Goal: Answer question/provide support: Share knowledge or assist other users

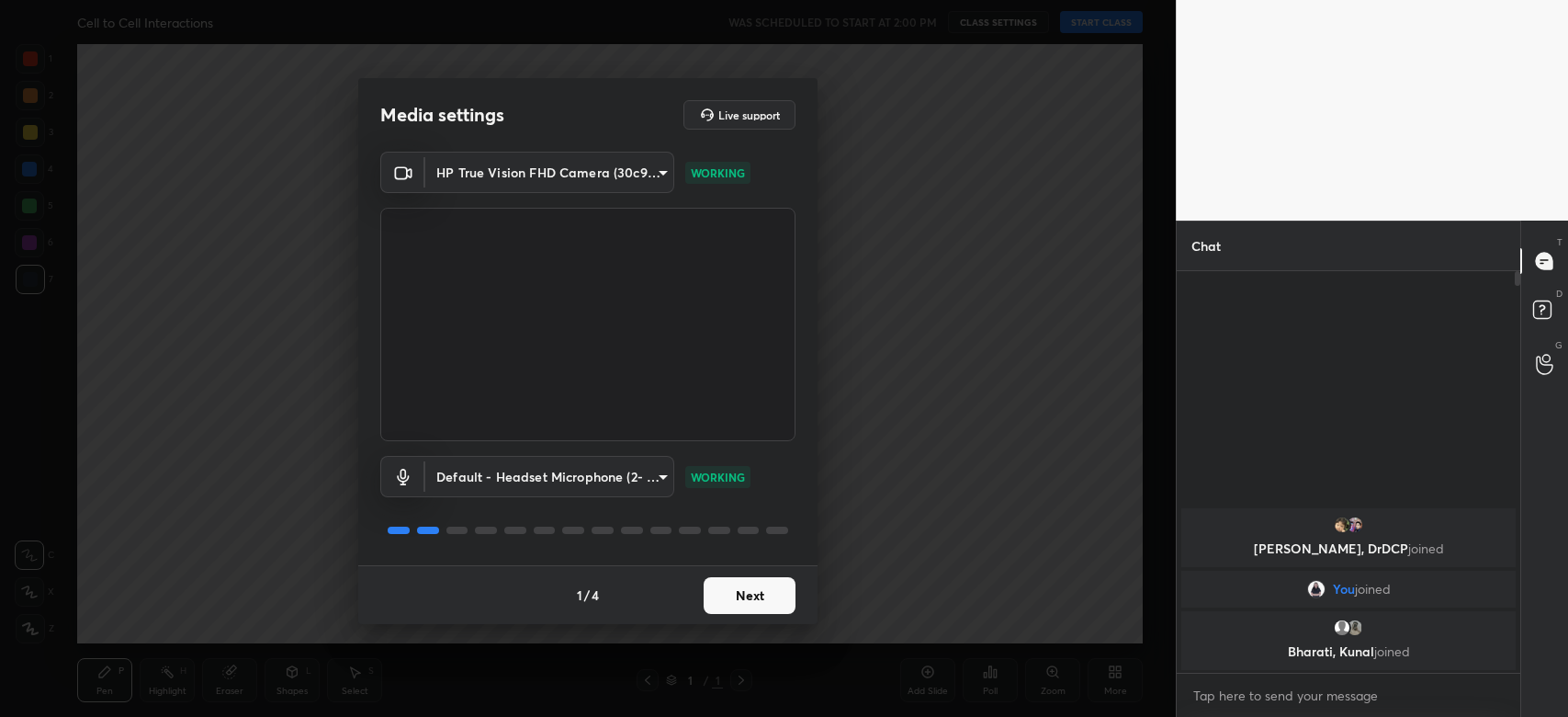
click at [756, 600] on button "Next" at bounding box center [750, 595] width 91 height 37
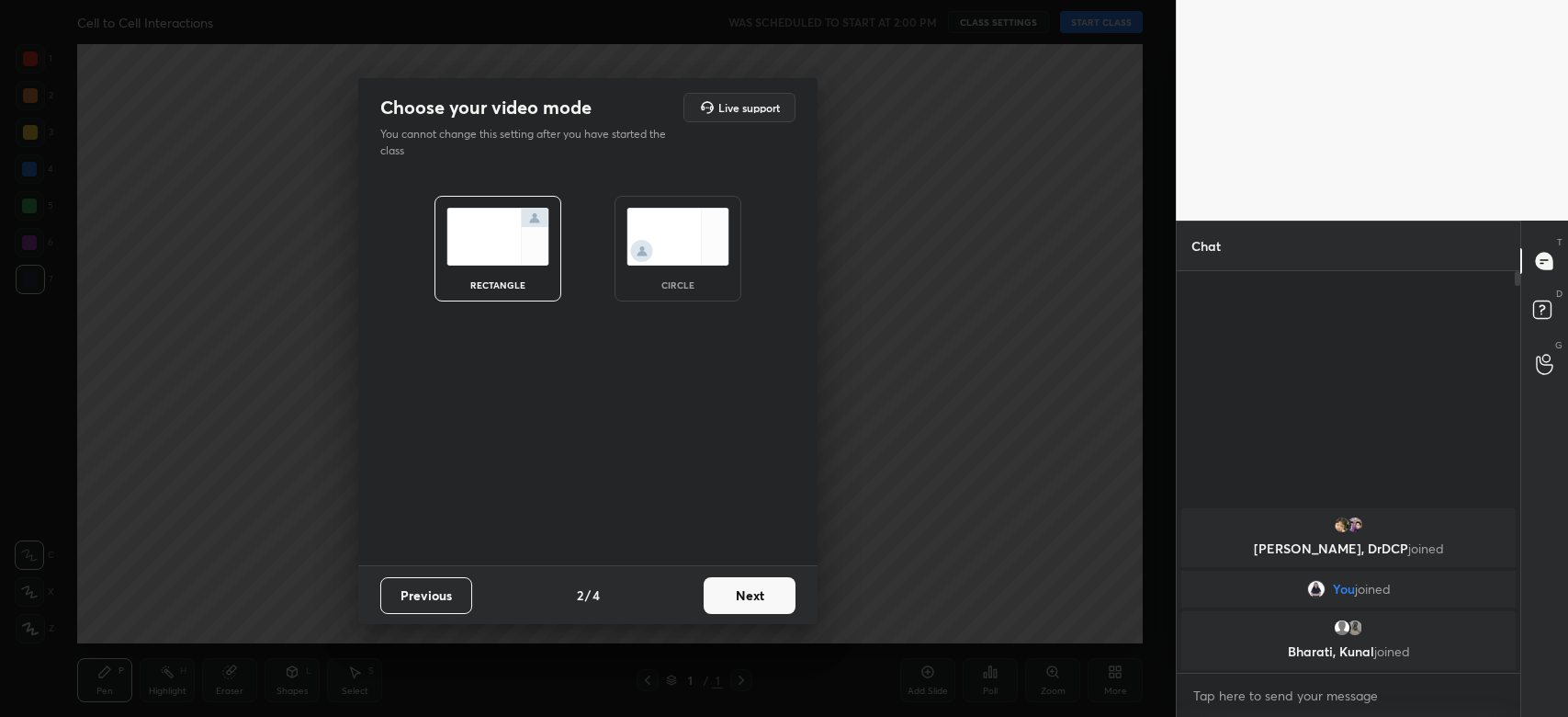
click at [774, 588] on button "Next" at bounding box center [750, 595] width 91 height 37
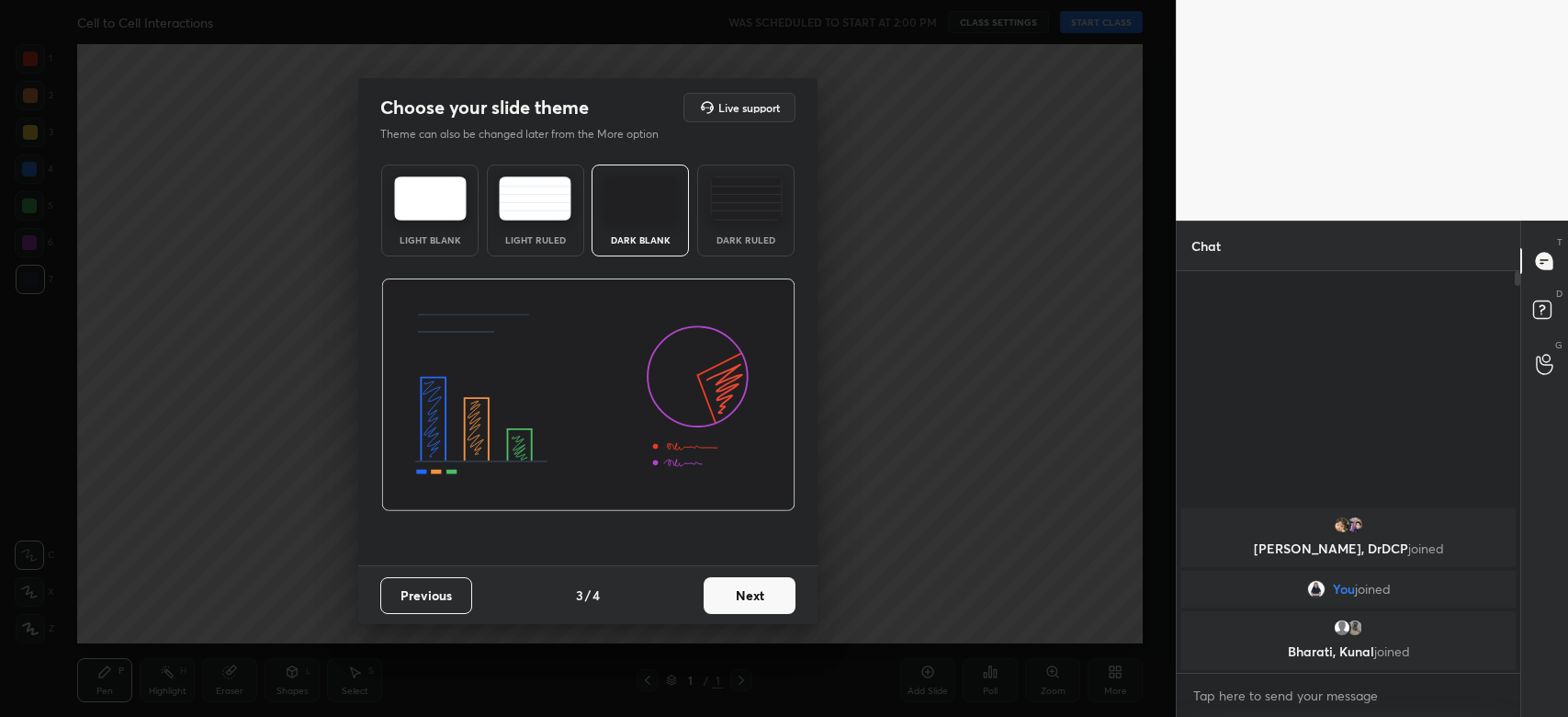
click at [772, 601] on button "Next" at bounding box center [750, 595] width 91 height 37
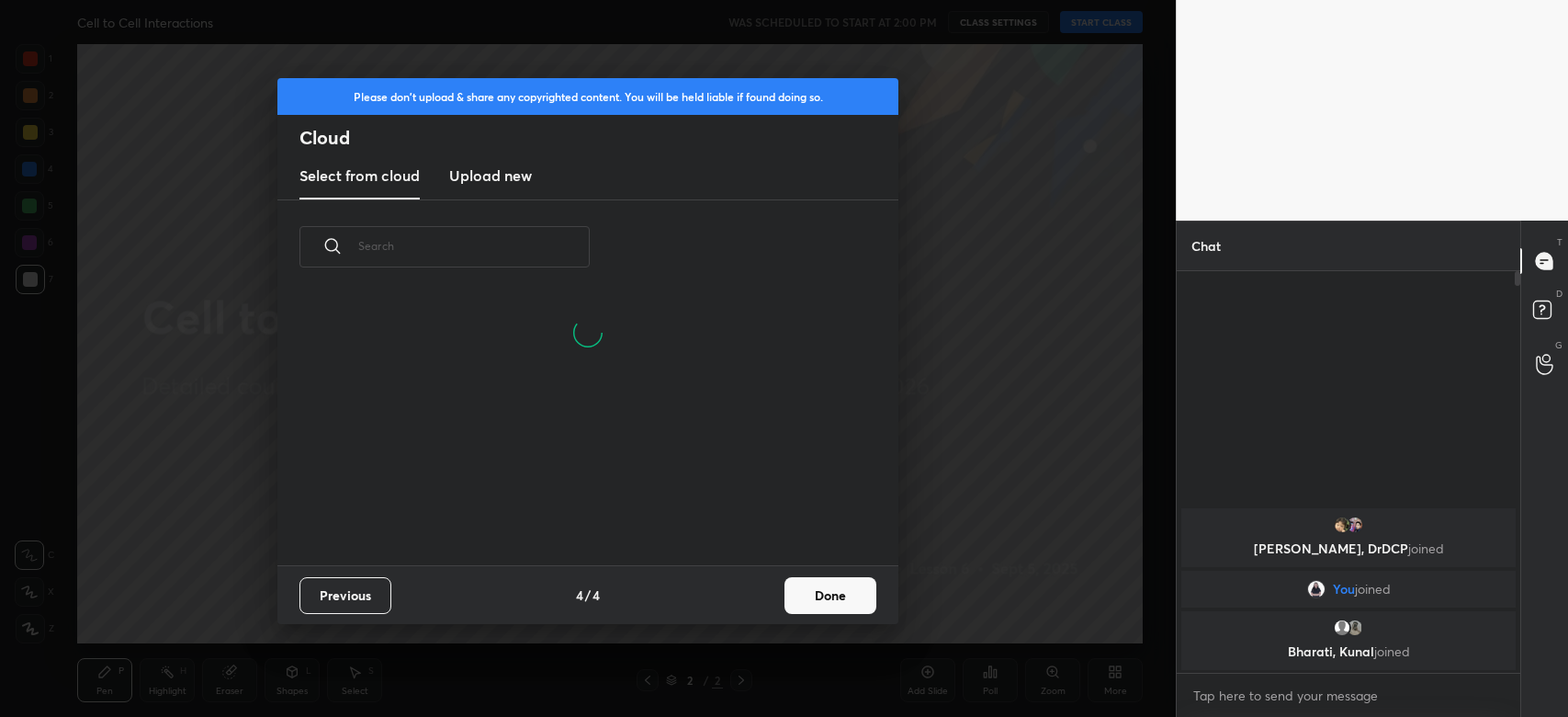
click at [817, 599] on button "Done" at bounding box center [830, 595] width 91 height 37
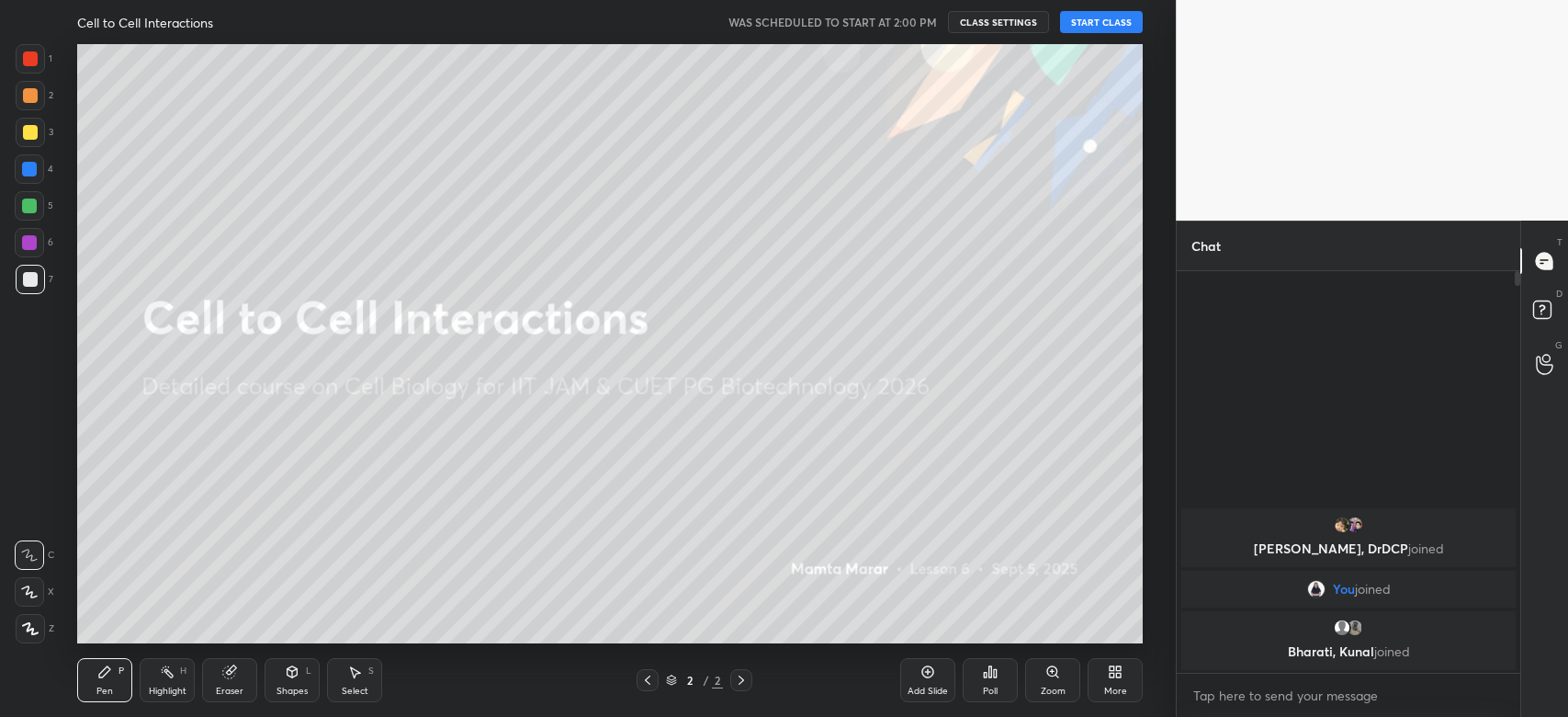
click at [1123, 30] on button "START CLASS" at bounding box center [1101, 22] width 83 height 22
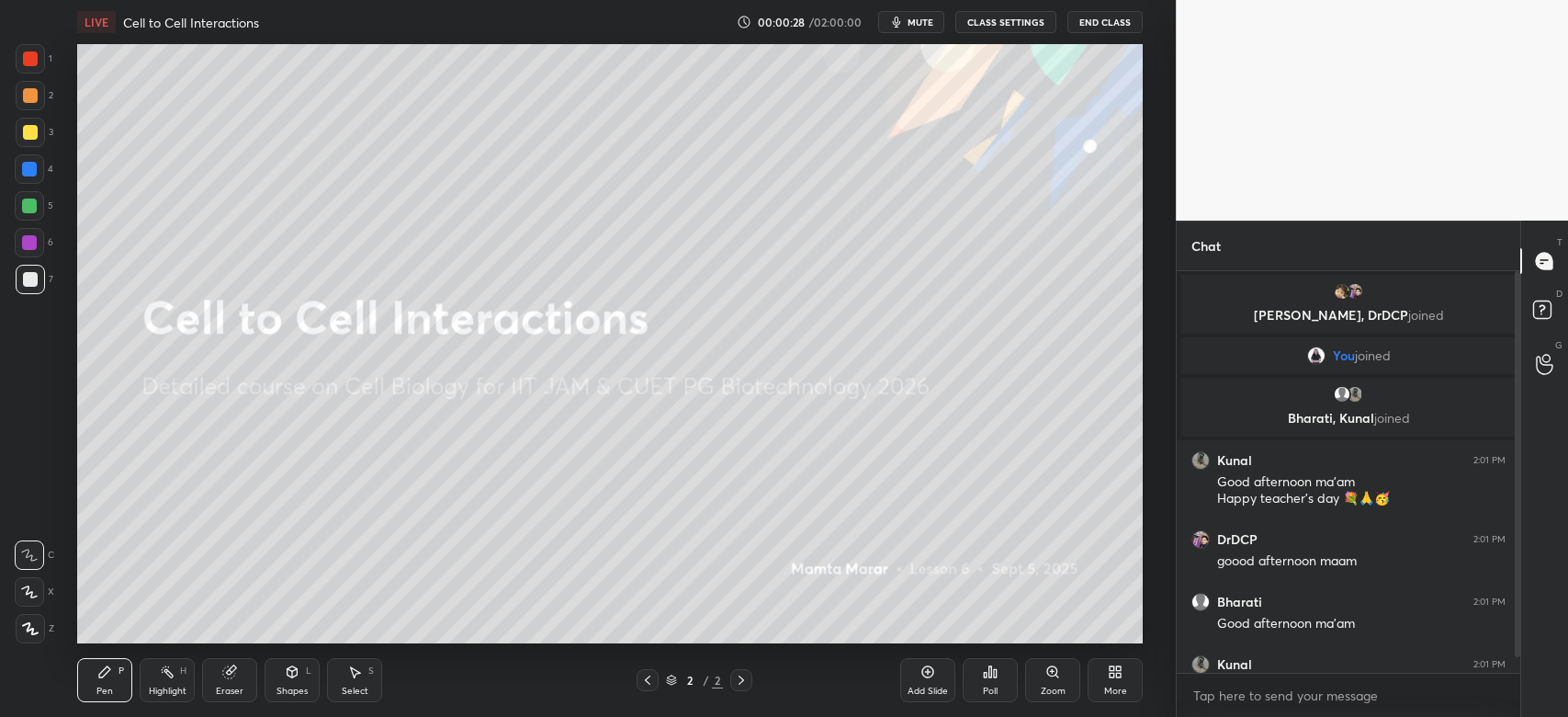
drag, startPoint x: 1518, startPoint y: 566, endPoint x: 1519, endPoint y: 601, distance: 35.0
click at [1520, 610] on div "T Messages (T) D Doubts (D) G Raise Hand (G)" at bounding box center [1544, 468] width 48 height 496
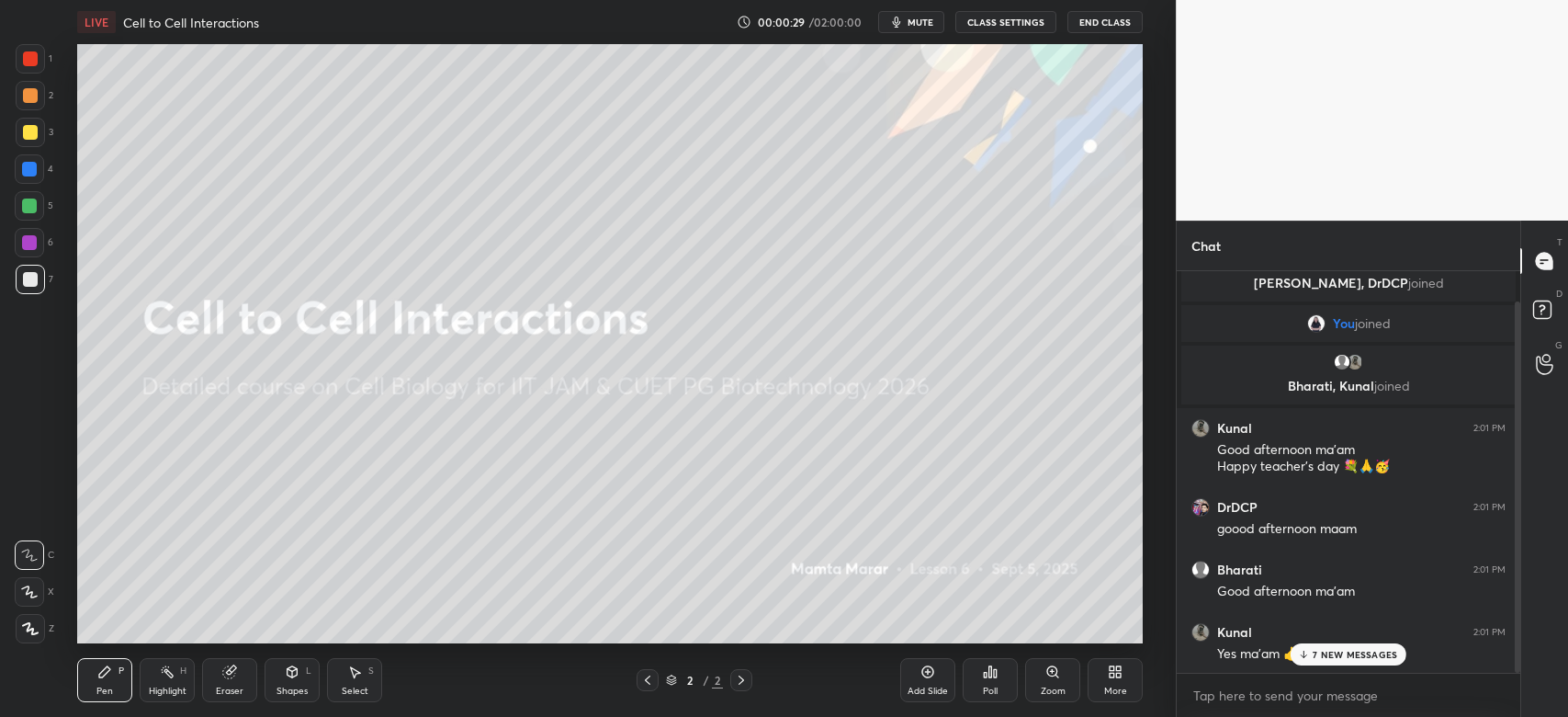
drag, startPoint x: 1518, startPoint y: 592, endPoint x: 1517, endPoint y: 622, distance: 30.0
click at [1517, 622] on div at bounding box center [1518, 486] width 6 height 371
click at [1336, 647] on div "7 NEW MESSAGES" at bounding box center [1348, 654] width 115 height 22
click at [1113, 676] on icon at bounding box center [1112, 674] width 5 height 5
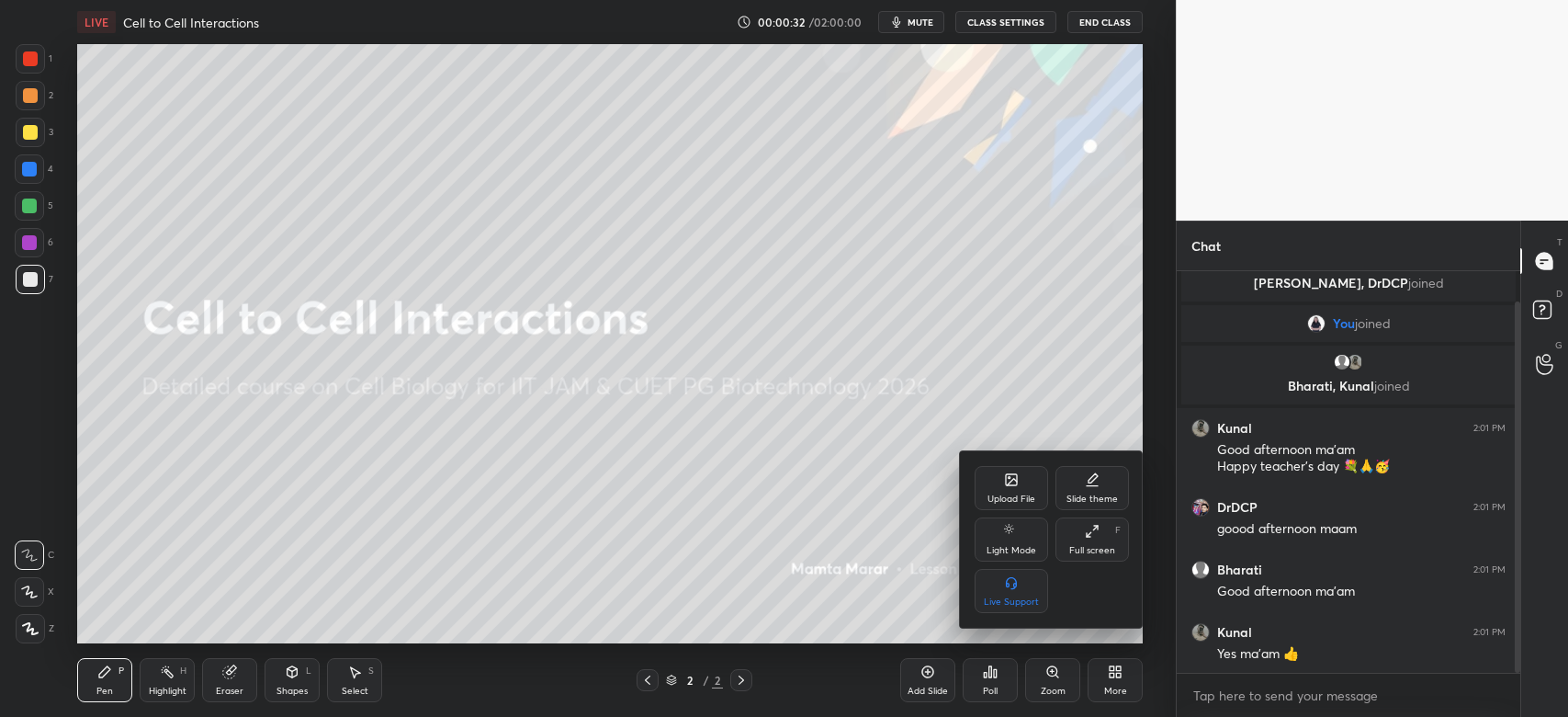
click at [1022, 490] on div "Upload File" at bounding box center [1011, 488] width 74 height 44
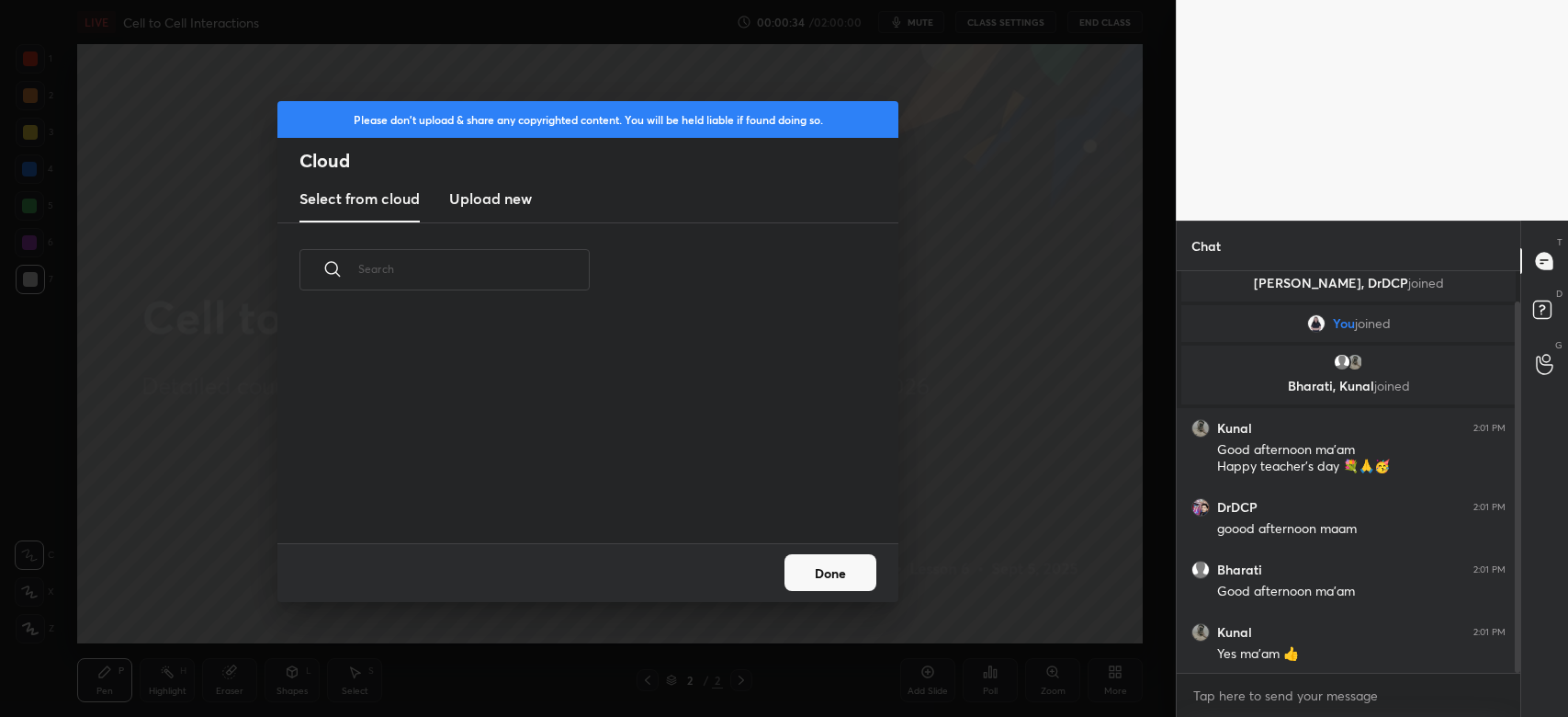
scroll to position [95, 0]
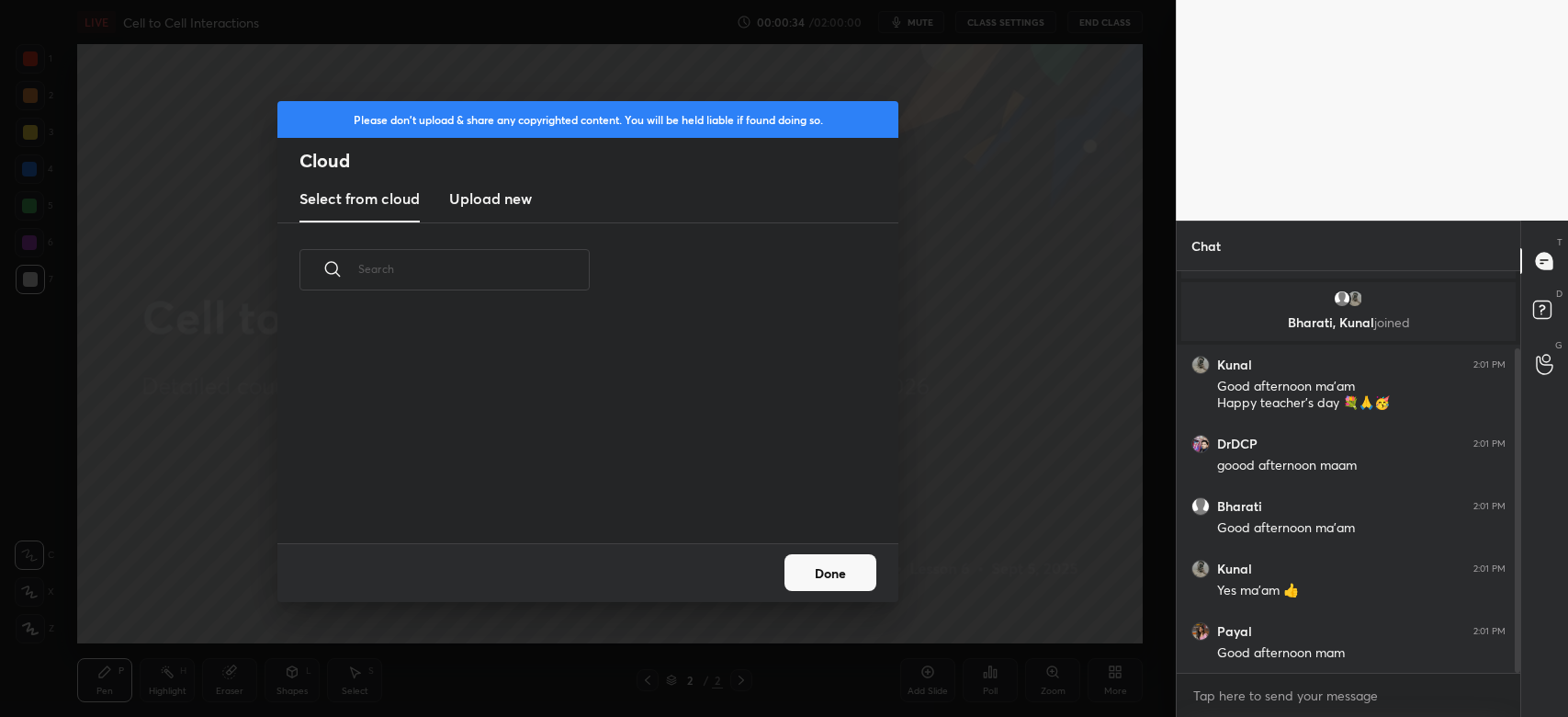
click at [514, 198] on h3 "Upload new" at bounding box center [490, 199] width 83 height 22
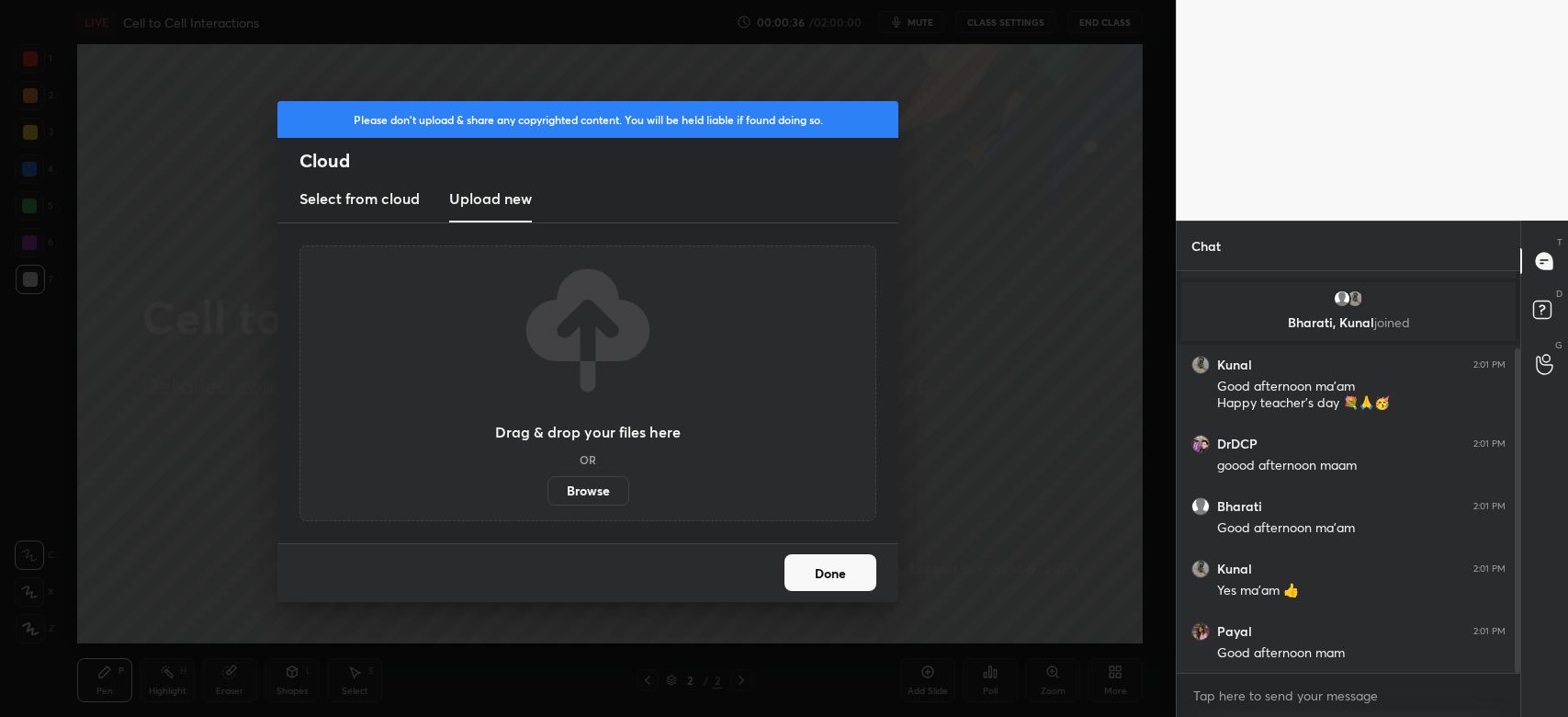
click at [599, 497] on label "Browse" at bounding box center [589, 491] width 82 height 30
click at [548, 497] on input "Browse" at bounding box center [548, 491] width 0 height 30
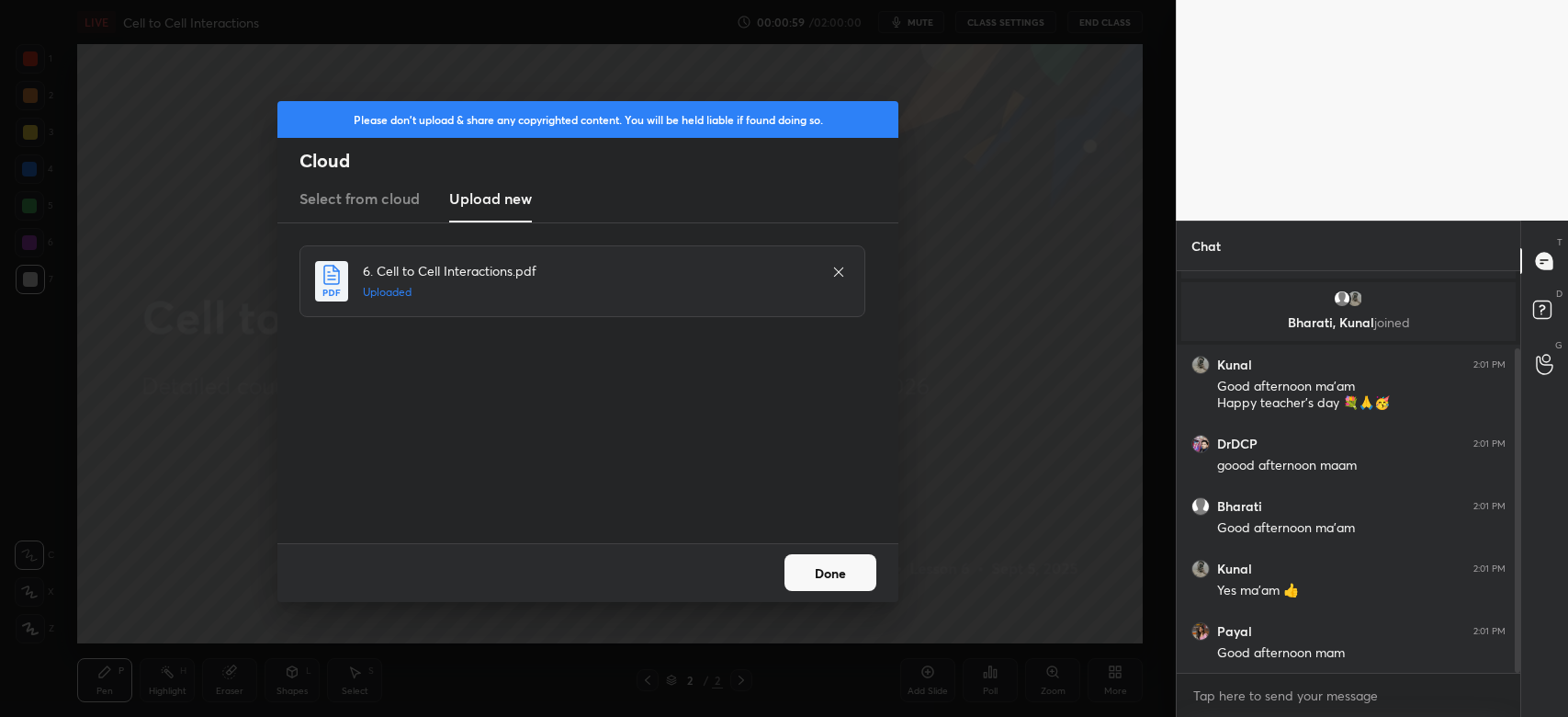
click at [816, 580] on button "Done" at bounding box center [830, 572] width 91 height 37
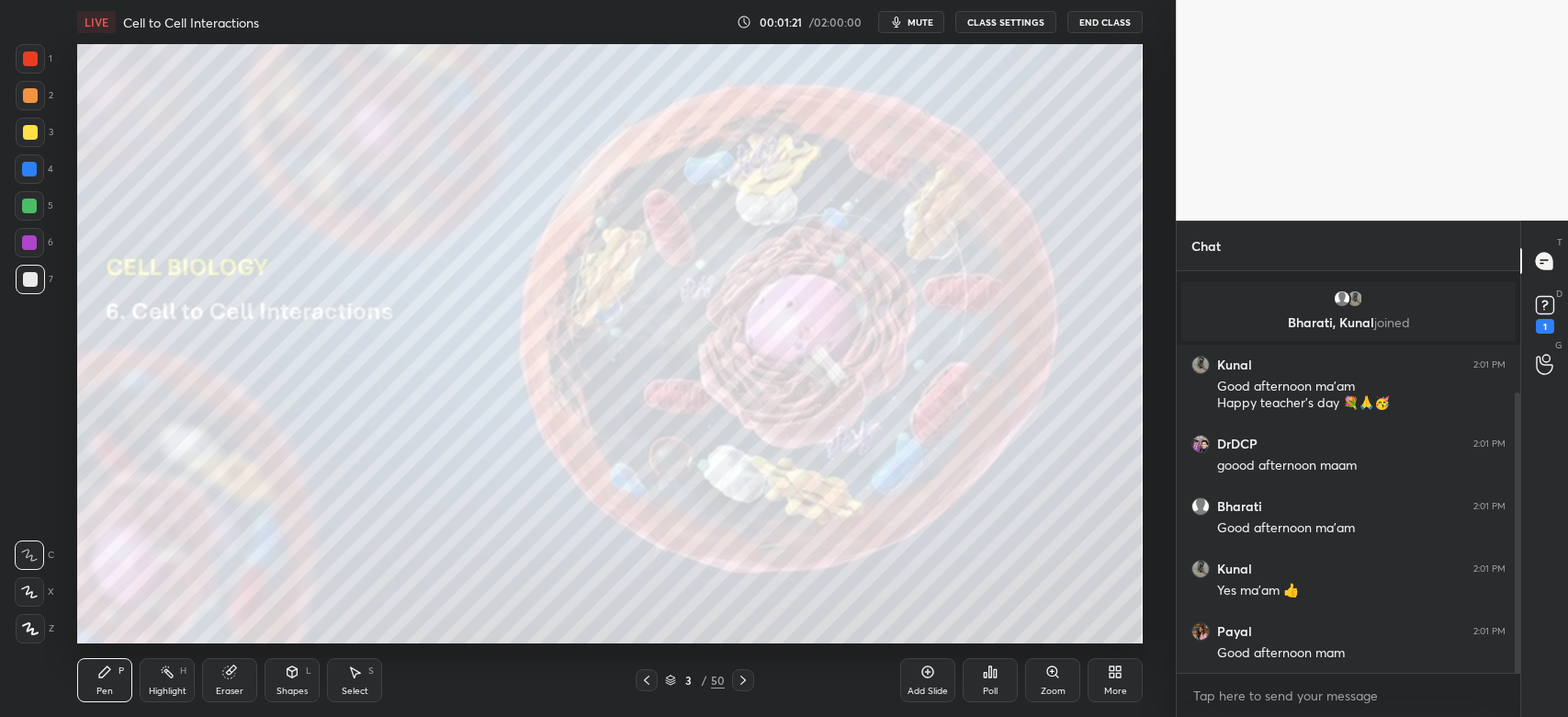
scroll to position [175, 0]
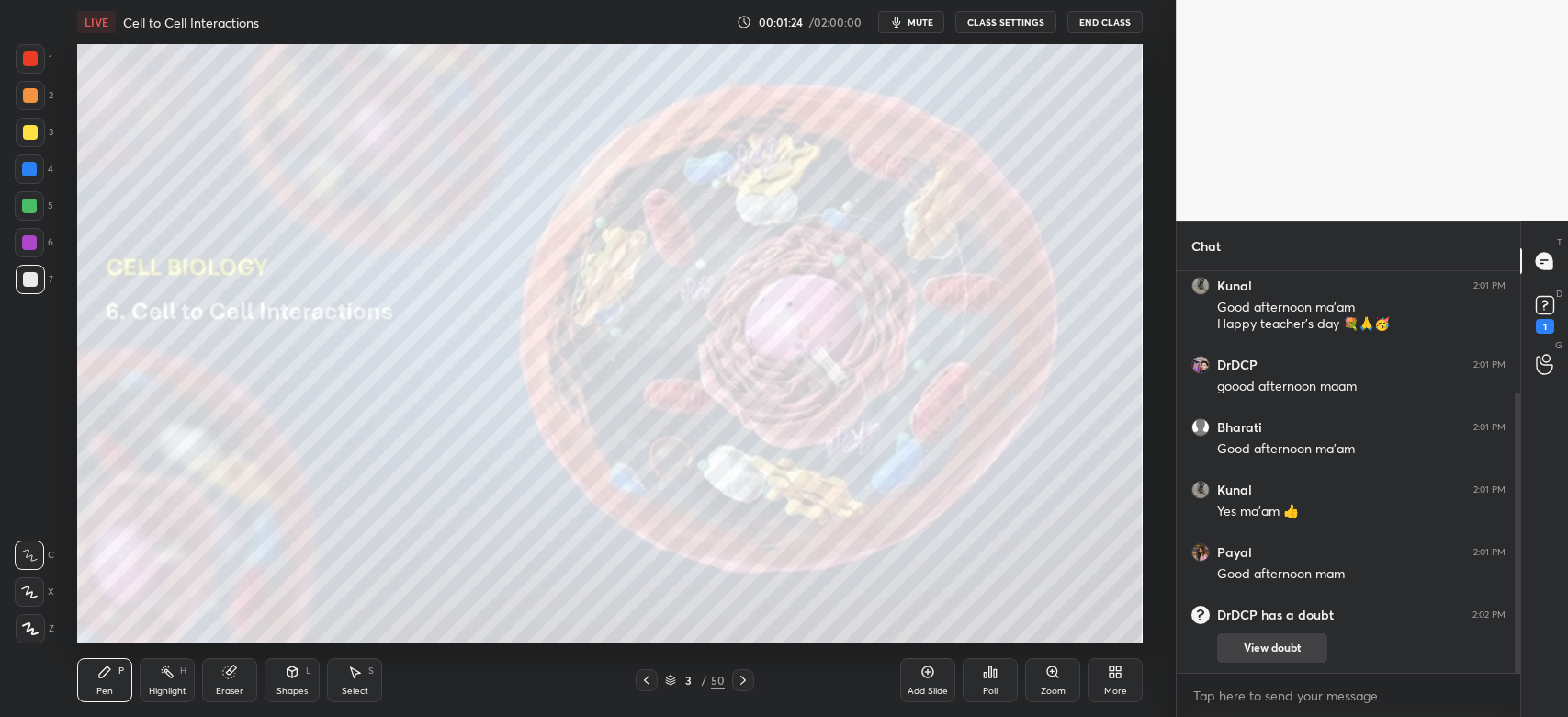
click at [1260, 643] on button "View doubt" at bounding box center [1272, 648] width 110 height 30
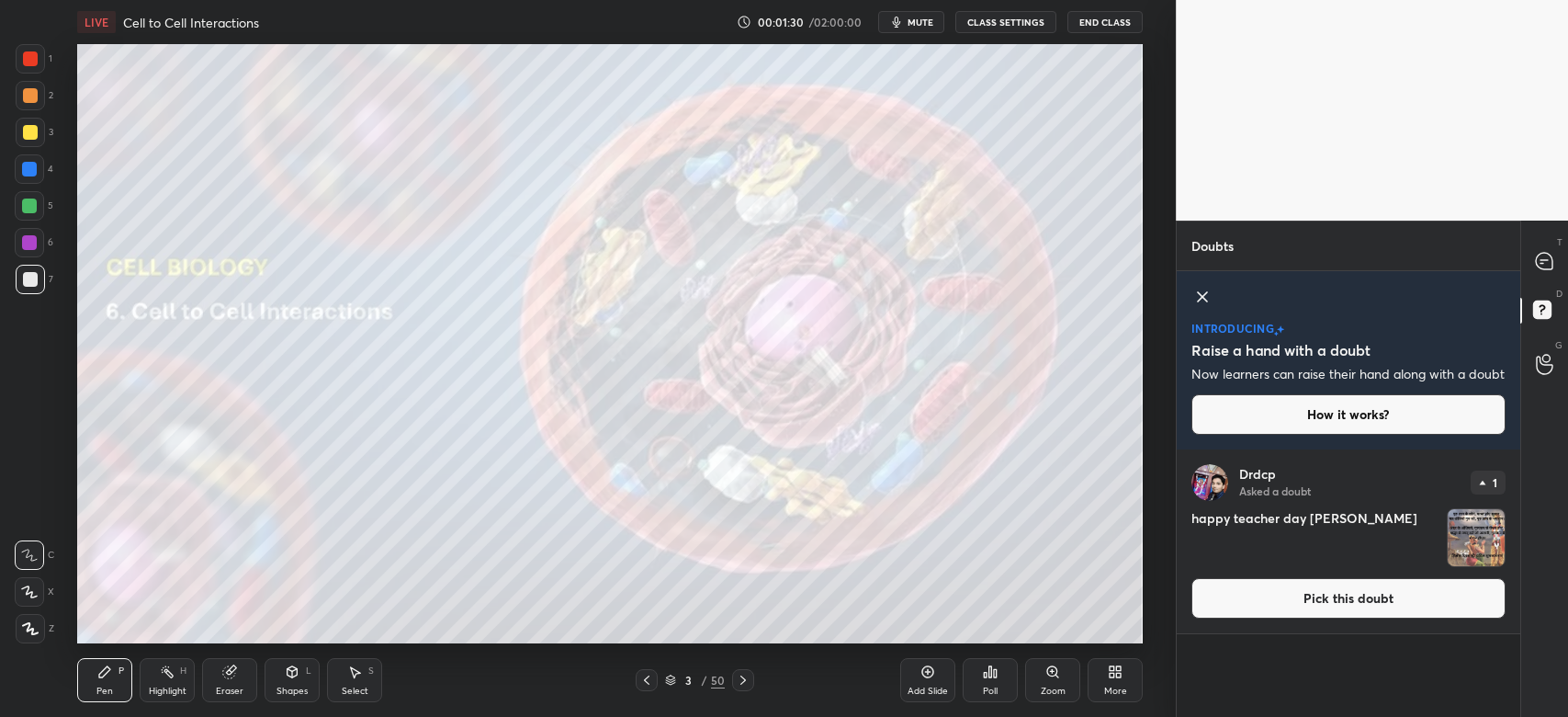
click at [1257, 619] on button "Pick this doubt" at bounding box center [1349, 598] width 314 height 41
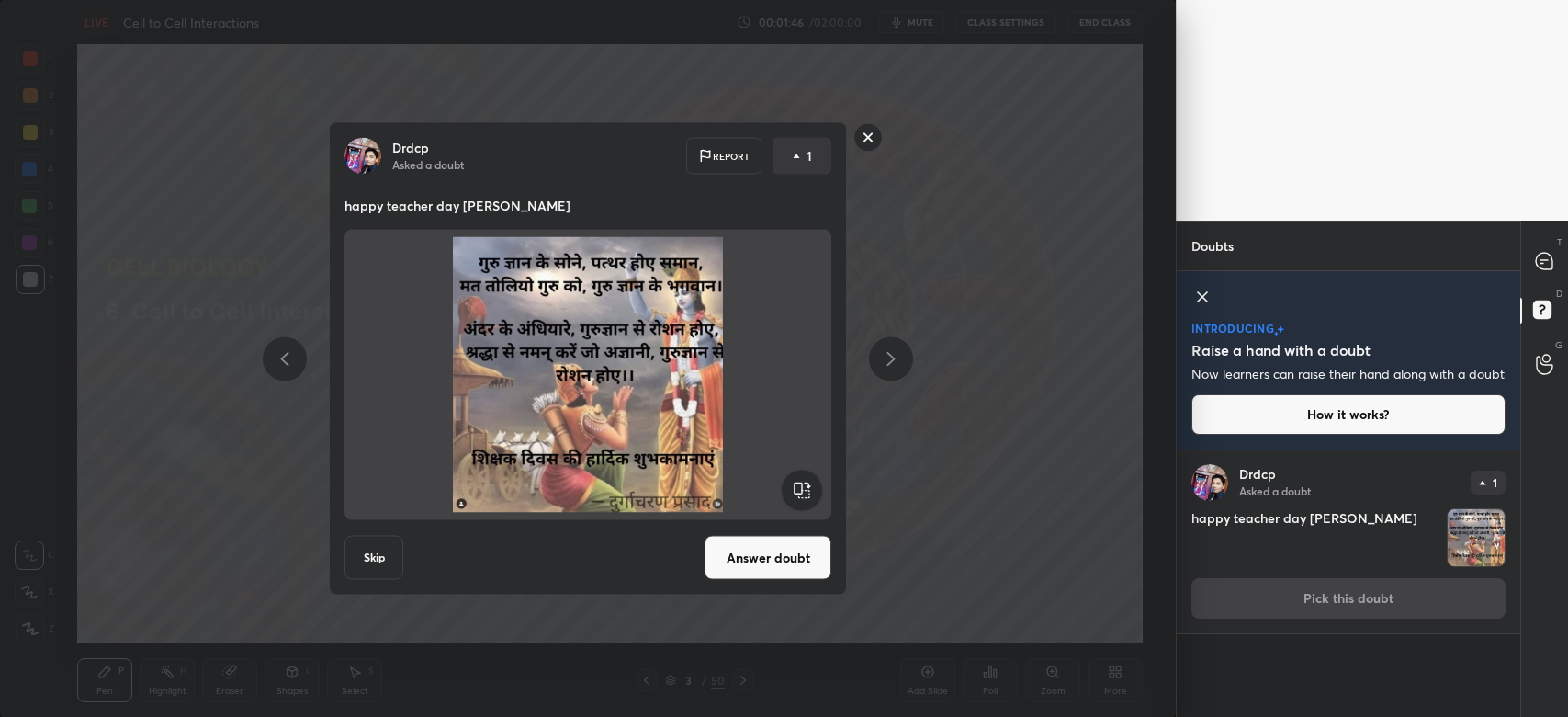
click at [774, 570] on button "Answer doubt" at bounding box center [769, 558] width 127 height 44
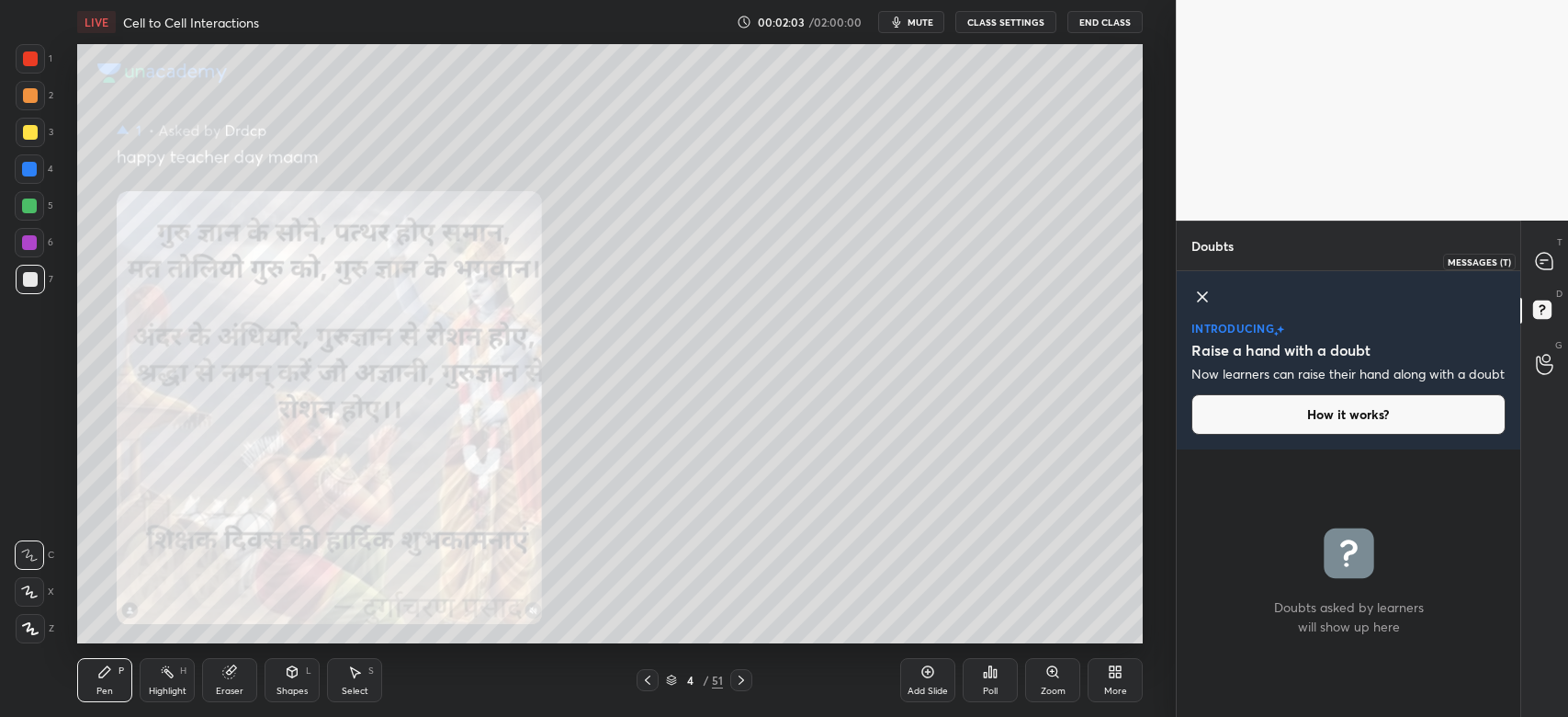
click at [1546, 266] on icon at bounding box center [1544, 261] width 17 height 17
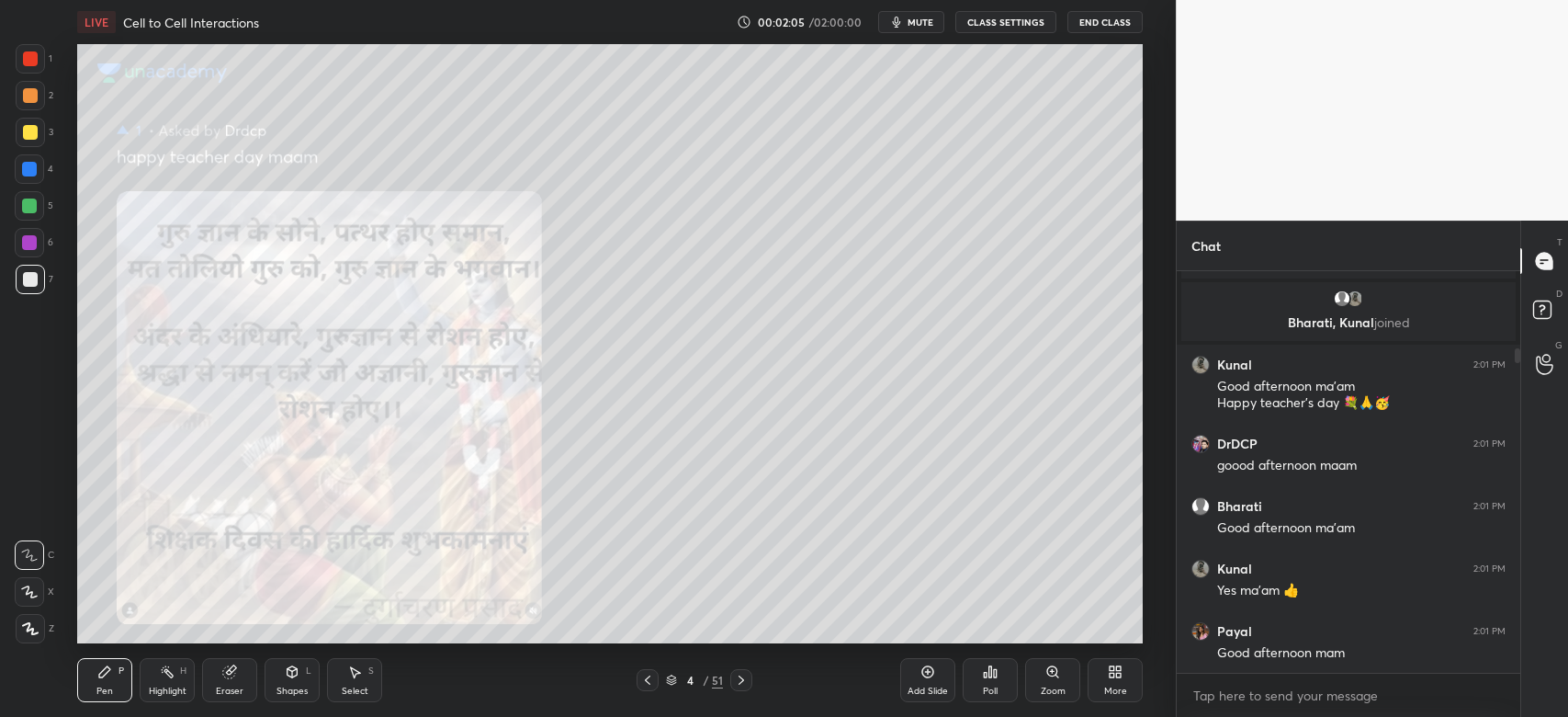
scroll to position [157, 0]
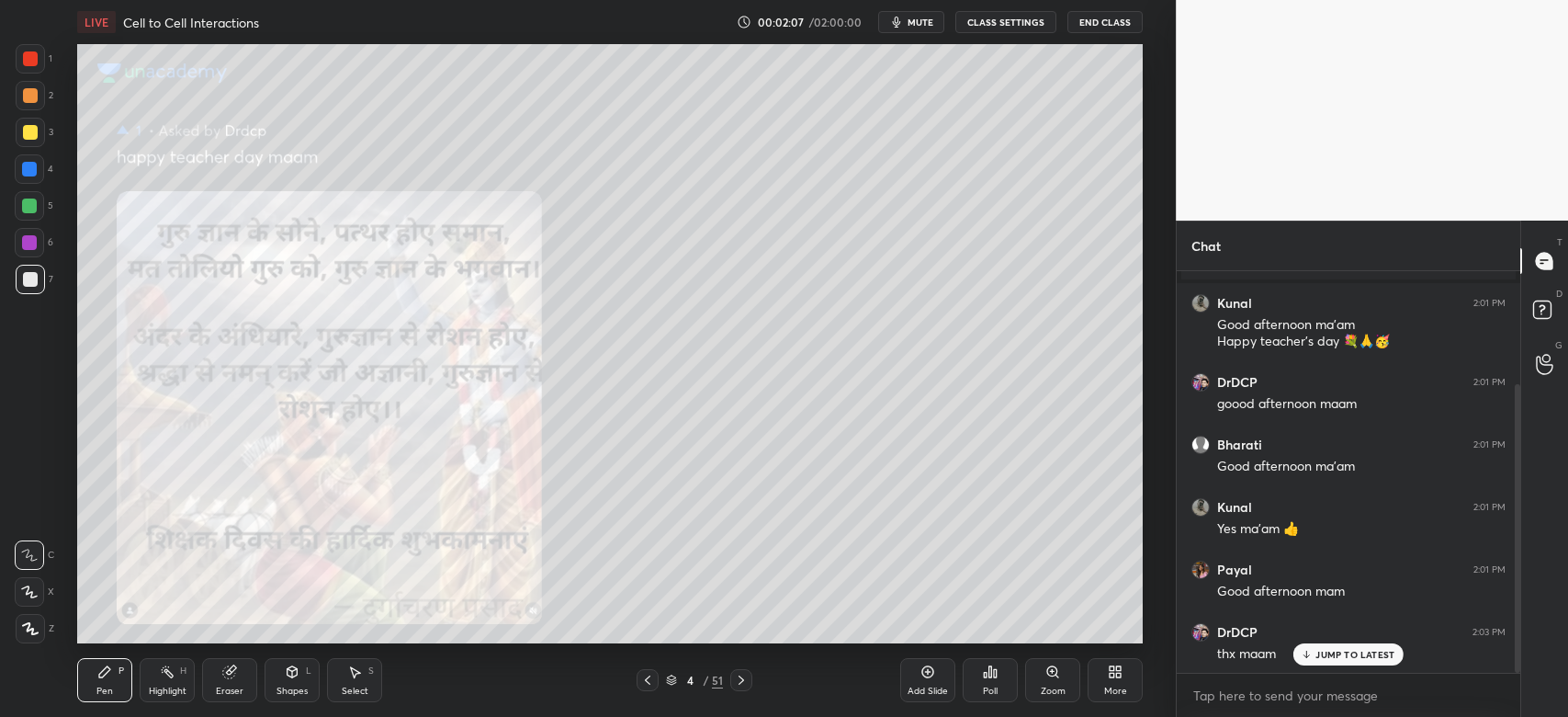
click at [1317, 657] on p "JUMP TO LATEST" at bounding box center [1354, 653] width 79 height 11
click at [737, 684] on icon at bounding box center [741, 679] width 15 height 15
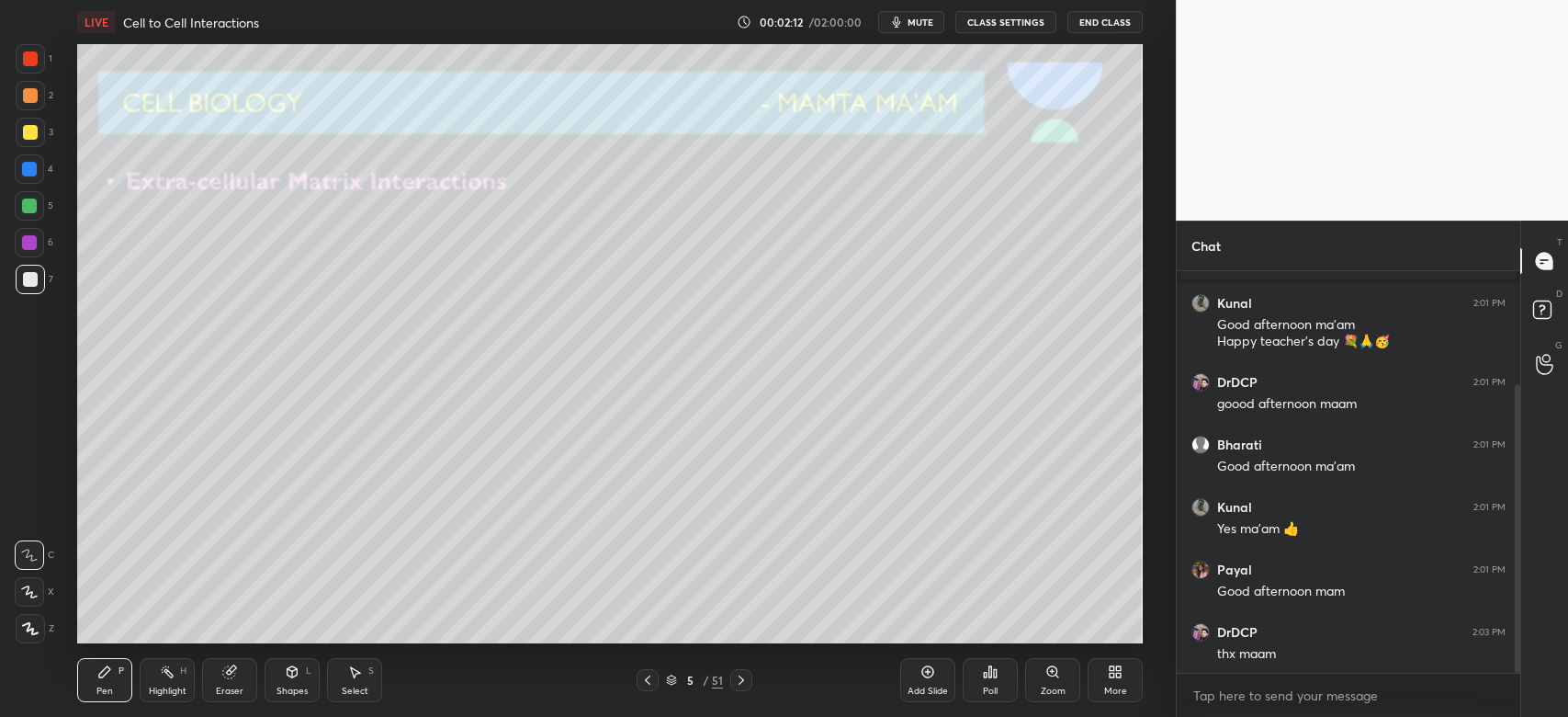
click at [645, 684] on icon at bounding box center [647, 679] width 15 height 15
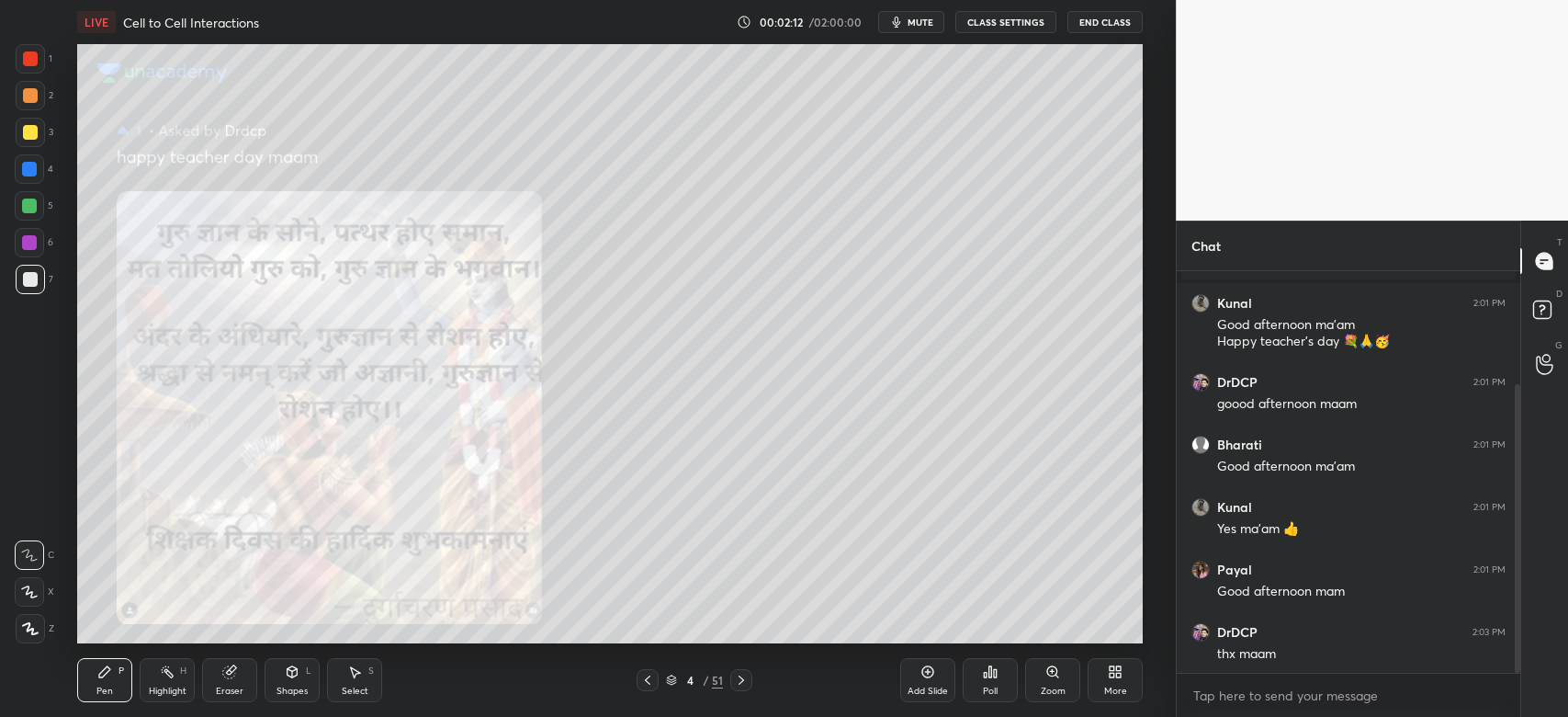
click at [651, 680] on icon at bounding box center [647, 679] width 15 height 15
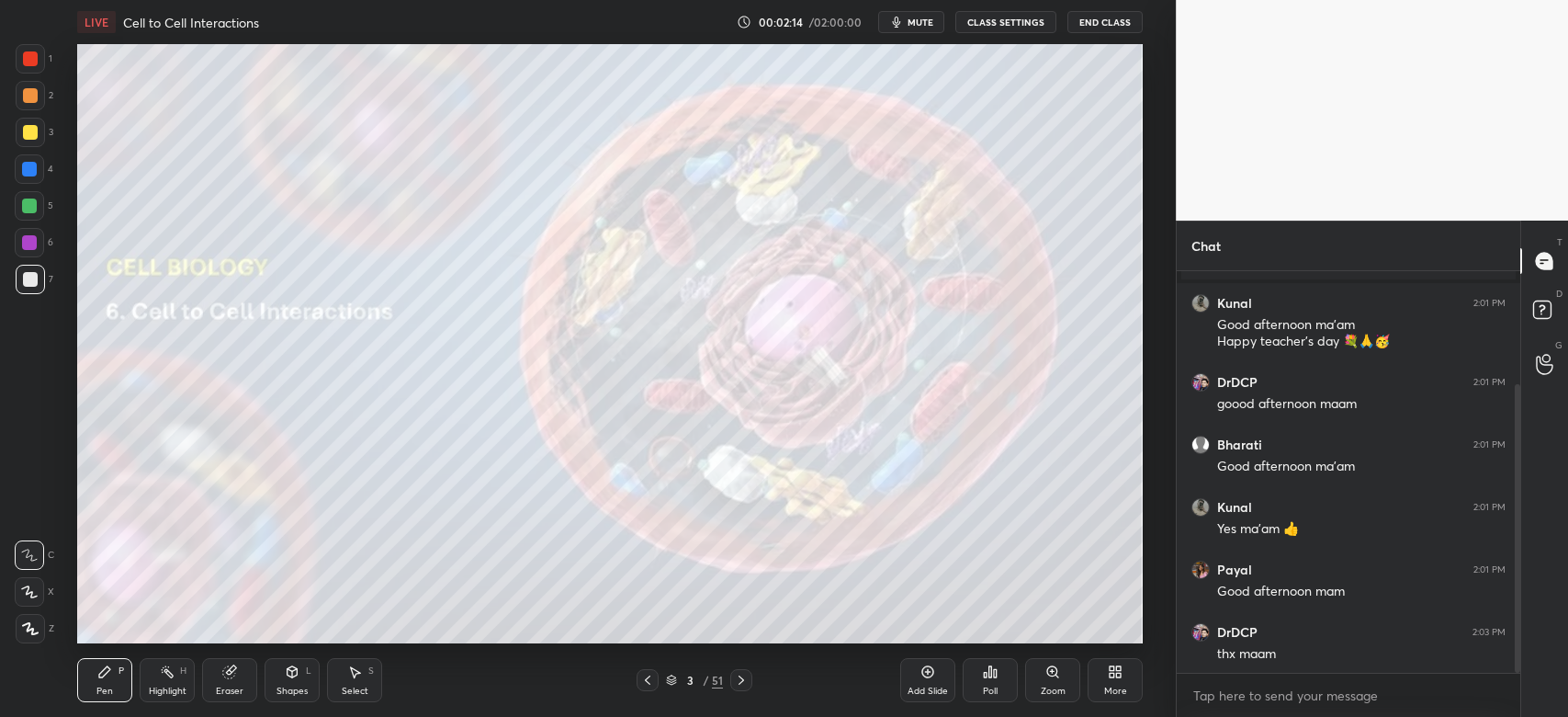
click at [742, 680] on icon at bounding box center [741, 679] width 15 height 15
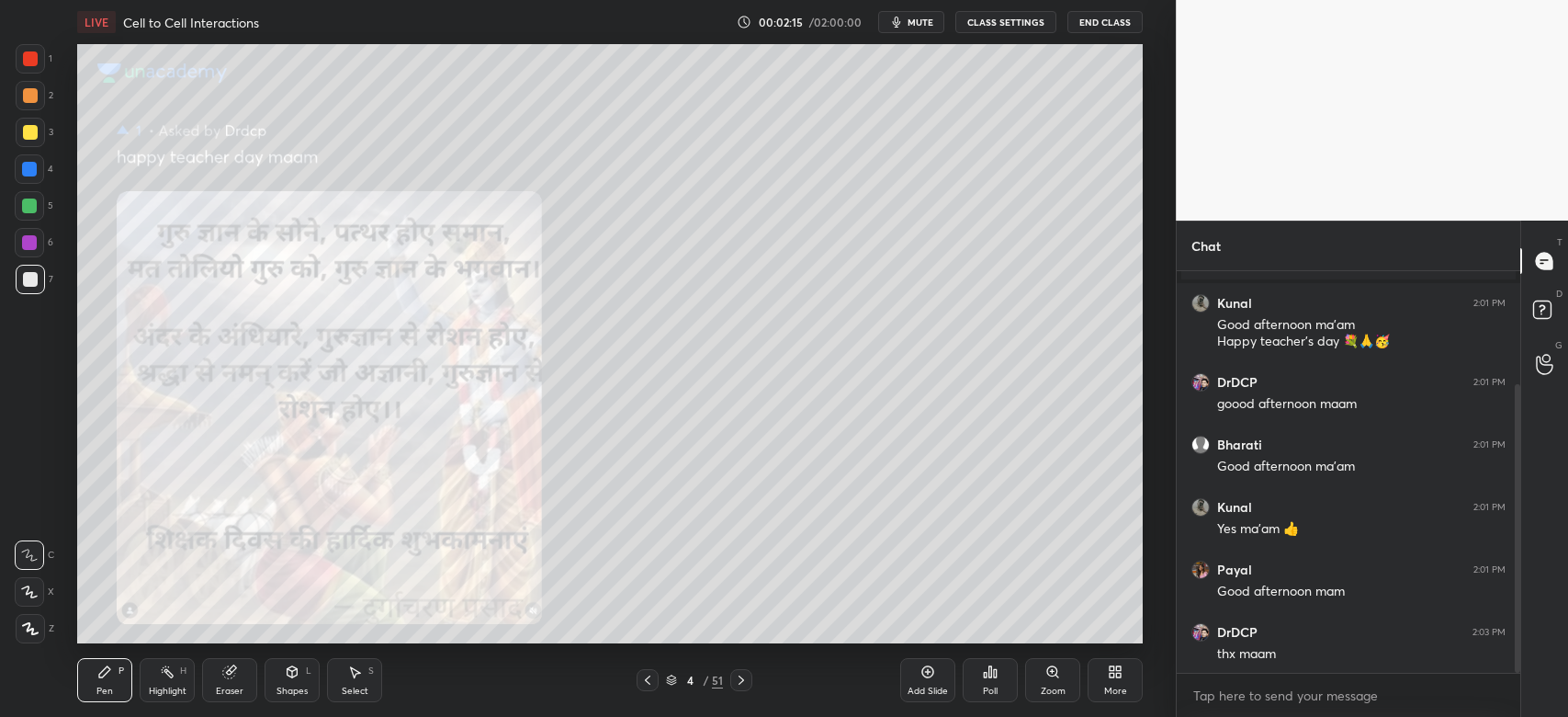
click at [743, 680] on icon at bounding box center [741, 679] width 15 height 15
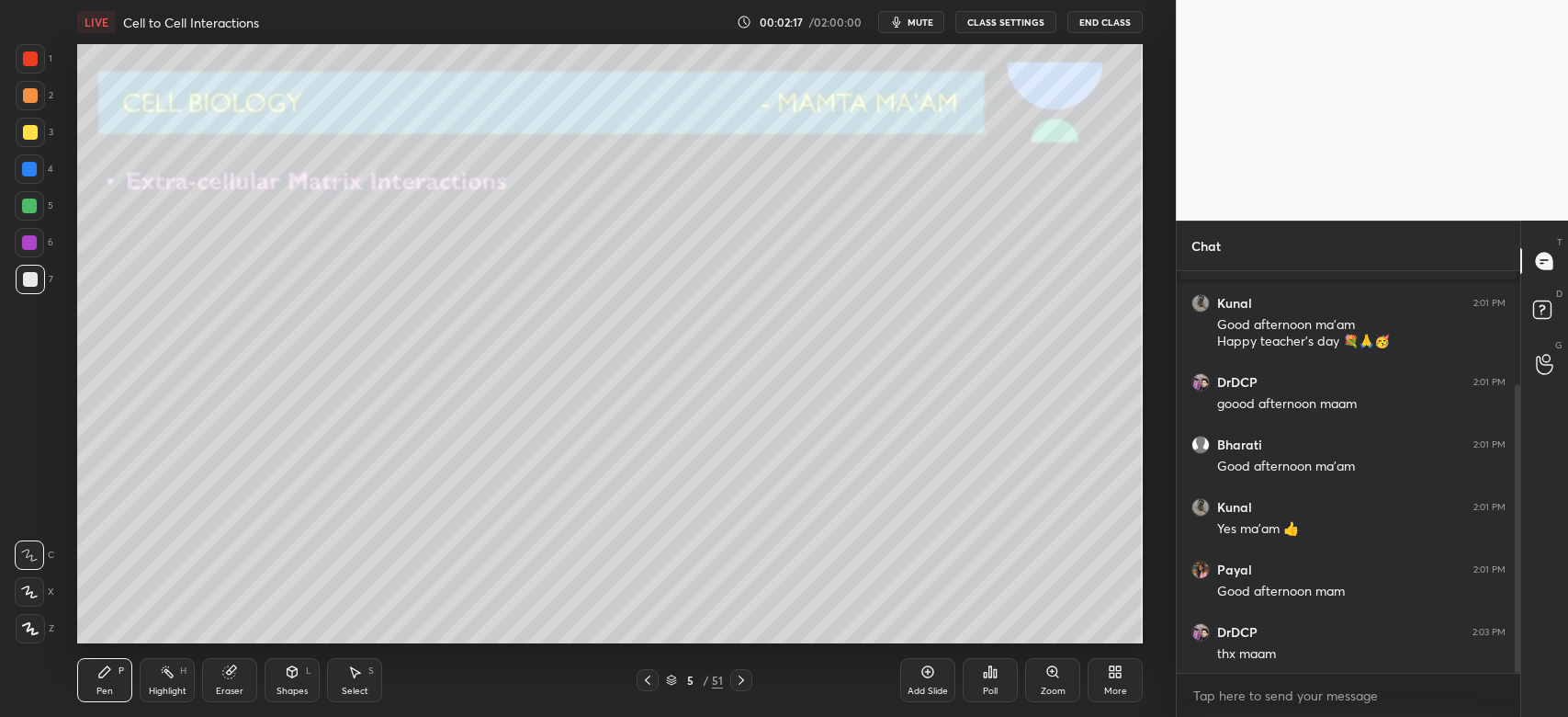
click at [39, 138] on div at bounding box center [31, 132] width 30 height 30
click at [39, 200] on div at bounding box center [30, 206] width 30 height 30
click at [28, 142] on div at bounding box center [31, 132] width 30 height 30
click at [27, 67] on div at bounding box center [31, 59] width 30 height 30
click at [17, 146] on div "3" at bounding box center [35, 132] width 38 height 30
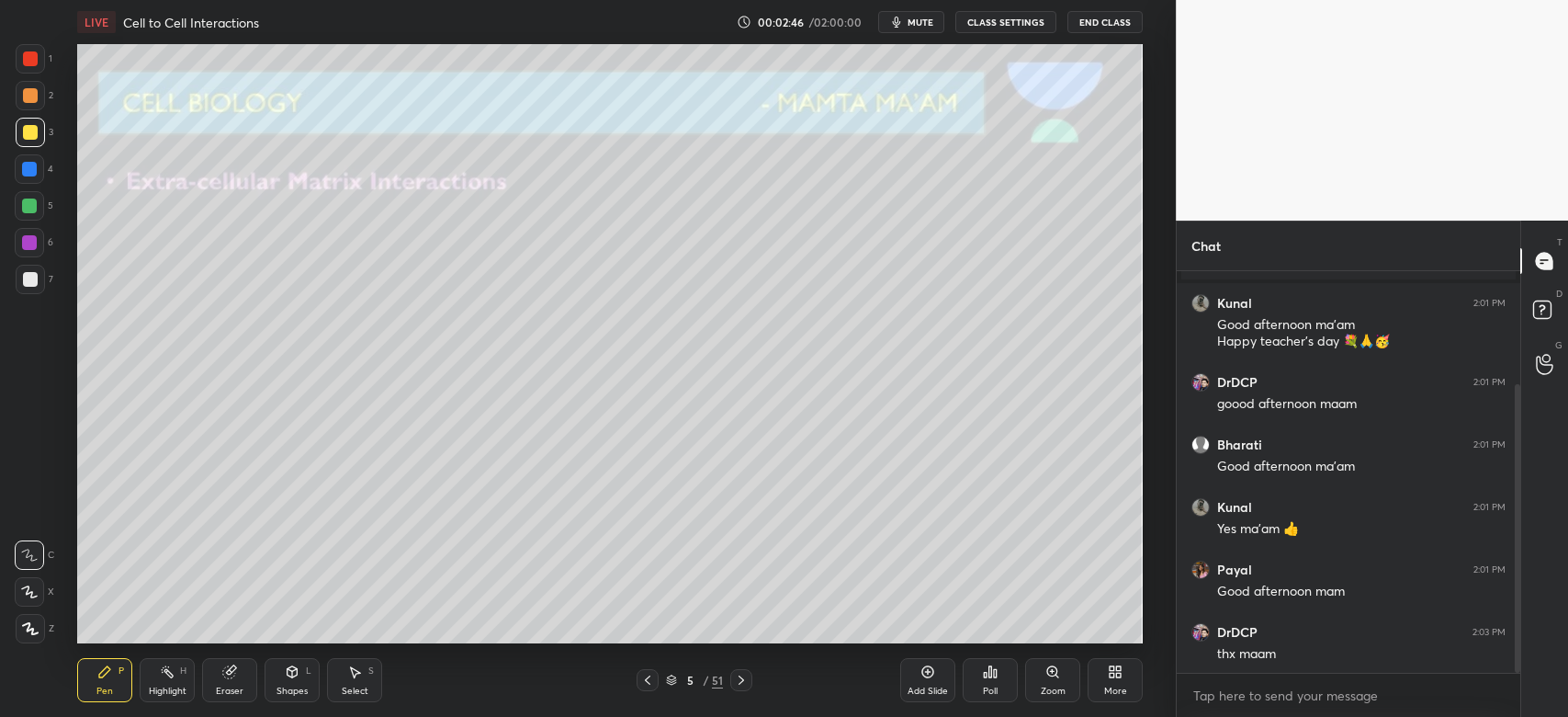
click at [33, 99] on div at bounding box center [30, 95] width 15 height 15
click at [1047, 689] on div "Zoom" at bounding box center [1053, 690] width 25 height 9
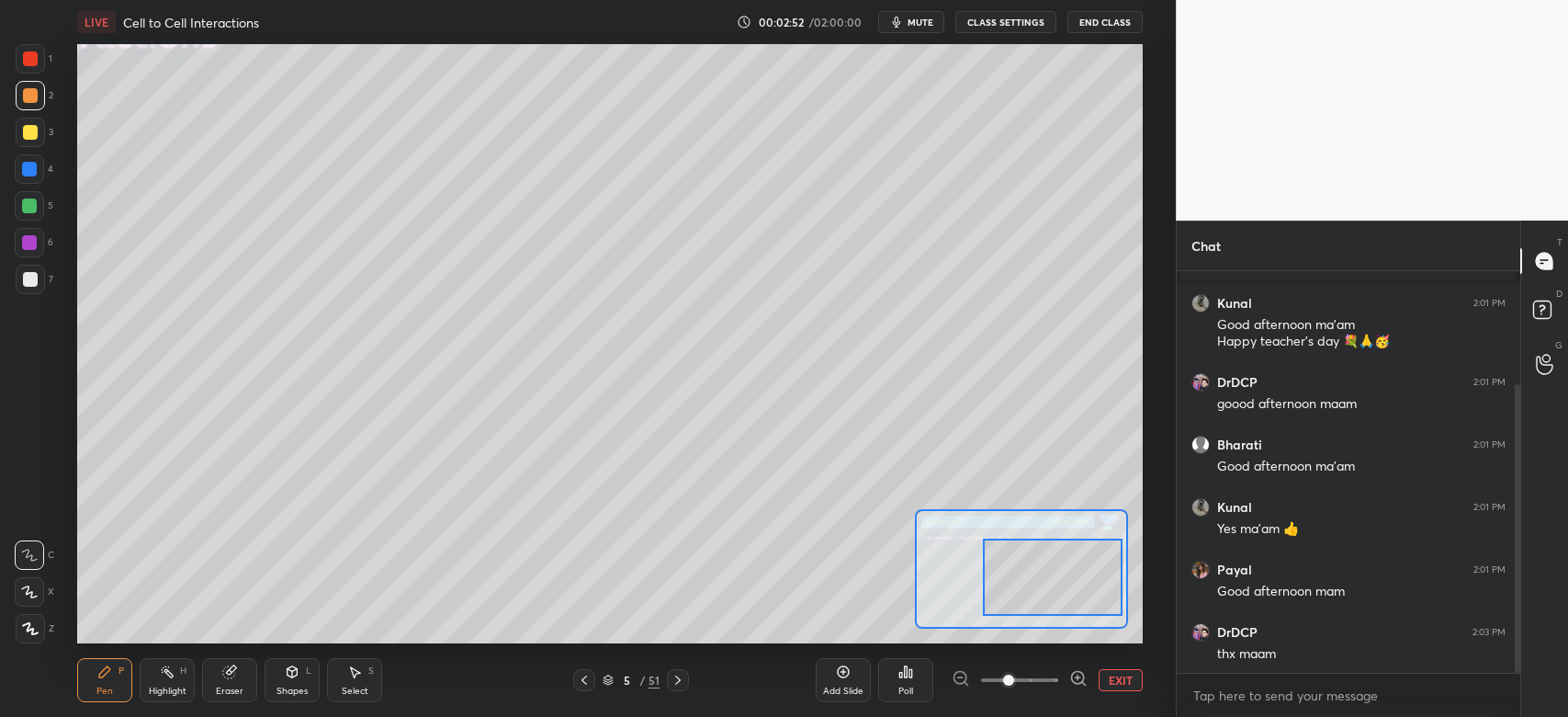
drag, startPoint x: 1073, startPoint y: 597, endPoint x: 1077, endPoint y: 585, distance: 12.6
click at [1095, 605] on div at bounding box center [1053, 578] width 139 height 78
click at [30, 180] on div at bounding box center [30, 169] width 30 height 30
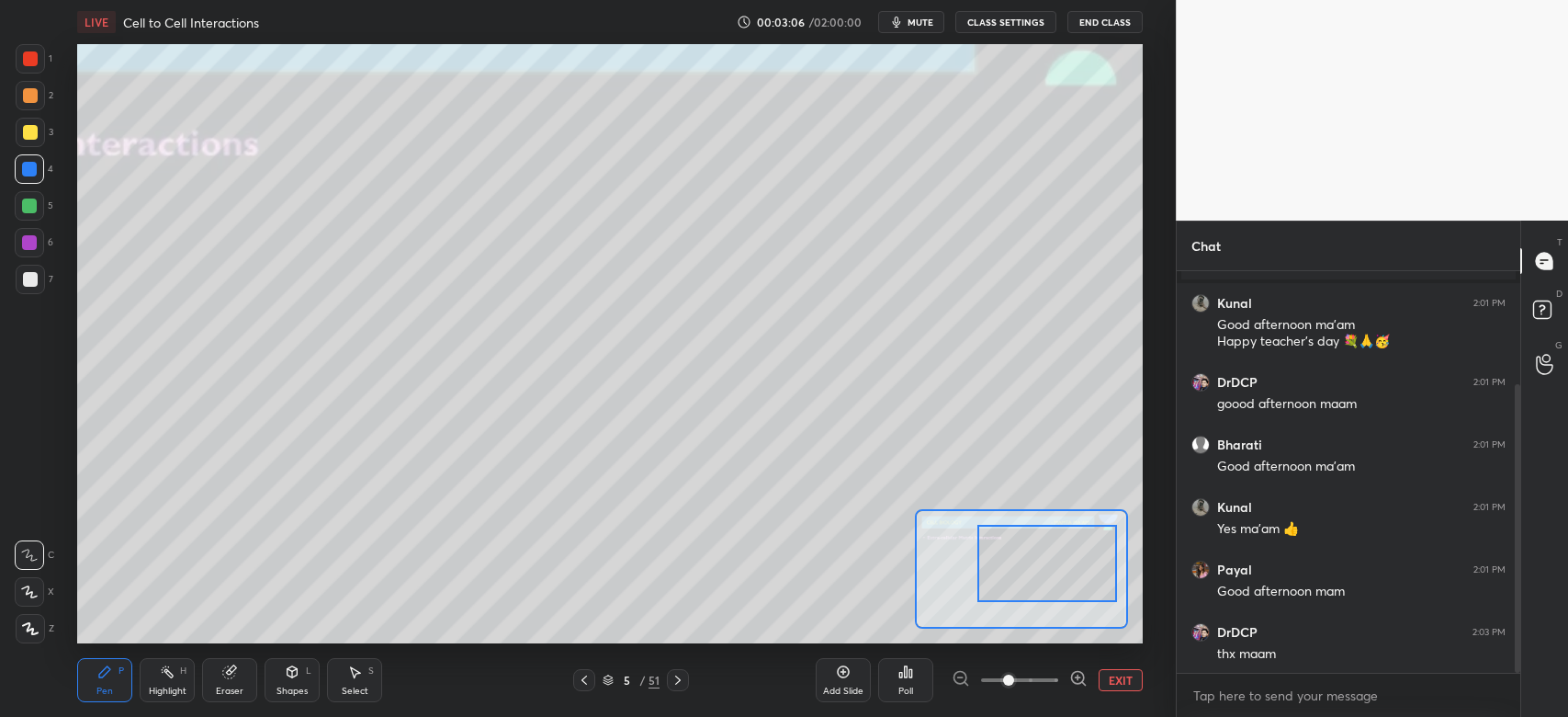
drag, startPoint x: 1071, startPoint y: 587, endPoint x: 1066, endPoint y: 570, distance: 17.7
click at [1066, 570] on div at bounding box center [1047, 564] width 139 height 78
click at [21, 251] on div at bounding box center [30, 243] width 30 height 30
click at [1110, 676] on button "EXIT" at bounding box center [1121, 680] width 44 height 22
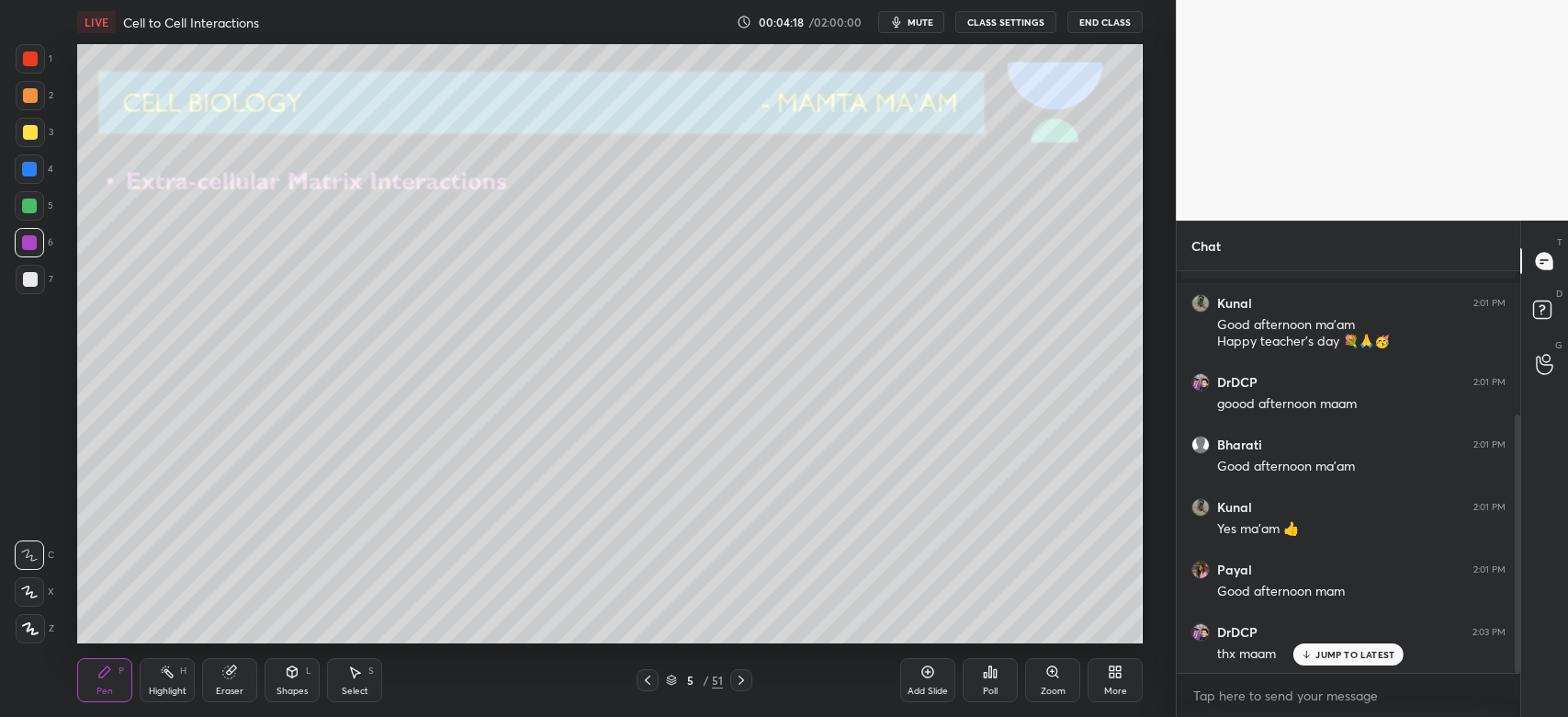
scroll to position [224, 0]
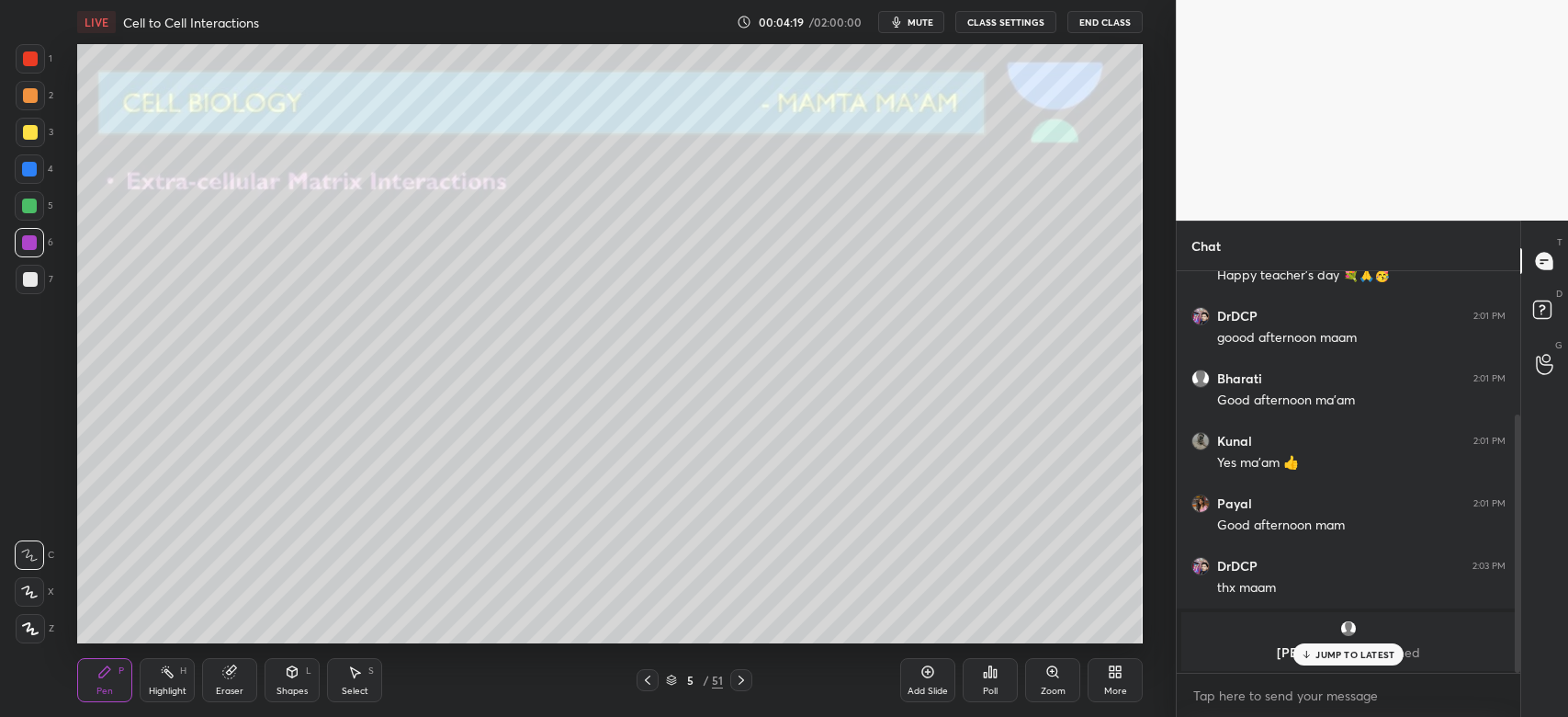
click at [1328, 649] on p "JUMP TO LATEST" at bounding box center [1354, 653] width 79 height 11
click at [34, 136] on div at bounding box center [30, 132] width 15 height 15
click at [1344, 654] on p "[PERSON_NAME] joined" at bounding box center [1348, 652] width 312 height 15
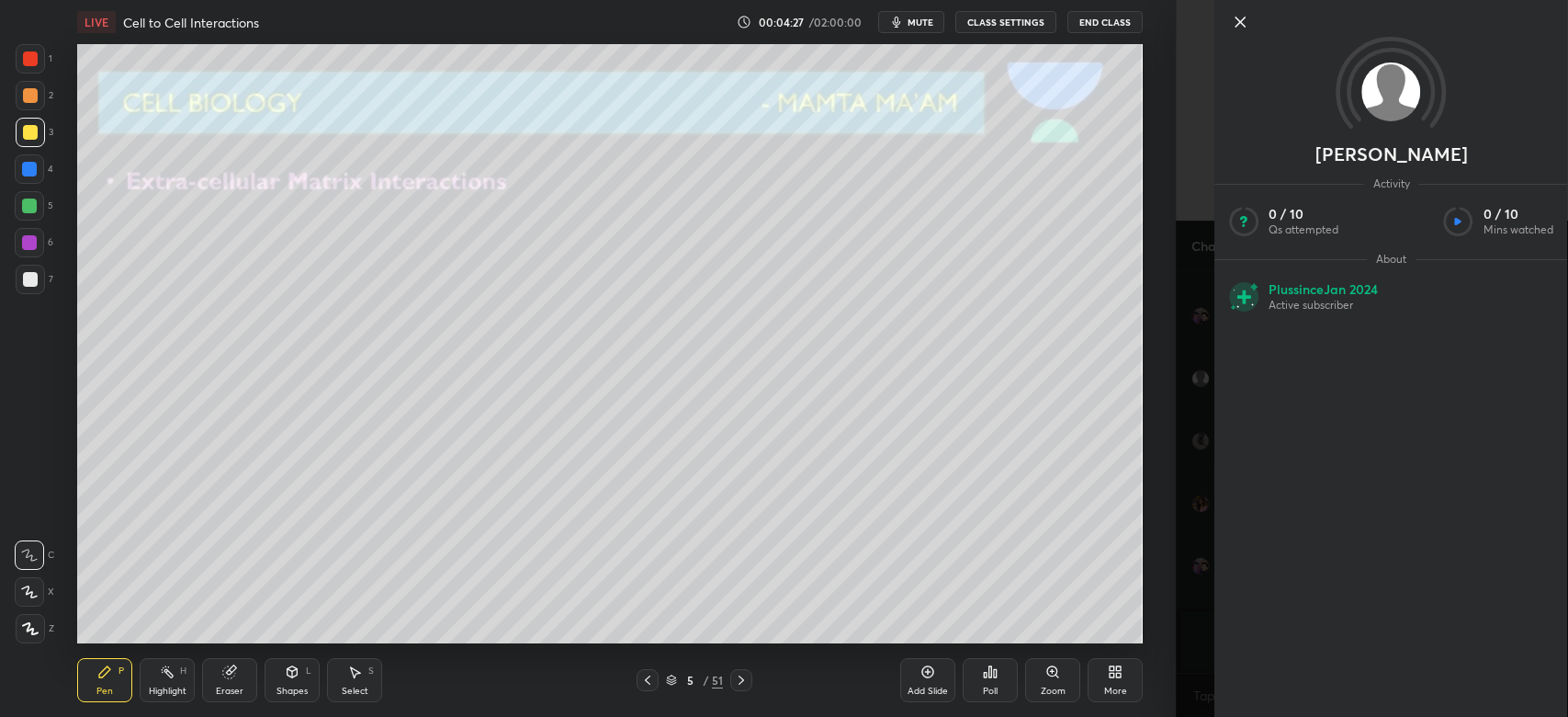
click at [1249, 25] on icon at bounding box center [1240, 22] width 22 height 22
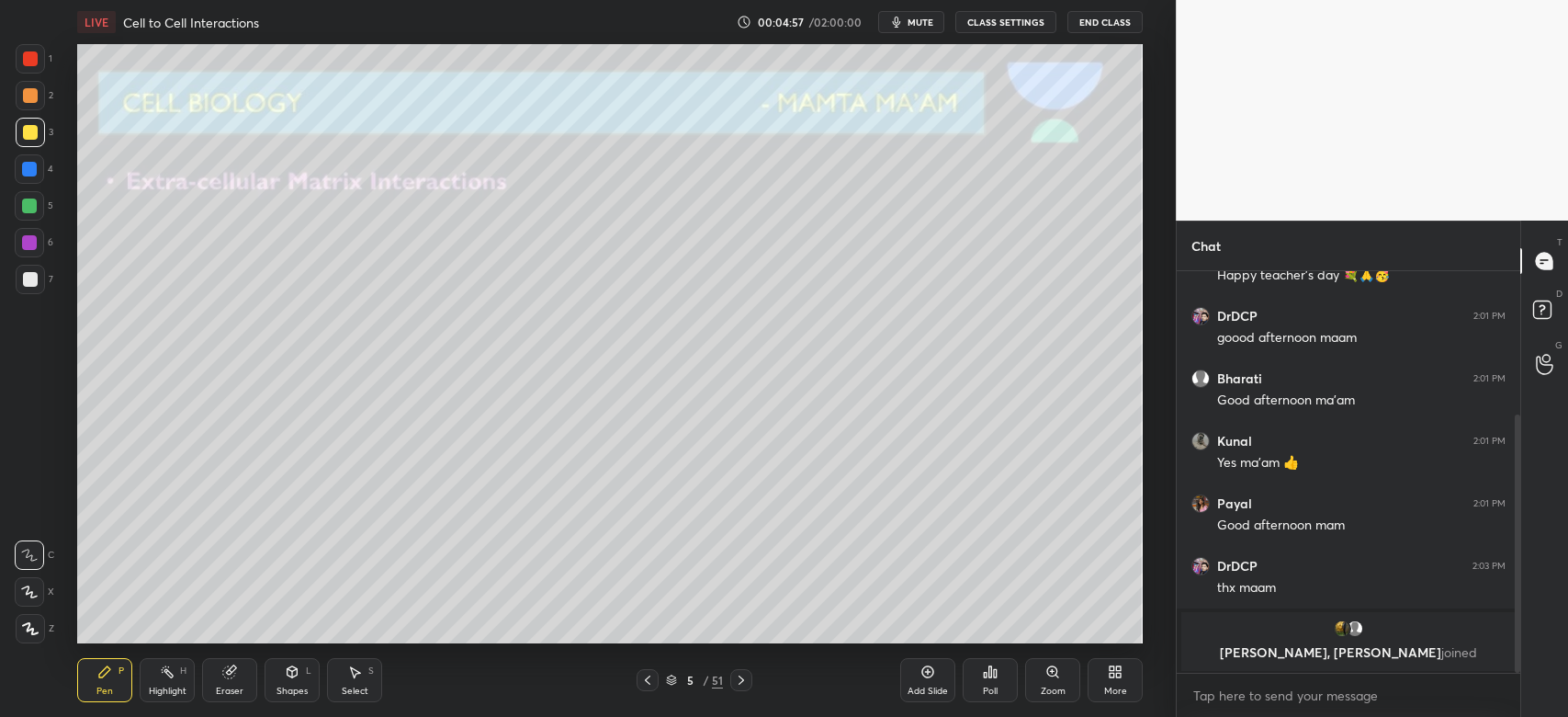
click at [25, 276] on div at bounding box center [30, 279] width 15 height 15
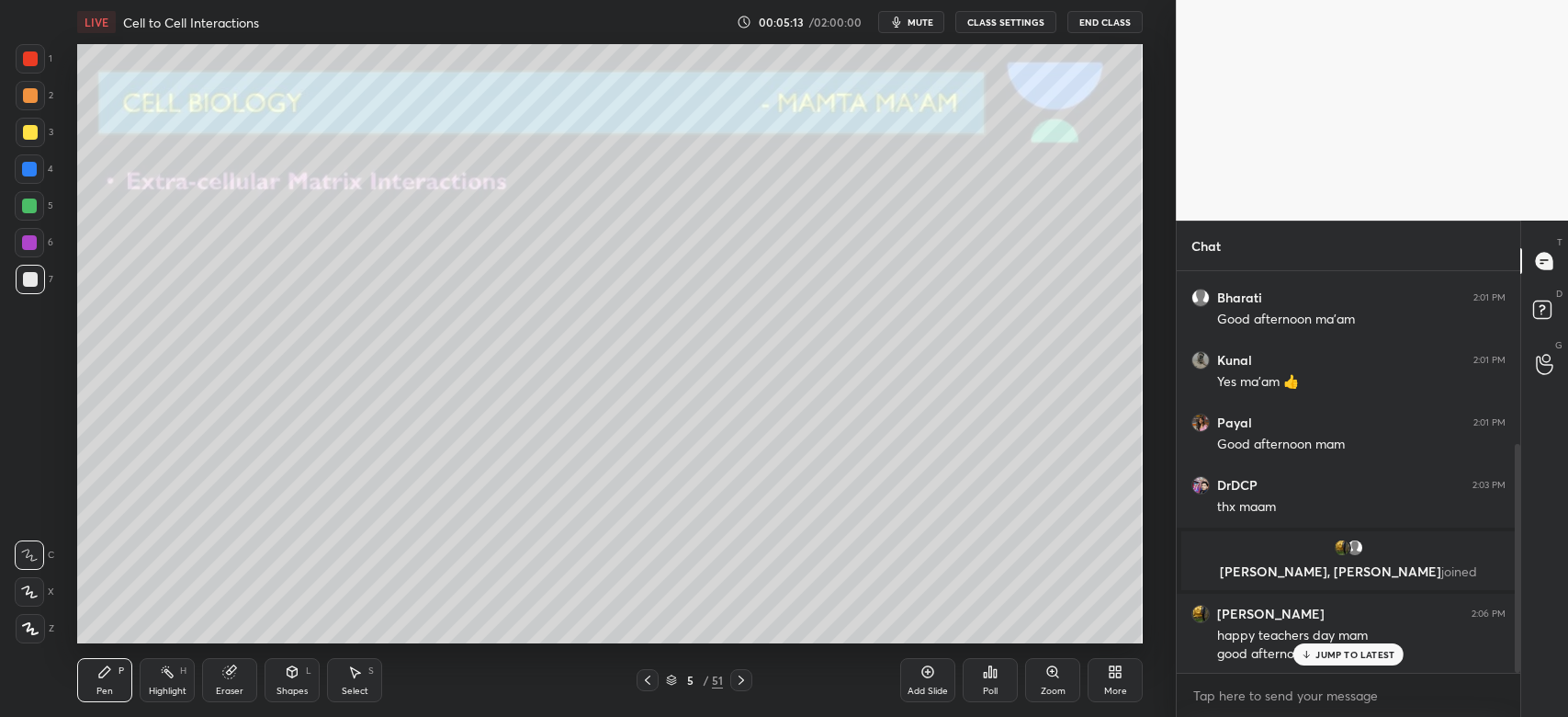
scroll to position [370, 0]
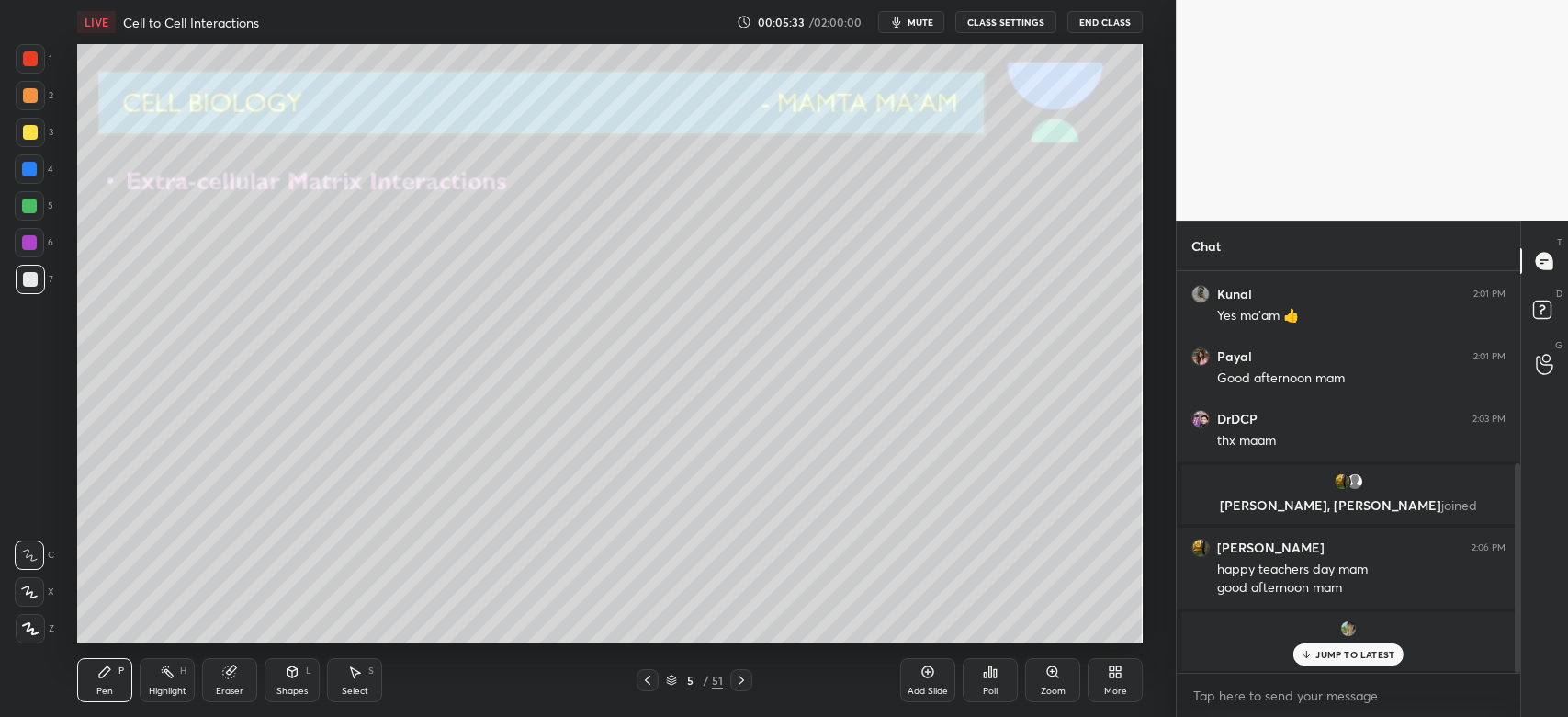
click at [743, 690] on div at bounding box center [742, 680] width 22 height 22
click at [22, 133] on div at bounding box center [31, 132] width 30 height 30
click at [1388, 649] on p "JUMP TO LATEST" at bounding box center [1354, 653] width 79 height 11
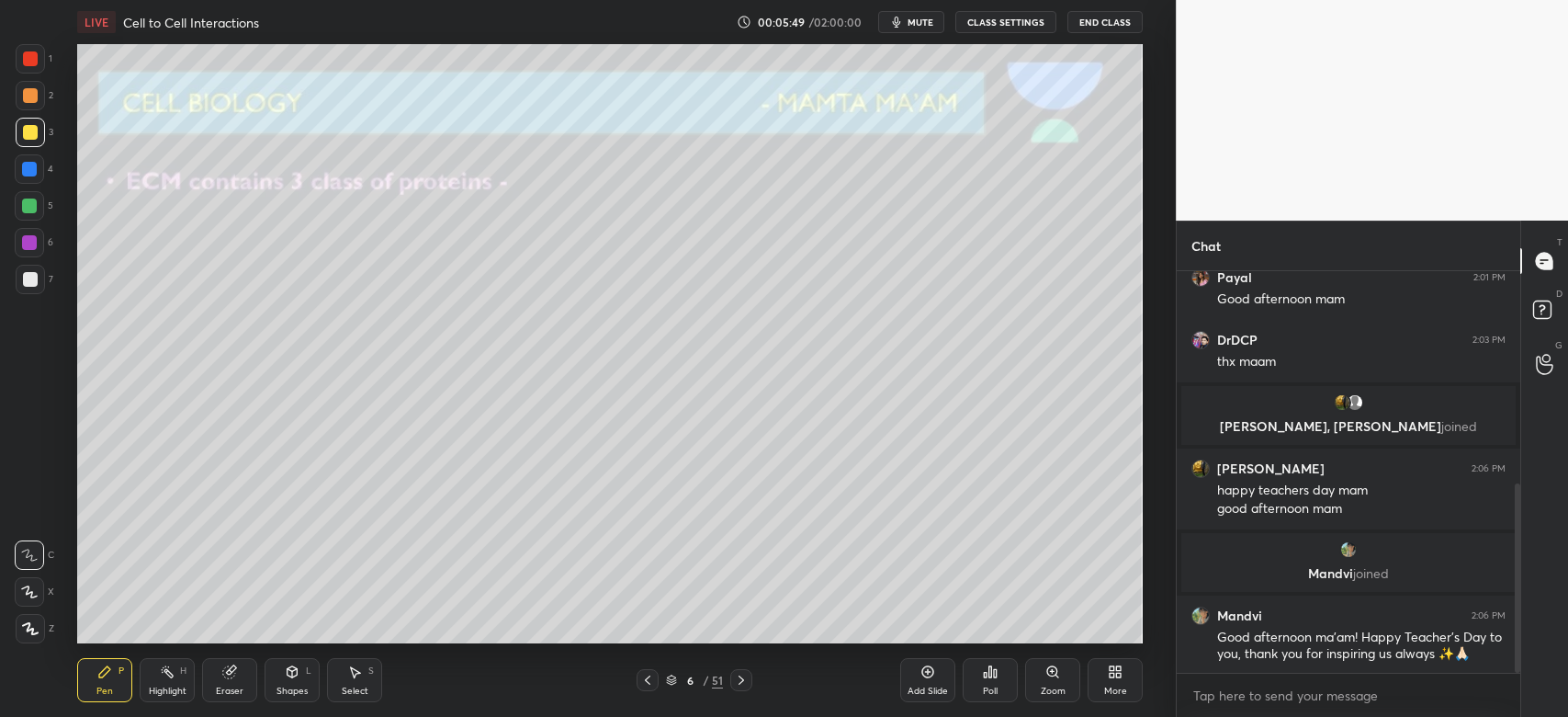
click at [28, 629] on icon at bounding box center [30, 628] width 15 height 11
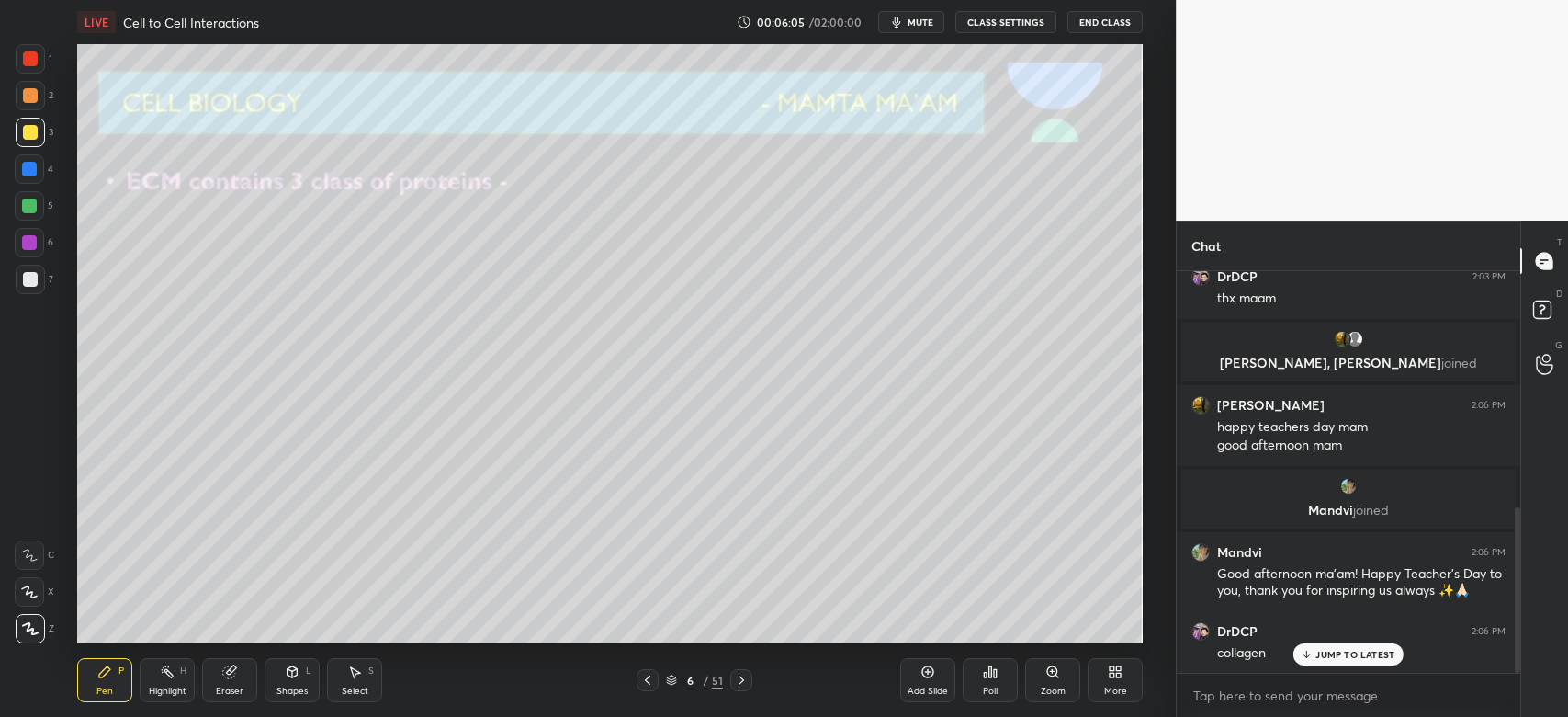
scroll to position [575, 0]
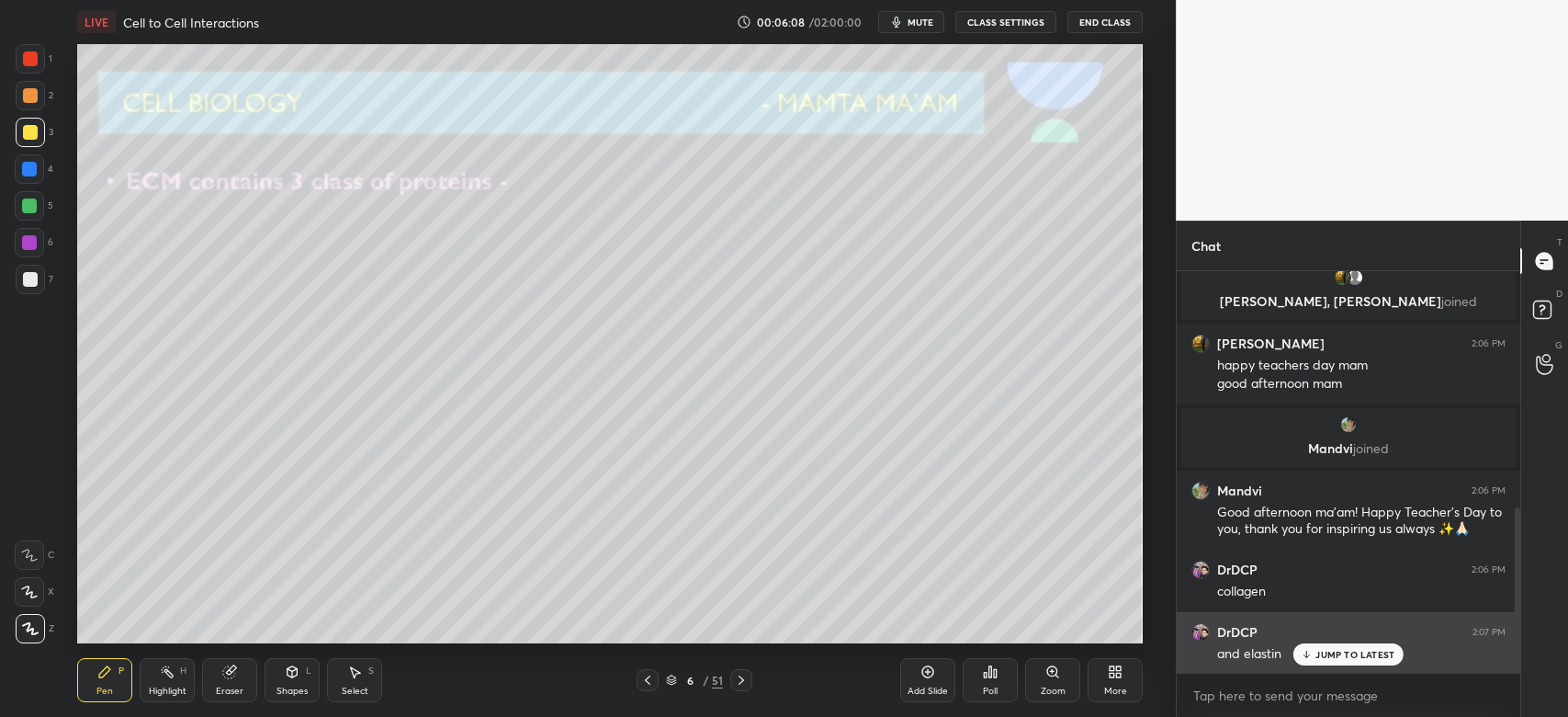
click at [1322, 658] on p "JUMP TO LATEST" at bounding box center [1354, 653] width 79 height 11
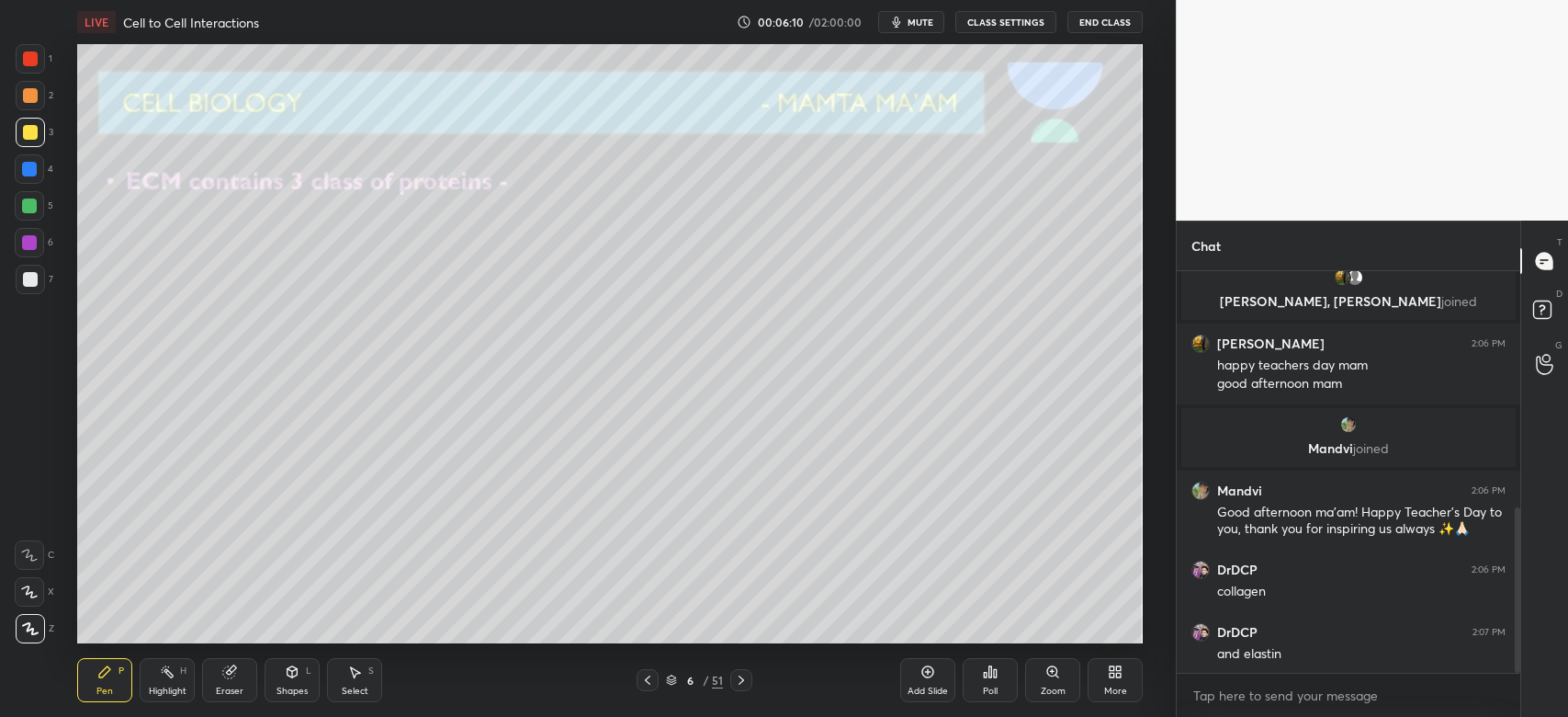
click at [28, 286] on div at bounding box center [31, 279] width 30 height 30
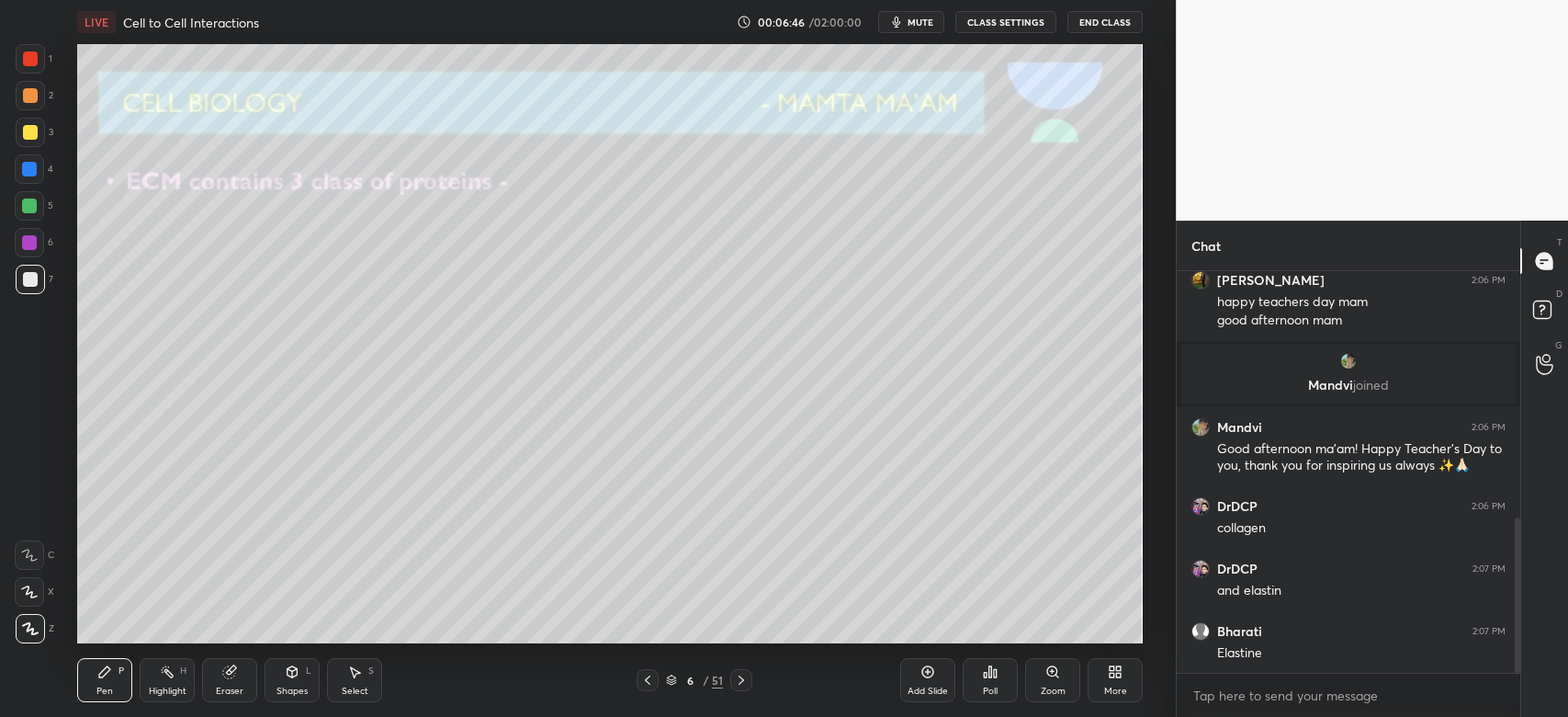
drag, startPoint x: 37, startPoint y: 98, endPoint x: 43, endPoint y: 106, distance: 10.0
click at [37, 99] on div at bounding box center [30, 95] width 15 height 15
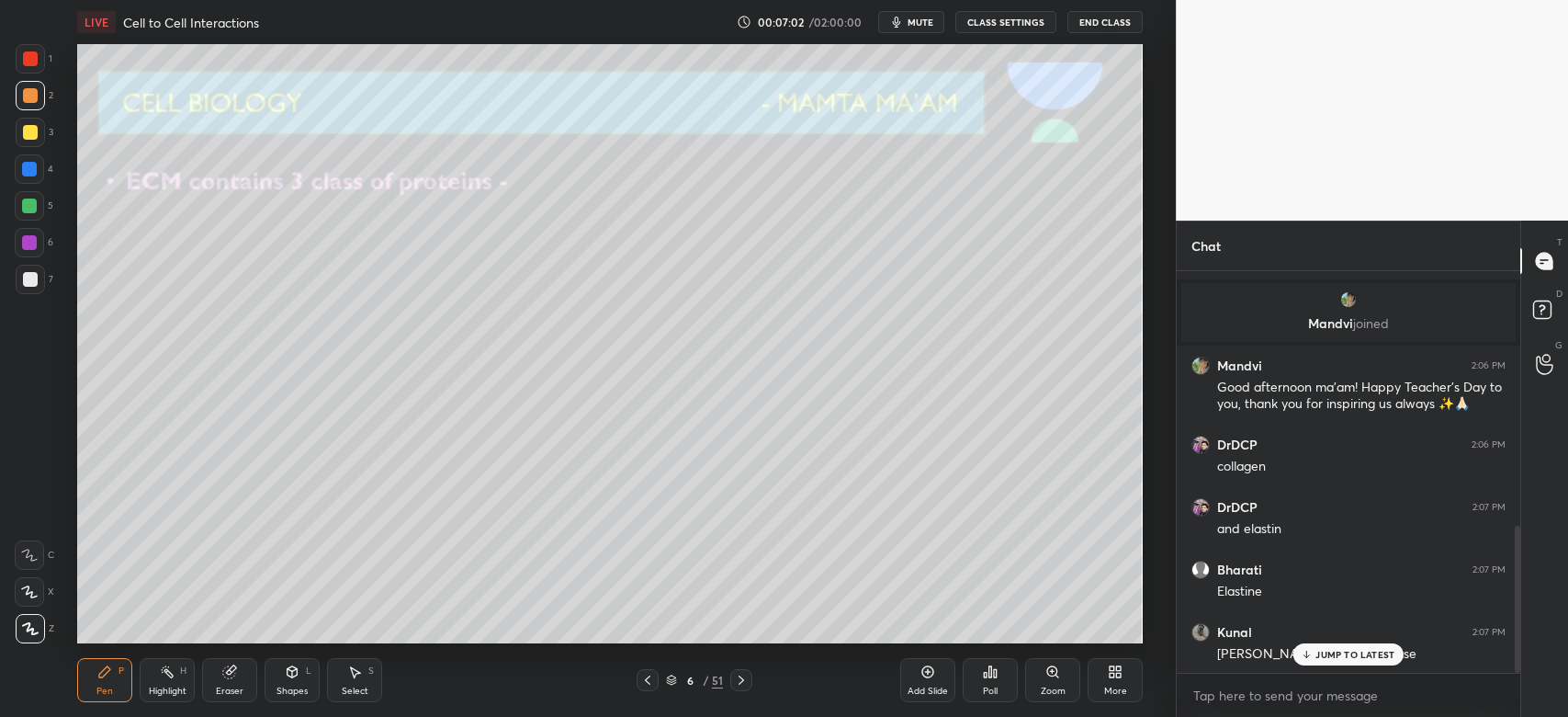
click at [1323, 658] on p "JUMP TO LATEST" at bounding box center [1354, 653] width 79 height 11
click at [654, 676] on div at bounding box center [647, 680] width 22 height 22
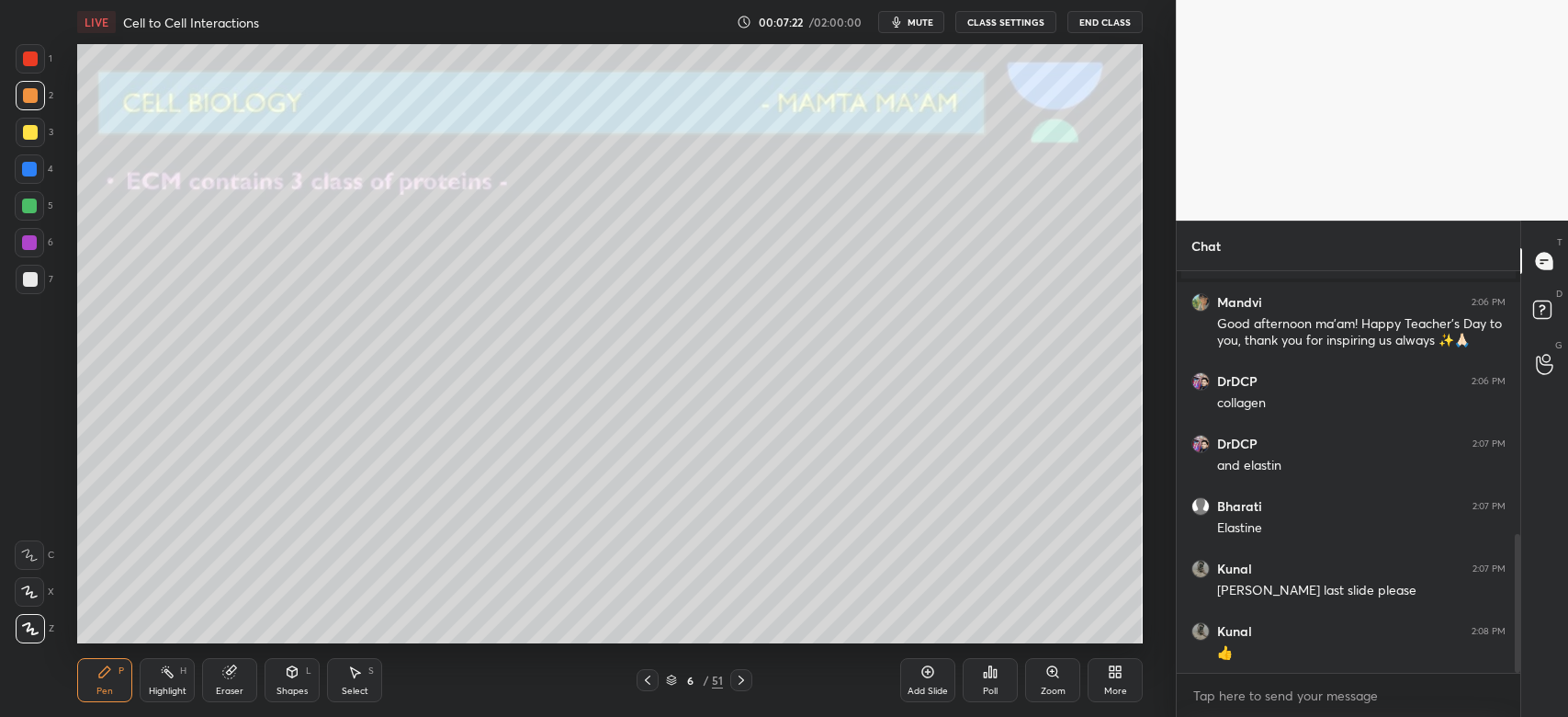
drag, startPoint x: 30, startPoint y: 140, endPoint x: 48, endPoint y: 188, distance: 51.3
click at [30, 139] on div at bounding box center [31, 132] width 30 height 30
click at [32, 281] on div at bounding box center [30, 279] width 15 height 15
click at [30, 595] on icon at bounding box center [29, 592] width 17 height 13
click at [37, 101] on div at bounding box center [31, 95] width 30 height 30
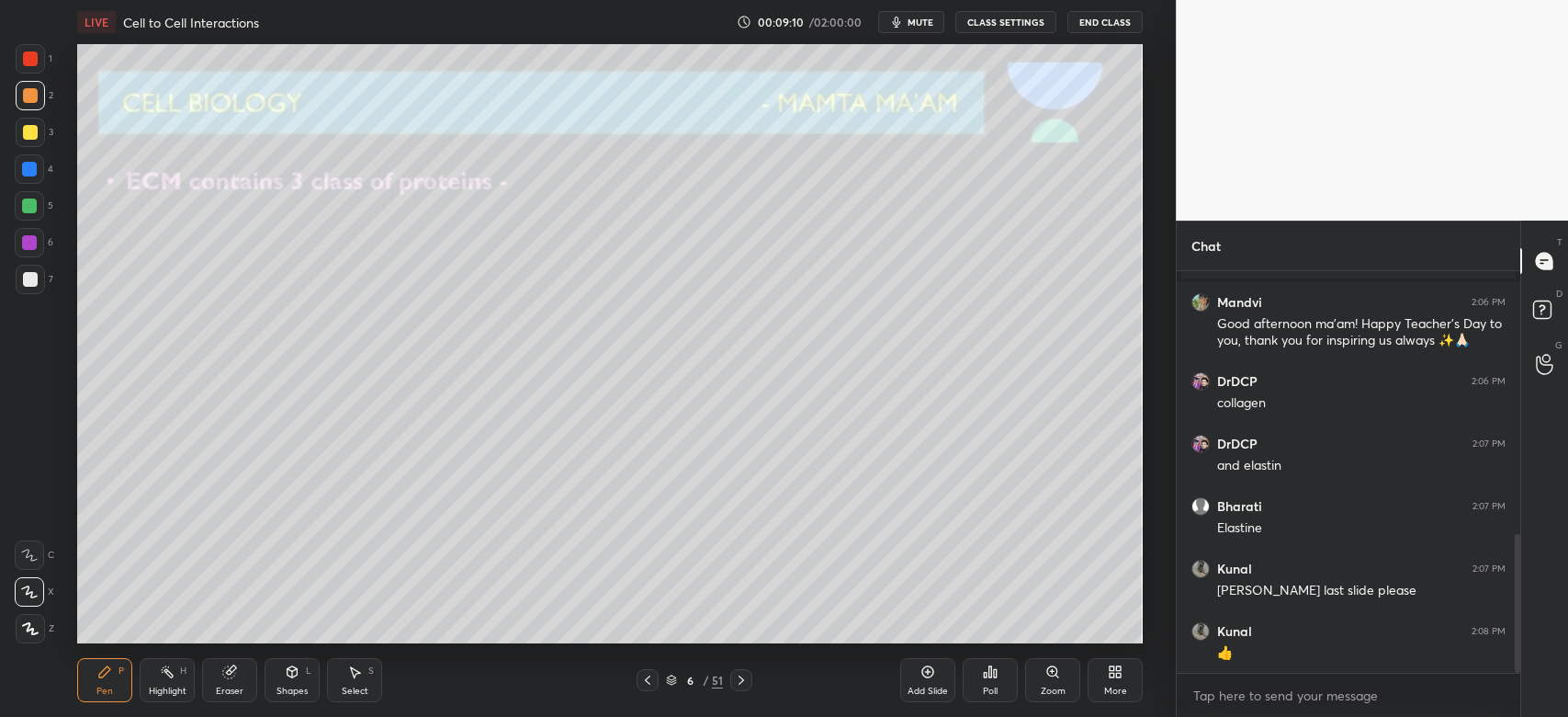
click at [741, 682] on icon at bounding box center [742, 679] width 6 height 9
click at [39, 126] on div at bounding box center [31, 132] width 30 height 30
click at [30, 288] on div at bounding box center [31, 279] width 30 height 30
click at [26, 208] on div at bounding box center [29, 206] width 15 height 15
click at [30, 143] on div at bounding box center [31, 132] width 30 height 30
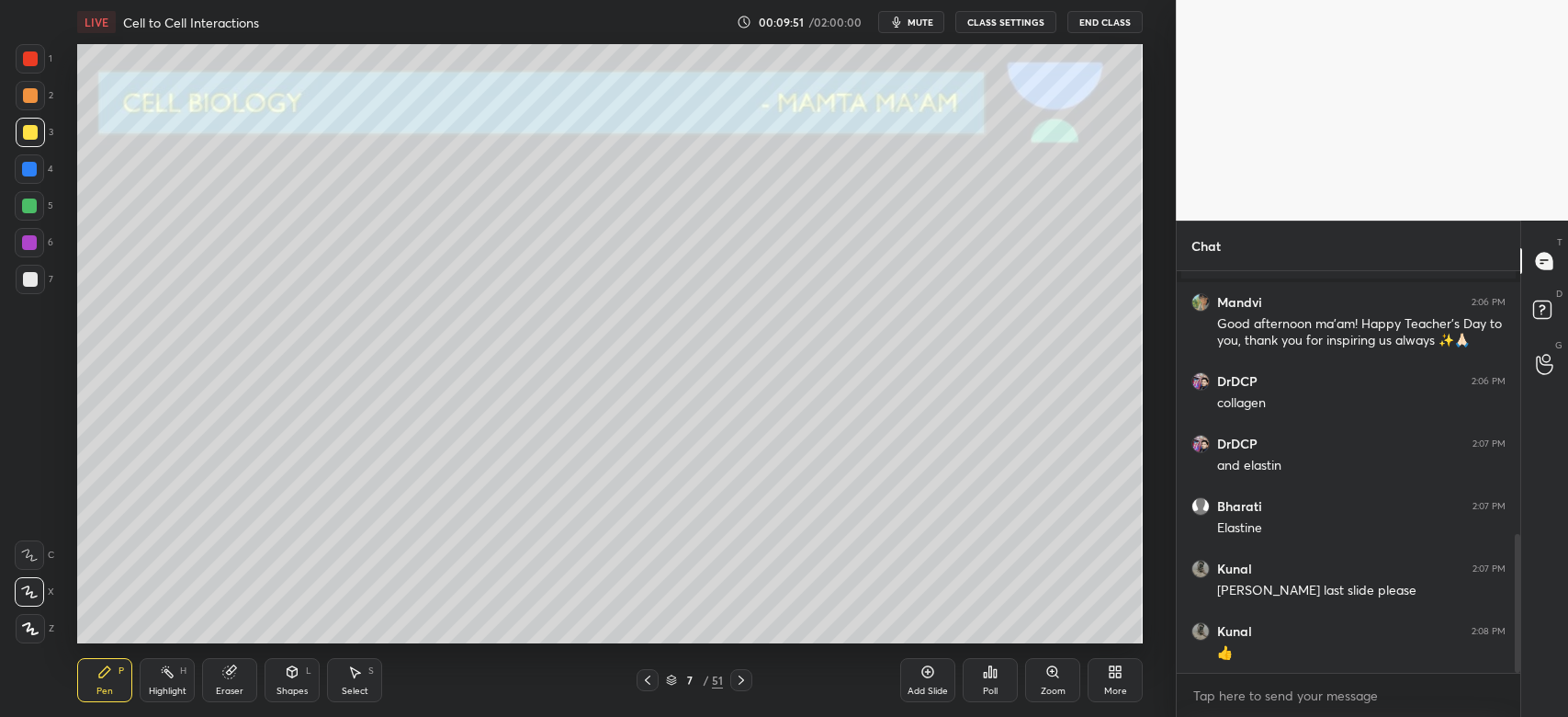
click at [37, 93] on div at bounding box center [31, 95] width 30 height 30
click at [645, 682] on icon at bounding box center [647, 679] width 15 height 15
click at [750, 684] on div at bounding box center [742, 680] width 22 height 22
click at [744, 687] on icon at bounding box center [741, 679] width 15 height 15
drag, startPoint x: 31, startPoint y: 277, endPoint x: 58, endPoint y: 261, distance: 31.4
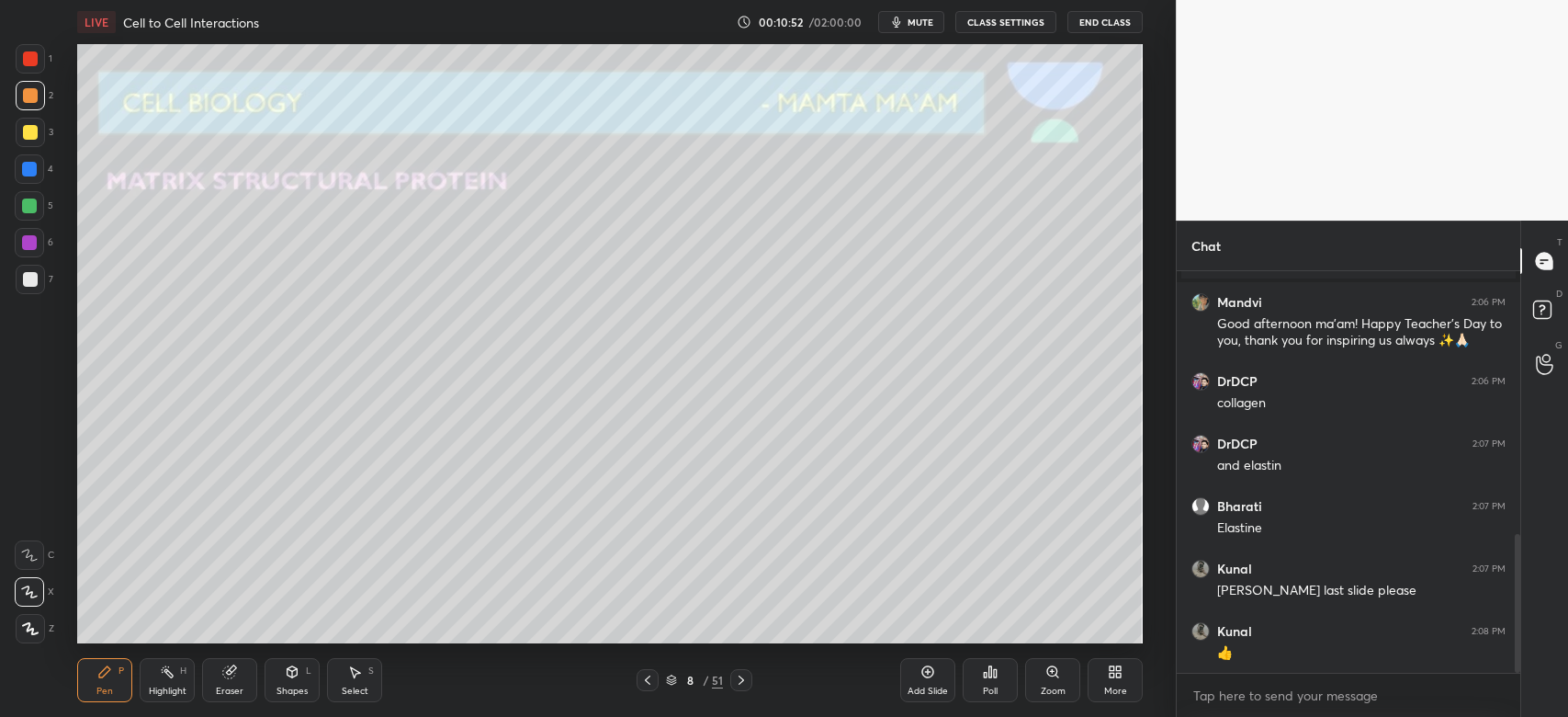
click at [32, 279] on div at bounding box center [30, 279] width 15 height 15
click at [30, 166] on div at bounding box center [29, 169] width 15 height 15
click at [31, 283] on div at bounding box center [30, 279] width 15 height 15
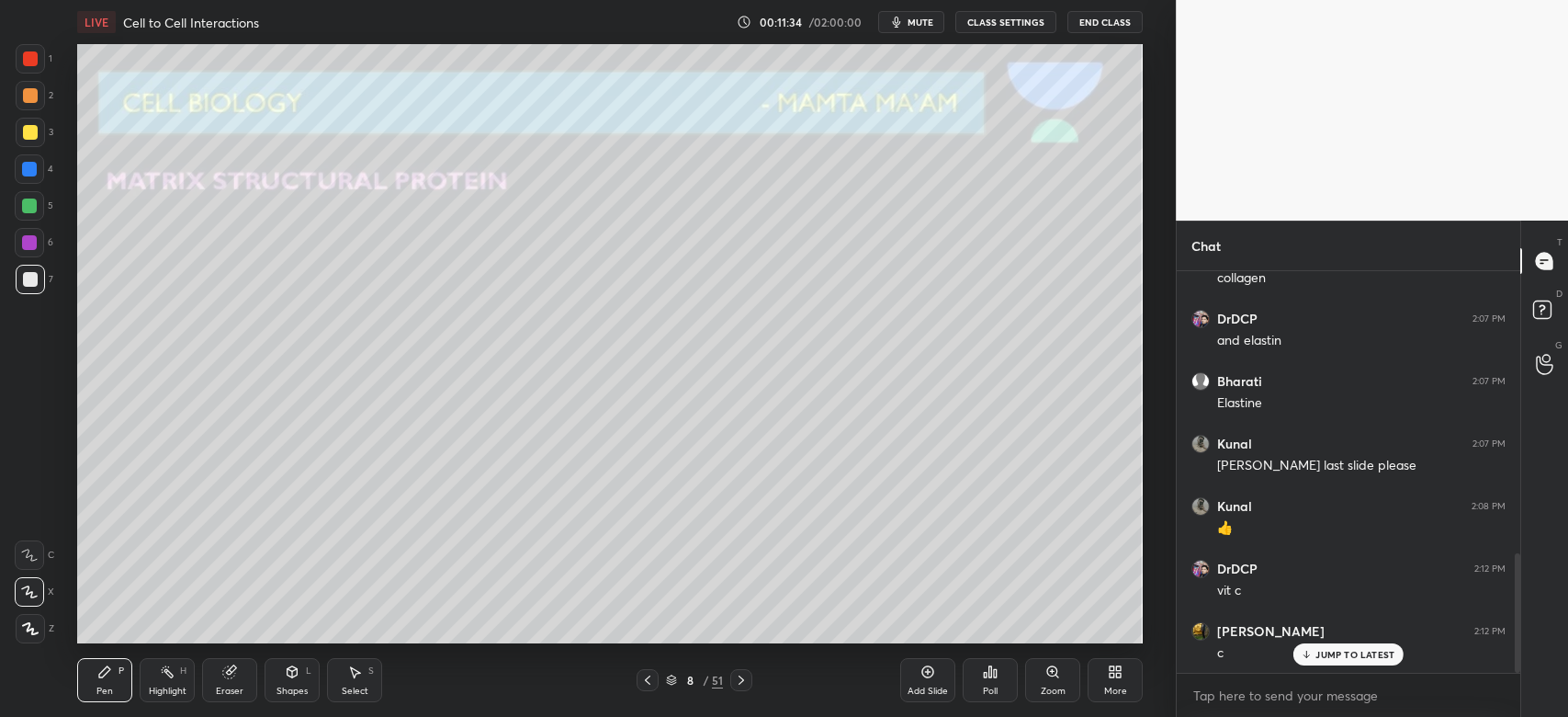
scroll to position [950, 0]
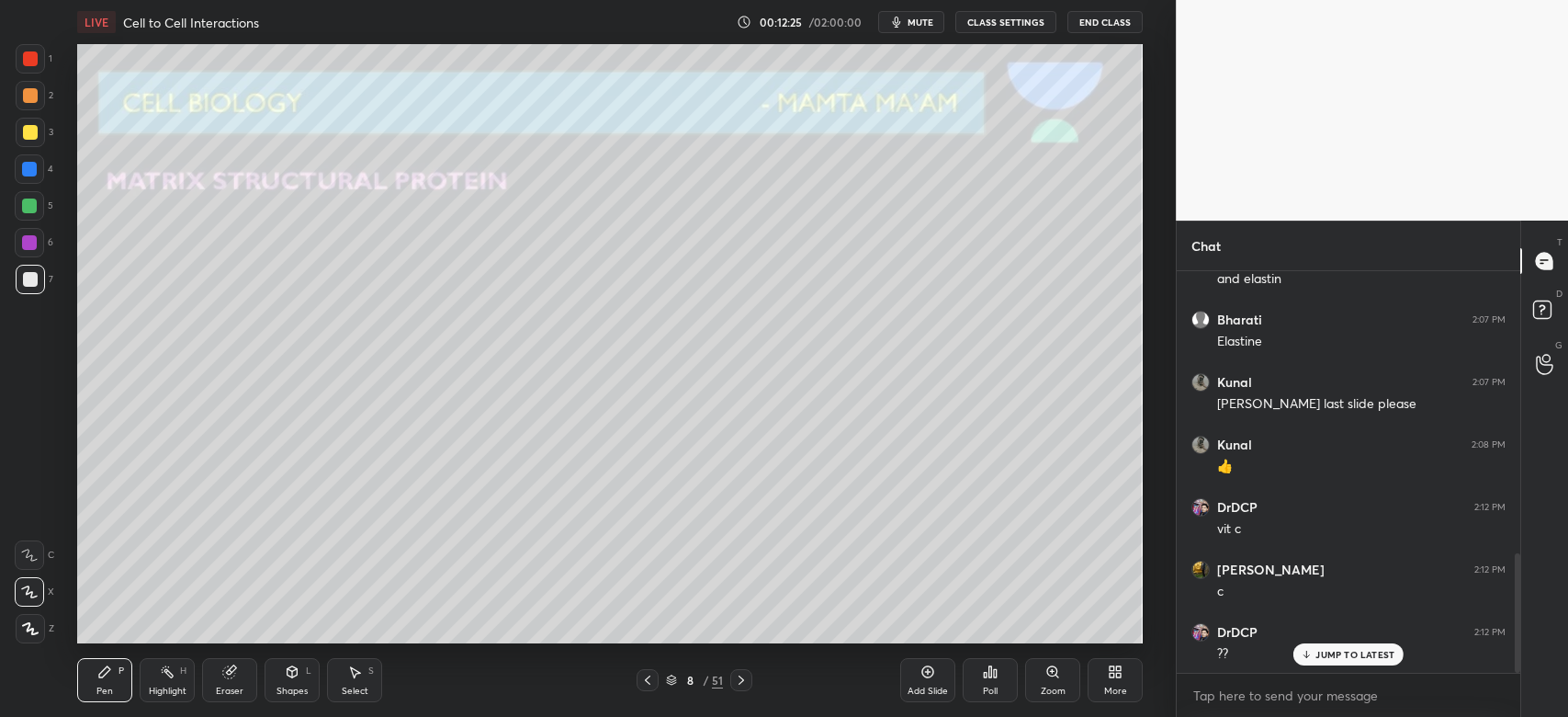
click at [30, 133] on div at bounding box center [30, 132] width 15 height 15
click at [745, 679] on icon at bounding box center [741, 679] width 15 height 15
click at [28, 275] on div at bounding box center [31, 279] width 30 height 30
drag, startPoint x: 41, startPoint y: 172, endPoint x: 36, endPoint y: 180, distance: 9.4
click at [40, 176] on div at bounding box center [30, 169] width 30 height 30
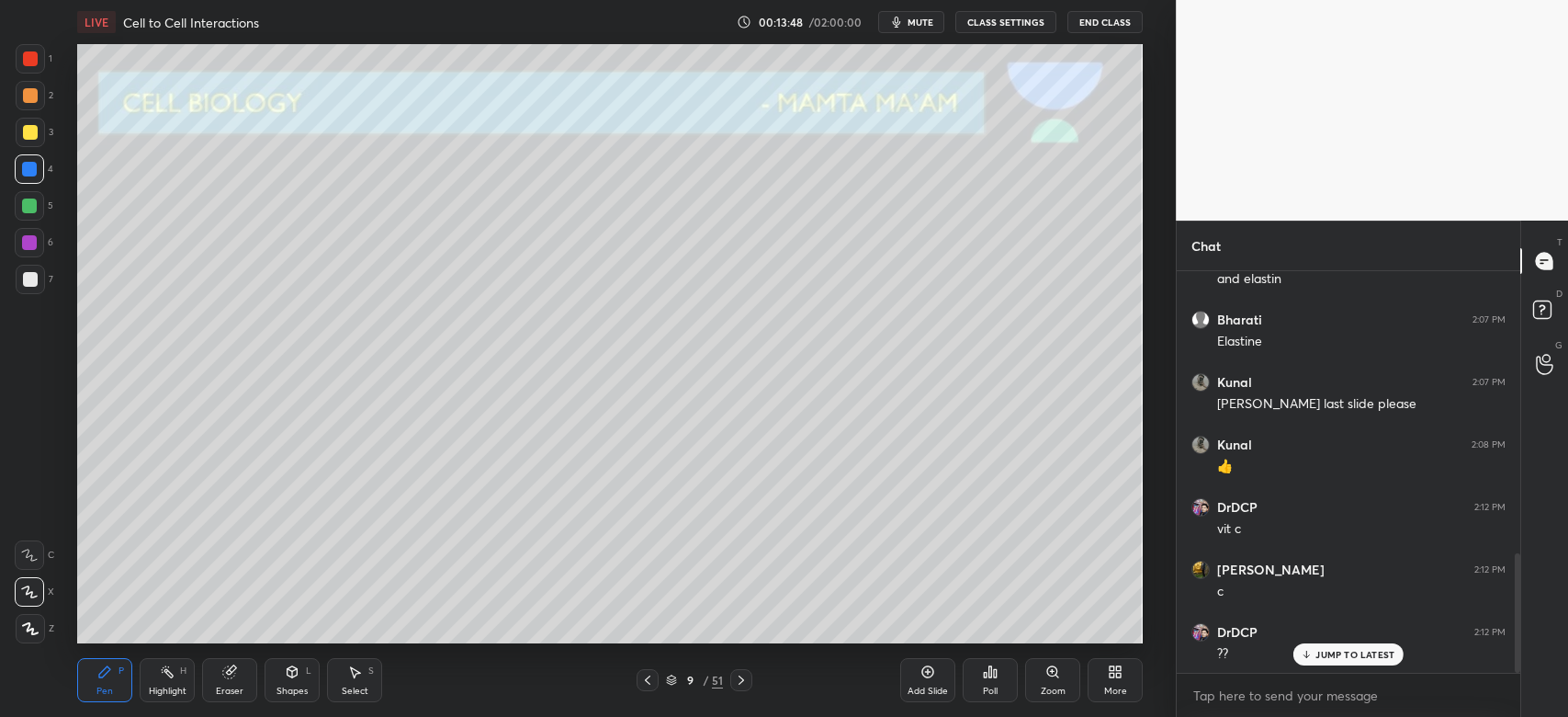
click at [36, 133] on div at bounding box center [30, 132] width 15 height 15
click at [30, 167] on div at bounding box center [29, 169] width 15 height 15
click at [743, 687] on div at bounding box center [742, 680] width 22 height 22
click at [45, 122] on div "3" at bounding box center [35, 132] width 38 height 30
drag, startPoint x: 41, startPoint y: 108, endPoint x: 45, endPoint y: 126, distance: 18.4
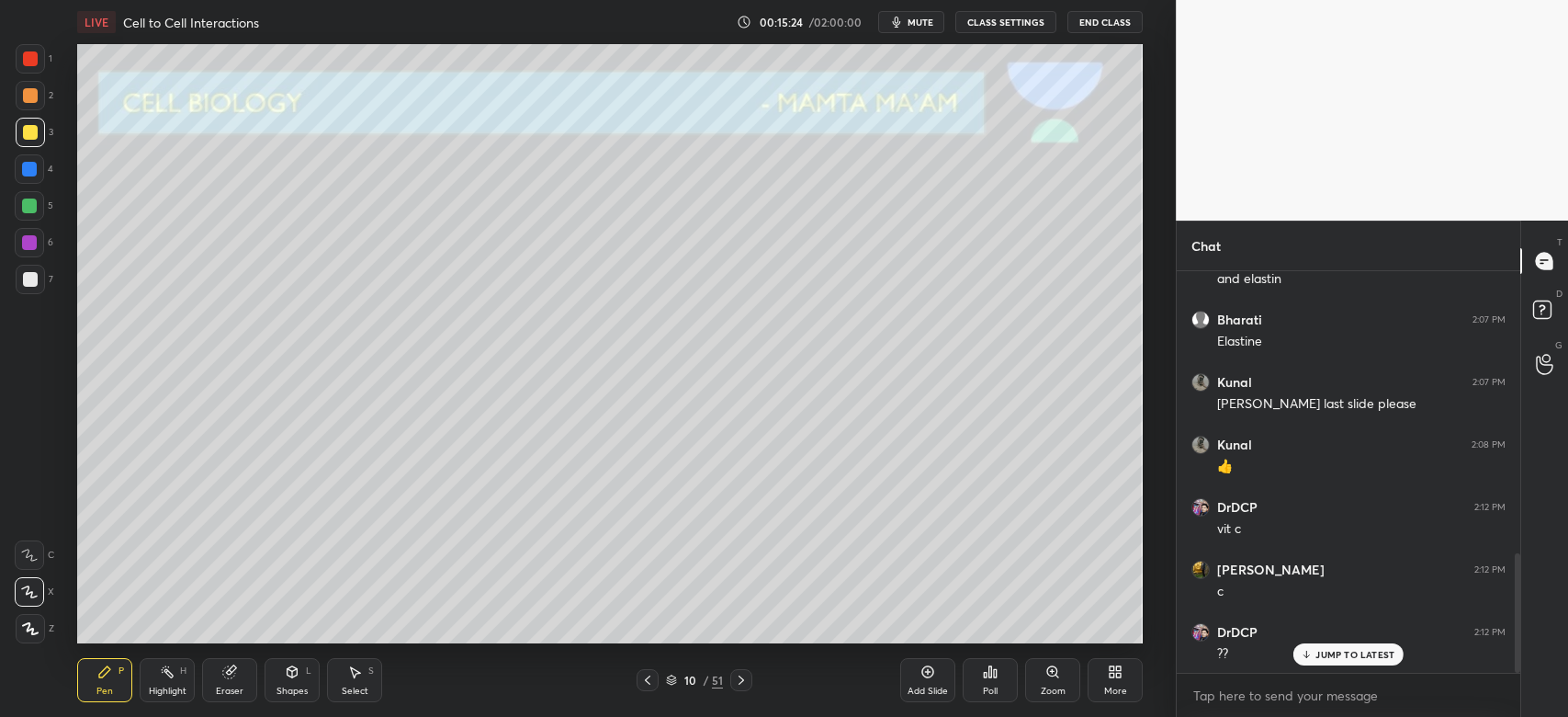
click at [36, 111] on div "2" at bounding box center [35, 98] width 38 height 37
click at [232, 671] on icon at bounding box center [230, 672] width 12 height 12
click at [110, 687] on div "Pen" at bounding box center [104, 690] width 17 height 9
click at [18, 292] on div "7" at bounding box center [35, 279] width 38 height 30
click at [26, 102] on div at bounding box center [31, 95] width 30 height 30
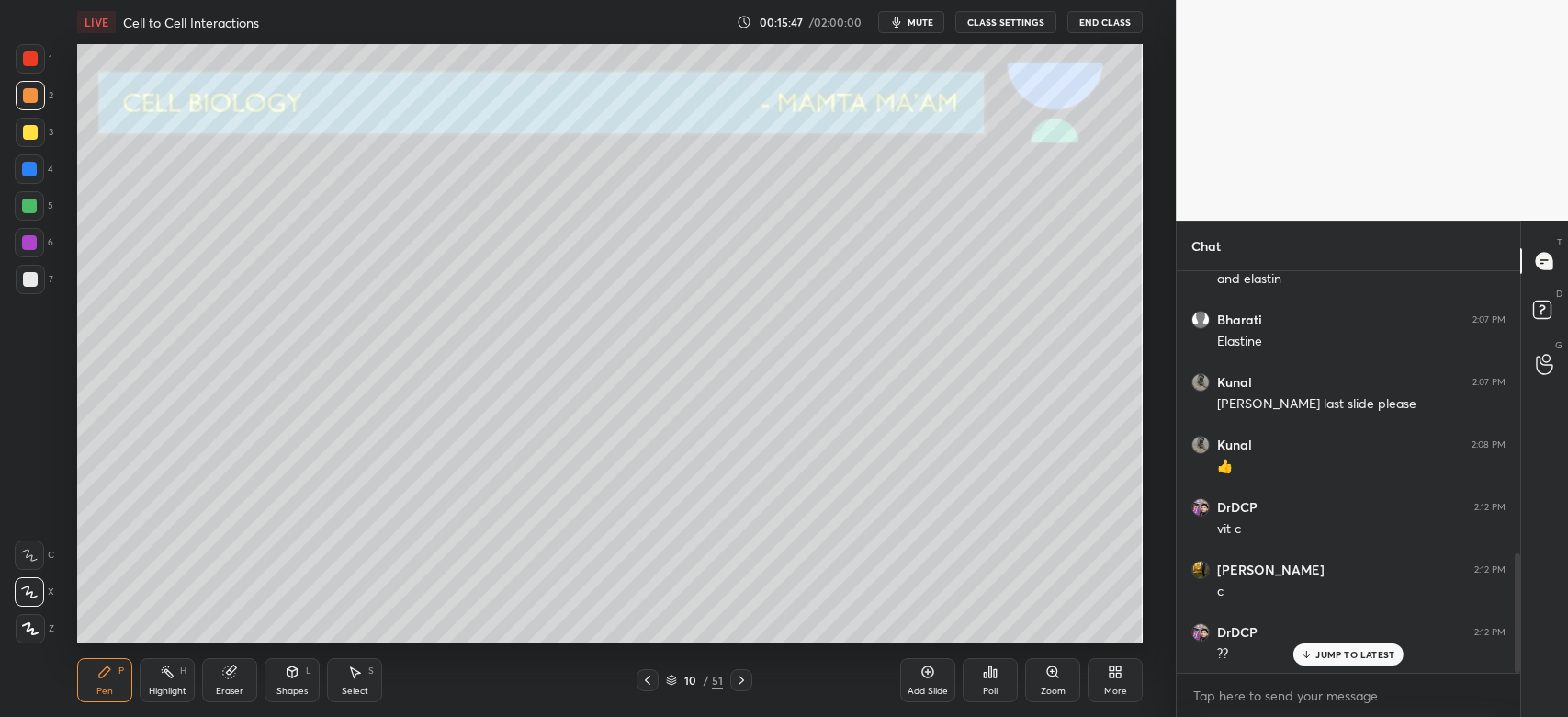
click at [37, 135] on div at bounding box center [31, 132] width 30 height 30
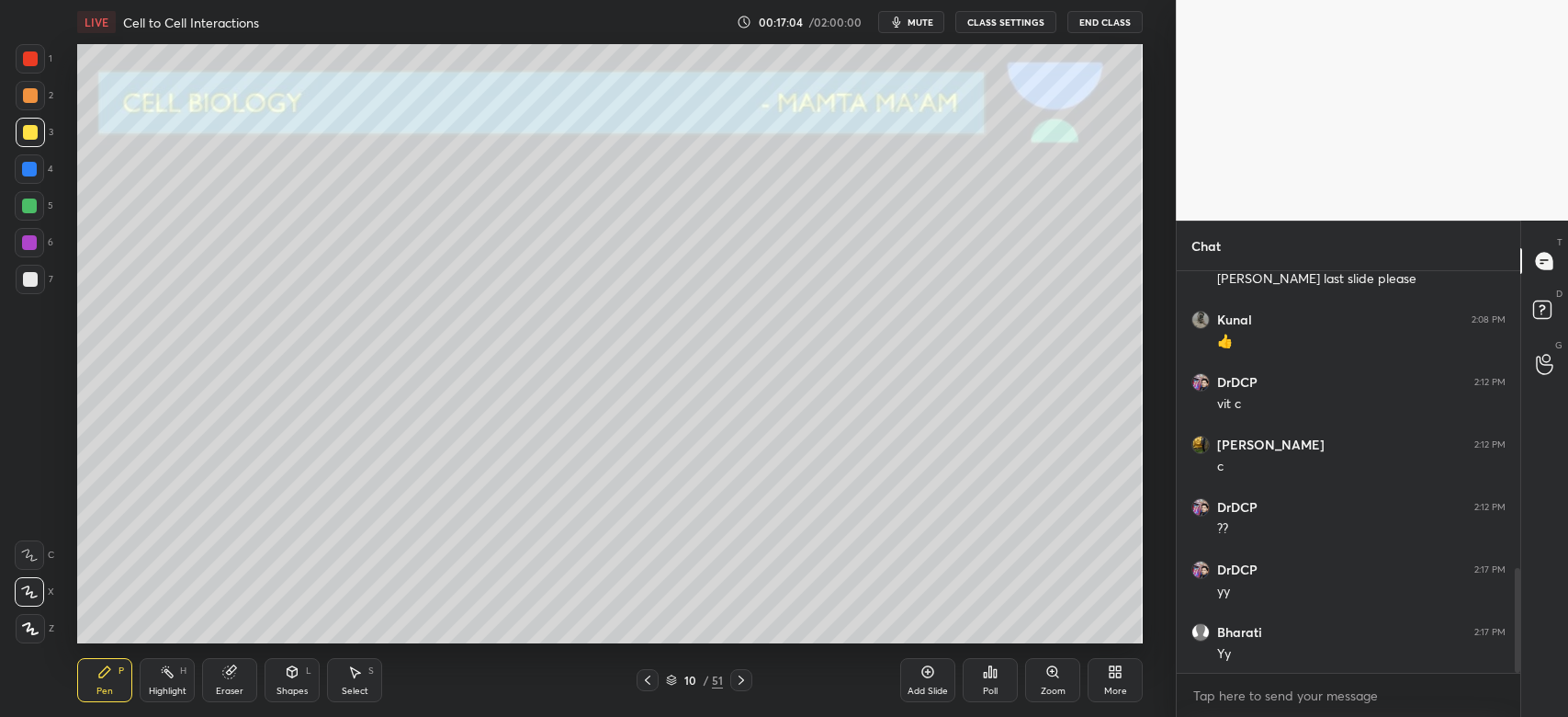
scroll to position [1138, 0]
click at [739, 686] on icon at bounding box center [741, 679] width 15 height 15
click at [37, 275] on div at bounding box center [30, 279] width 15 height 15
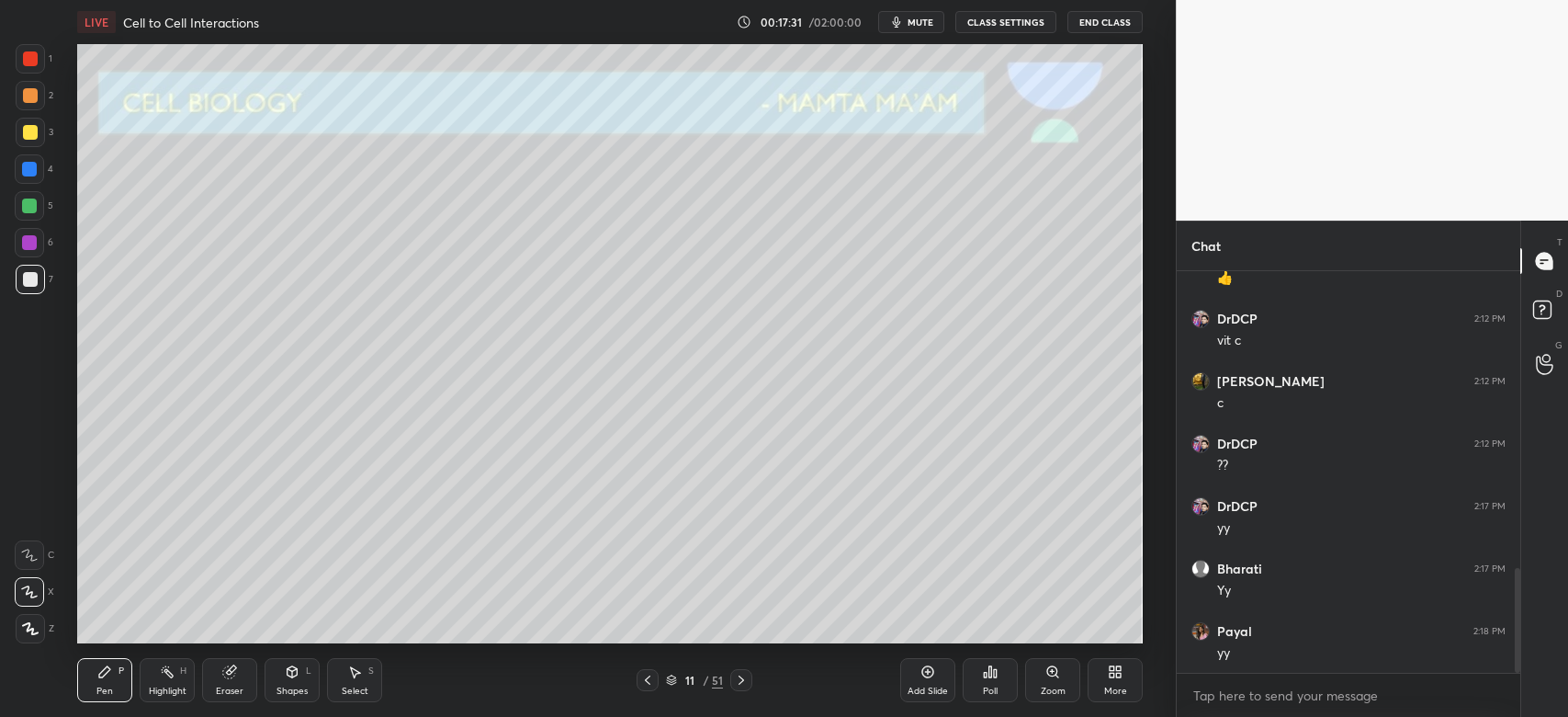
click at [40, 139] on div at bounding box center [31, 132] width 30 height 30
click at [27, 275] on div at bounding box center [30, 279] width 15 height 15
click at [244, 678] on div "Eraser" at bounding box center [229, 680] width 55 height 44
drag, startPoint x: 78, startPoint y: 675, endPoint x: 88, endPoint y: 679, distance: 10.8
click at [78, 677] on div "Pen P" at bounding box center [104, 680] width 55 height 44
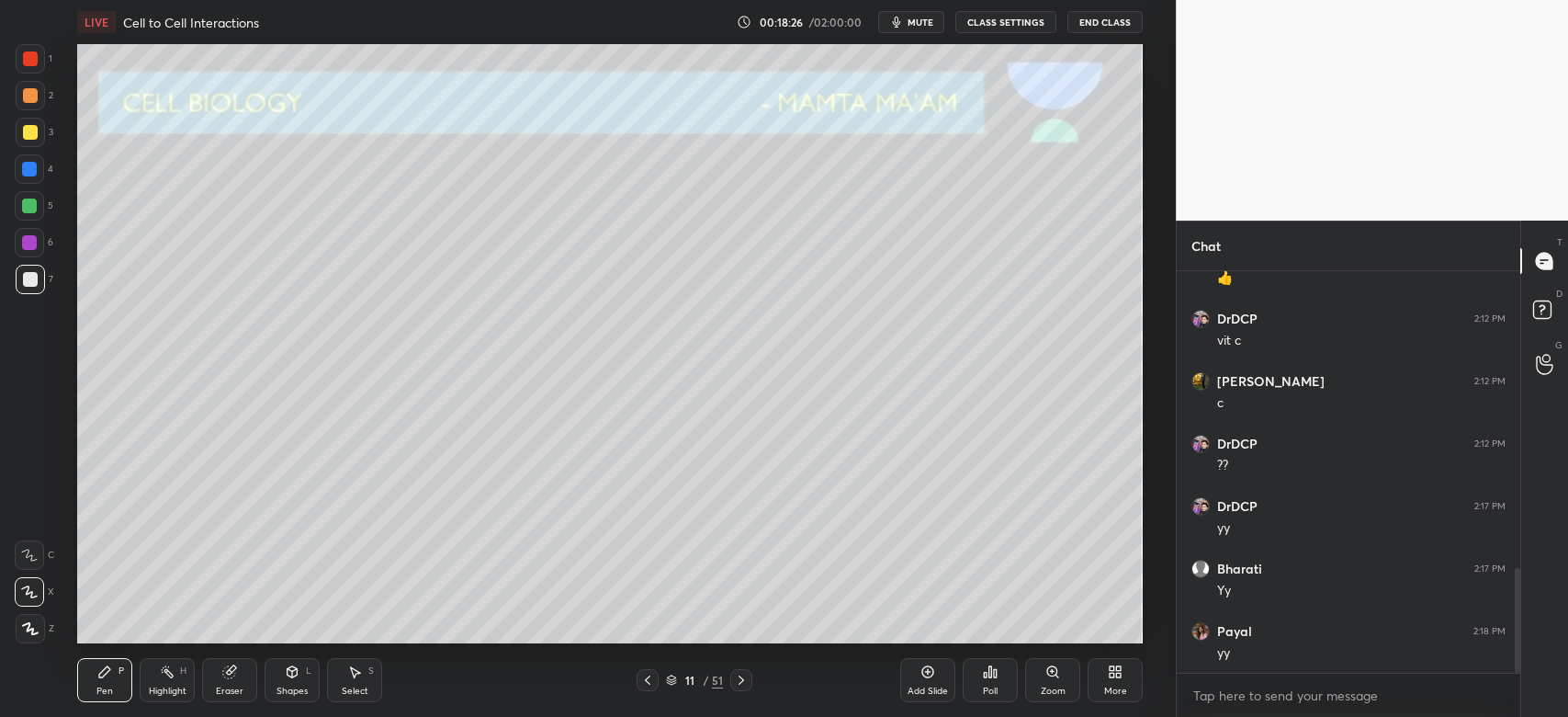
scroll to position [1204, 0]
click at [30, 147] on div "3" at bounding box center [35, 135] width 38 height 37
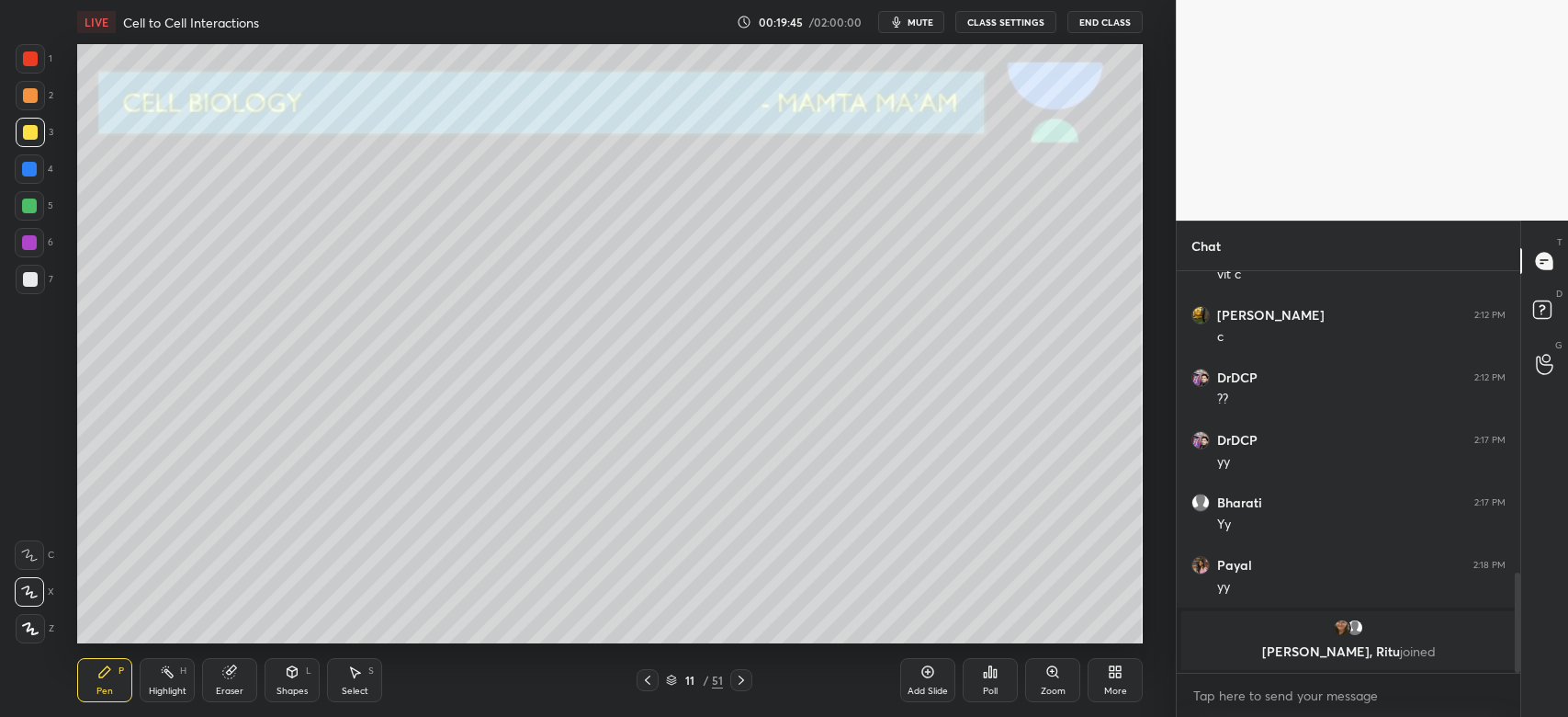
drag, startPoint x: 24, startPoint y: 175, endPoint x: 35, endPoint y: 201, distance: 28.2
click at [24, 175] on div at bounding box center [29, 169] width 15 height 15
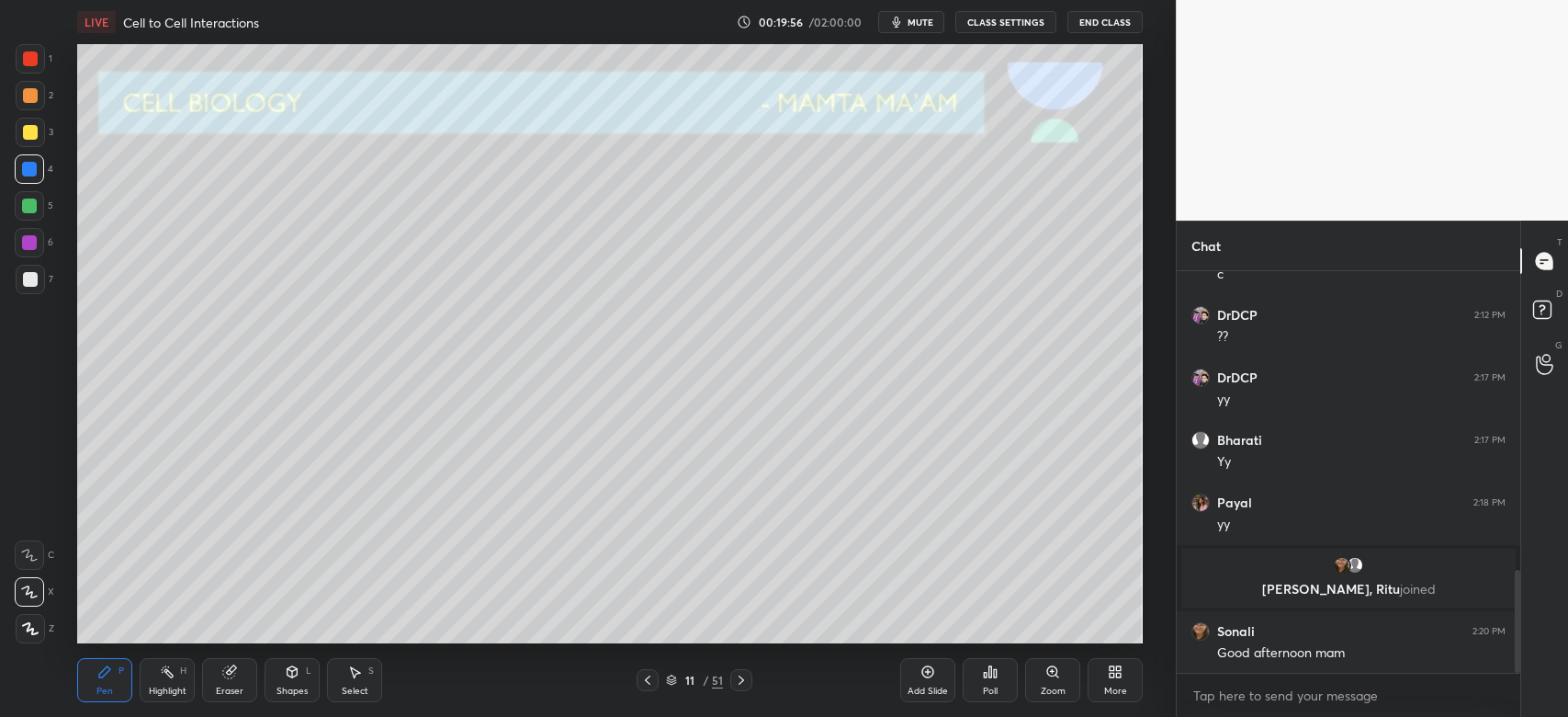
scroll to position [1168, 0]
click at [746, 683] on icon at bounding box center [741, 679] width 15 height 15
click at [31, 281] on div at bounding box center [30, 279] width 15 height 15
click at [42, 136] on div at bounding box center [31, 132] width 30 height 30
click at [661, 678] on div "12 / 51" at bounding box center [694, 680] width 115 height 22
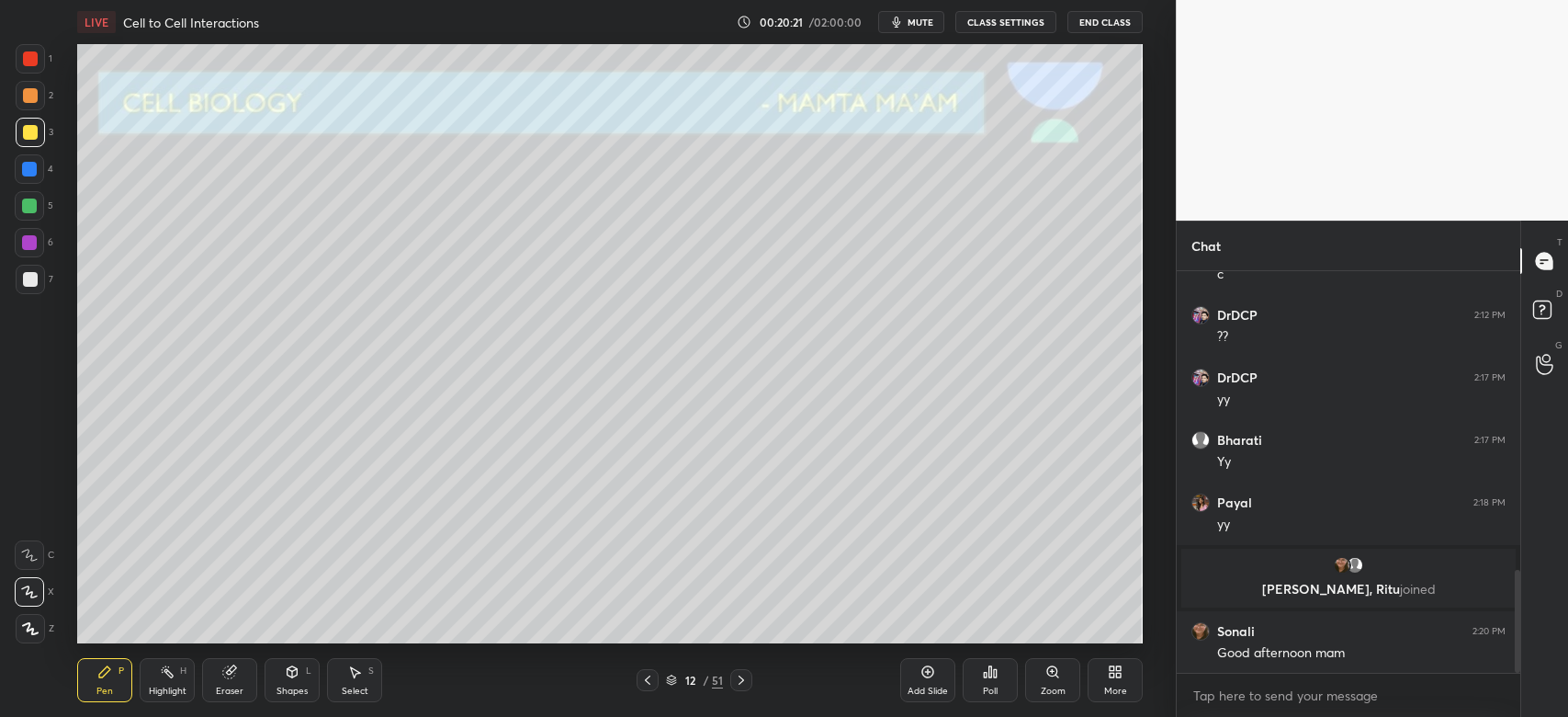
click at [653, 684] on icon at bounding box center [647, 679] width 15 height 15
click at [652, 683] on icon at bounding box center [647, 679] width 15 height 15
click at [648, 685] on icon at bounding box center [647, 679] width 15 height 15
click at [742, 689] on div at bounding box center [742, 680] width 22 height 22
click at [651, 681] on icon at bounding box center [647, 679] width 15 height 15
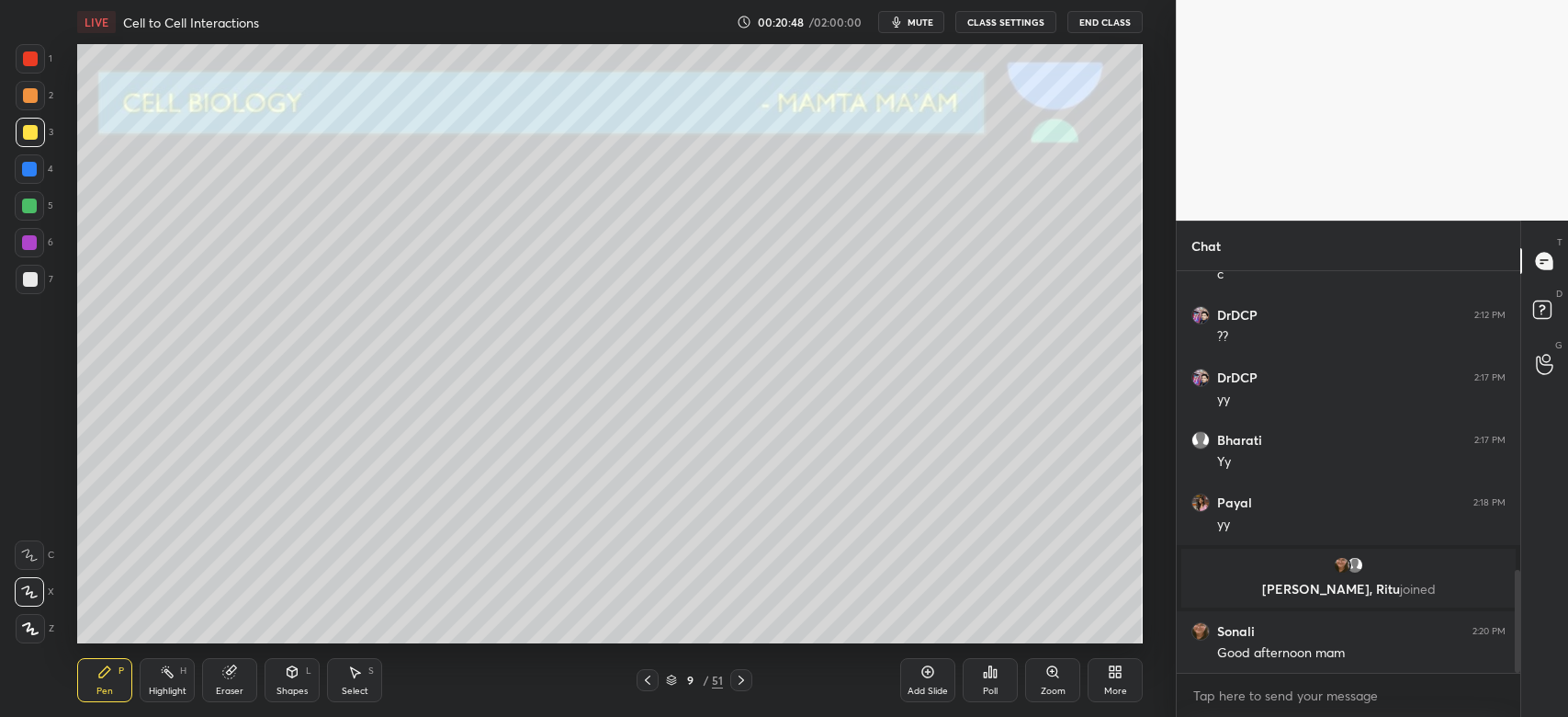
click at [743, 686] on icon at bounding box center [741, 679] width 15 height 15
click at [742, 685] on icon at bounding box center [741, 679] width 15 height 15
click at [740, 685] on icon at bounding box center [741, 679] width 15 height 15
click at [33, 174] on div at bounding box center [30, 169] width 30 height 30
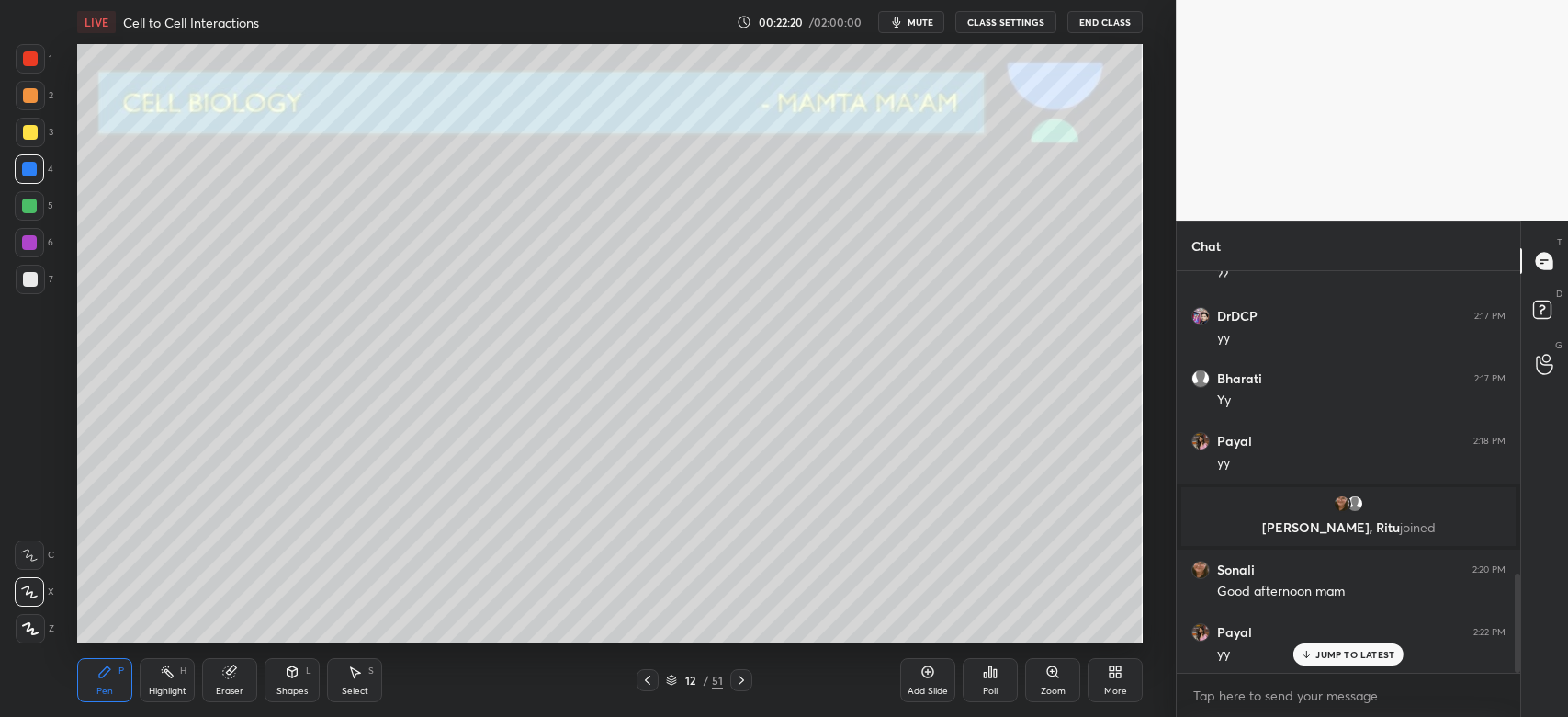
click at [749, 687] on div at bounding box center [742, 680] width 22 height 22
click at [649, 694] on div "Pen P Highlight H Eraser Shapes L Select S 13 / 51 Add Slide Poll Zoom More" at bounding box center [610, 680] width 1066 height 74
drag, startPoint x: 652, startPoint y: 681, endPoint x: 661, endPoint y: 680, distance: 9.1
click at [654, 681] on div at bounding box center [647, 680] width 22 height 22
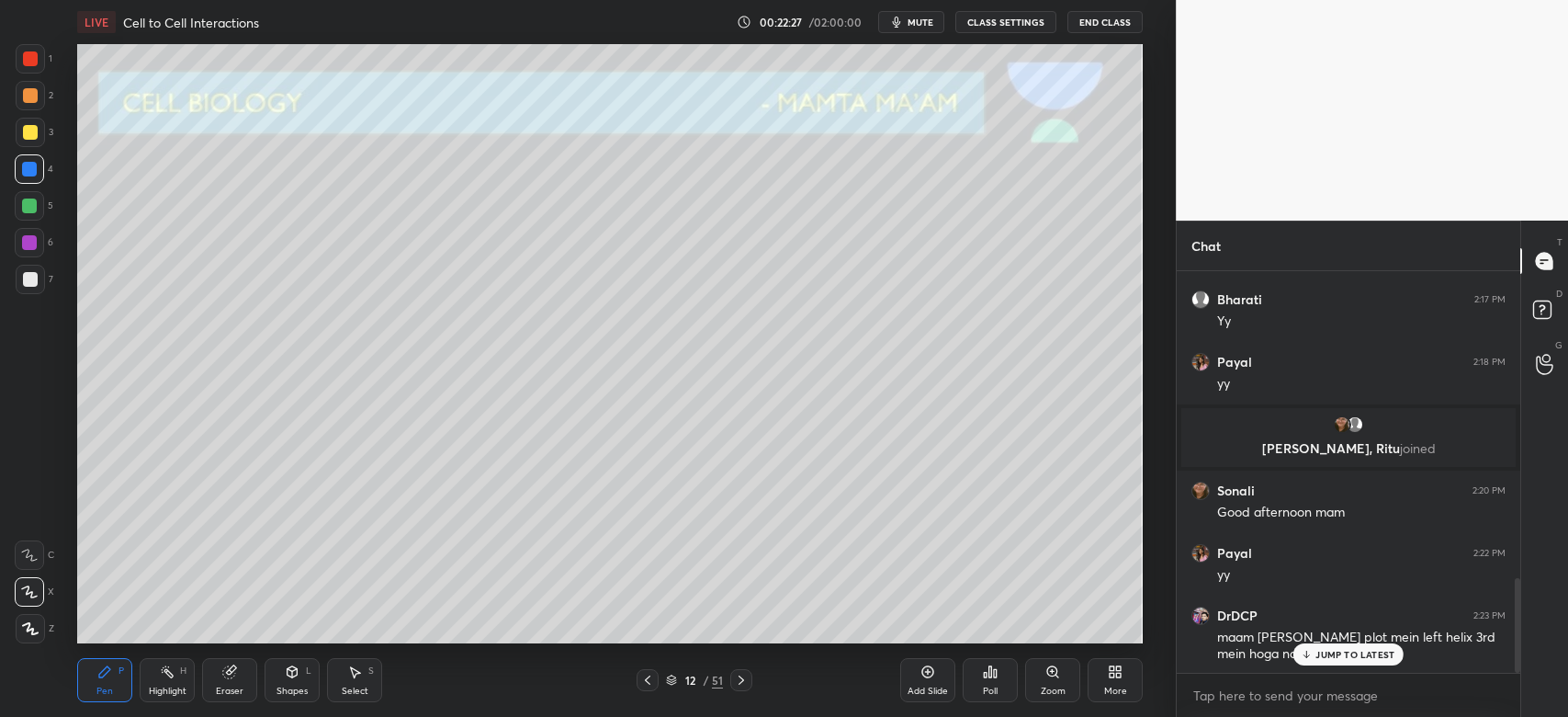
click at [1301, 655] on icon at bounding box center [1307, 653] width 12 height 11
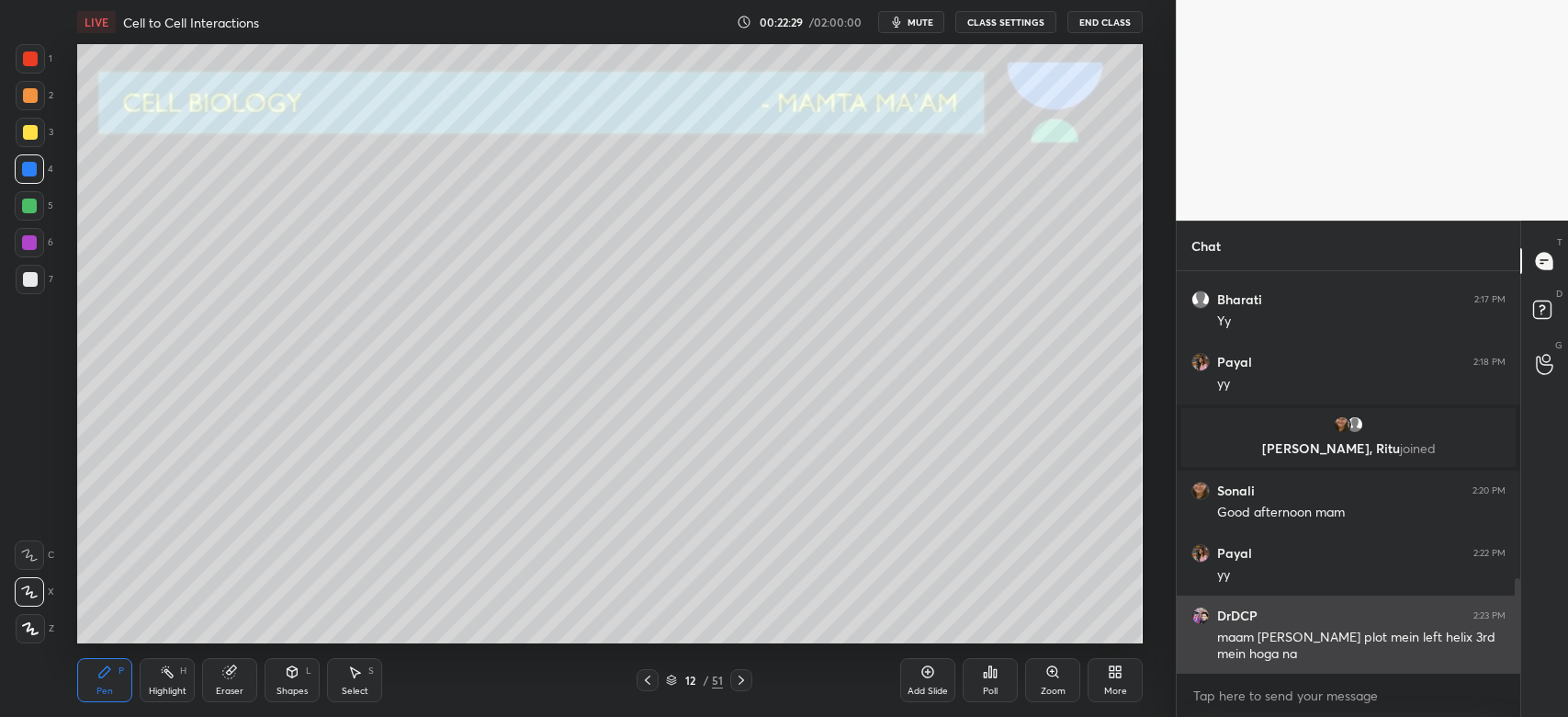
scroll to position [1373, 0]
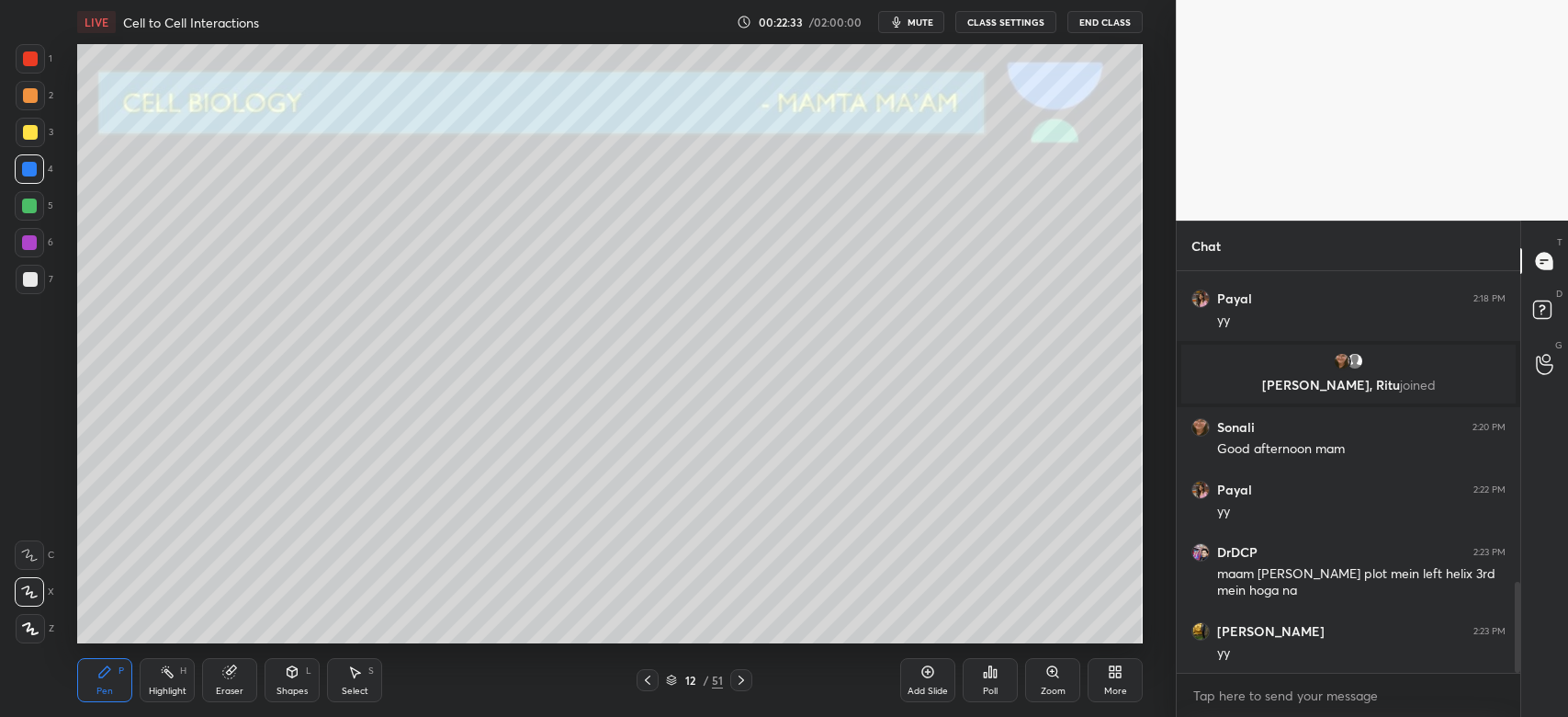
click at [34, 143] on div at bounding box center [31, 132] width 30 height 30
click at [647, 677] on icon at bounding box center [647, 679] width 15 height 15
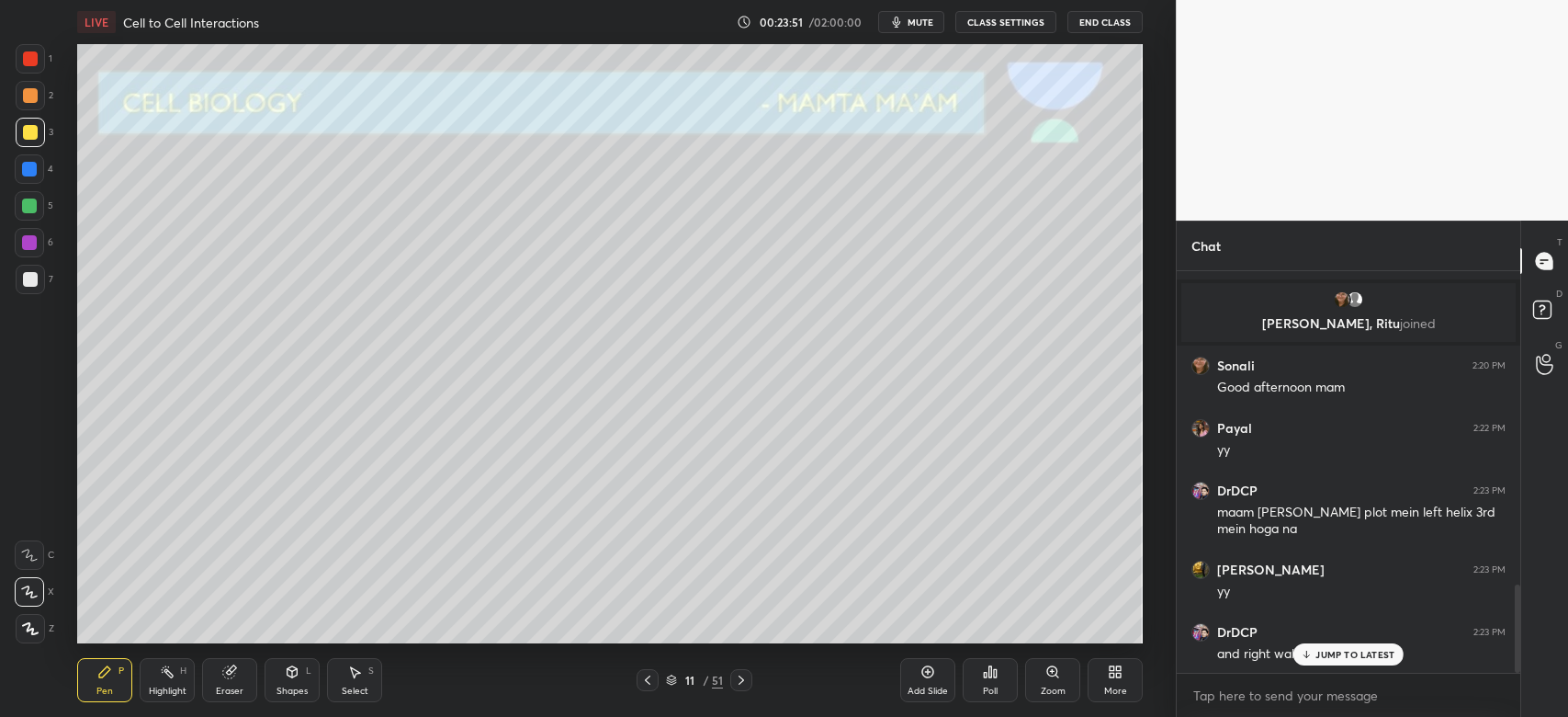
click at [242, 682] on div "Eraser" at bounding box center [229, 680] width 55 height 44
drag, startPoint x: 294, startPoint y: 687, endPoint x: 294, endPoint y: 664, distance: 23.0
click at [294, 686] on div "Shapes" at bounding box center [291, 690] width 31 height 9
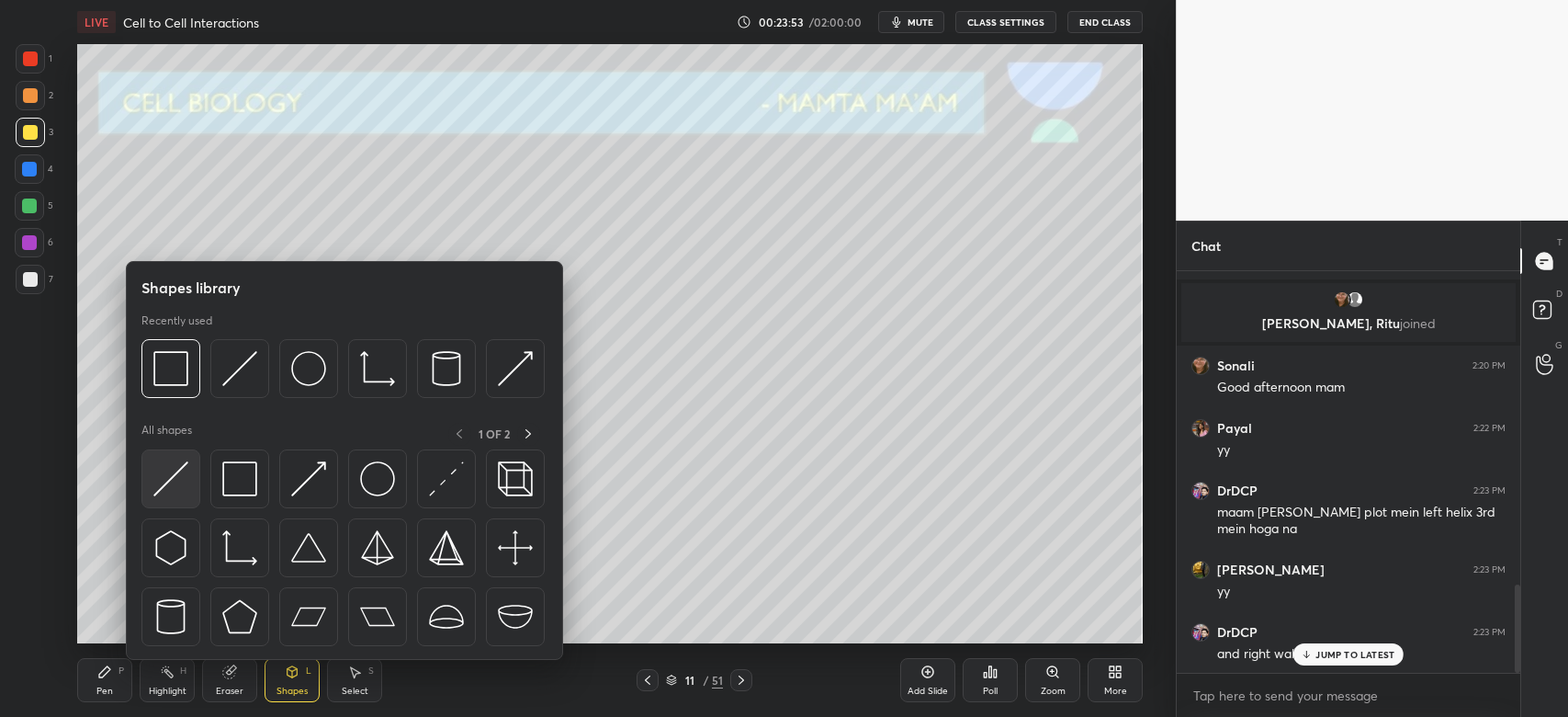
click at [169, 479] on img at bounding box center [170, 478] width 35 height 35
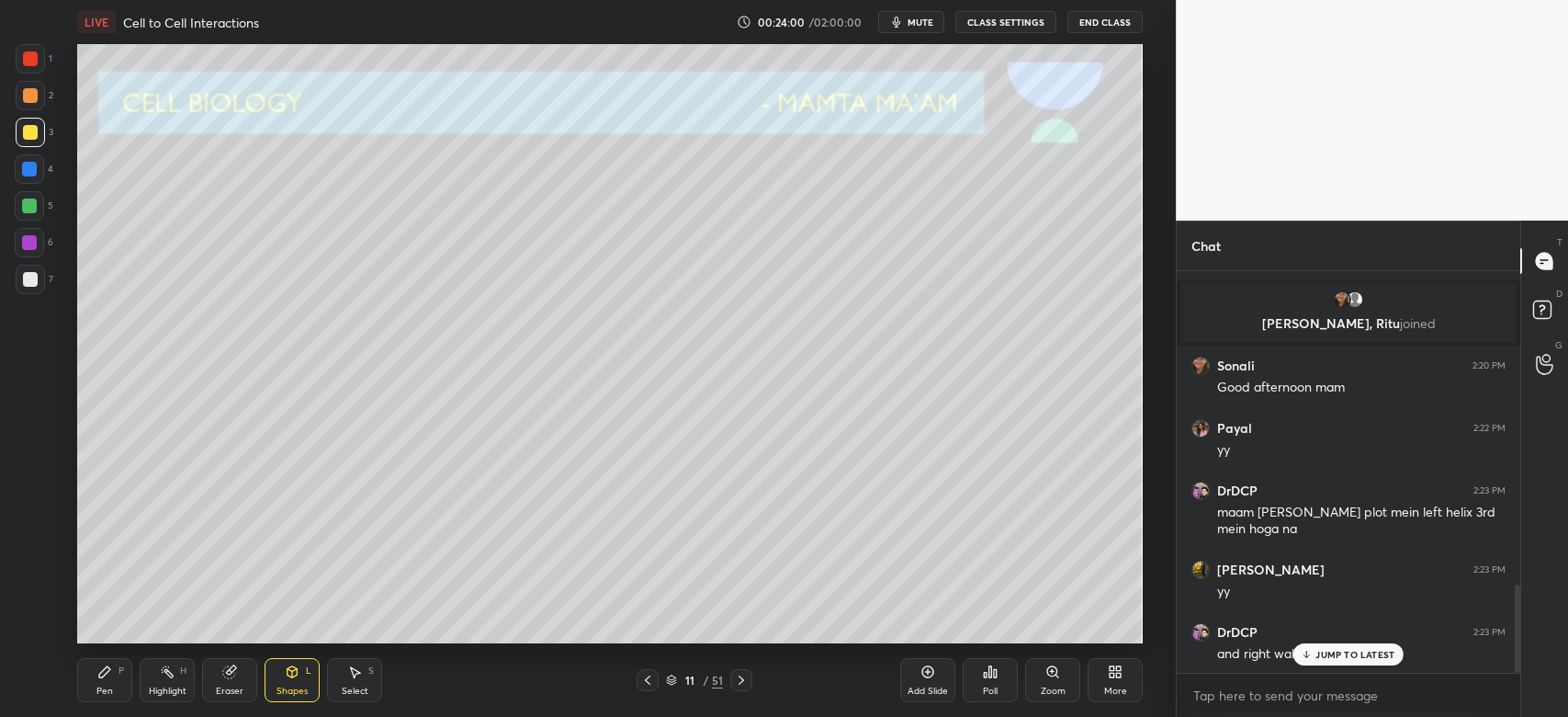
click at [228, 686] on div "Eraser" at bounding box center [230, 690] width 28 height 9
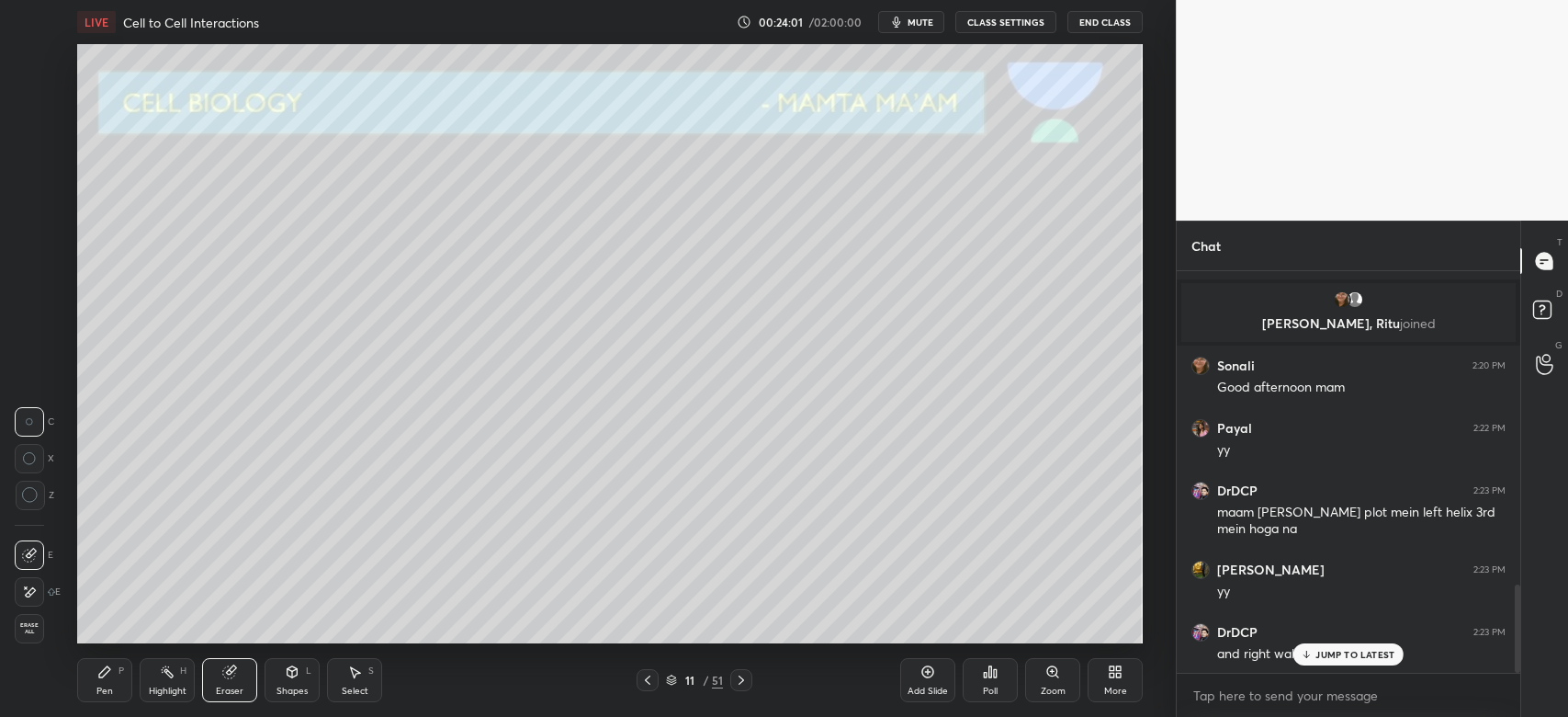
click at [30, 586] on icon at bounding box center [29, 593] width 15 height 16
click at [941, 676] on div "Add Slide" at bounding box center [928, 680] width 55 height 44
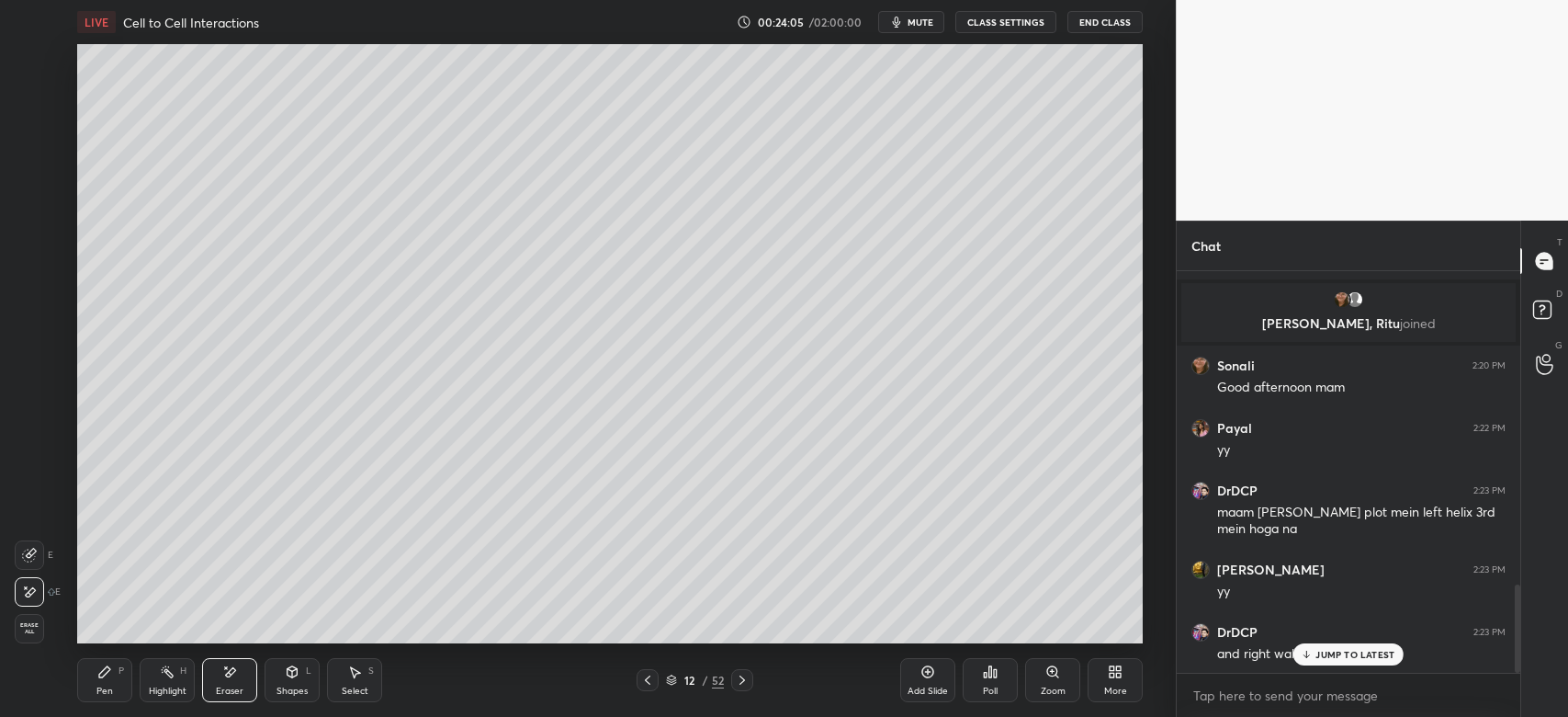
click at [106, 692] on div "Pen" at bounding box center [104, 690] width 17 height 9
click at [226, 693] on div "Eraser" at bounding box center [230, 690] width 28 height 9
click at [296, 674] on icon at bounding box center [292, 671] width 10 height 11
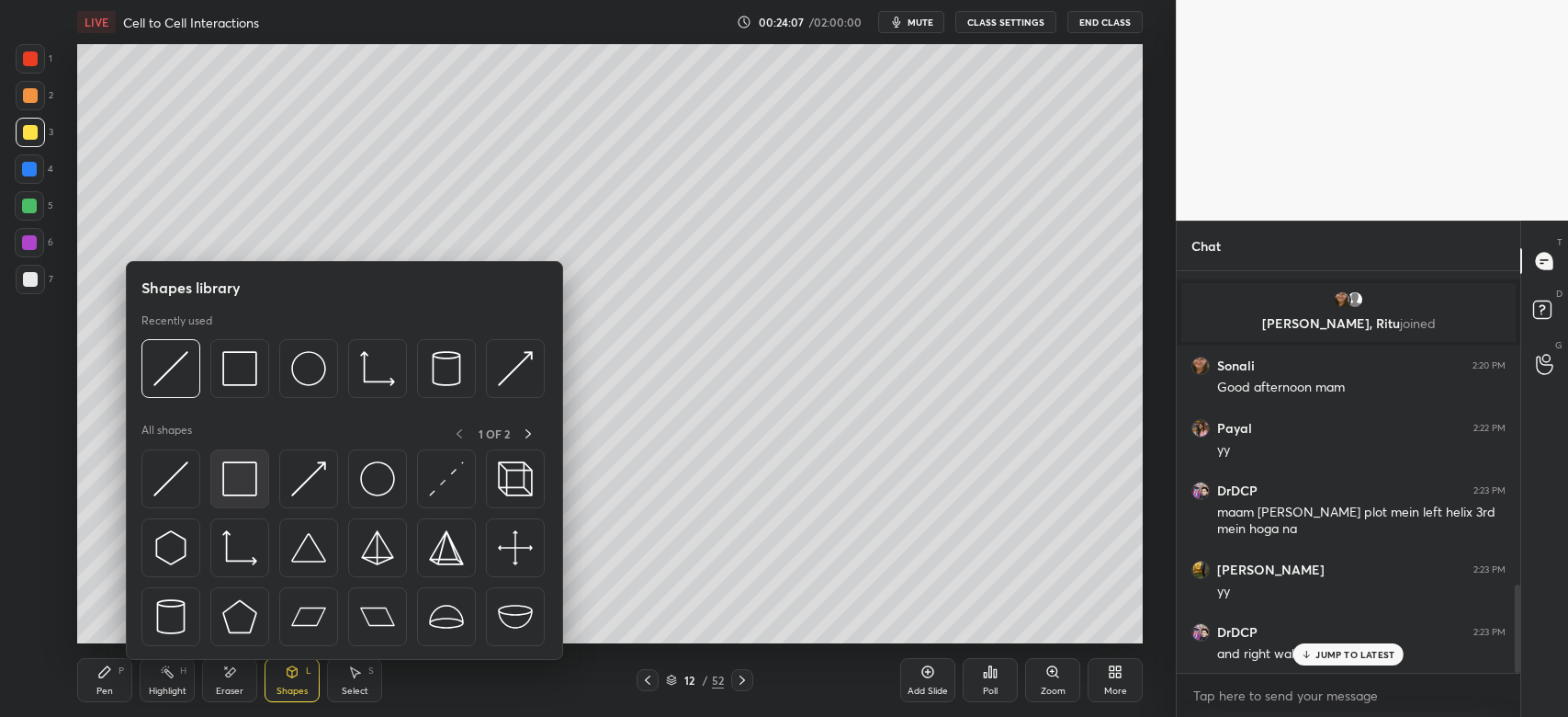
click at [259, 492] on div at bounding box center [240, 478] width 59 height 59
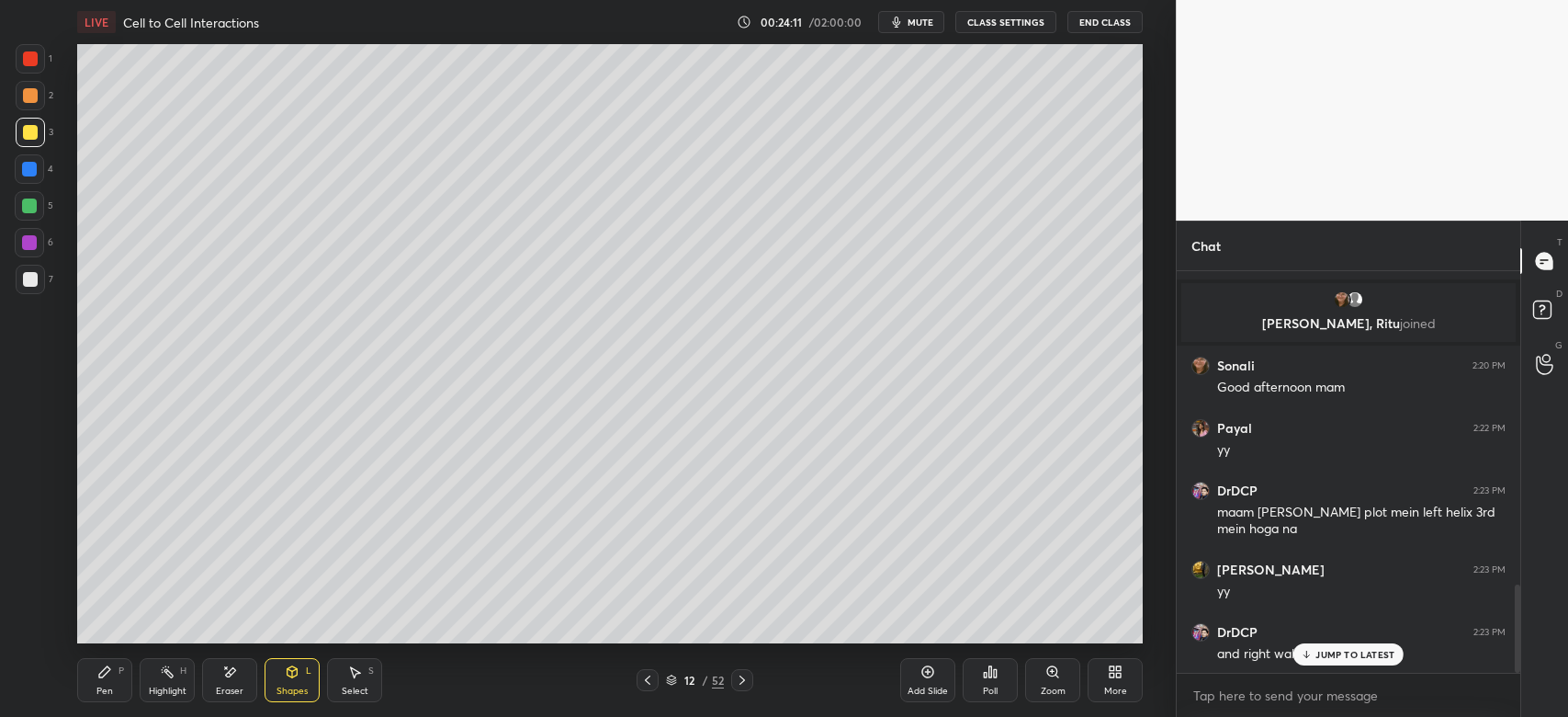
click at [216, 684] on div "Eraser" at bounding box center [229, 680] width 55 height 44
click at [304, 677] on div "Shapes L" at bounding box center [291, 680] width 55 height 44
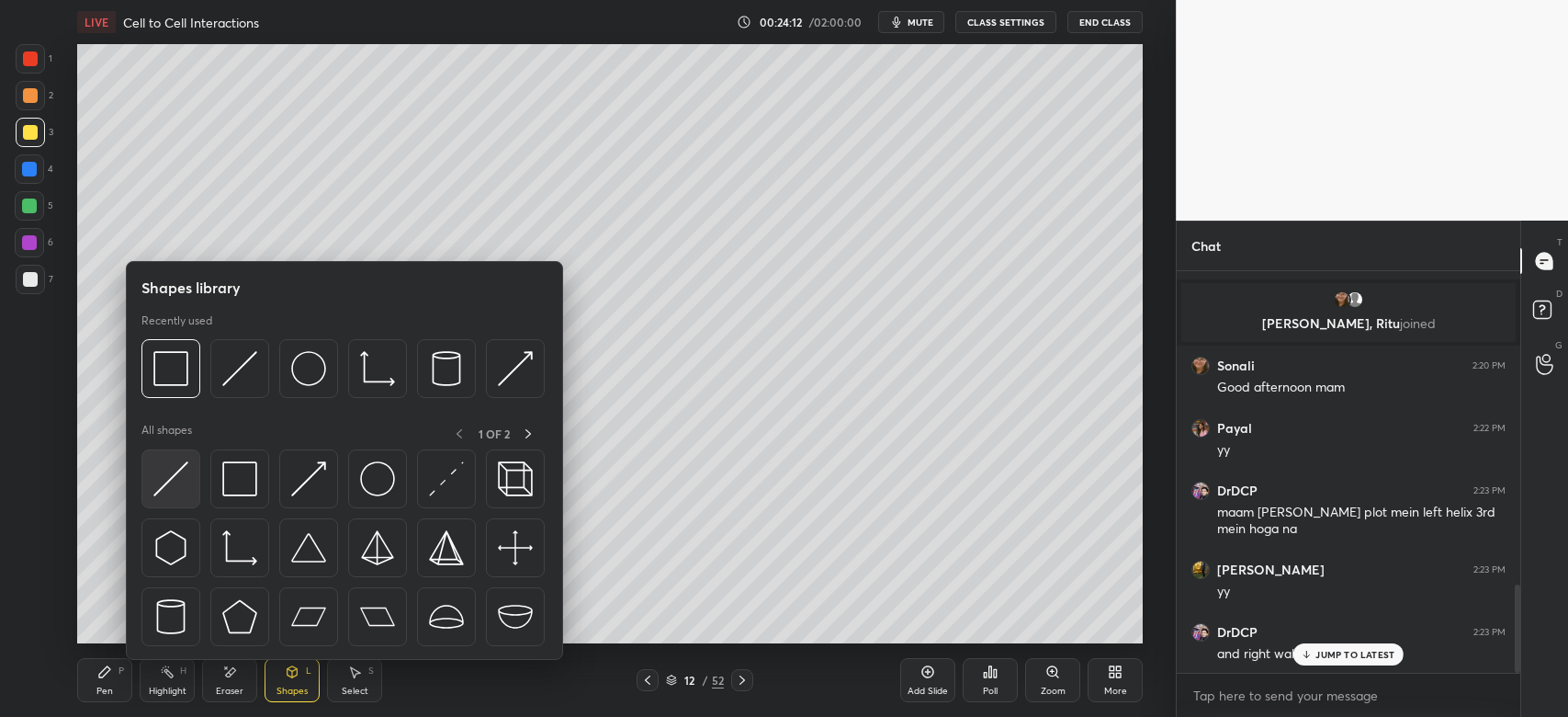
click at [179, 489] on img at bounding box center [170, 478] width 35 height 35
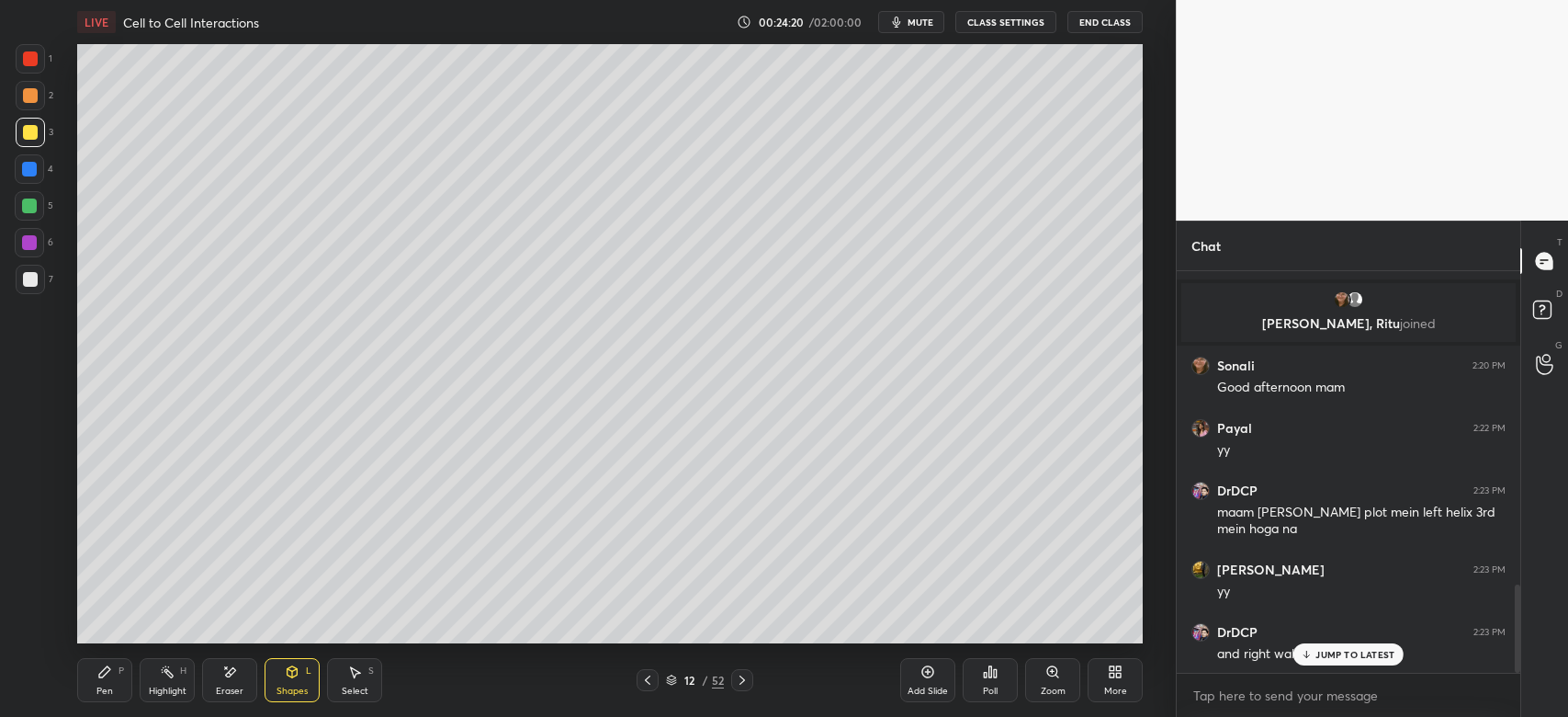
drag, startPoint x: 101, startPoint y: 672, endPoint x: 104, endPoint y: 656, distance: 16.3
click at [102, 671] on icon at bounding box center [104, 671] width 11 height 11
click at [30, 173] on div at bounding box center [29, 169] width 15 height 15
drag, startPoint x: 28, startPoint y: 277, endPoint x: 38, endPoint y: 277, distance: 10.0
click at [31, 277] on div at bounding box center [30, 279] width 15 height 15
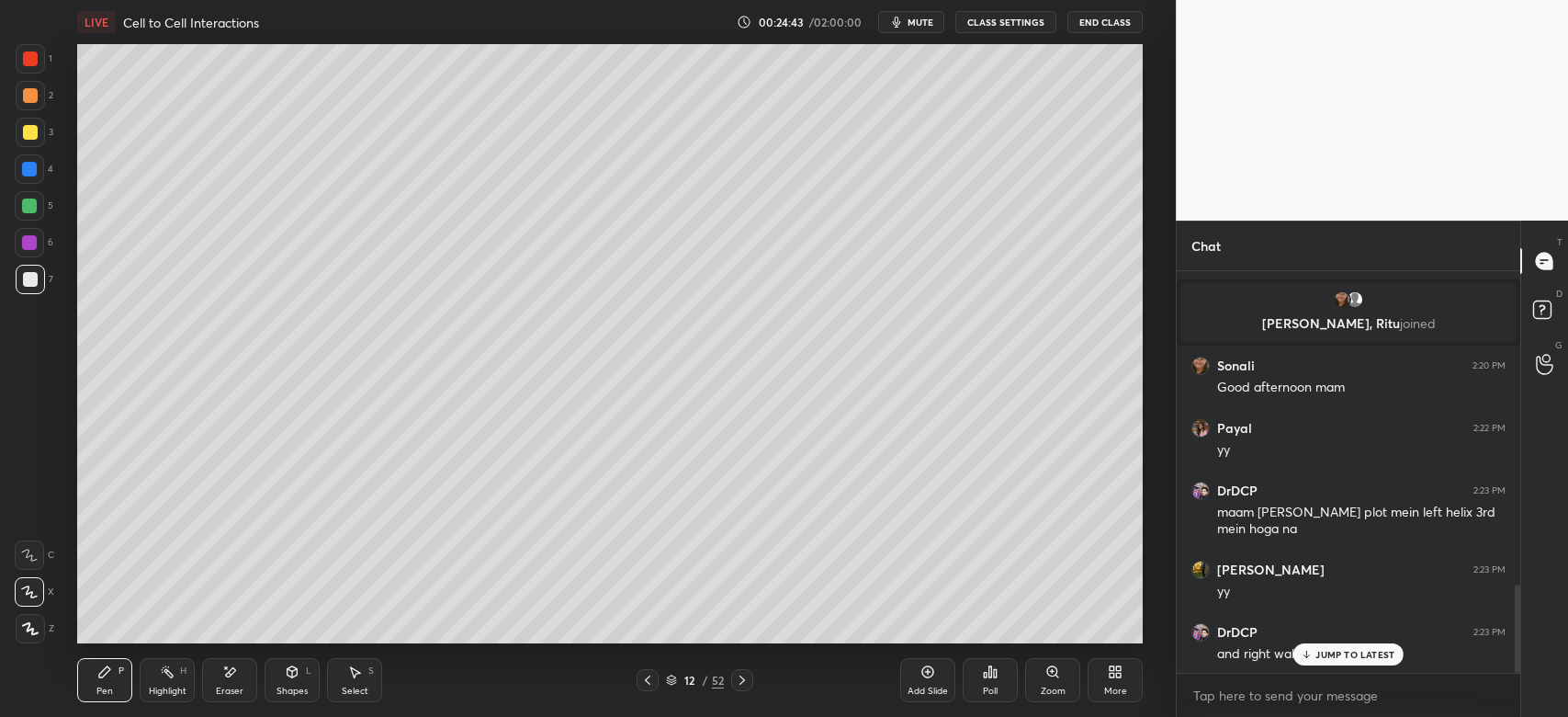
drag, startPoint x: 211, startPoint y: 691, endPoint x: 236, endPoint y: 670, distance: 32.6
click at [211, 690] on div "Eraser" at bounding box center [229, 680] width 55 height 44
click at [32, 556] on icon at bounding box center [29, 555] width 15 height 15
click at [102, 695] on div "Pen" at bounding box center [104, 690] width 17 height 9
click at [642, 684] on icon at bounding box center [647, 679] width 15 height 15
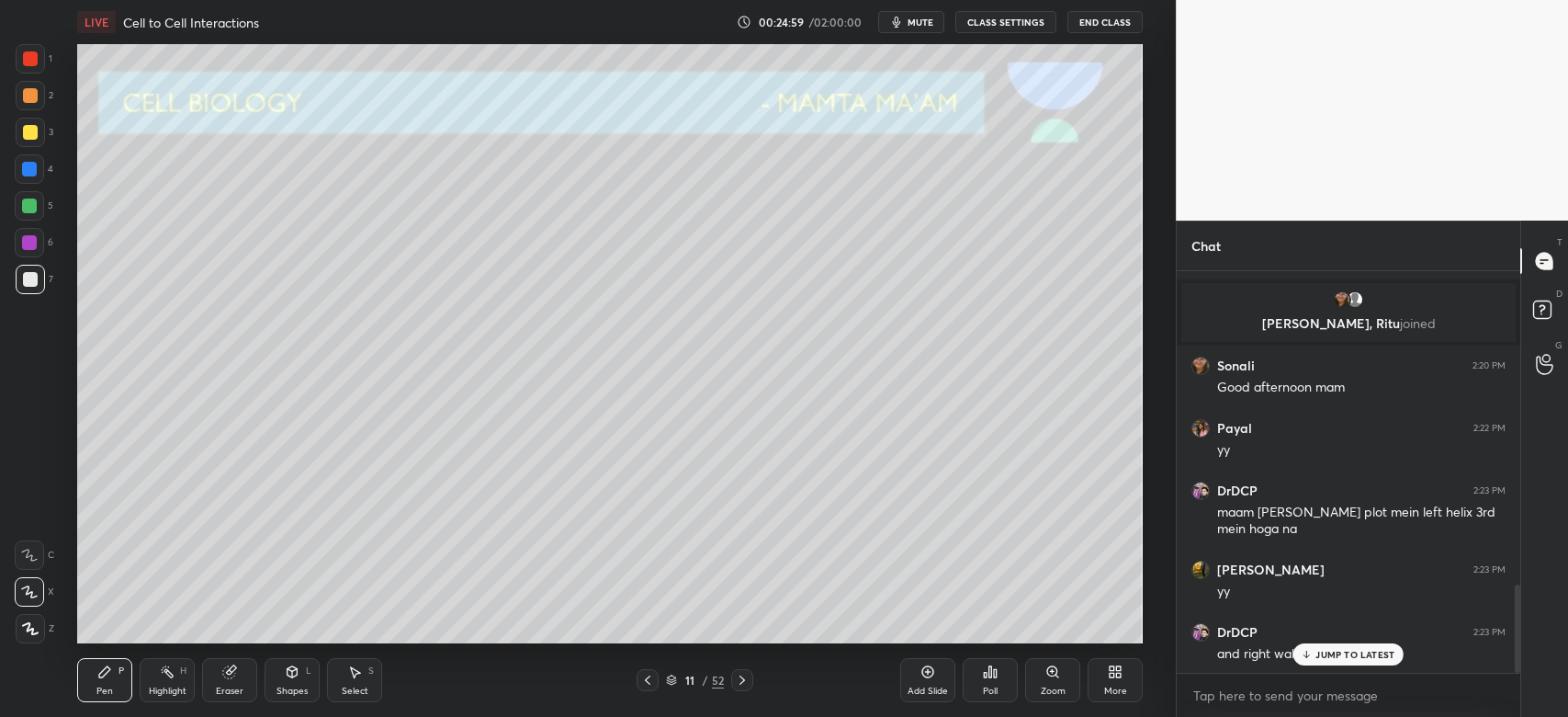
click at [743, 678] on icon at bounding box center [742, 679] width 15 height 15
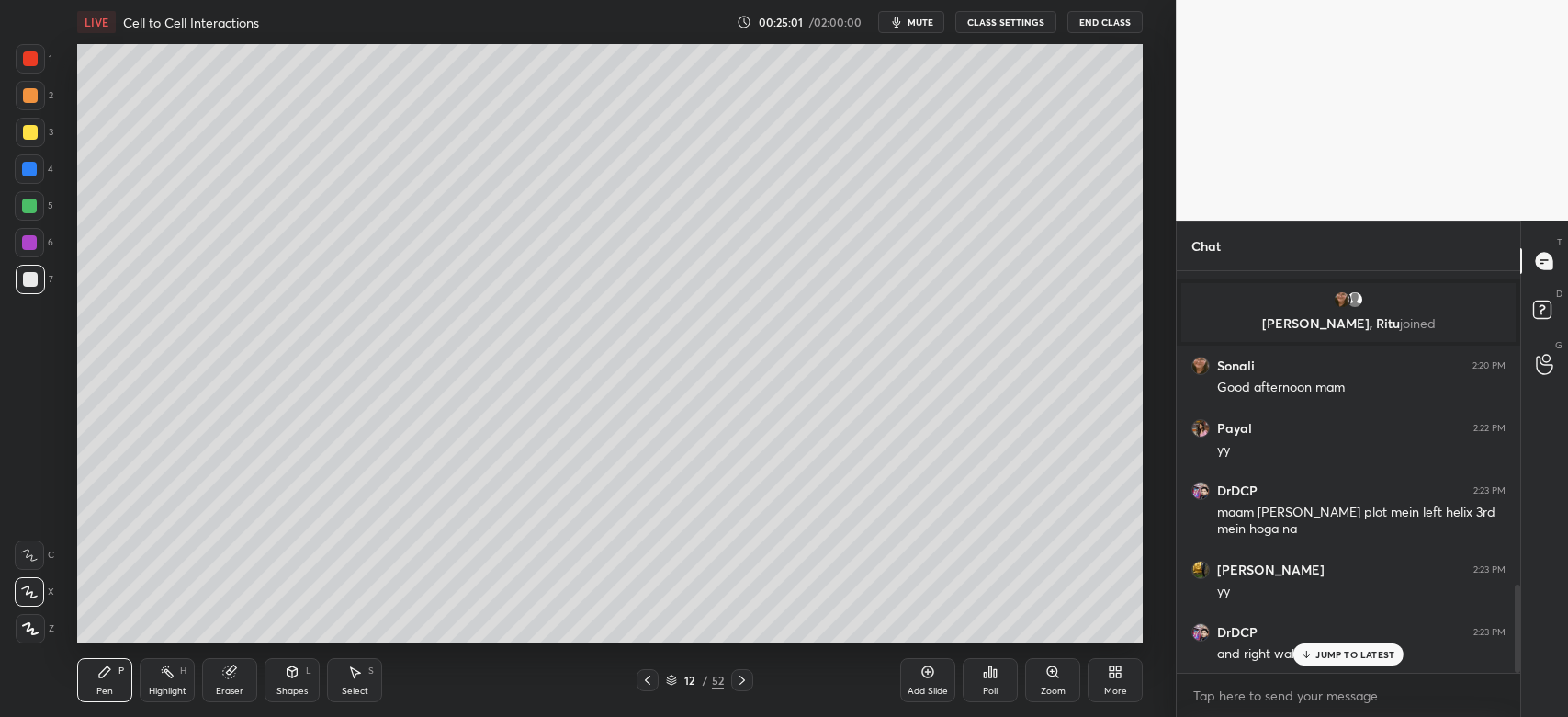
click at [32, 139] on div at bounding box center [31, 132] width 30 height 30
click at [31, 177] on div at bounding box center [30, 169] width 30 height 30
click at [1383, 664] on div "JUMP TO LATEST" at bounding box center [1348, 654] width 110 height 22
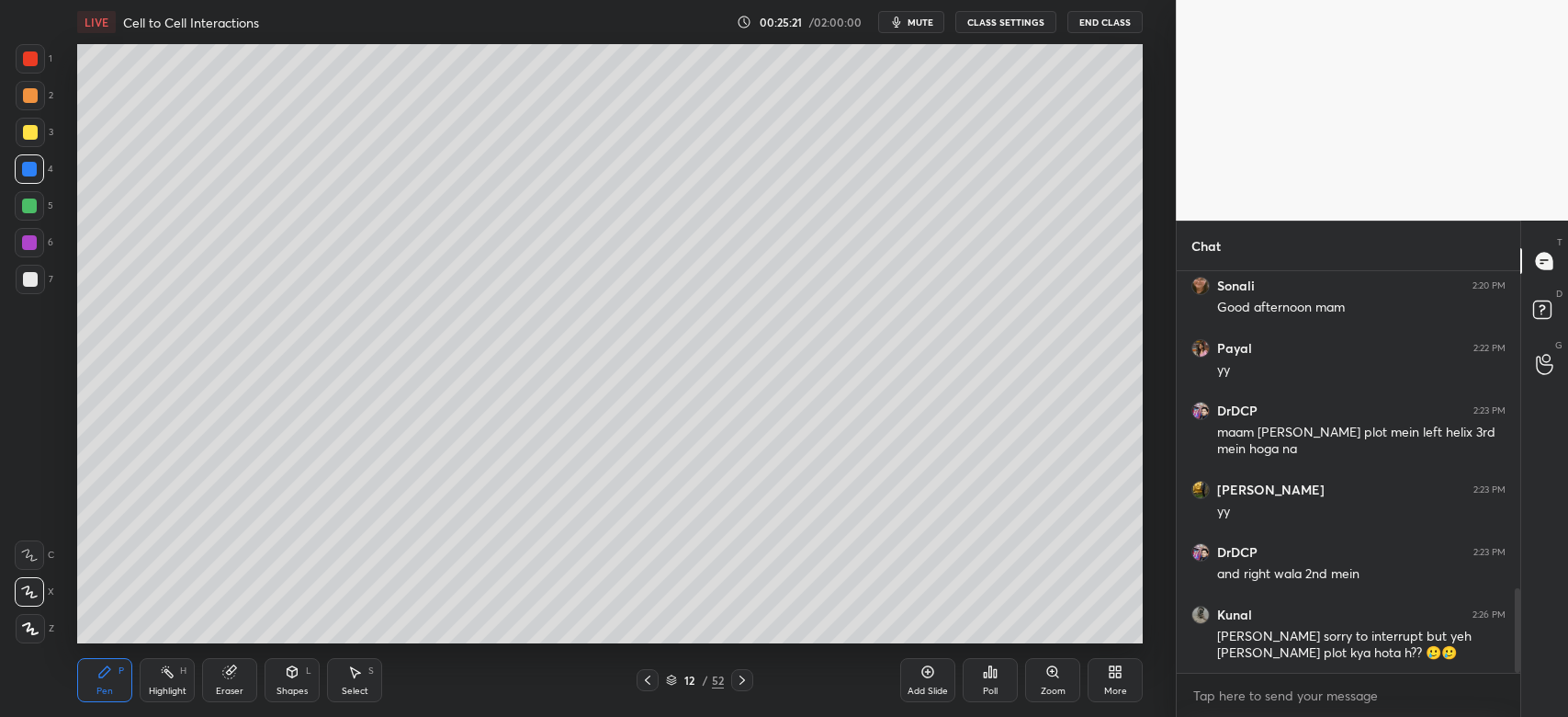
scroll to position [1576, 0]
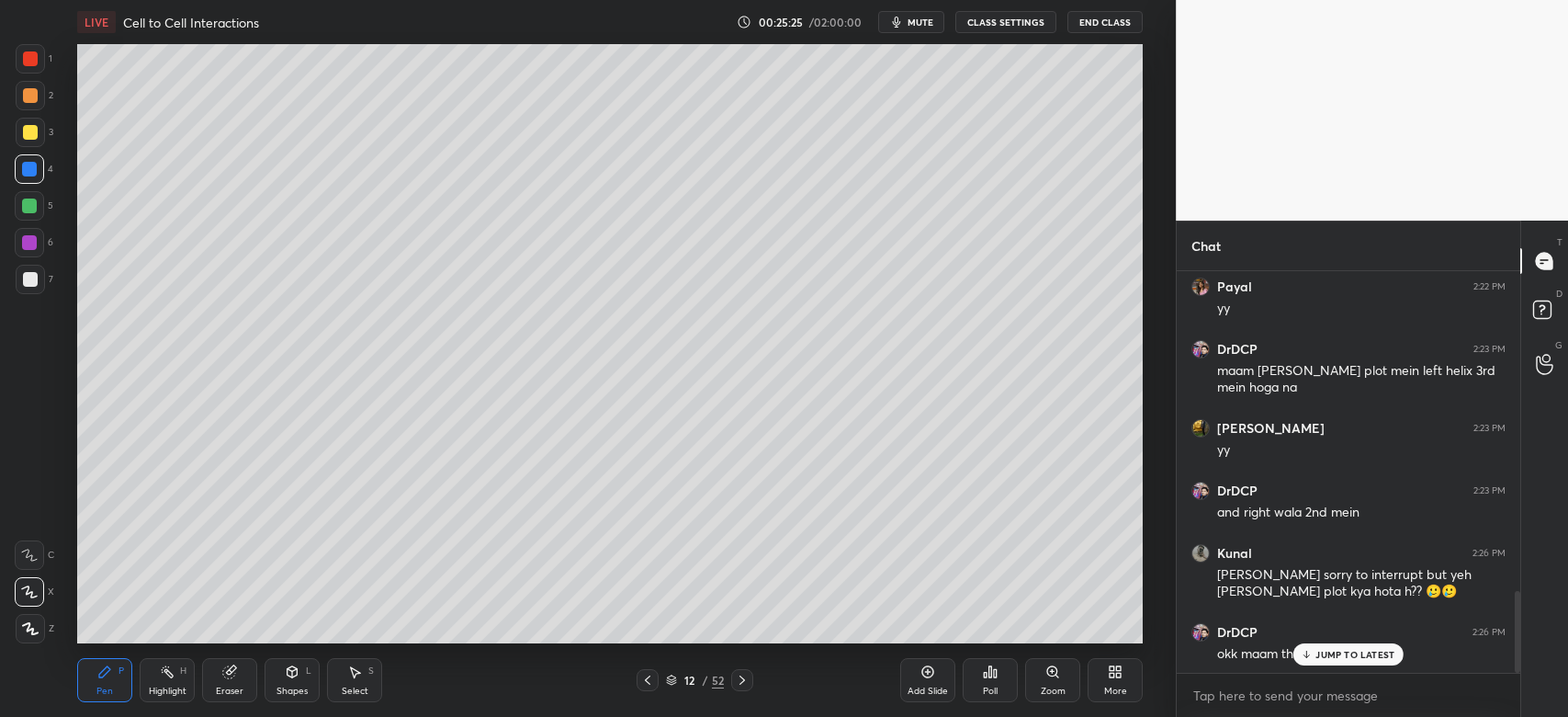
click at [1382, 659] on p "JUMP TO LATEST" at bounding box center [1354, 653] width 79 height 11
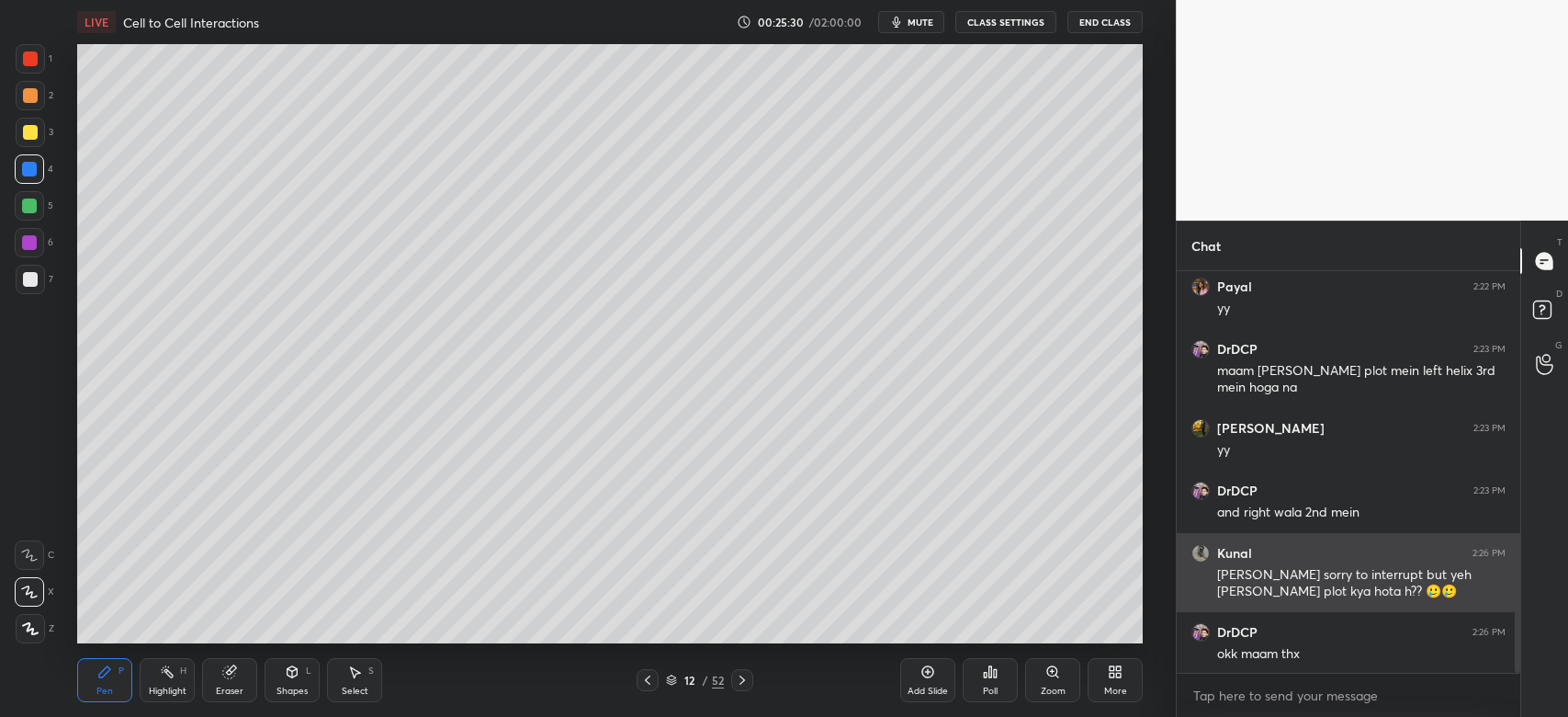
scroll to position [1640, 0]
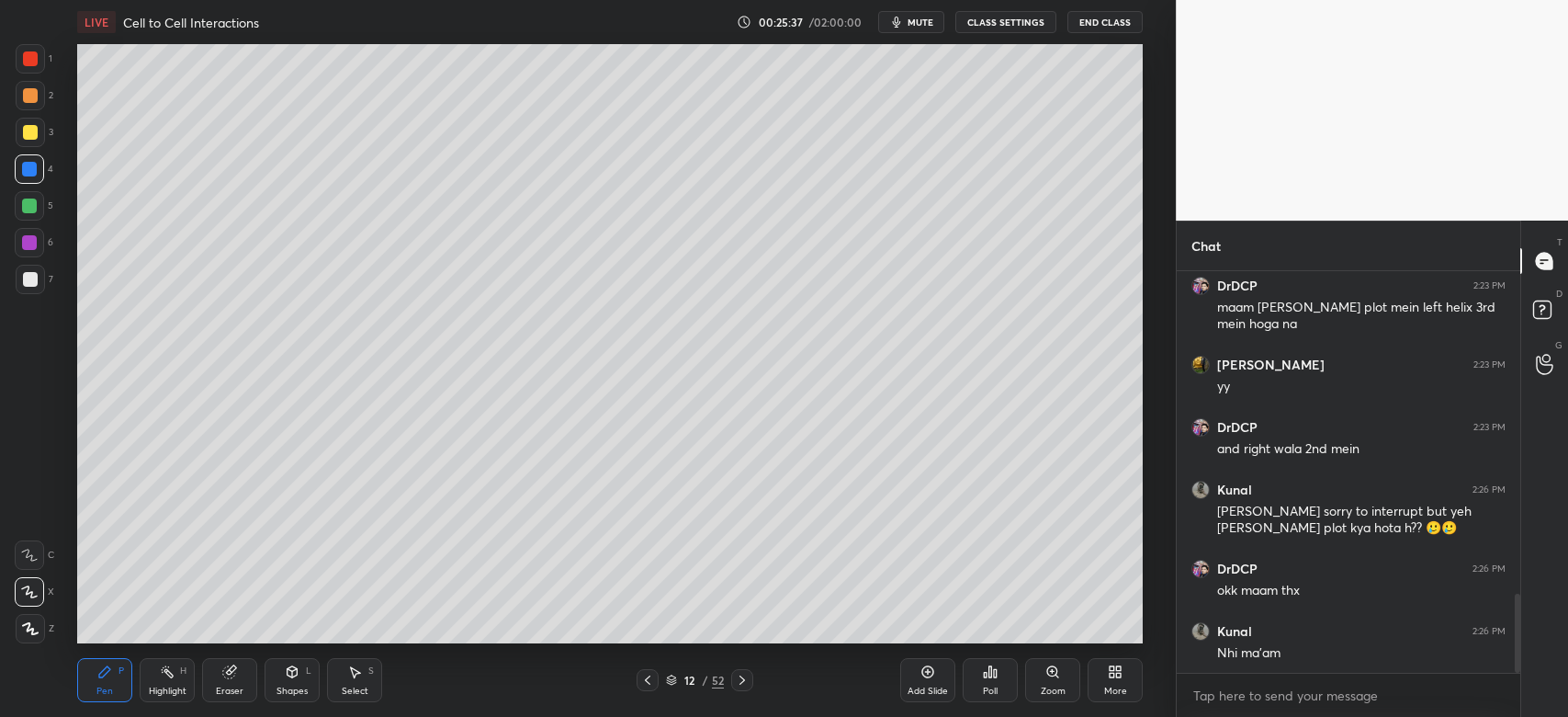
click at [20, 169] on div at bounding box center [30, 169] width 30 height 30
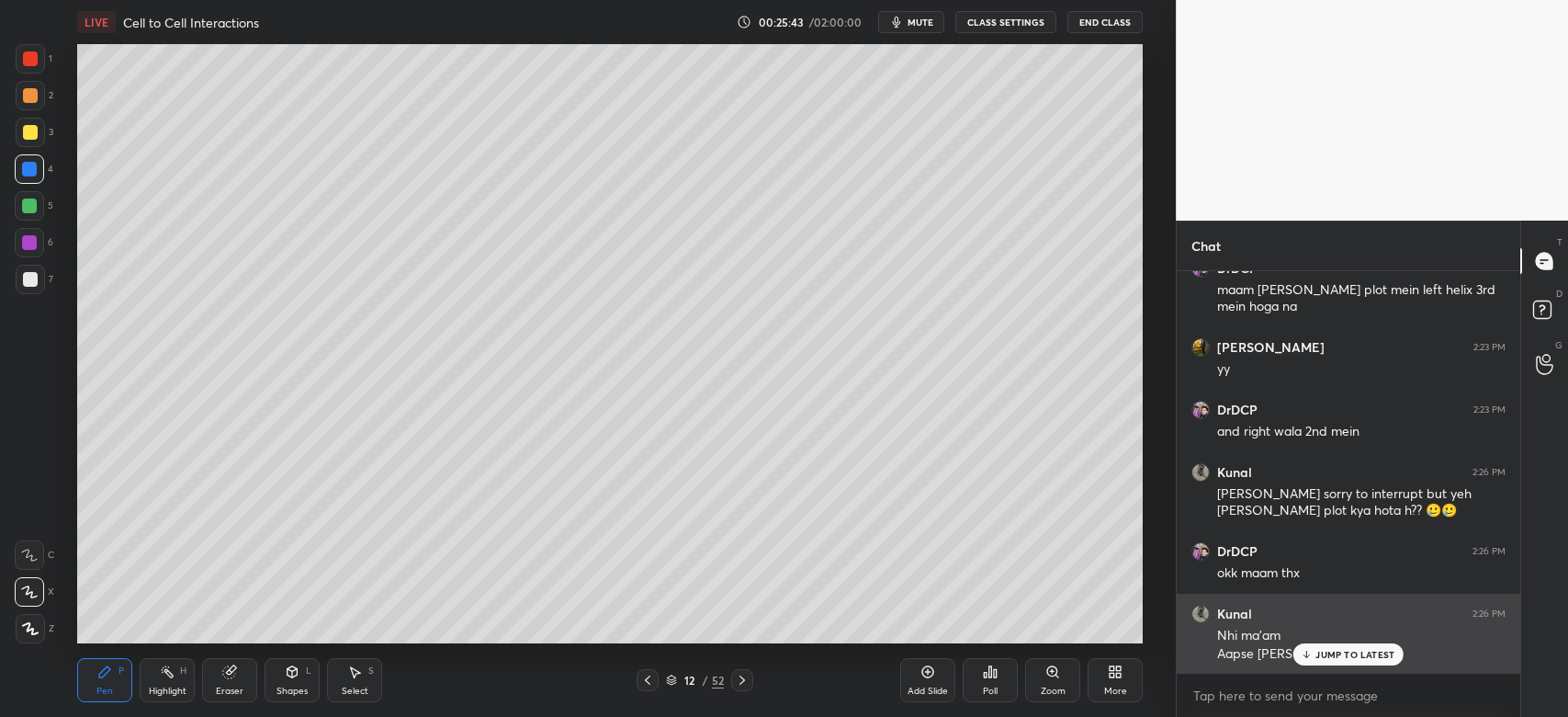
click at [1319, 657] on p "JUMP TO LATEST" at bounding box center [1354, 653] width 79 height 11
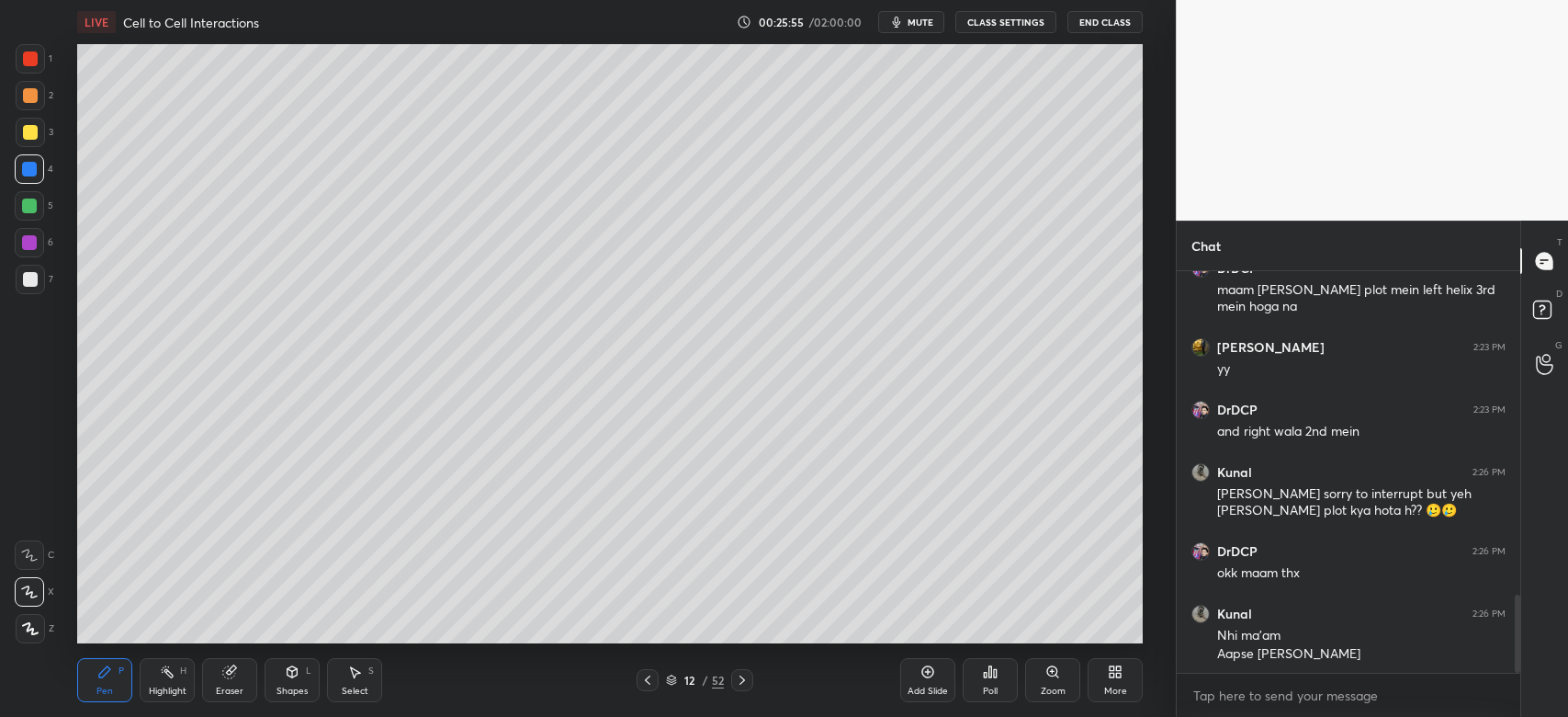
click at [35, 284] on div at bounding box center [30, 279] width 15 height 15
click at [749, 684] on icon at bounding box center [742, 679] width 15 height 15
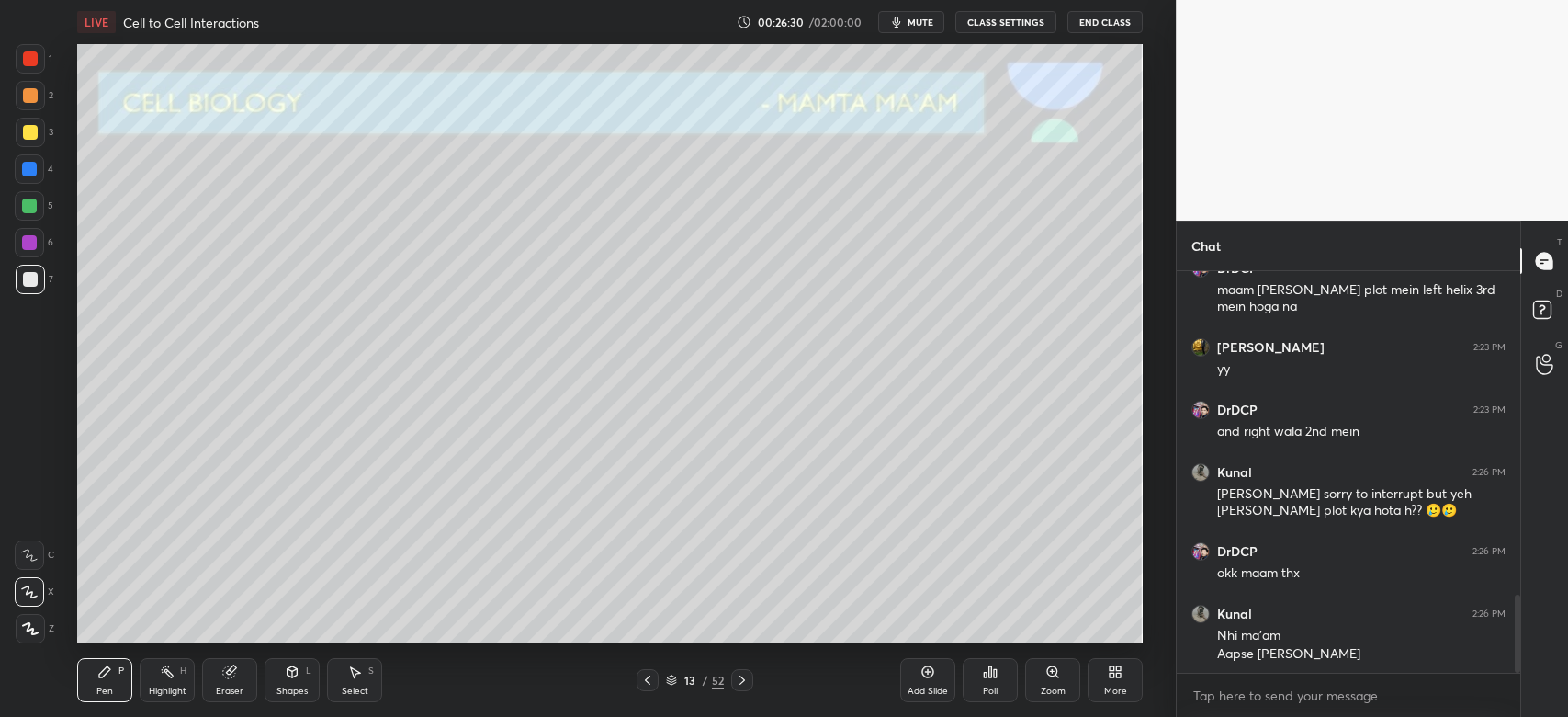
click at [745, 686] on icon at bounding box center [742, 679] width 15 height 15
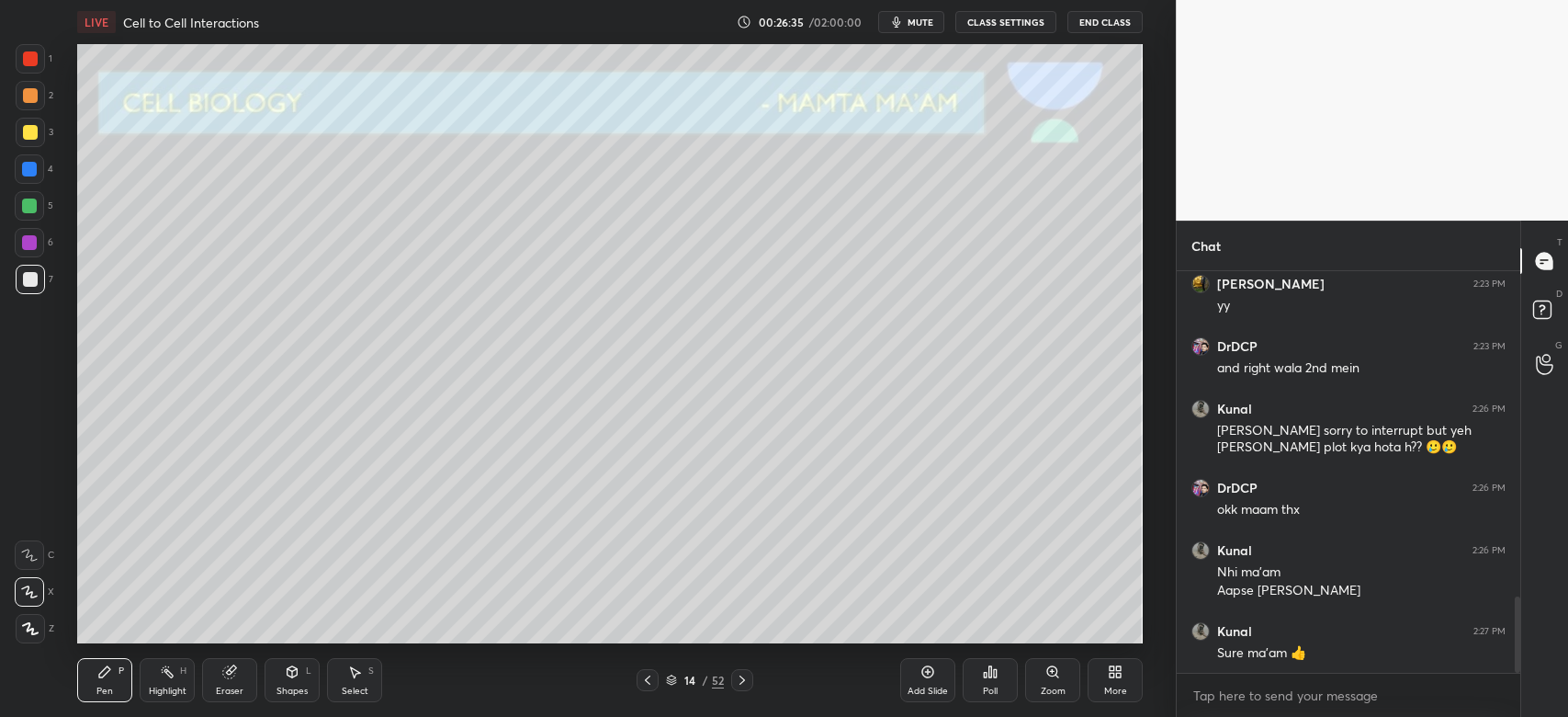
drag, startPoint x: 20, startPoint y: 136, endPoint x: 23, endPoint y: 147, distance: 11.4
click at [19, 136] on div at bounding box center [31, 132] width 30 height 30
click at [34, 283] on div at bounding box center [30, 279] width 15 height 15
click at [635, 684] on div "14 / 52" at bounding box center [695, 680] width 412 height 22
click at [640, 684] on icon at bounding box center [647, 679] width 15 height 15
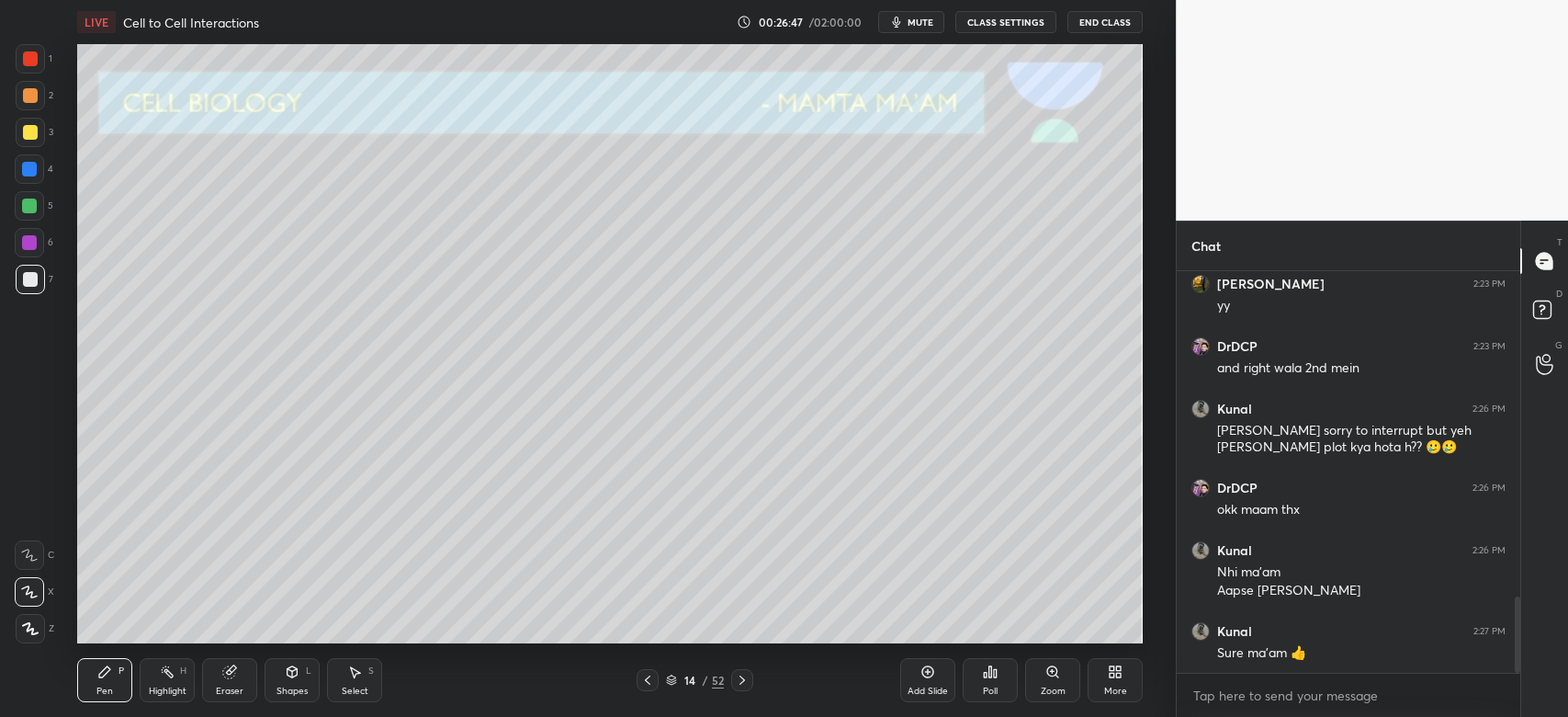
click at [31, 164] on div at bounding box center [29, 169] width 15 height 15
click at [32, 288] on div at bounding box center [31, 279] width 30 height 30
drag, startPoint x: 233, startPoint y: 692, endPoint x: 241, endPoint y: 665, distance: 28.2
click at [236, 691] on div "Eraser" at bounding box center [230, 690] width 28 height 9
drag, startPoint x: 93, startPoint y: 696, endPoint x: 111, endPoint y: 663, distance: 37.6
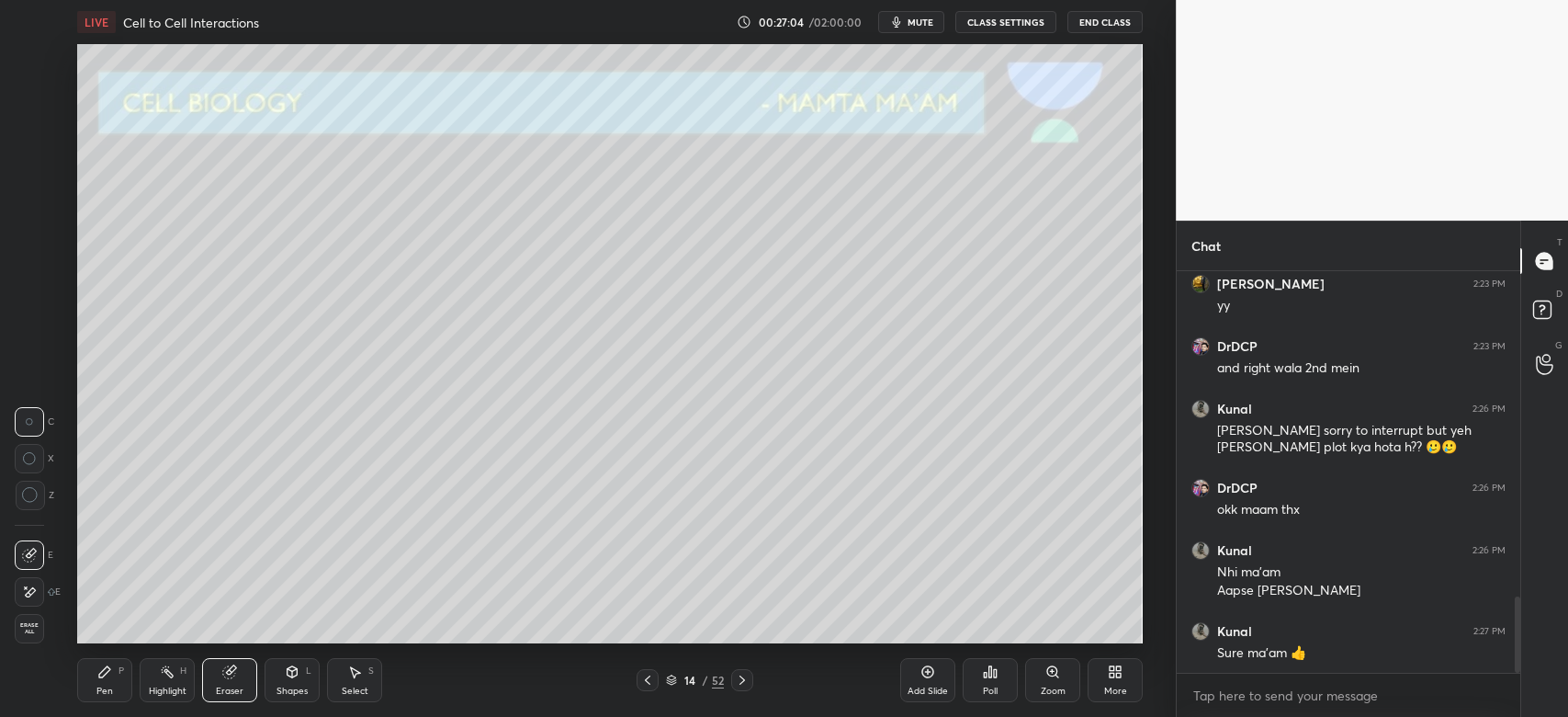
click at [93, 694] on div "Pen P" at bounding box center [104, 680] width 55 height 44
click at [29, 137] on div at bounding box center [30, 132] width 15 height 15
click at [743, 682] on icon at bounding box center [742, 679] width 15 height 15
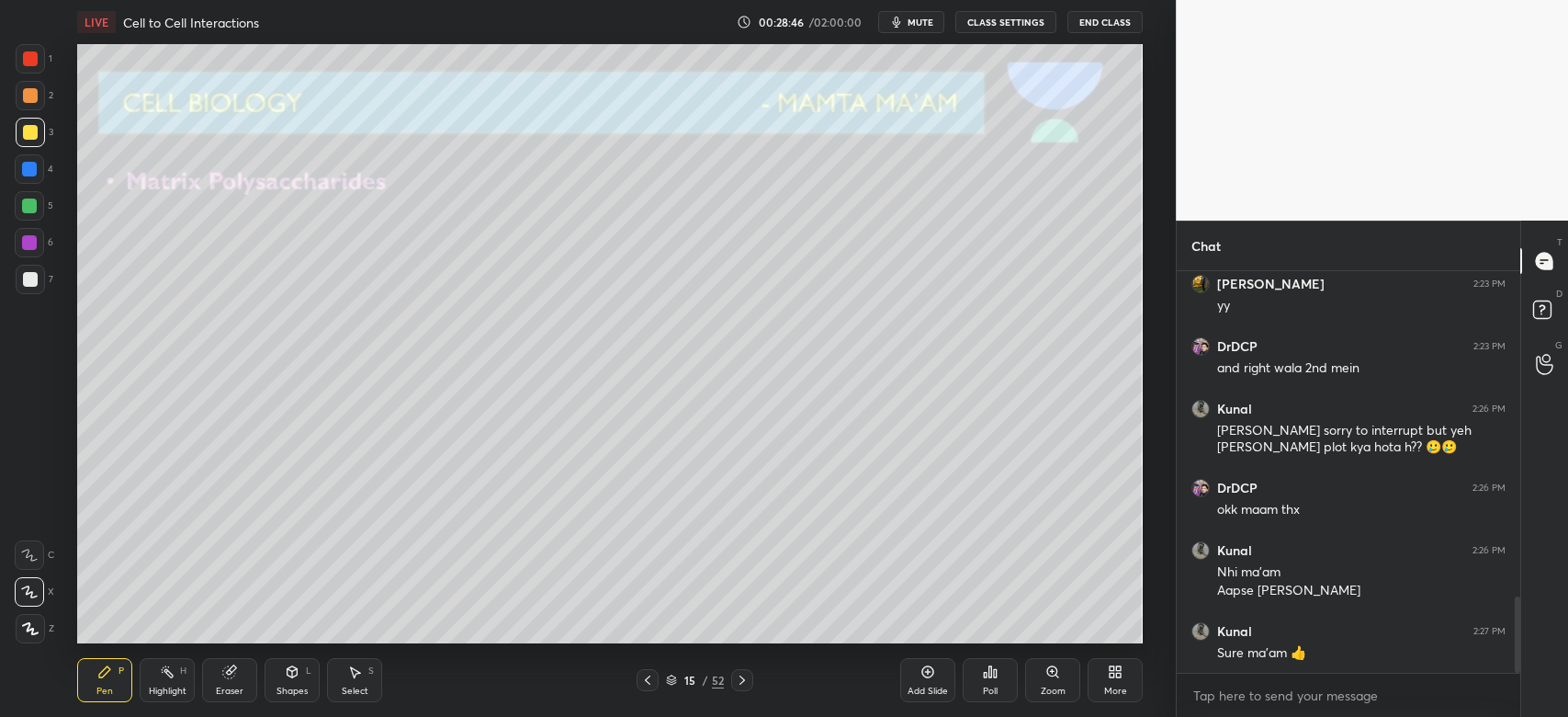
click at [649, 686] on icon at bounding box center [647, 679] width 15 height 15
click at [938, 681] on div "Add Slide" at bounding box center [928, 680] width 55 height 44
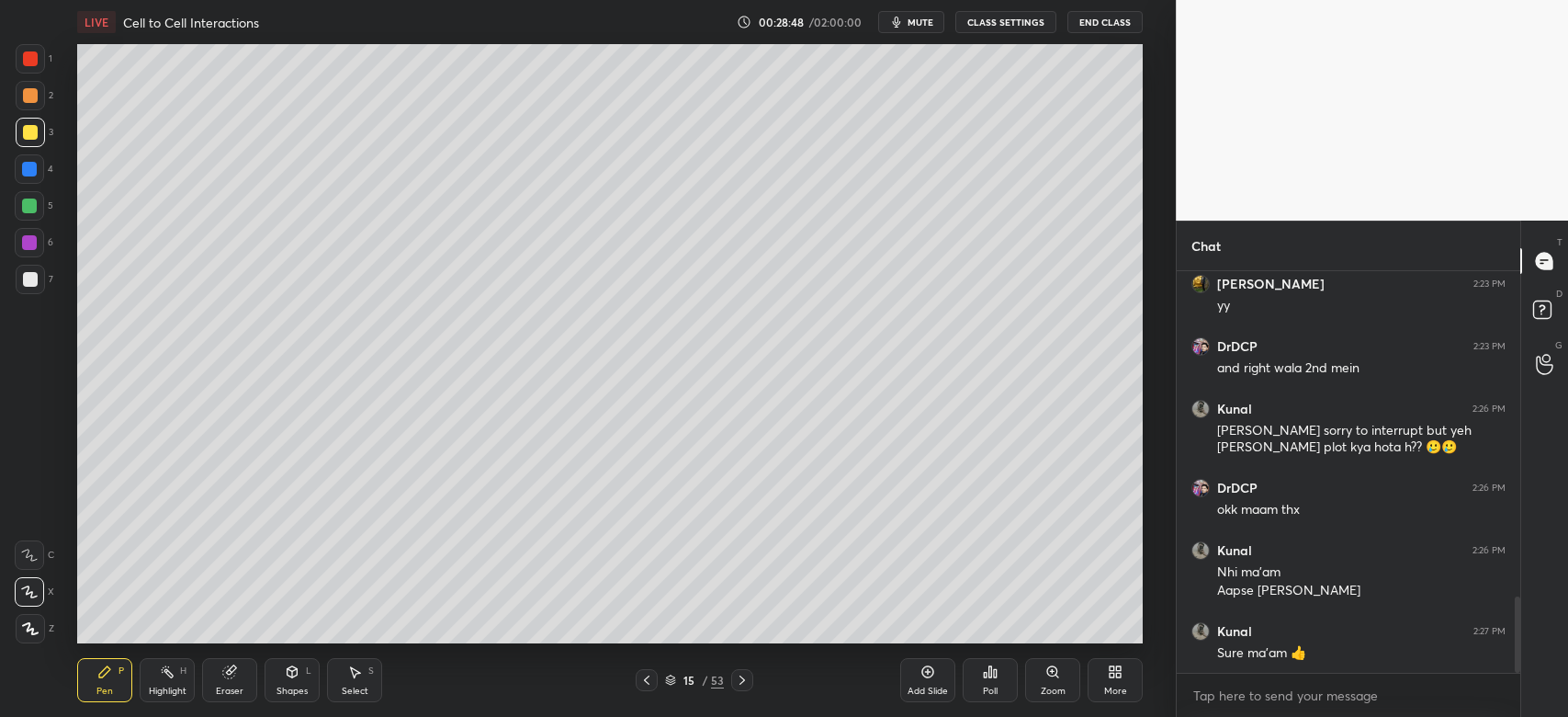
click at [26, 291] on div at bounding box center [31, 279] width 30 height 30
click at [29, 76] on div "1" at bounding box center [34, 62] width 37 height 37
drag, startPoint x: 29, startPoint y: 140, endPoint x: 67, endPoint y: 152, distance: 39.8
click at [29, 141] on div at bounding box center [31, 132] width 30 height 30
click at [37, 284] on div at bounding box center [31, 279] width 30 height 30
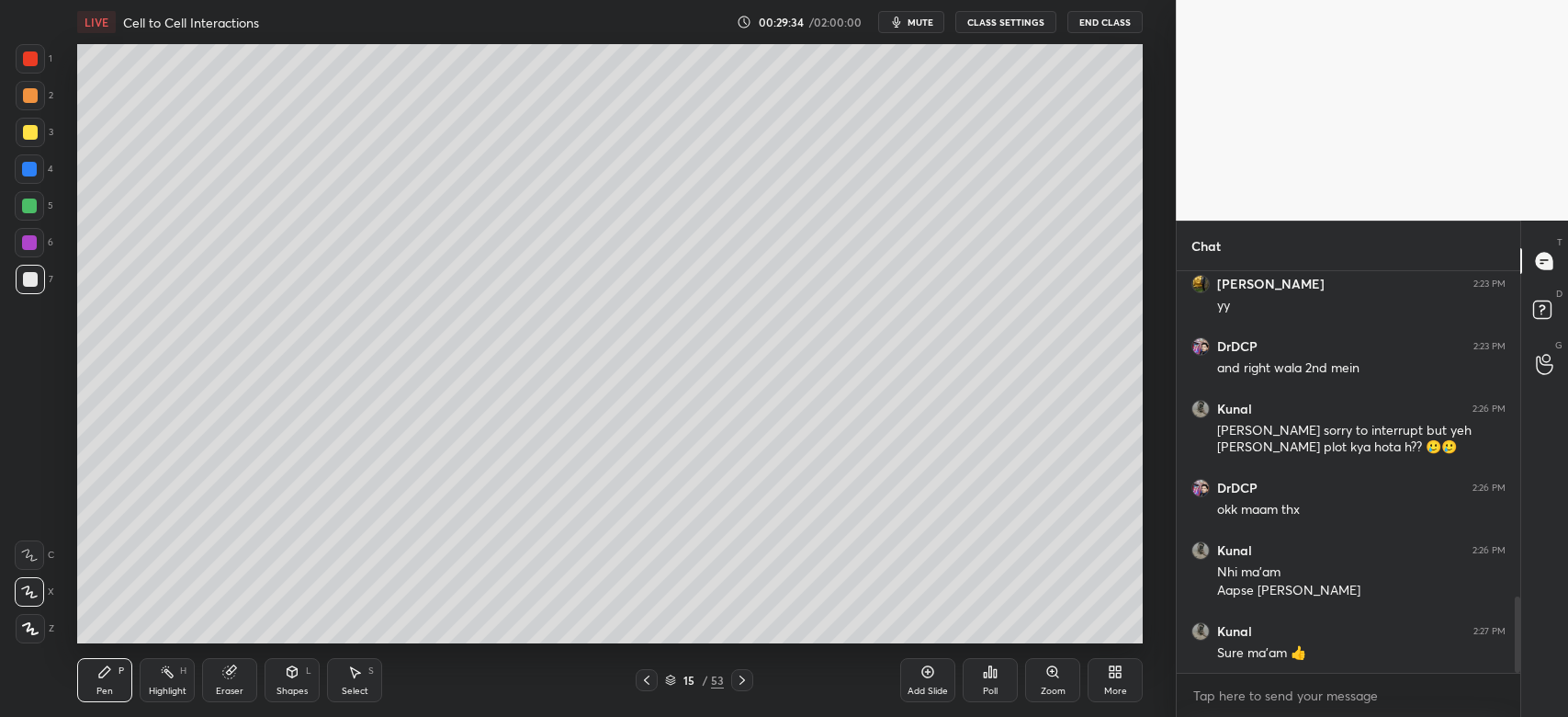
click at [42, 63] on div at bounding box center [31, 59] width 30 height 30
click at [37, 139] on div at bounding box center [31, 132] width 30 height 30
click at [33, 272] on div at bounding box center [30, 279] width 15 height 15
click at [34, 102] on div at bounding box center [31, 95] width 30 height 30
click at [39, 282] on div at bounding box center [31, 279] width 30 height 30
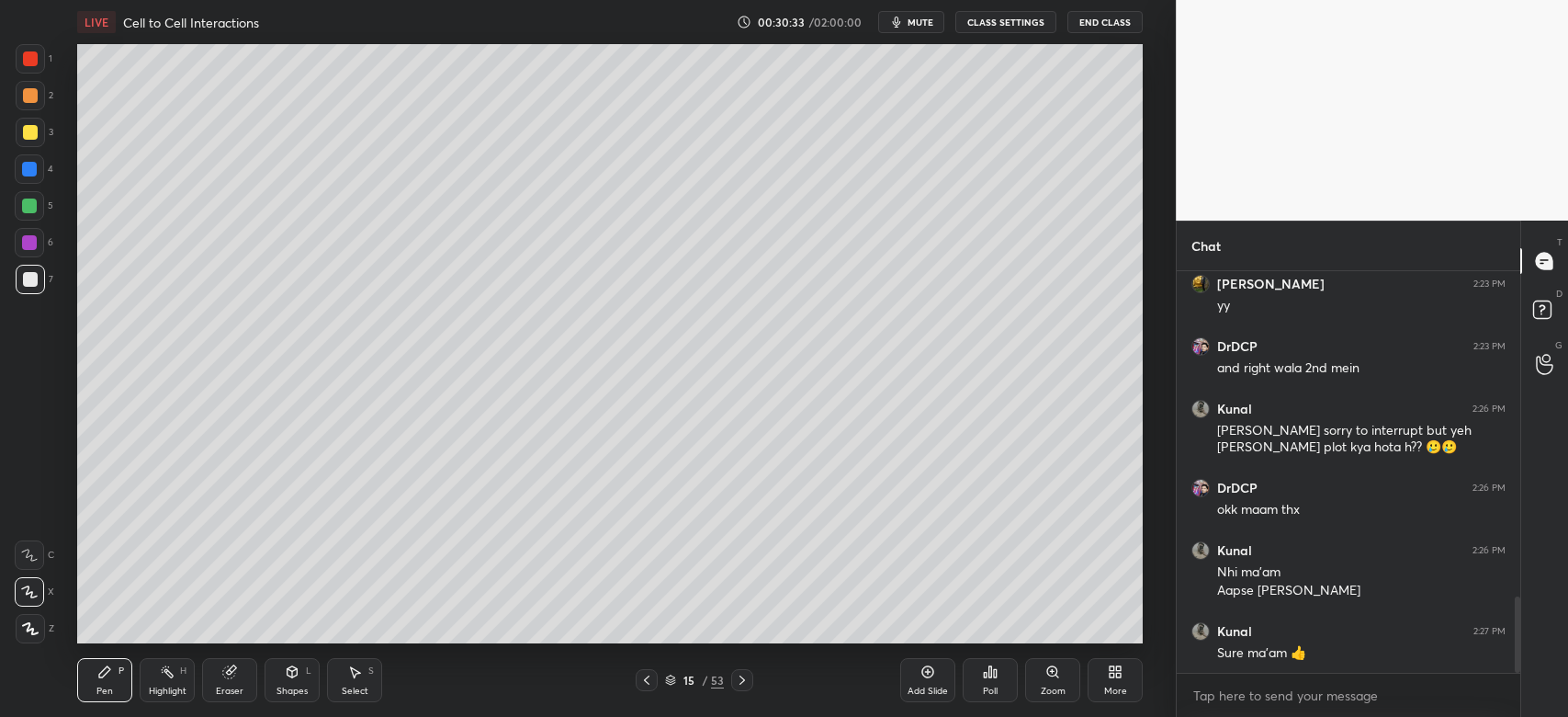
drag, startPoint x: 17, startPoint y: 158, endPoint x: 36, endPoint y: 175, distance: 25.5
click at [17, 159] on div at bounding box center [30, 169] width 30 height 30
drag, startPoint x: 30, startPoint y: 158, endPoint x: 66, endPoint y: 245, distance: 94.2
click at [30, 160] on div at bounding box center [30, 169] width 30 height 30
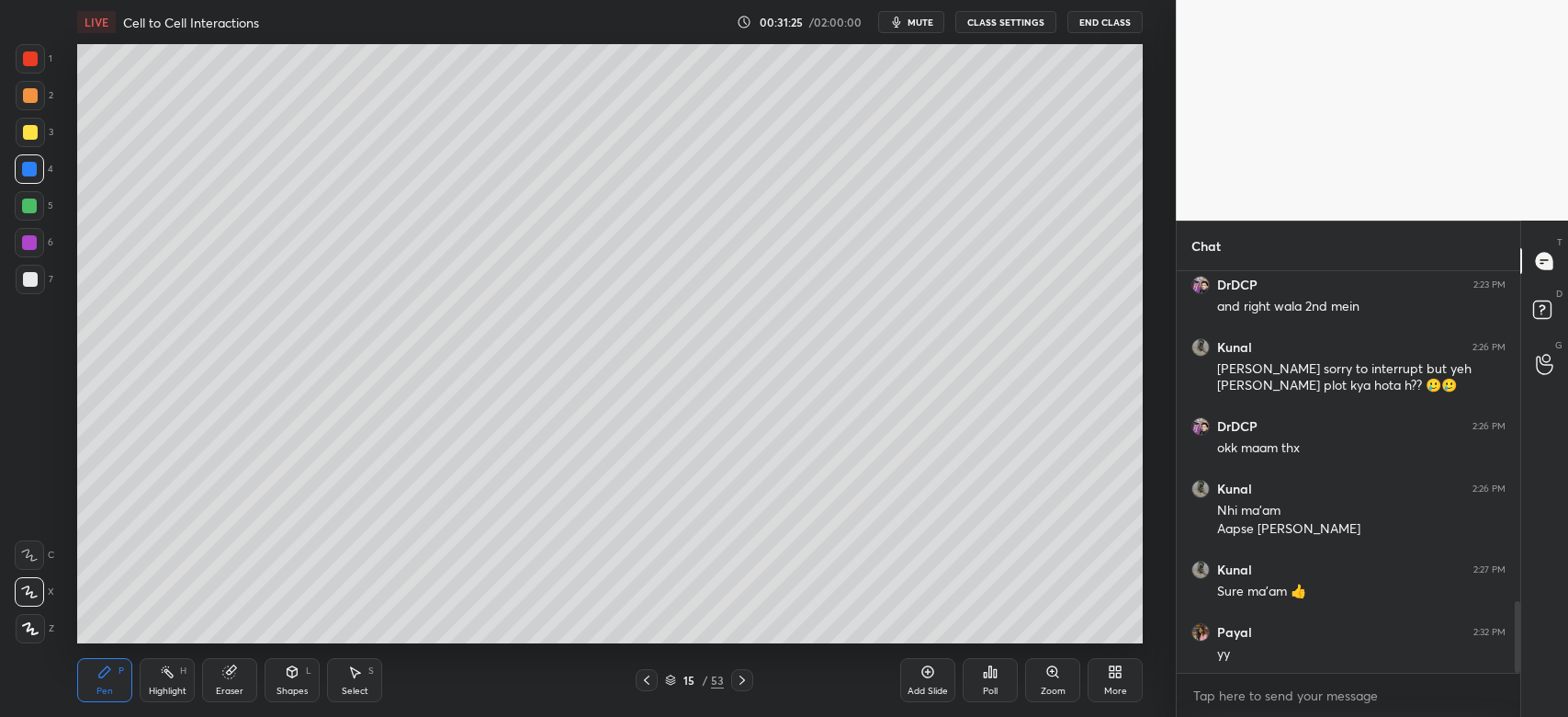
scroll to position [1846, 0]
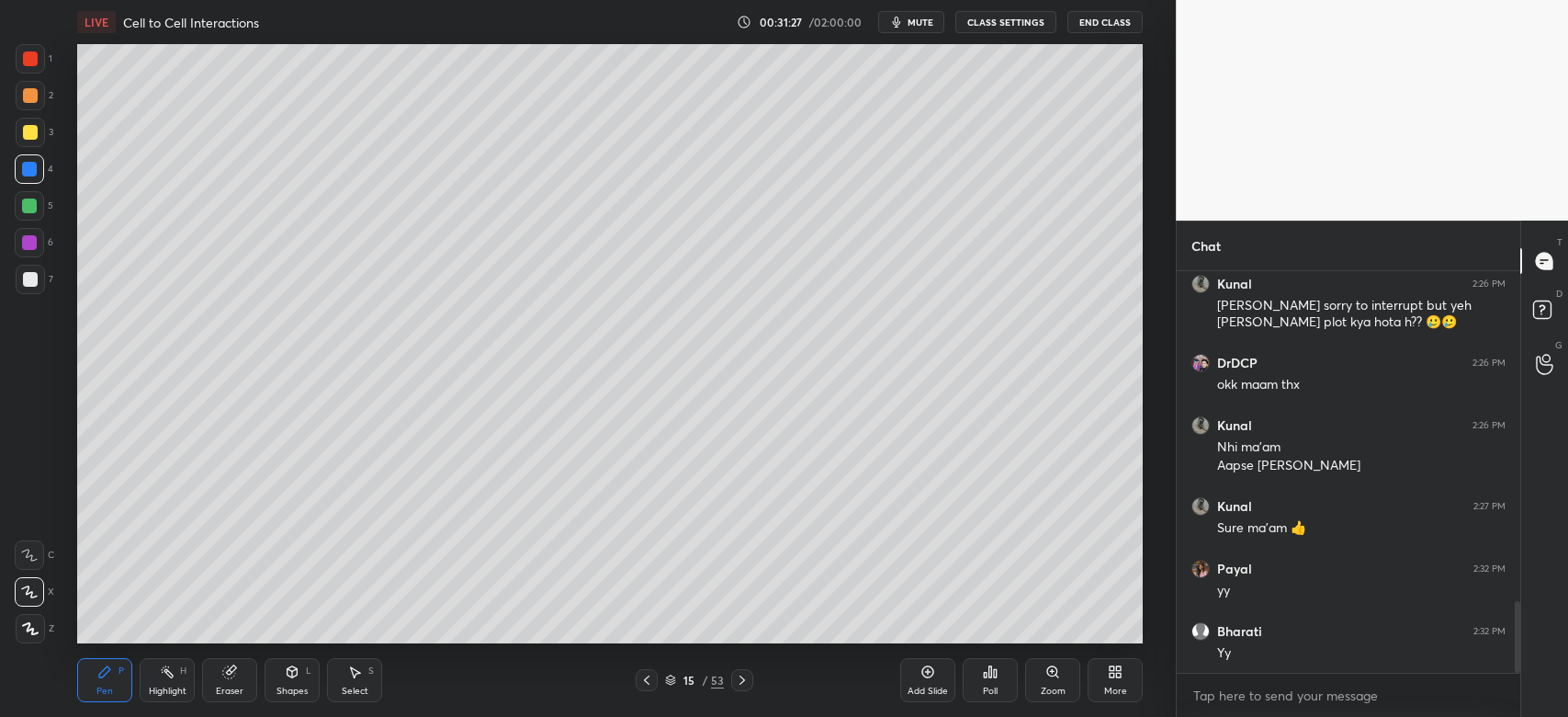
click at [755, 677] on div "15 / 53" at bounding box center [695, 680] width 412 height 22
drag, startPoint x: 748, startPoint y: 680, endPoint x: 760, endPoint y: 679, distance: 12.0
click at [744, 680] on icon at bounding box center [742, 679] width 15 height 15
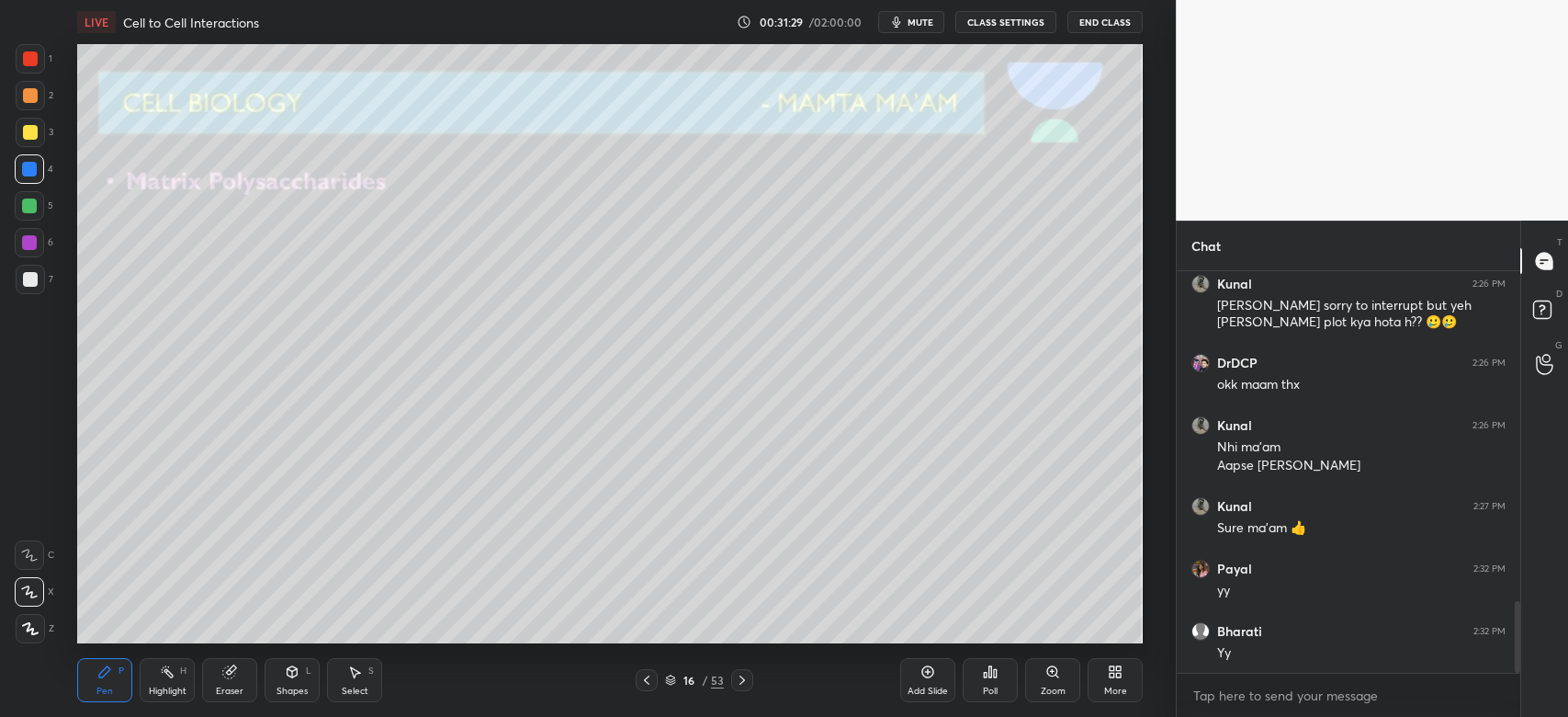
click at [27, 284] on div at bounding box center [30, 279] width 15 height 15
click at [39, 133] on div at bounding box center [31, 132] width 30 height 30
click at [41, 286] on div at bounding box center [31, 279] width 30 height 30
click at [34, 95] on div at bounding box center [30, 95] width 15 height 15
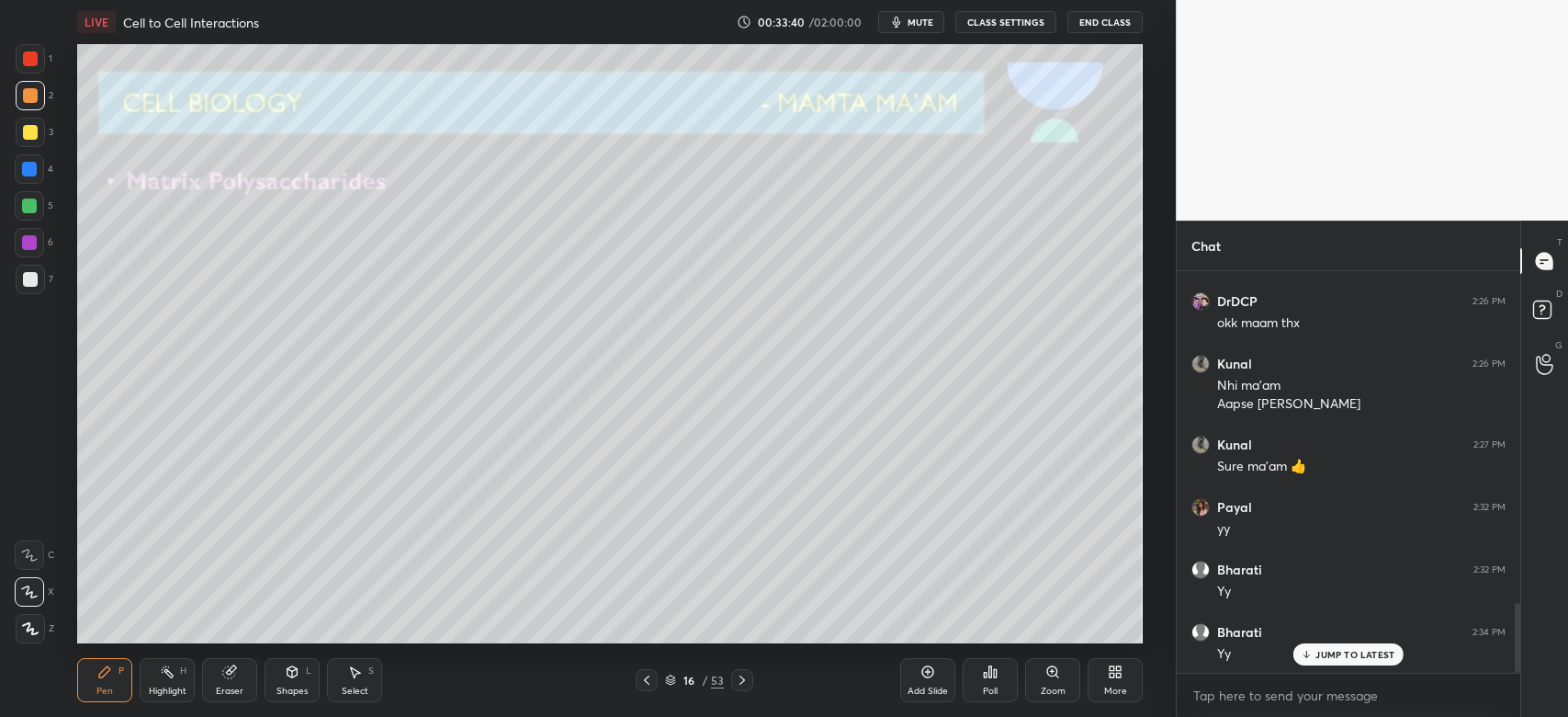
click at [743, 681] on icon at bounding box center [743, 679] width 6 height 9
click at [44, 286] on div "7" at bounding box center [35, 279] width 38 height 30
click at [30, 139] on div at bounding box center [31, 132] width 30 height 30
click at [29, 173] on div at bounding box center [29, 169] width 15 height 15
click at [744, 680] on icon at bounding box center [742, 679] width 15 height 15
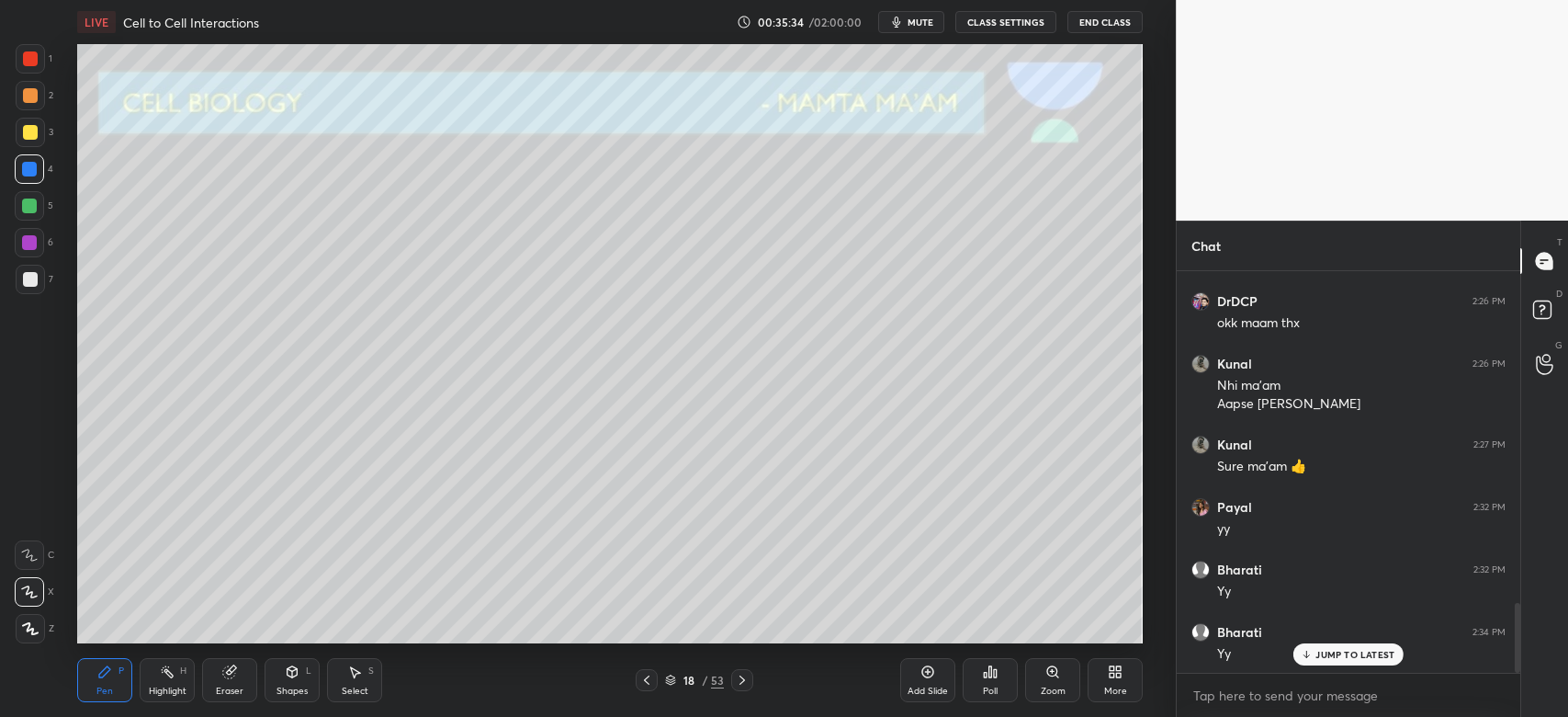
click at [32, 145] on div "3" at bounding box center [35, 135] width 38 height 37
drag, startPoint x: 38, startPoint y: 194, endPoint x: 60, endPoint y: 205, distance: 24.6
click at [40, 195] on div at bounding box center [30, 206] width 30 height 30
click at [41, 171] on div at bounding box center [30, 169] width 30 height 30
click at [37, 286] on div at bounding box center [31, 279] width 30 height 30
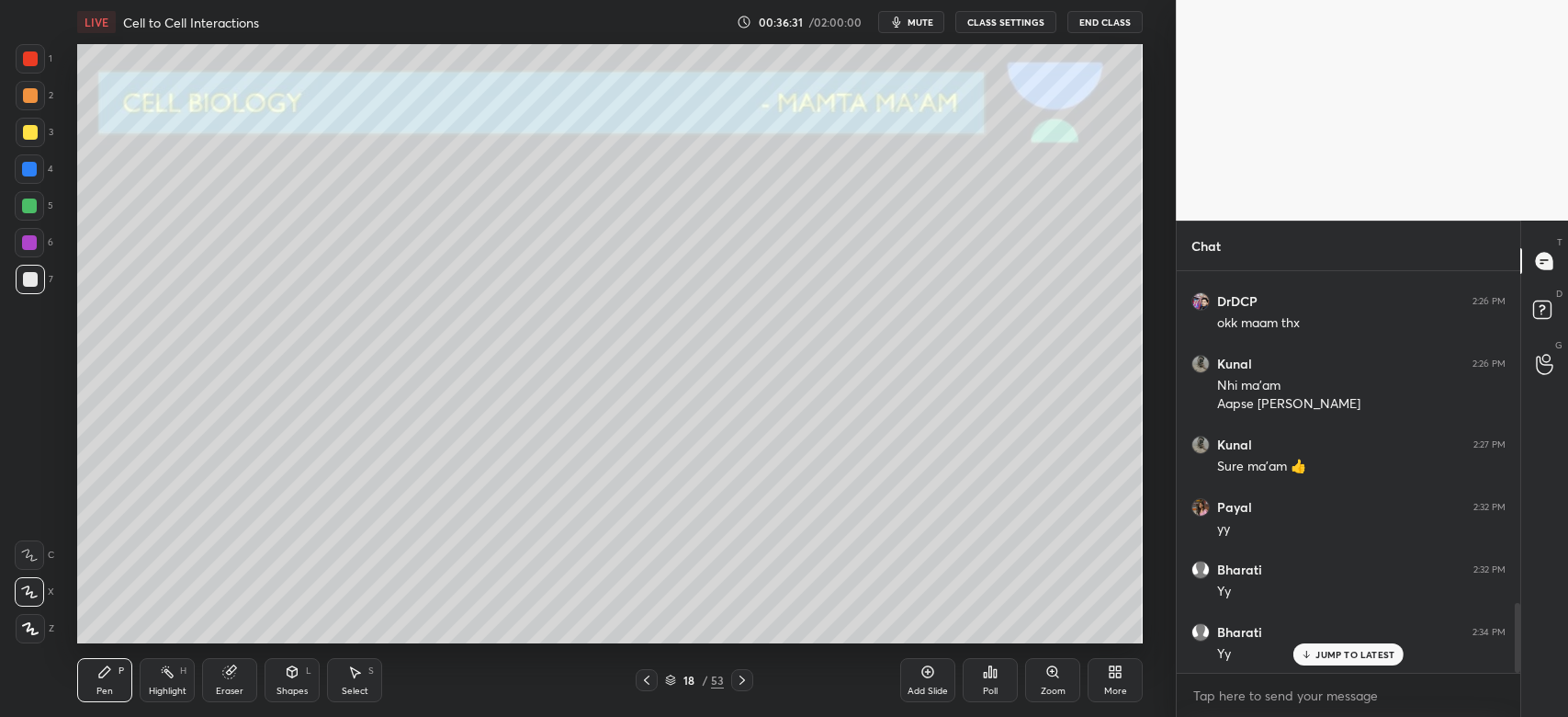
scroll to position [1973, 0]
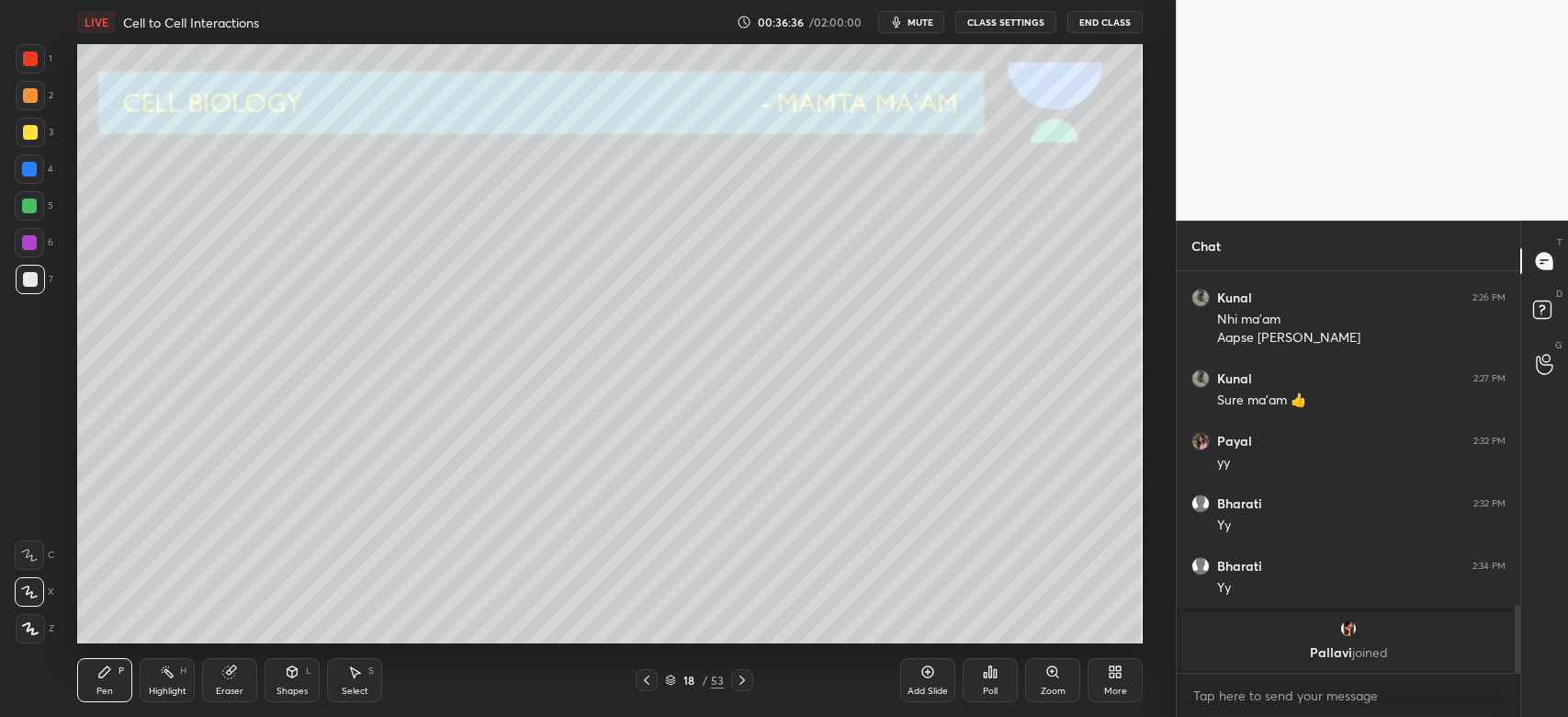
click at [1366, 645] on span "joined" at bounding box center [1370, 652] width 36 height 18
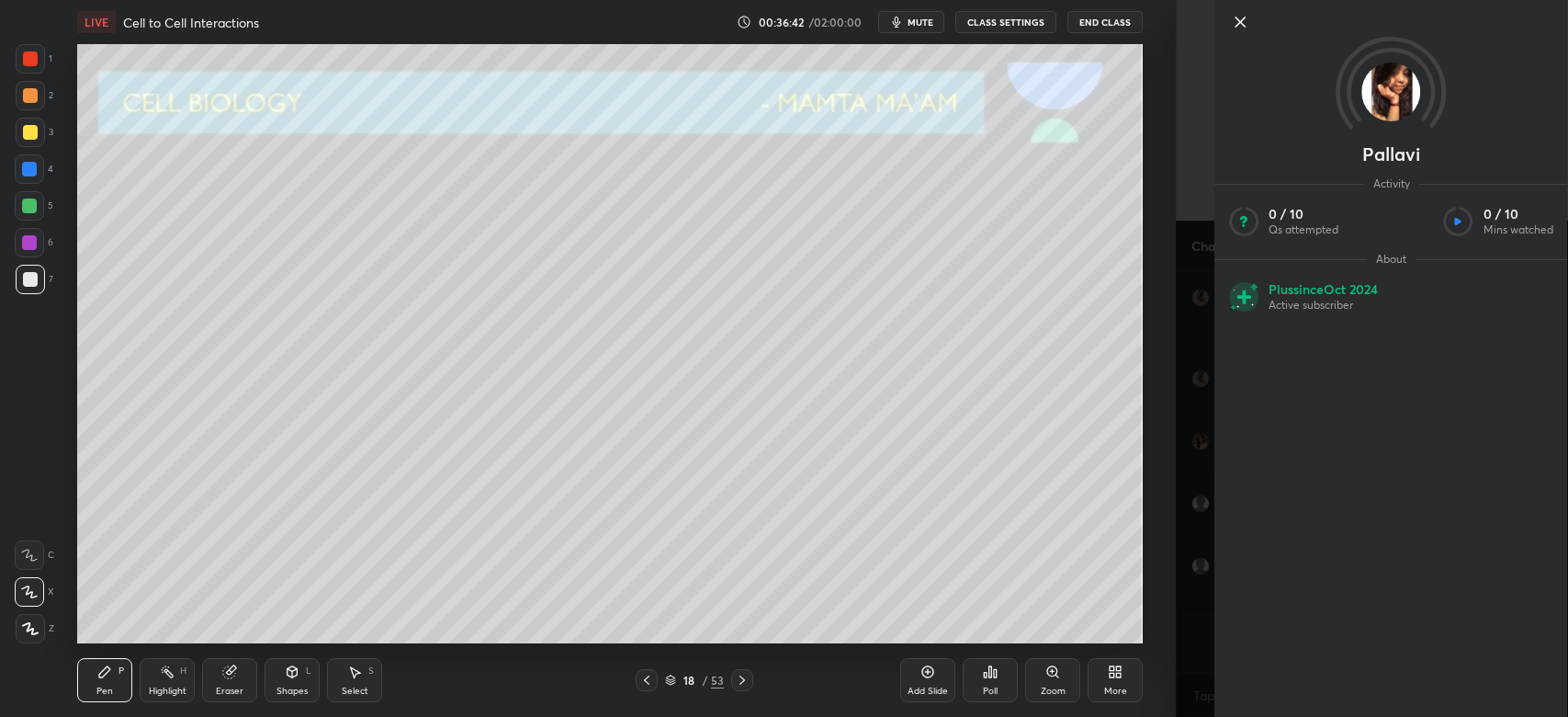
click at [1243, 24] on icon at bounding box center [1240, 22] width 22 height 22
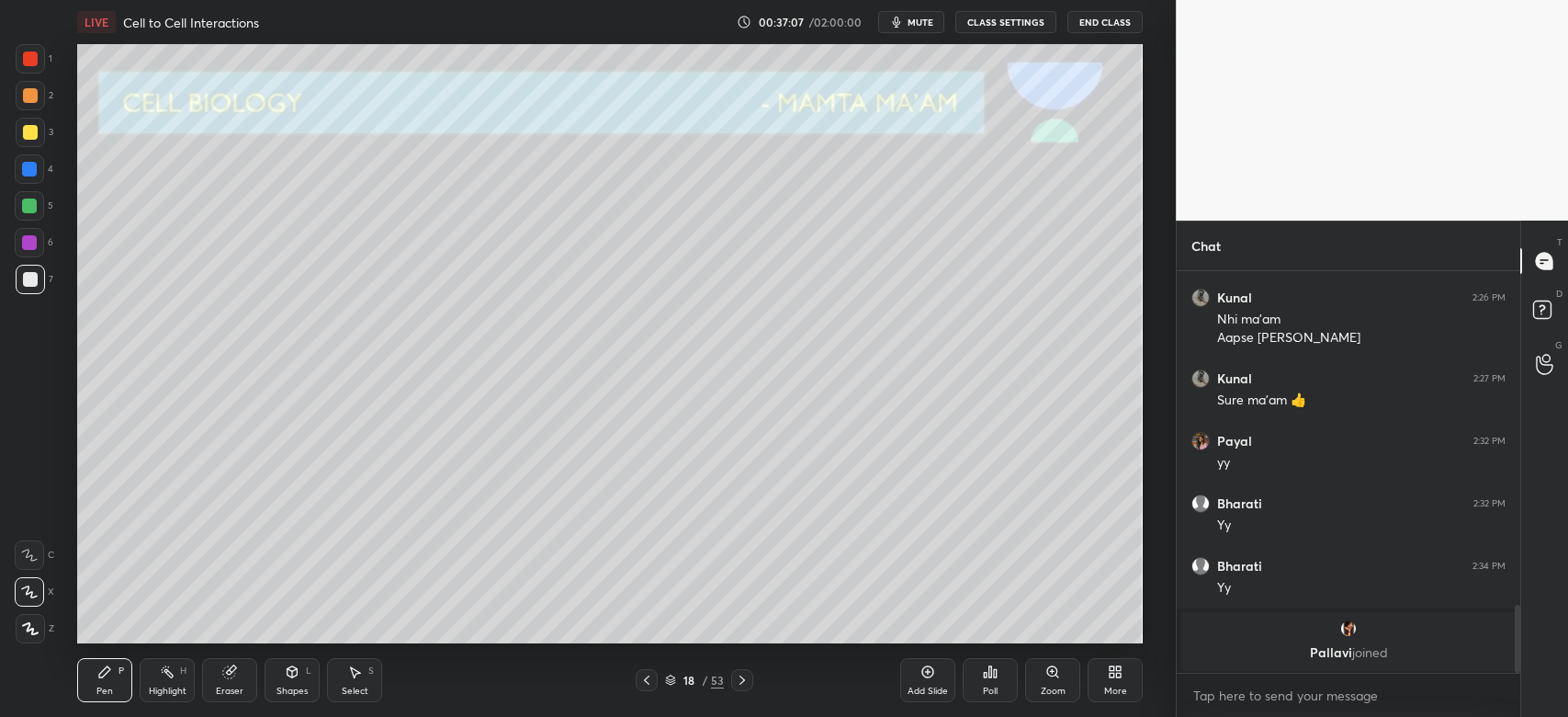
click at [747, 681] on icon at bounding box center [742, 679] width 15 height 15
click at [31, 150] on div "3" at bounding box center [35, 135] width 38 height 37
click at [248, 671] on div "Eraser" at bounding box center [229, 680] width 55 height 44
click at [169, 688] on div "Highlight" at bounding box center [168, 690] width 38 height 9
click at [30, 627] on icon at bounding box center [29, 628] width 15 height 15
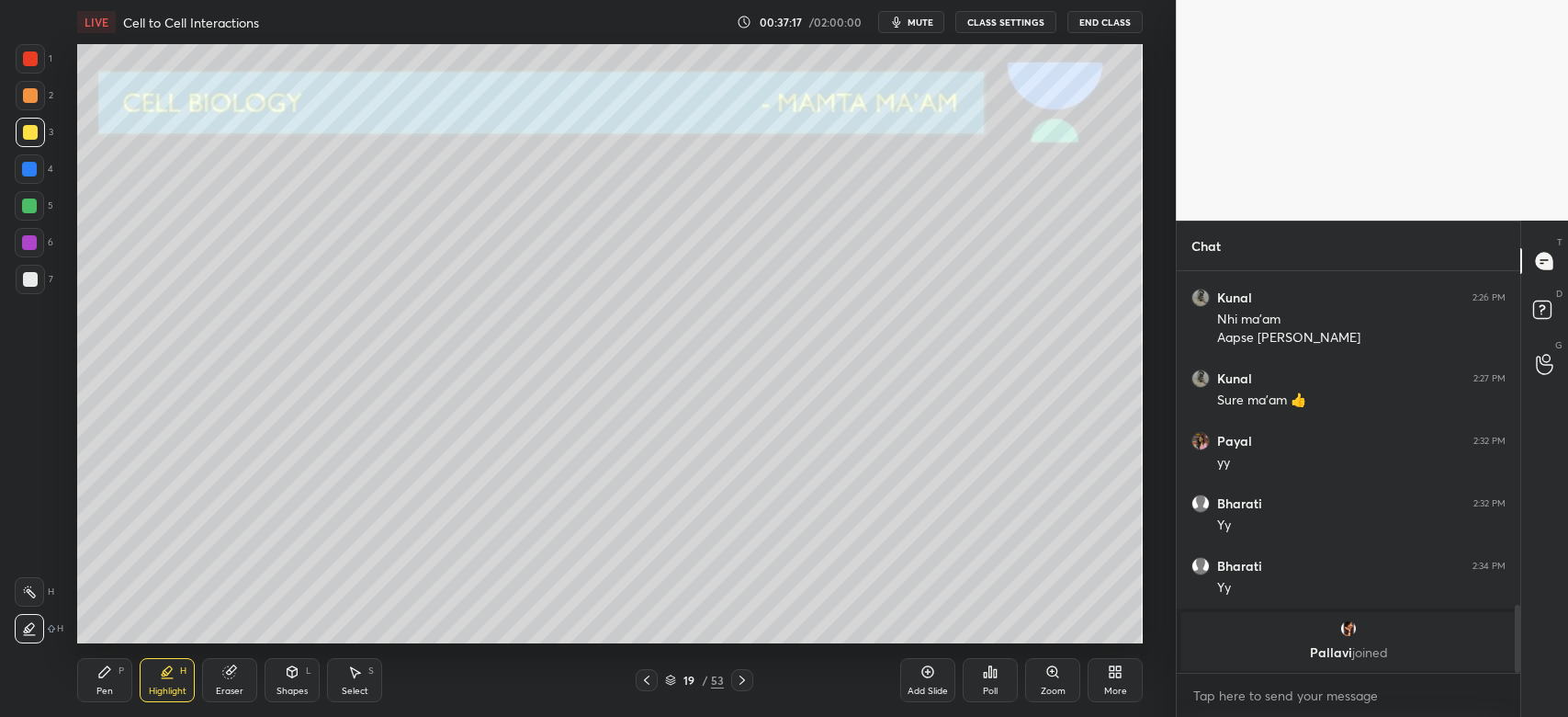
click at [32, 247] on div at bounding box center [29, 243] width 15 height 15
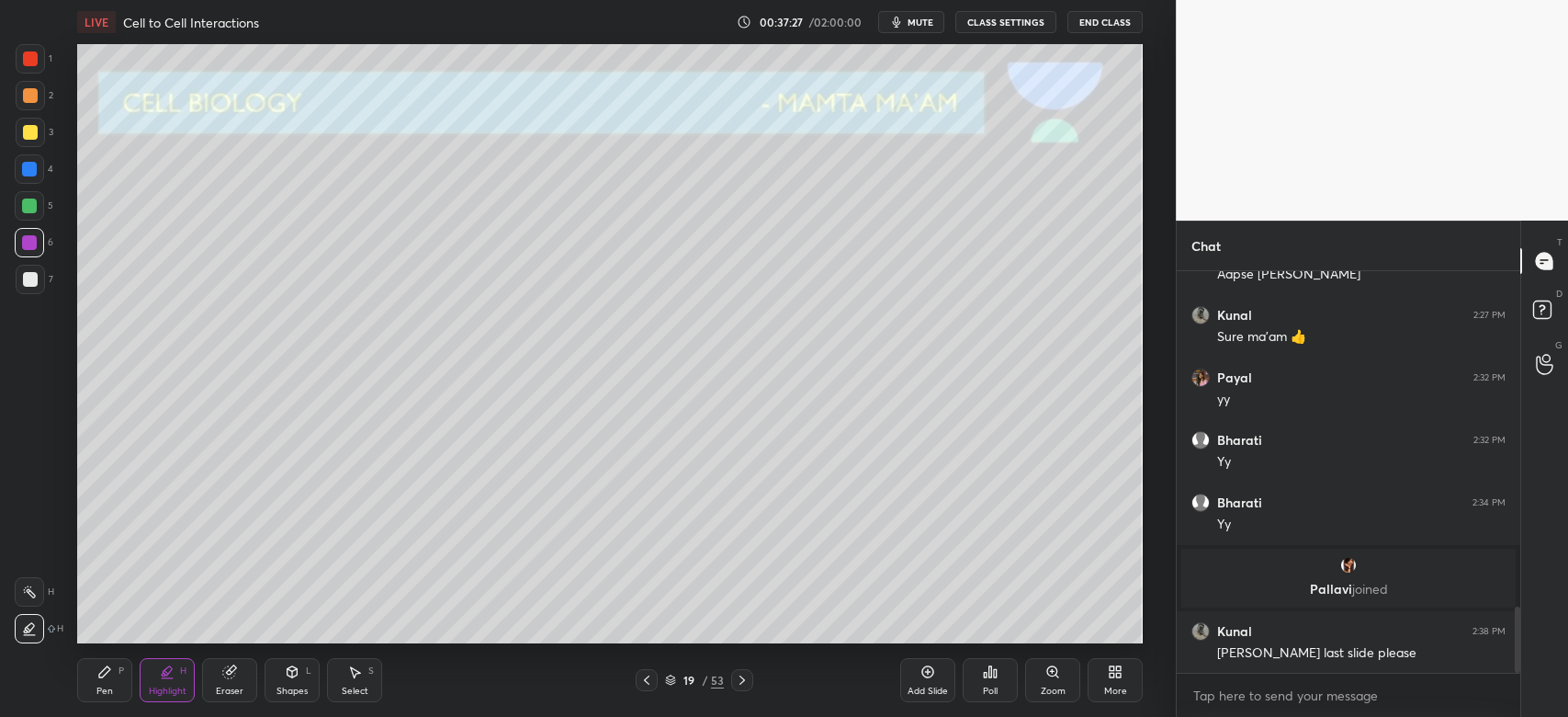
click at [31, 207] on div at bounding box center [29, 206] width 15 height 15
click at [647, 682] on icon at bounding box center [646, 679] width 15 height 15
click at [36, 130] on div at bounding box center [30, 132] width 15 height 15
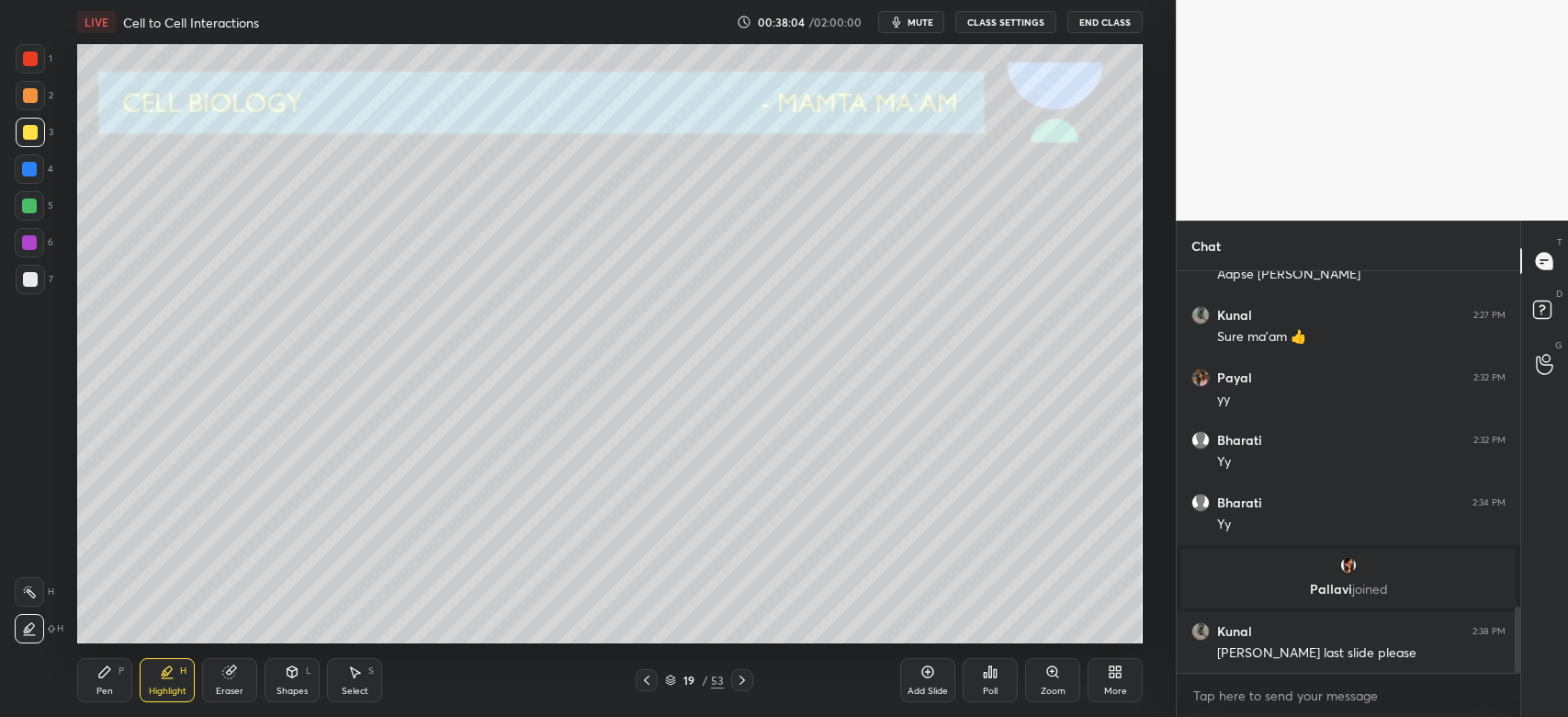
click at [105, 678] on icon at bounding box center [104, 671] width 15 height 15
click at [30, 284] on div at bounding box center [30, 279] width 15 height 15
click at [30, 131] on div at bounding box center [30, 132] width 15 height 15
click at [30, 168] on div at bounding box center [29, 169] width 15 height 15
drag, startPoint x: 34, startPoint y: 199, endPoint x: 64, endPoint y: 238, distance: 49.2
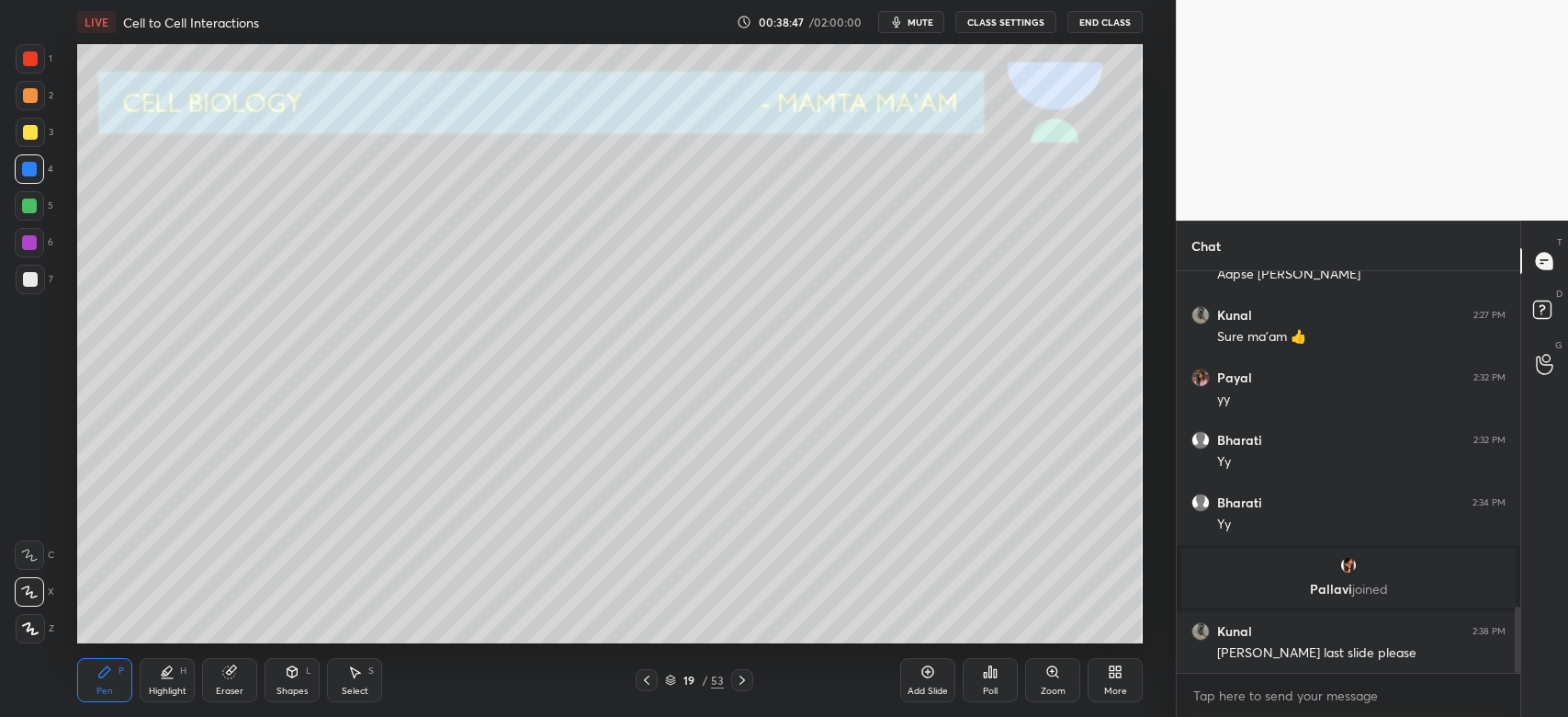
click at [34, 200] on div at bounding box center [29, 206] width 15 height 15
click at [29, 241] on div at bounding box center [29, 243] width 15 height 15
click at [28, 132] on div at bounding box center [30, 132] width 15 height 15
click at [740, 682] on icon at bounding box center [742, 679] width 15 height 15
click at [36, 278] on div at bounding box center [30, 279] width 15 height 15
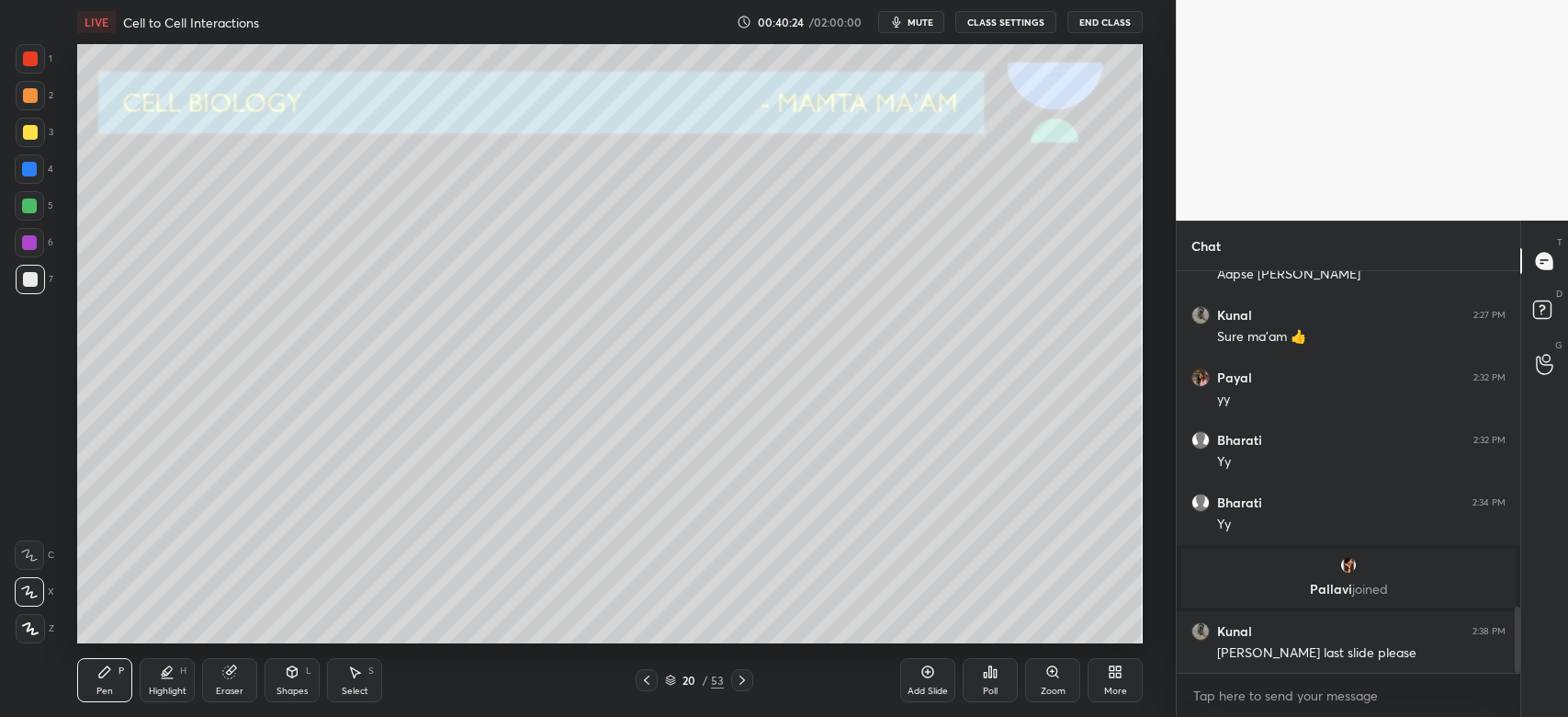
click at [34, 146] on div at bounding box center [31, 132] width 30 height 30
click at [37, 179] on div at bounding box center [30, 169] width 30 height 30
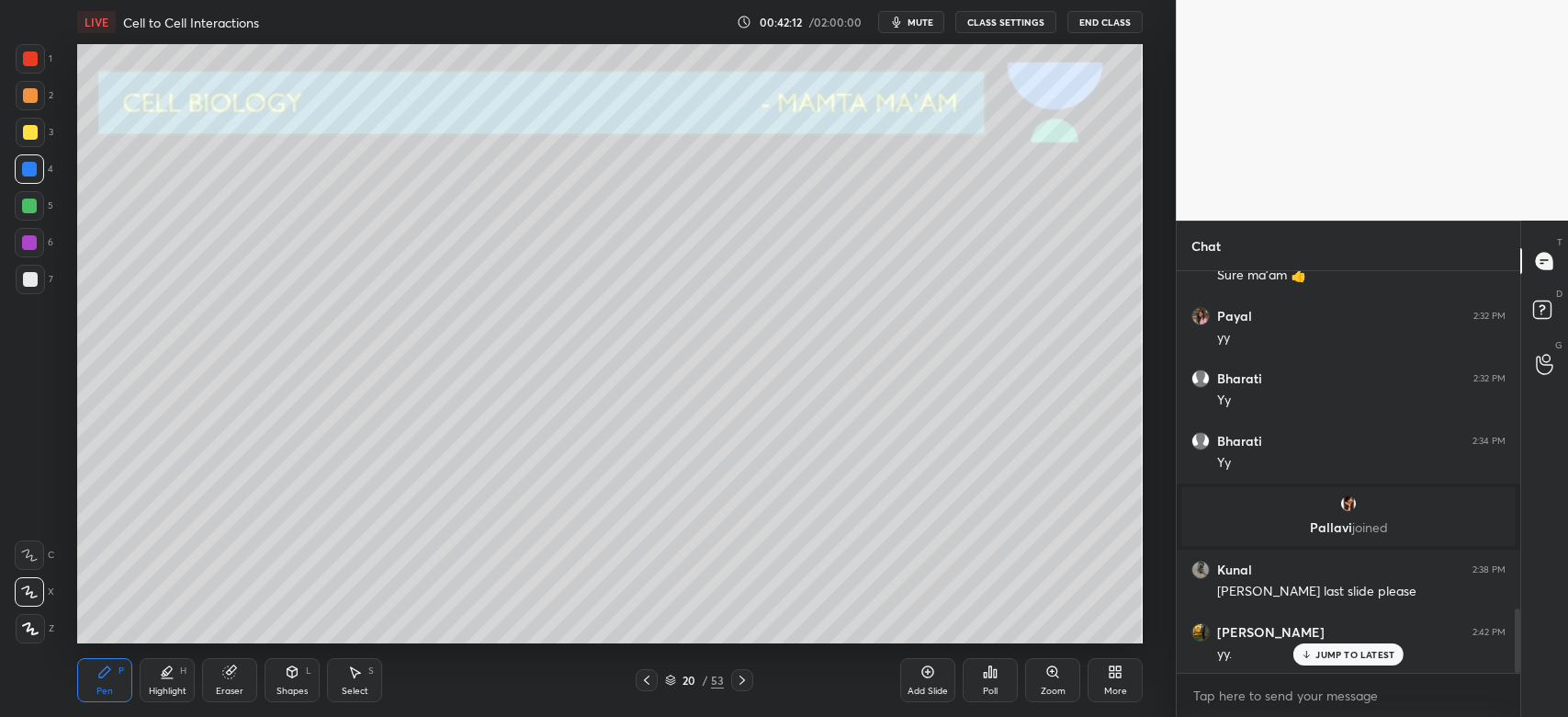
click at [746, 672] on icon at bounding box center [742, 679] width 15 height 15
click at [651, 676] on icon at bounding box center [646, 679] width 15 height 15
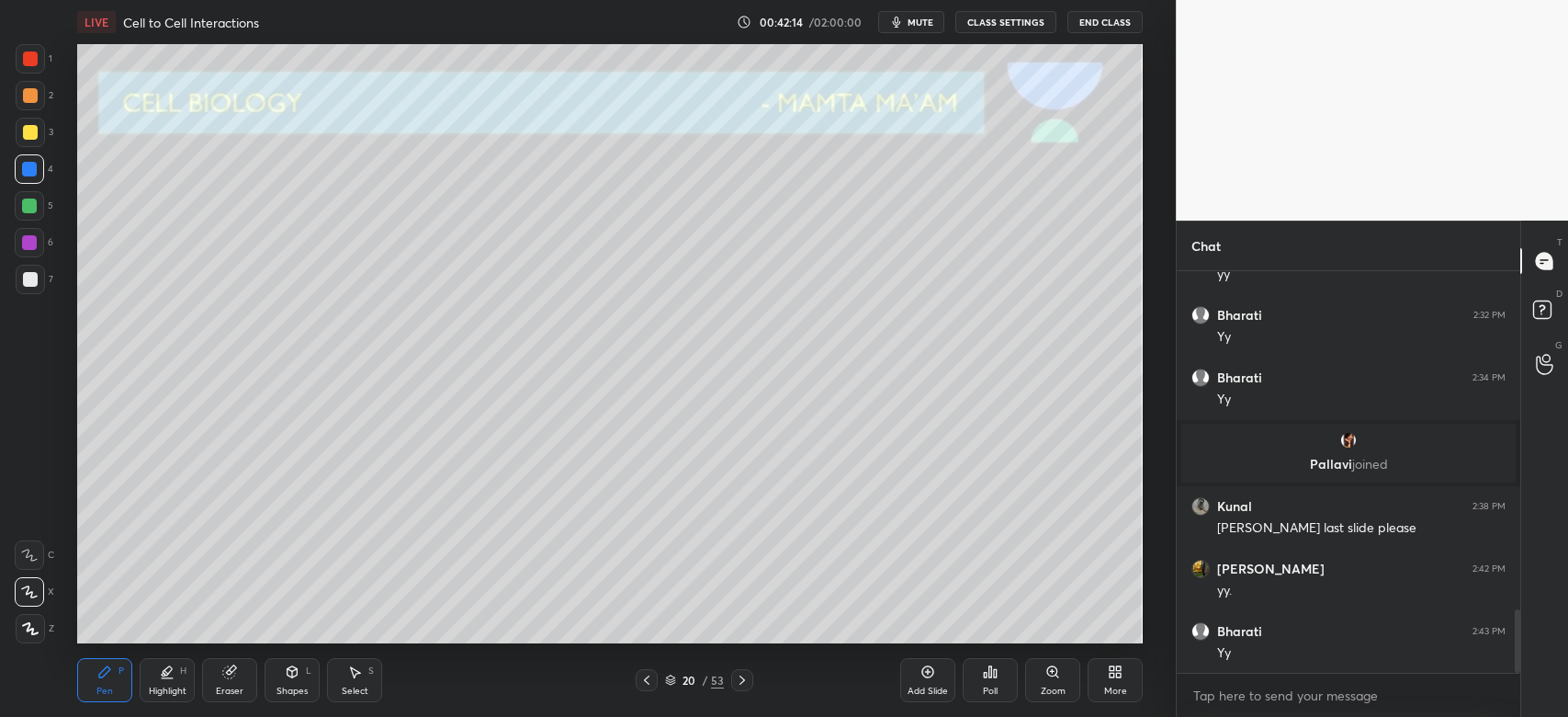
click at [918, 680] on div "Add Slide" at bounding box center [928, 680] width 55 height 44
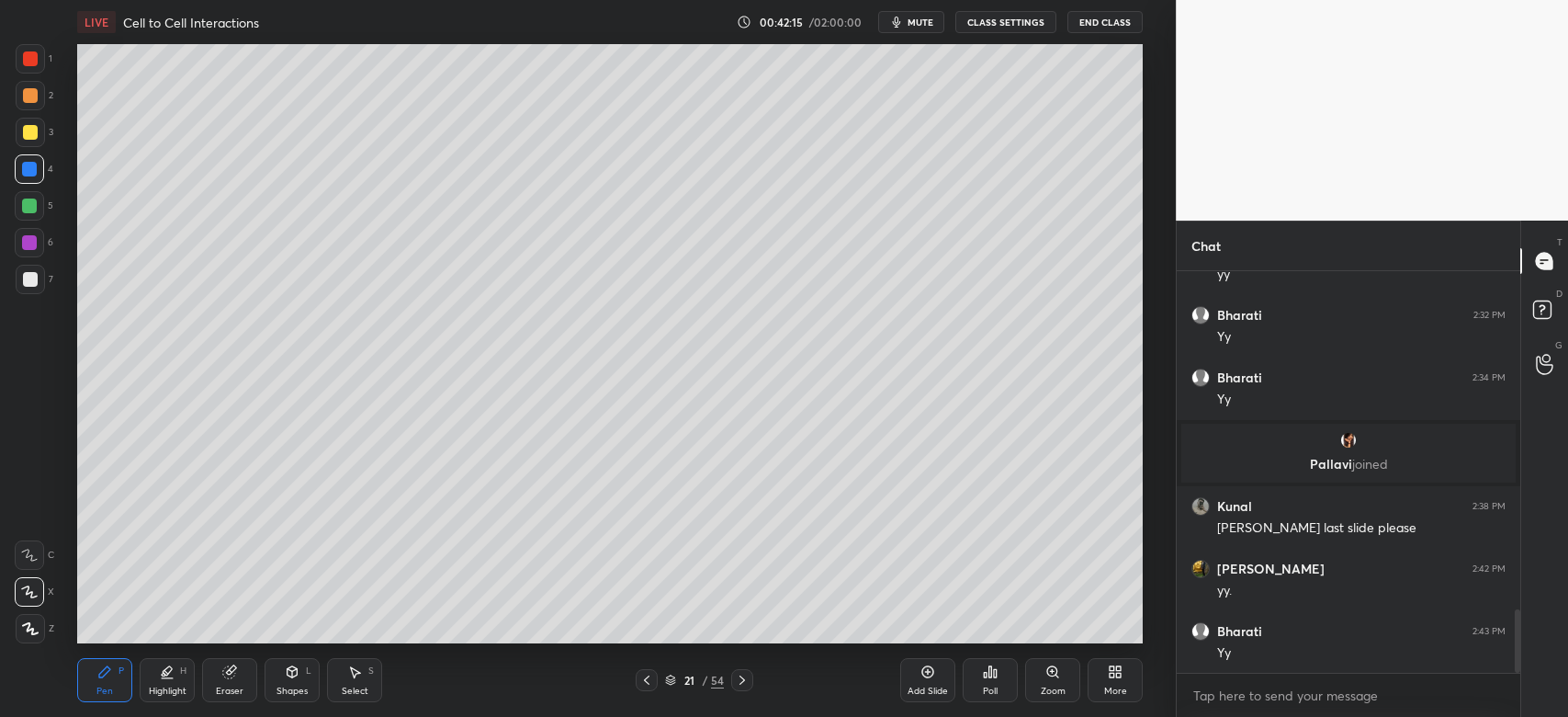
click at [53, 128] on div "1 2 3 4 5 6 7 C X Z C X Z E E Erase all H H" at bounding box center [29, 343] width 59 height 599
click at [30, 137] on div at bounding box center [30, 132] width 15 height 15
click at [28, 282] on div at bounding box center [30, 279] width 15 height 15
drag, startPoint x: 826, startPoint y: 684, endPoint x: 815, endPoint y: 683, distance: 11.0
click at [821, 684] on div "21 / 54" at bounding box center [695, 680] width 412 height 22
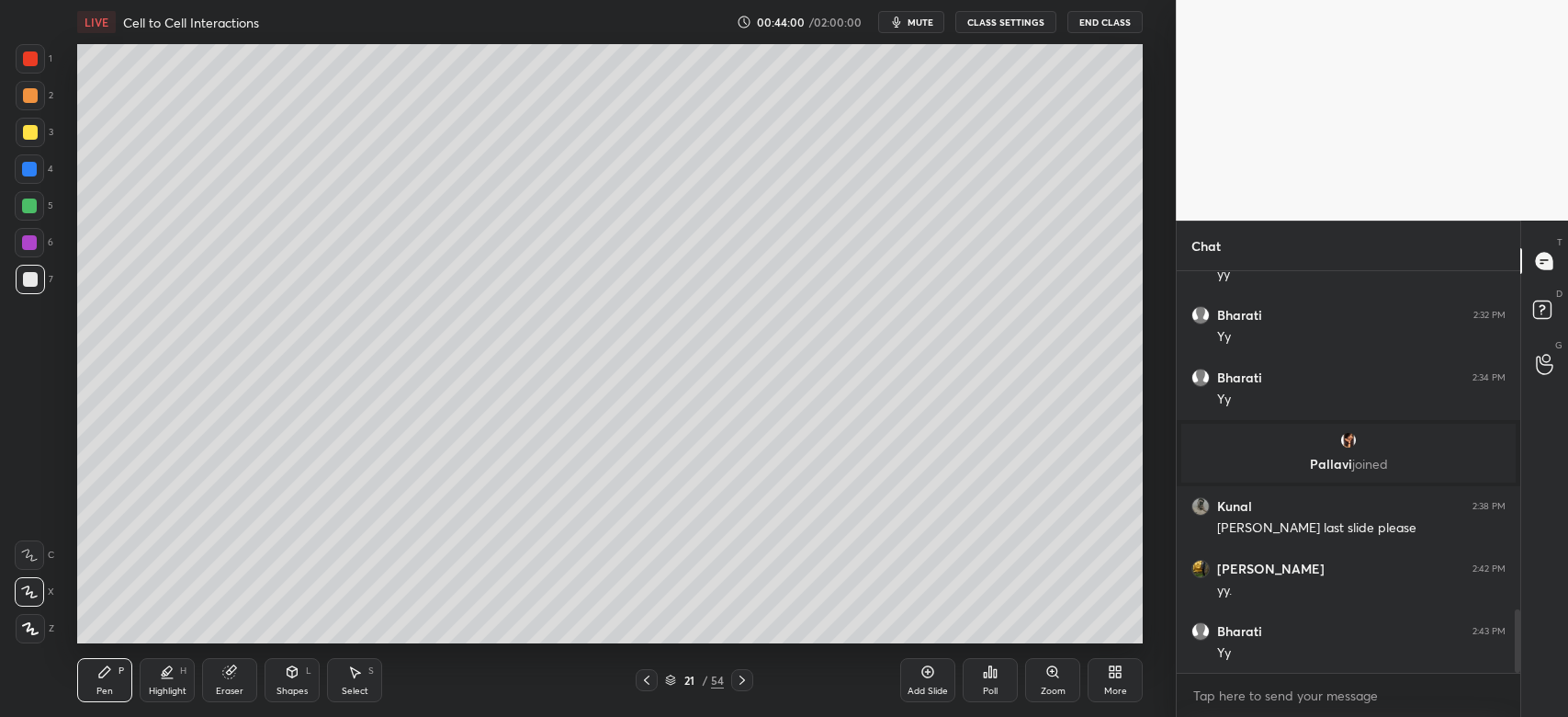
click at [744, 674] on icon at bounding box center [742, 679] width 15 height 15
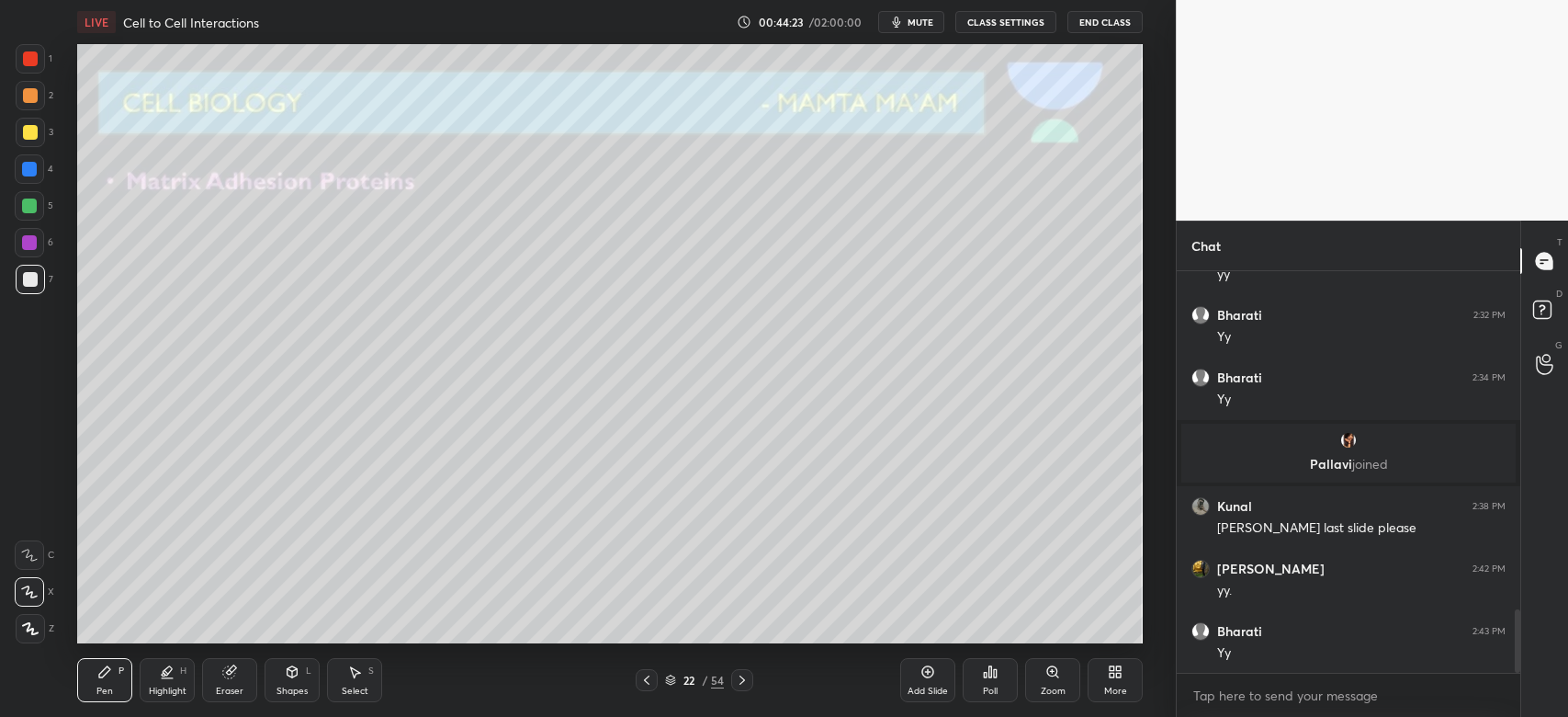
click at [30, 140] on div at bounding box center [31, 132] width 30 height 30
click at [49, 279] on div "7" at bounding box center [35, 279] width 38 height 30
drag, startPoint x: 896, startPoint y: 670, endPoint x: 914, endPoint y: 670, distance: 18.0
click at [912, 670] on div "Pen P Highlight H Eraser Shapes L Select S 22 / 54 Add Slide Poll Zoom More" at bounding box center [610, 680] width 1066 height 74
click at [739, 684] on div at bounding box center [743, 680] width 22 height 22
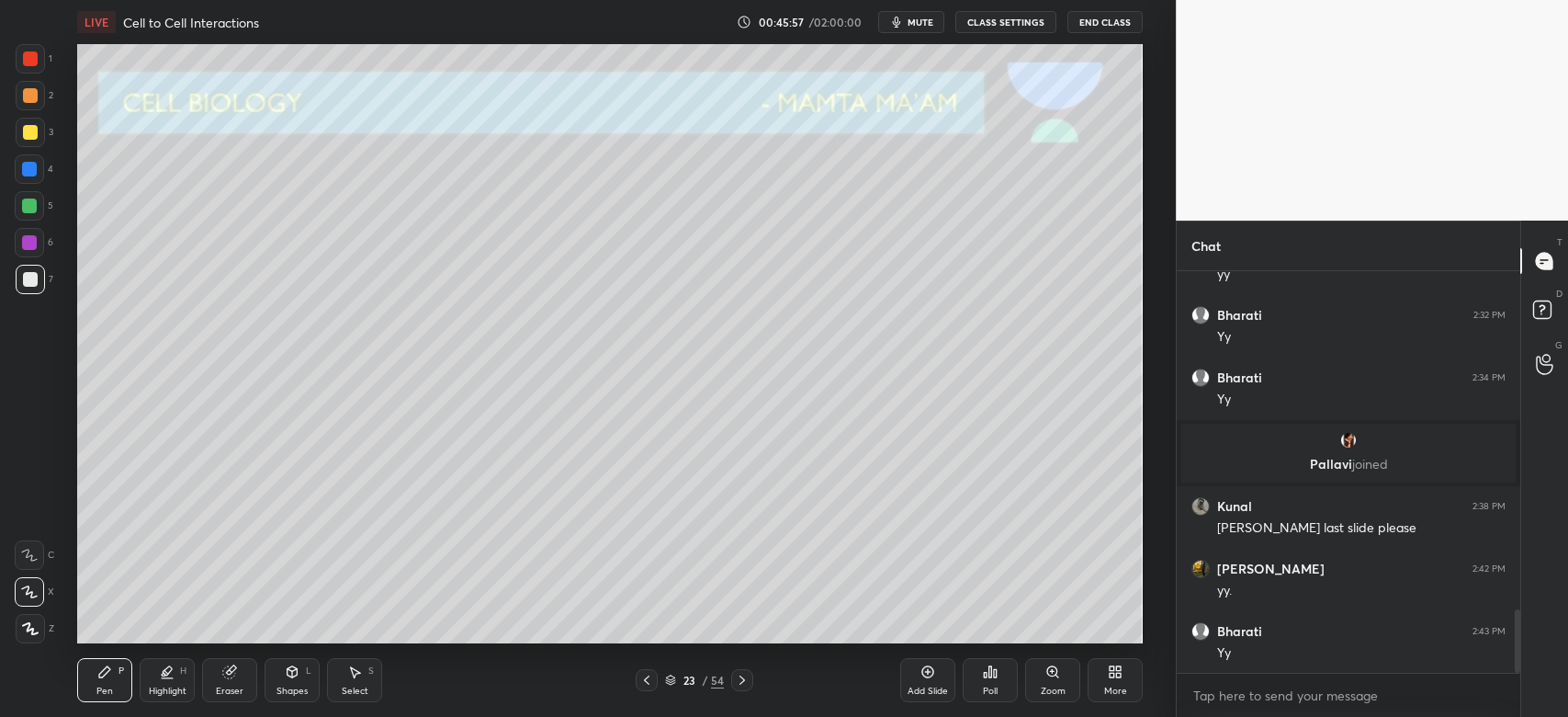
click at [17, 129] on div "1 2 3 4 5 6 7 C X Z C X Z E E Erase all H H" at bounding box center [29, 343] width 59 height 599
drag, startPoint x: 40, startPoint y: 128, endPoint x: 74, endPoint y: 136, distance: 34.9
click at [39, 127] on div at bounding box center [31, 132] width 30 height 30
click at [30, 281] on div at bounding box center [30, 279] width 15 height 15
click at [34, 285] on div at bounding box center [30, 279] width 15 height 15
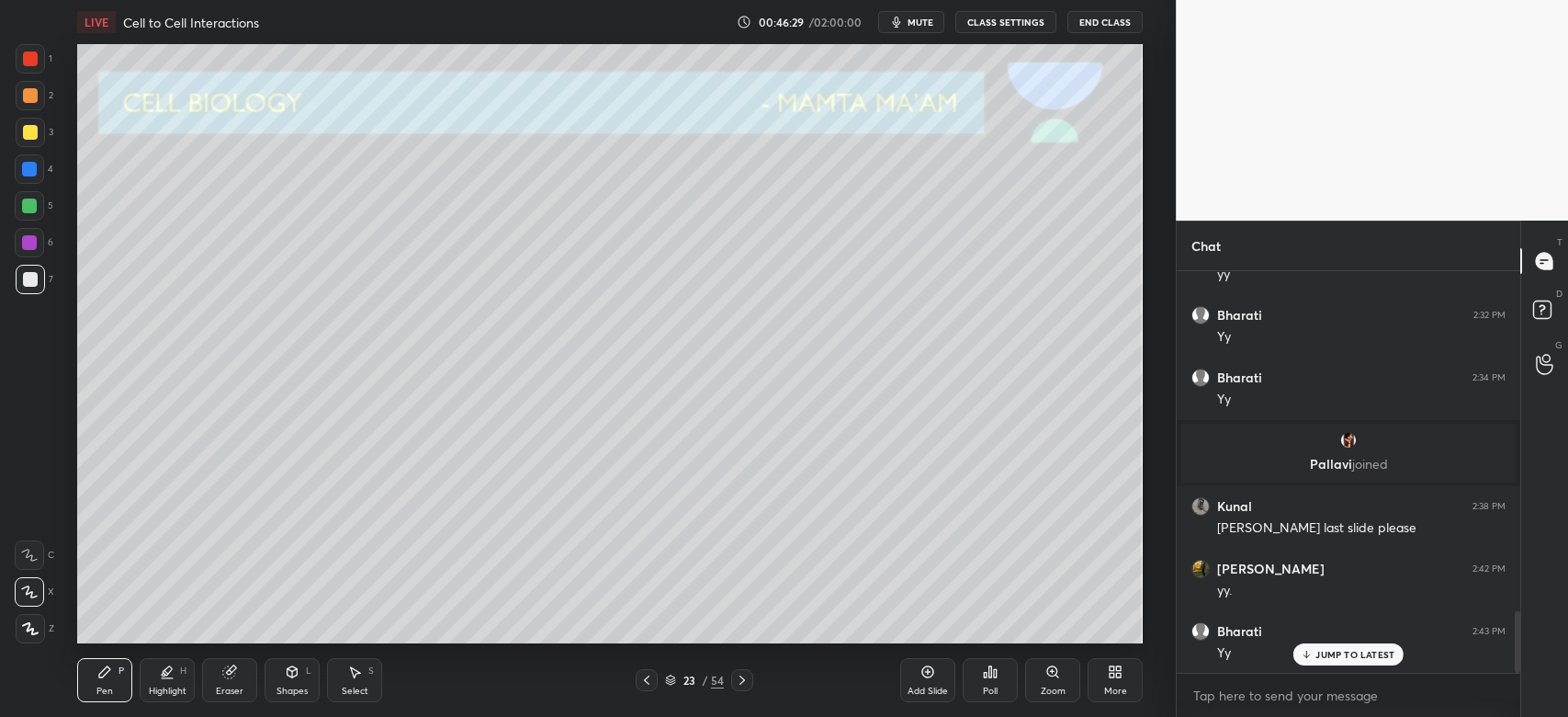
scroll to position [2223, 0]
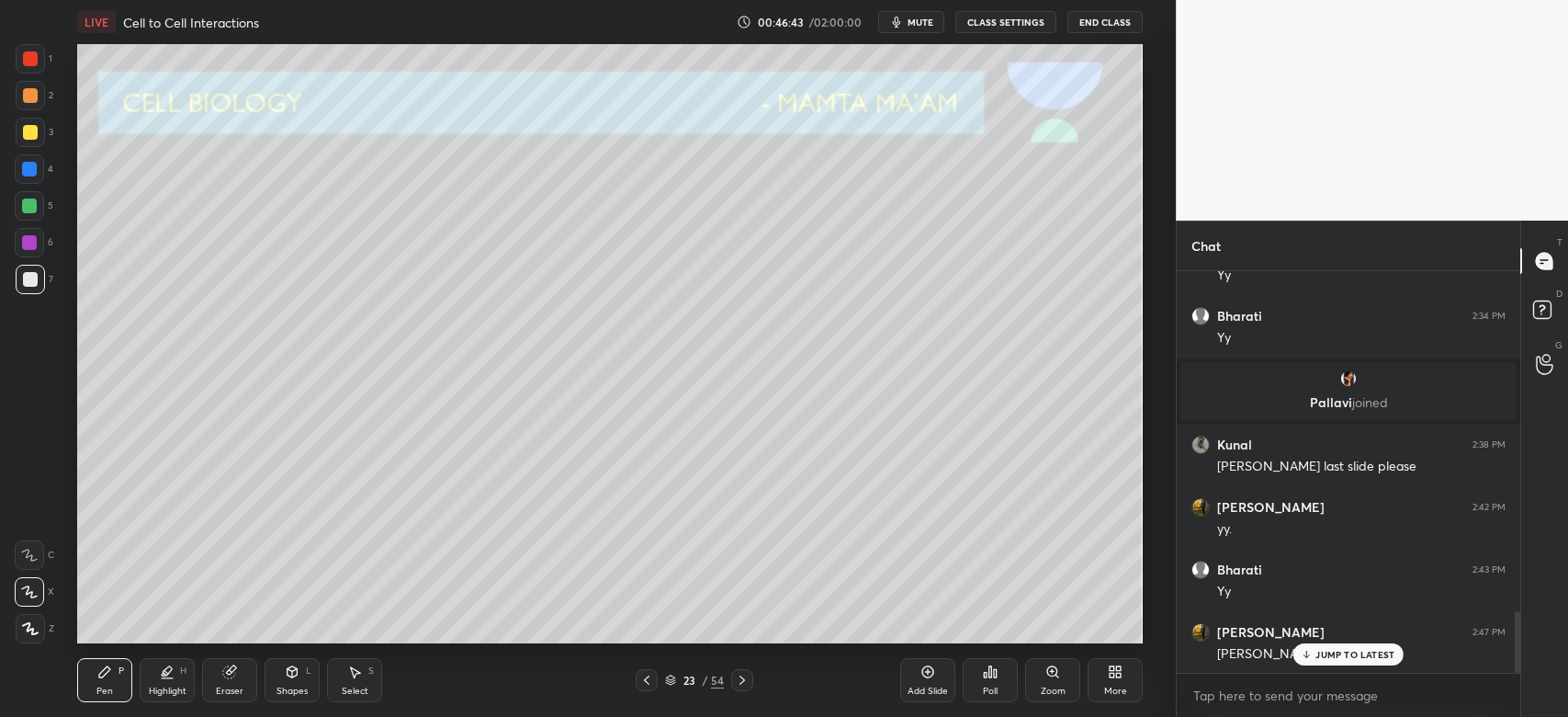
click at [1330, 650] on p "JUMP TO LATEST" at bounding box center [1354, 653] width 79 height 11
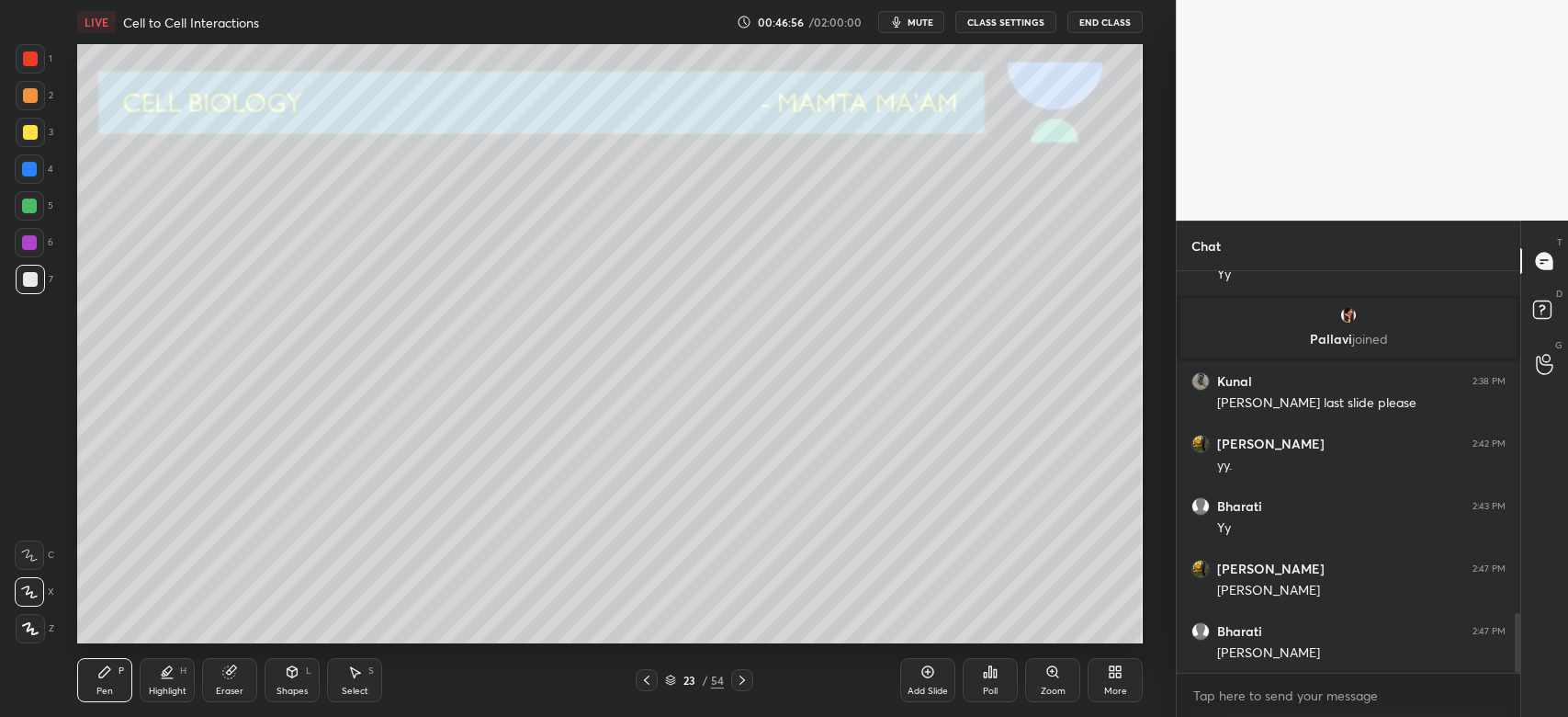
click at [30, 129] on div at bounding box center [30, 132] width 15 height 15
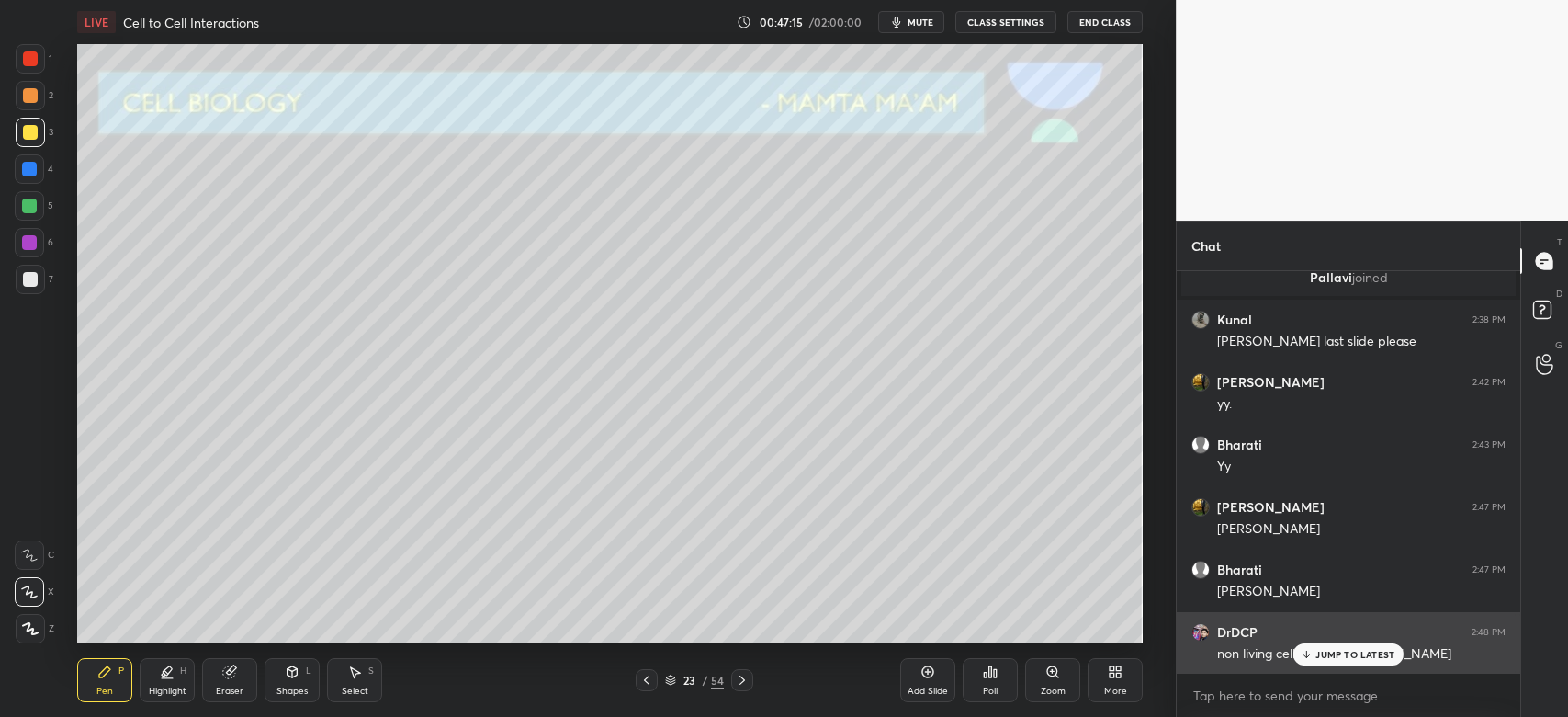
click at [1384, 649] on p "JUMP TO LATEST" at bounding box center [1354, 653] width 79 height 11
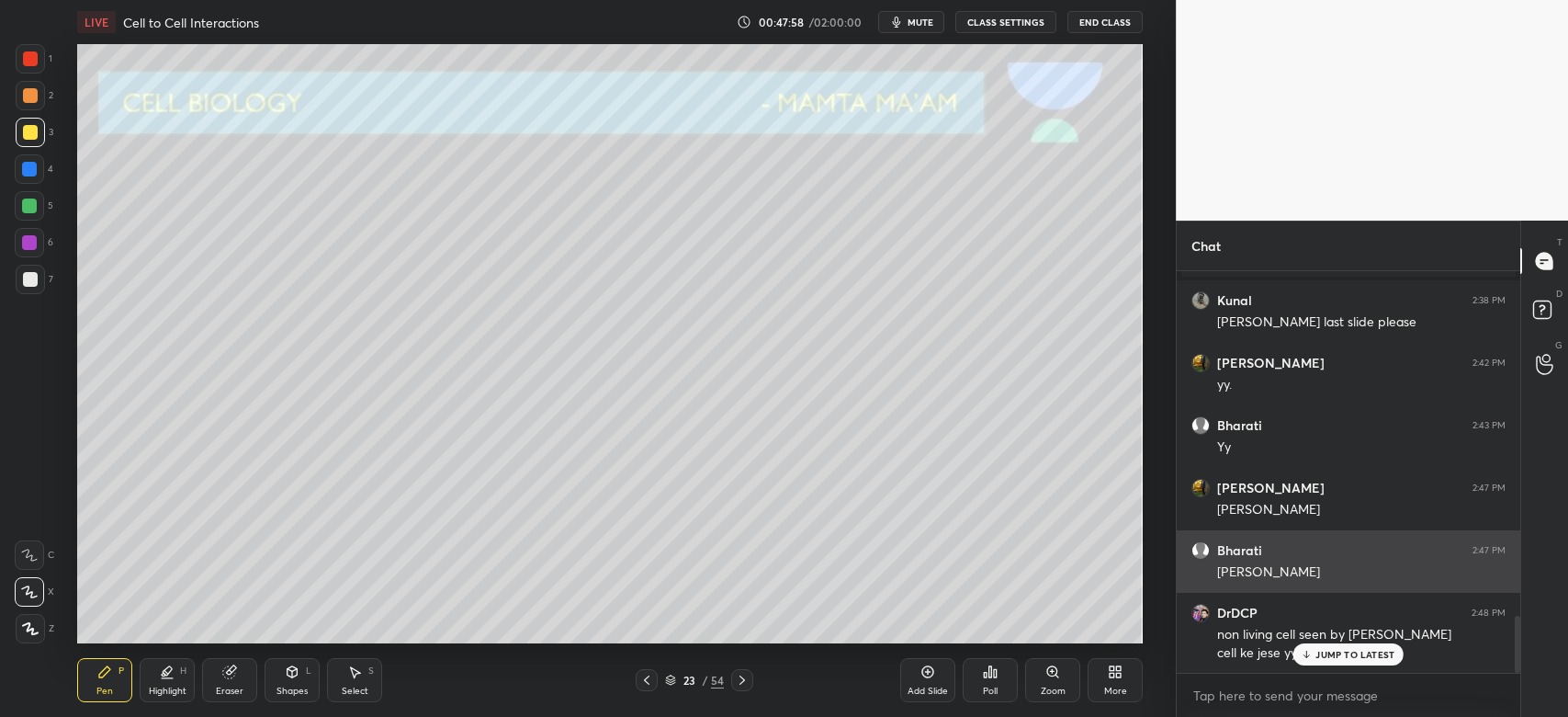
scroll to position [2428, 0]
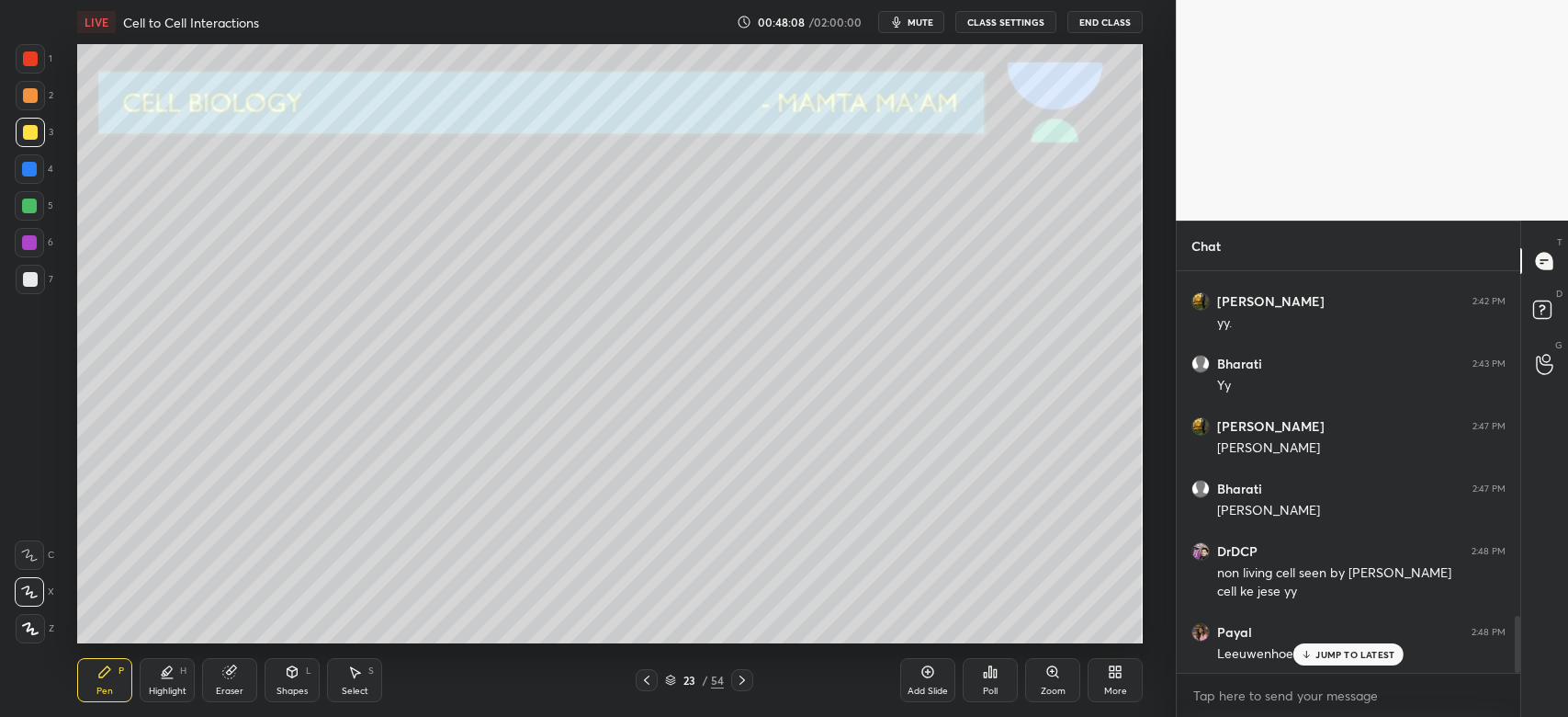
click at [1364, 651] on p "JUMP TO LATEST" at bounding box center [1354, 653] width 79 height 11
click at [26, 106] on div at bounding box center [31, 95] width 30 height 30
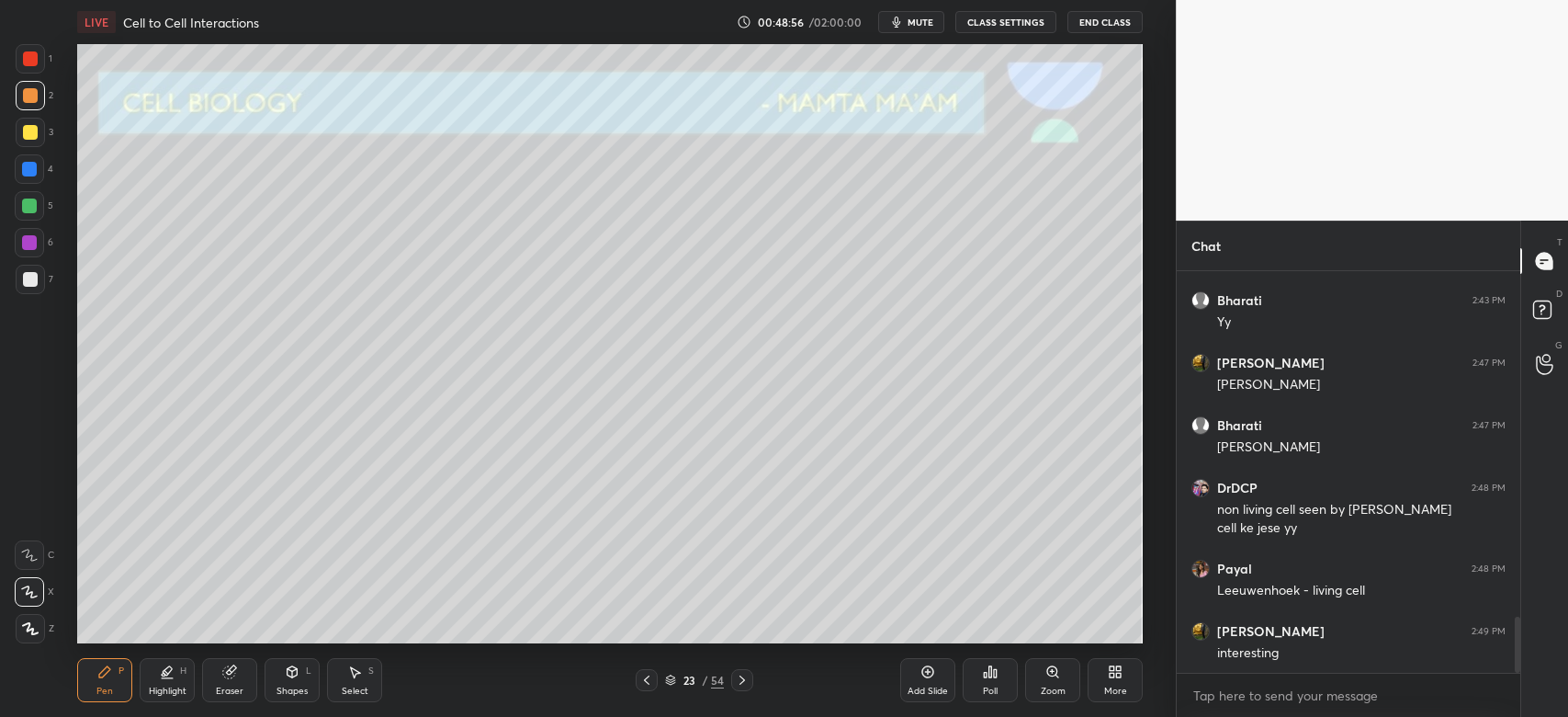
click at [26, 175] on div at bounding box center [29, 169] width 15 height 15
click at [743, 677] on icon at bounding box center [742, 679] width 15 height 15
drag, startPoint x: 24, startPoint y: 281, endPoint x: 74, endPoint y: 311, distance: 58.3
click at [26, 281] on div at bounding box center [30, 279] width 15 height 15
click at [236, 688] on div "Eraser" at bounding box center [230, 690] width 28 height 9
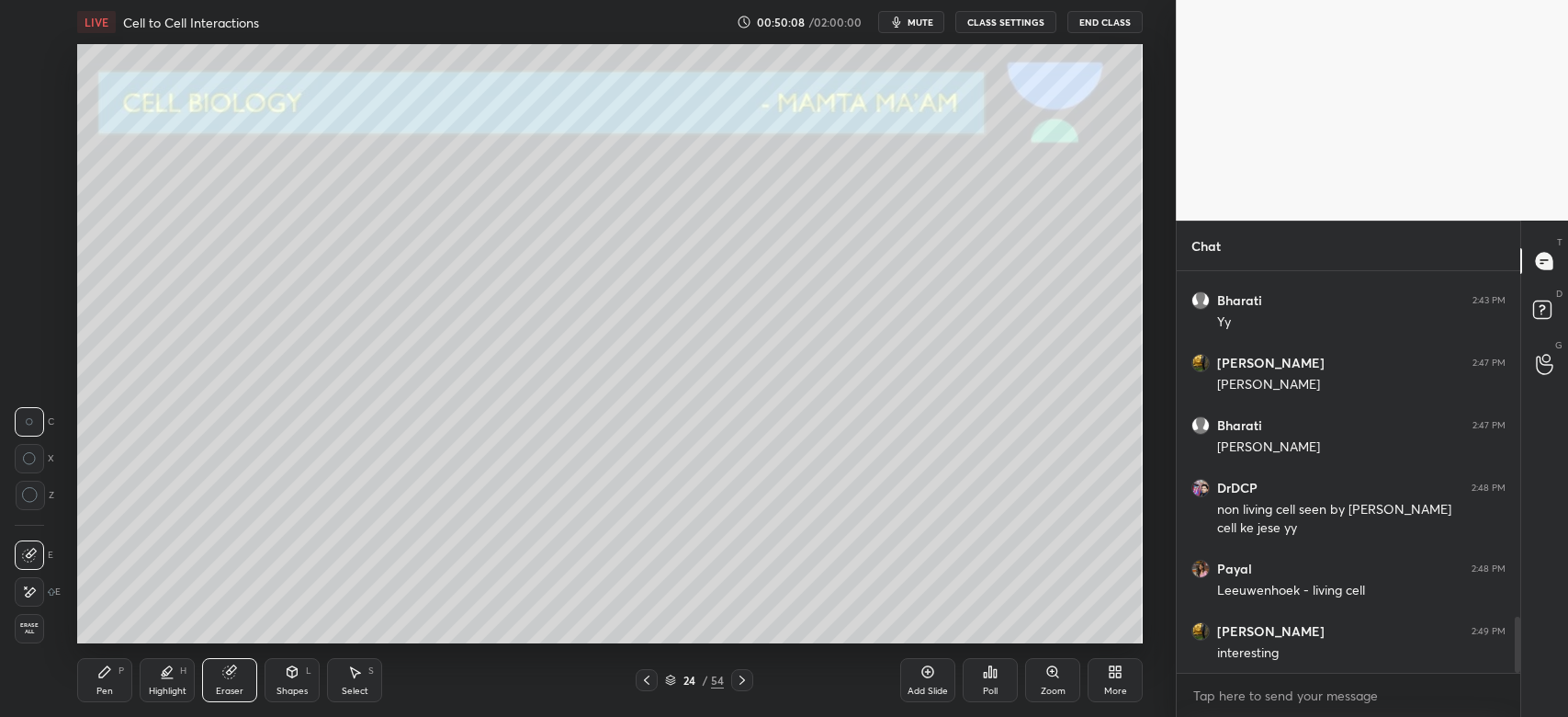
click at [90, 682] on div "Pen P" at bounding box center [104, 680] width 55 height 44
click at [34, 282] on div at bounding box center [30, 279] width 15 height 15
click at [234, 680] on div "Eraser" at bounding box center [229, 680] width 55 height 44
drag, startPoint x: 100, startPoint y: 680, endPoint x: 102, endPoint y: 655, distance: 25.1
click at [100, 677] on div "Pen P" at bounding box center [104, 680] width 55 height 44
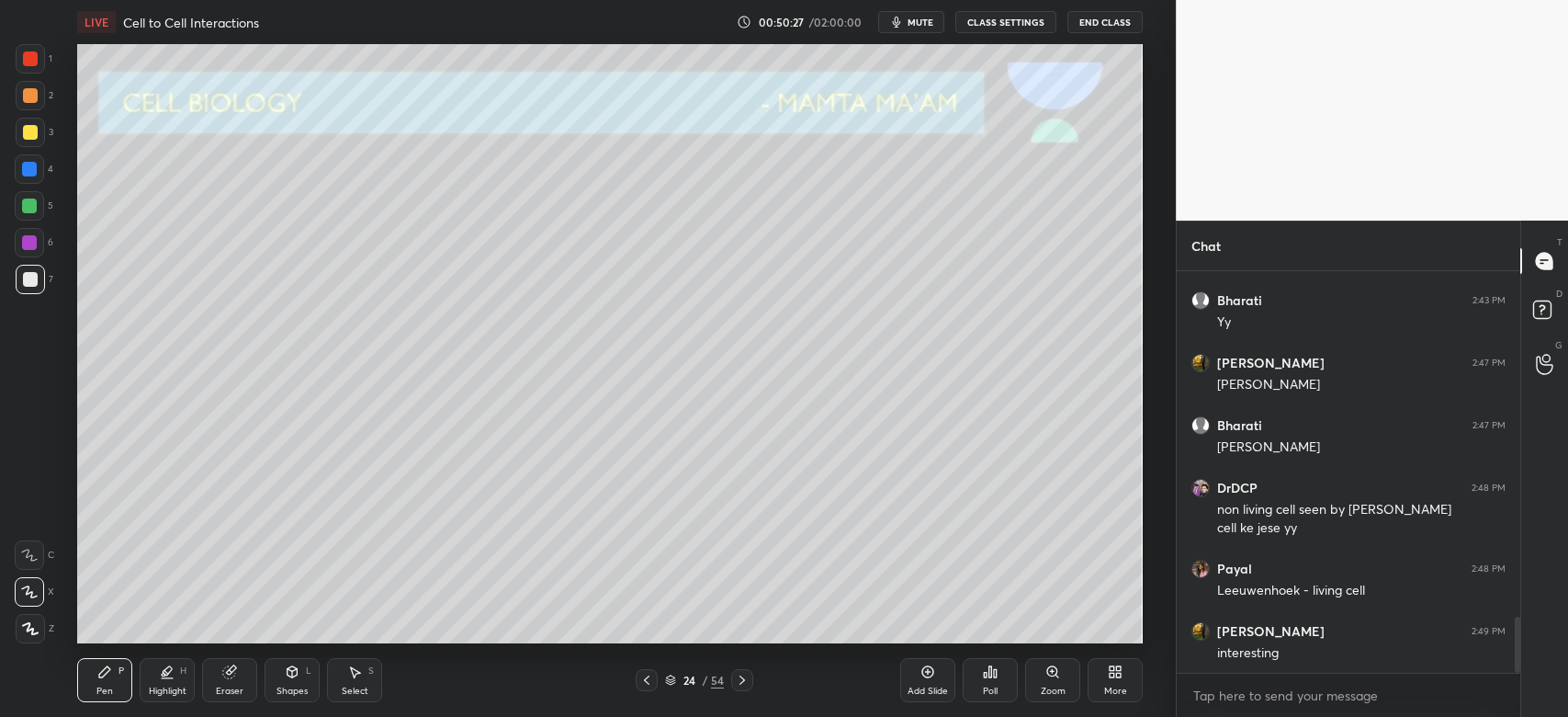
drag, startPoint x: 33, startPoint y: 154, endPoint x: 42, endPoint y: 173, distance: 21.0
click at [36, 157] on div at bounding box center [30, 169] width 30 height 30
click at [30, 137] on div at bounding box center [30, 132] width 15 height 15
click at [28, 175] on div at bounding box center [30, 169] width 30 height 30
click at [29, 212] on div at bounding box center [29, 206] width 15 height 15
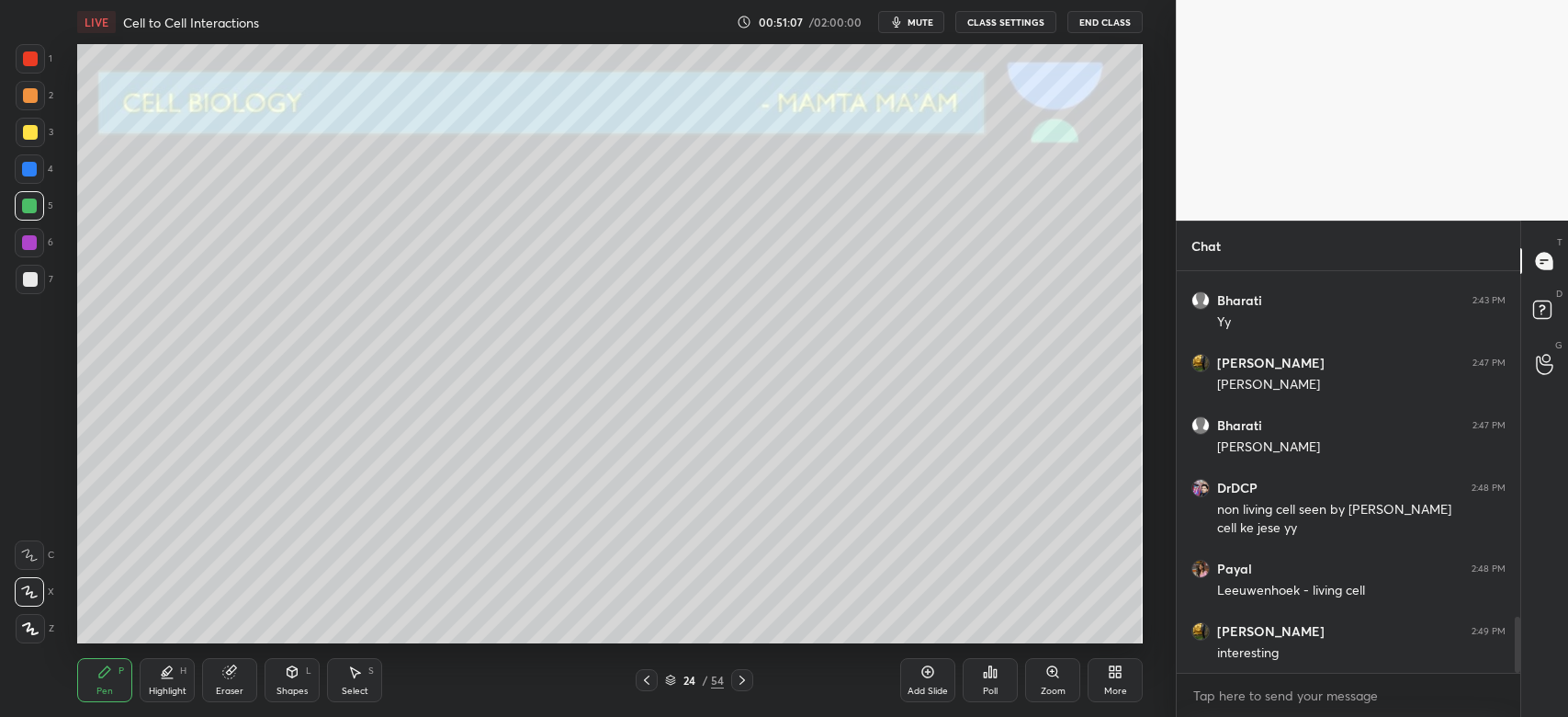
drag, startPoint x: 20, startPoint y: 126, endPoint x: 47, endPoint y: 244, distance: 121.0
click at [21, 128] on div at bounding box center [31, 132] width 30 height 30
click at [166, 691] on div "Highlight" at bounding box center [168, 690] width 38 height 9
click at [106, 679] on div "Pen P" at bounding box center [104, 680] width 55 height 44
click at [33, 257] on div at bounding box center [30, 243] width 30 height 30
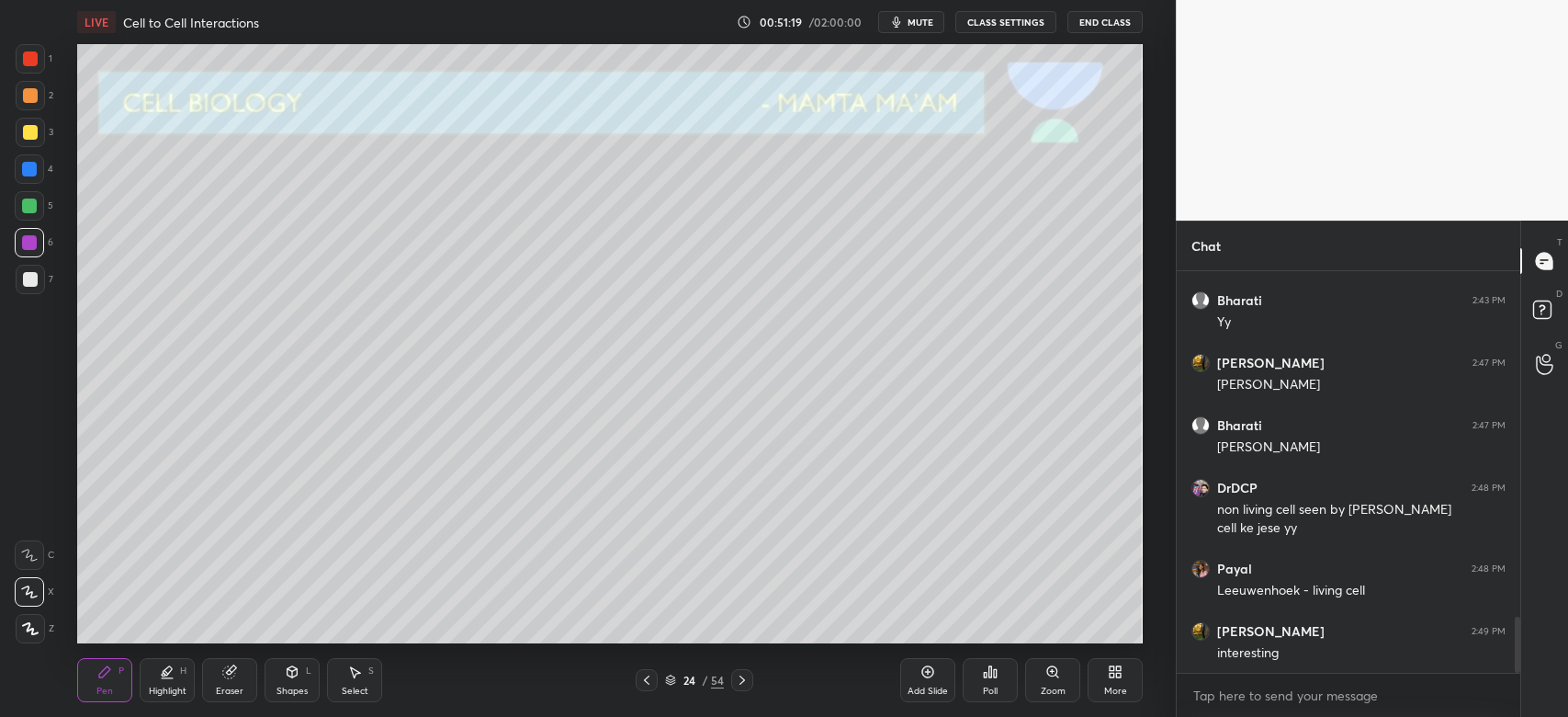
click at [24, 57] on div at bounding box center [30, 59] width 15 height 15
click at [32, 217] on div at bounding box center [30, 206] width 30 height 30
click at [235, 687] on div "Eraser" at bounding box center [230, 690] width 28 height 9
click at [198, 643] on div "LIVE Cell to Cell Interactions 00:51:46 / 02:00:00 mute CLASS SETTINGS End Clas…" at bounding box center [610, 358] width 1103 height 717
click at [169, 679] on icon at bounding box center [167, 671] width 15 height 15
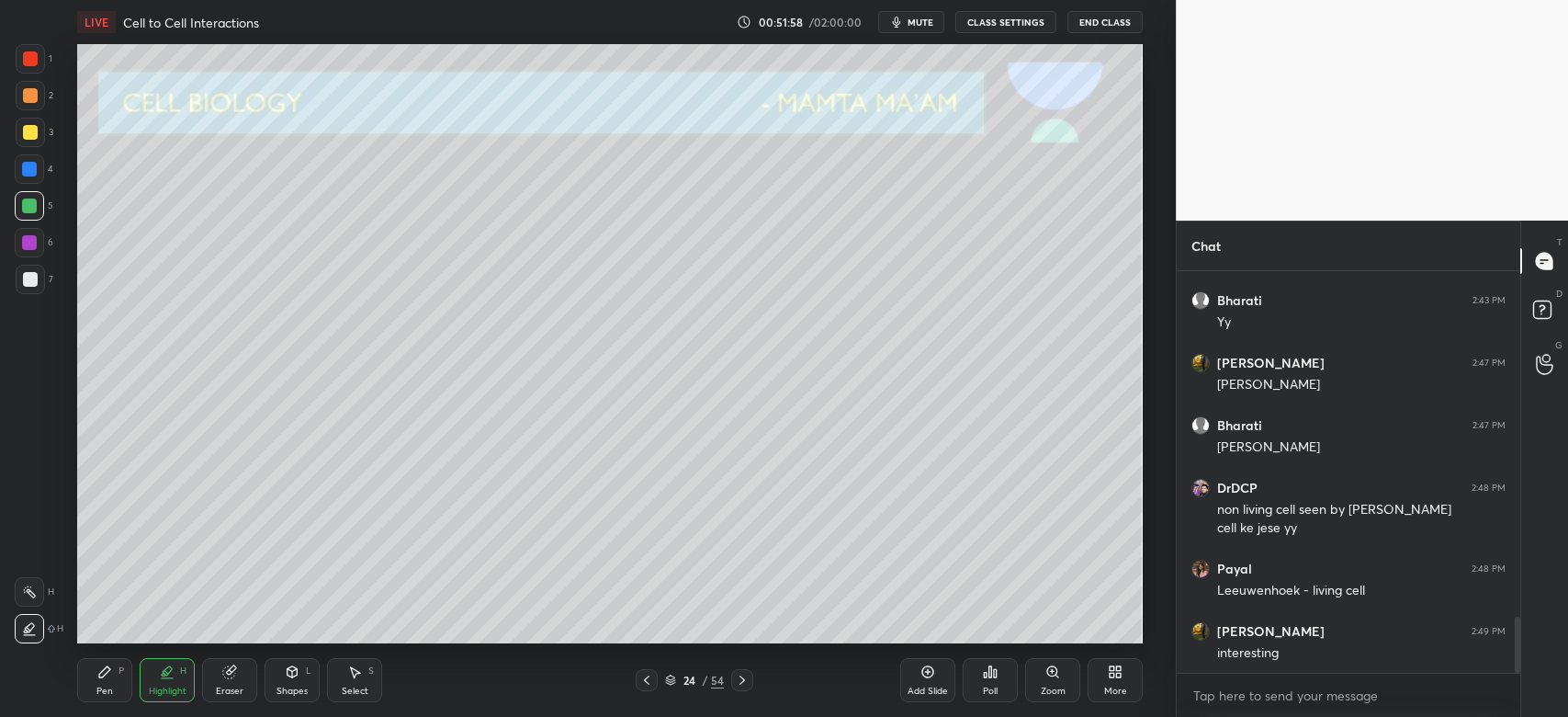
click at [232, 680] on div "Eraser" at bounding box center [229, 680] width 55 height 44
click at [115, 667] on div "Pen P" at bounding box center [104, 680] width 55 height 44
click at [740, 680] on icon at bounding box center [742, 679] width 15 height 15
drag, startPoint x: 30, startPoint y: 129, endPoint x: 43, endPoint y: 137, distance: 15.3
click at [31, 128] on div at bounding box center [30, 132] width 15 height 15
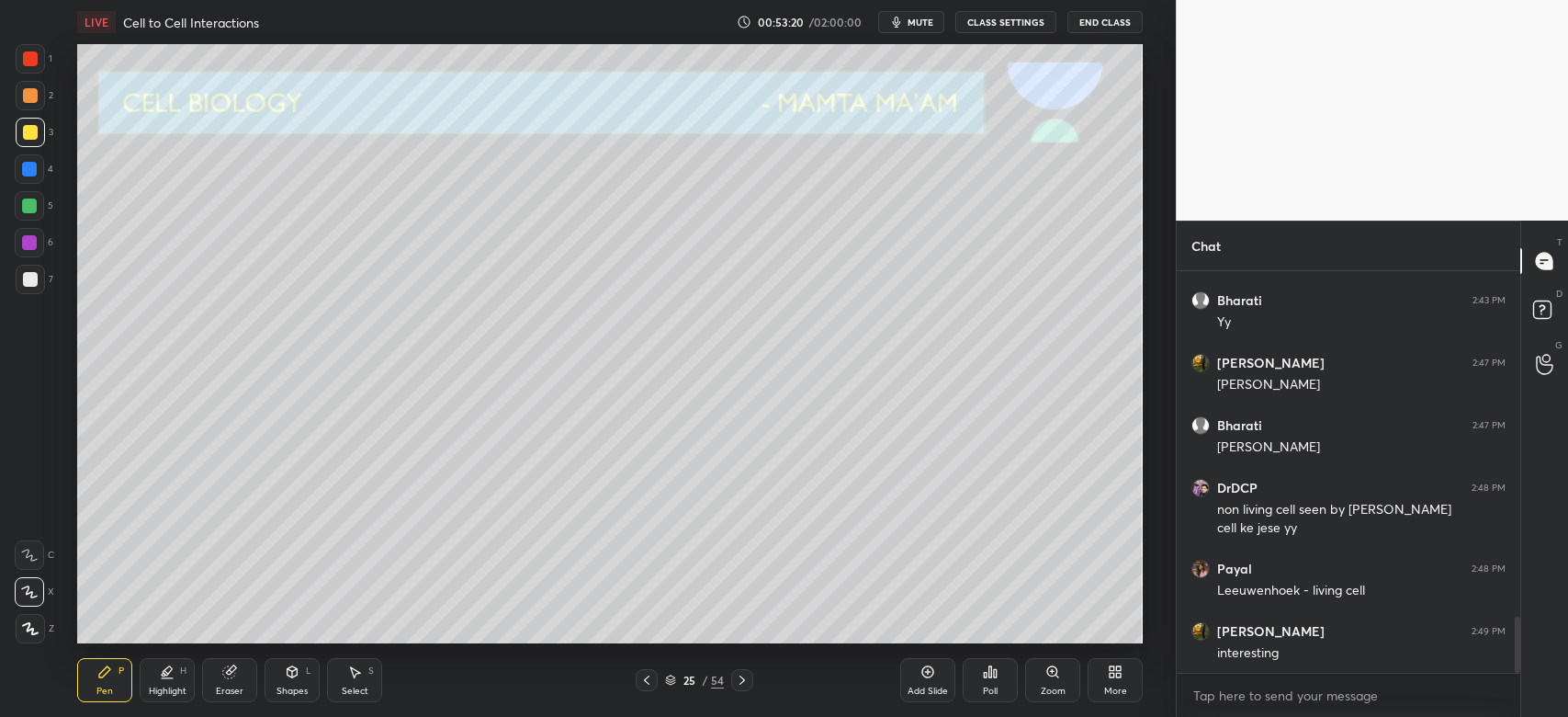
drag, startPoint x: 25, startPoint y: 277, endPoint x: 73, endPoint y: 278, distance: 48.0
click at [27, 277] on div at bounding box center [30, 279] width 15 height 15
click at [641, 683] on icon at bounding box center [646, 679] width 15 height 15
click at [643, 683] on icon at bounding box center [646, 679] width 15 height 15
click at [739, 677] on icon at bounding box center [742, 679] width 15 height 15
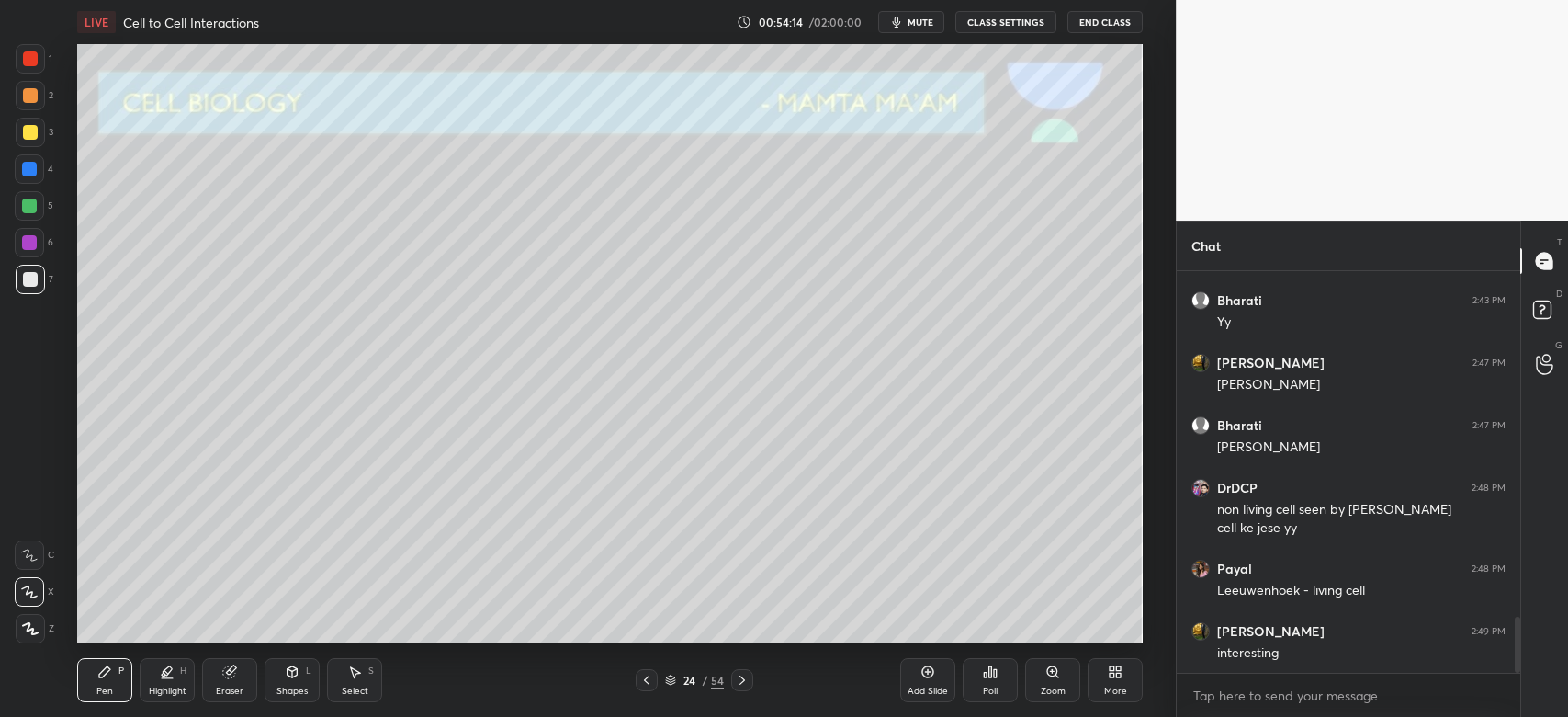
click at [745, 681] on icon at bounding box center [742, 679] width 15 height 15
click at [745, 683] on icon at bounding box center [742, 679] width 15 height 15
click at [37, 133] on div at bounding box center [31, 132] width 30 height 30
click at [9, 271] on div "1 2 3 4 5 6 7 C X Z C X Z E E Erase all H H" at bounding box center [29, 343] width 59 height 599
click at [31, 286] on div at bounding box center [31, 279] width 30 height 30
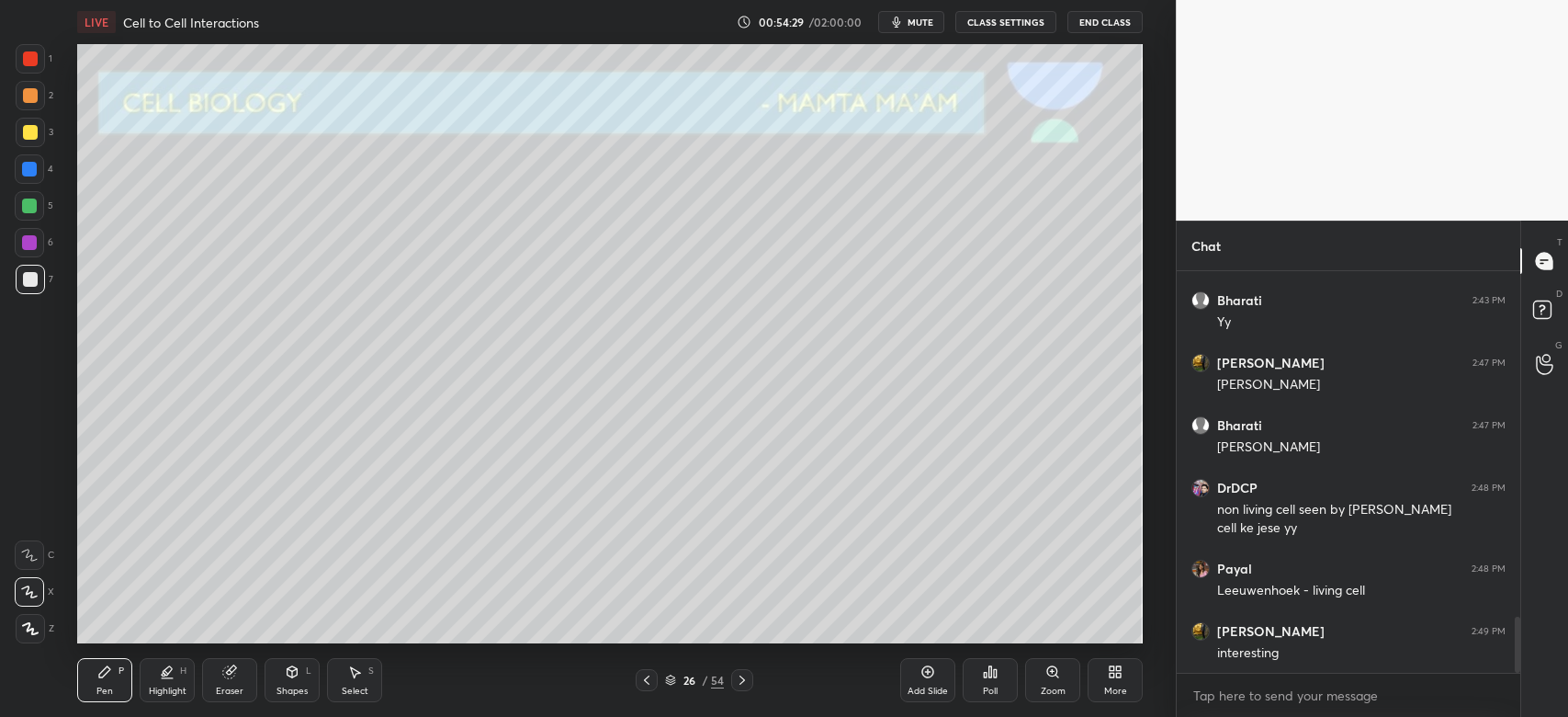
click at [232, 690] on div "Eraser" at bounding box center [230, 690] width 28 height 9
click at [87, 680] on div "Pen P" at bounding box center [104, 680] width 55 height 44
click at [31, 139] on div at bounding box center [30, 132] width 15 height 15
click at [29, 140] on div at bounding box center [31, 132] width 30 height 30
click at [23, 163] on div at bounding box center [30, 169] width 30 height 30
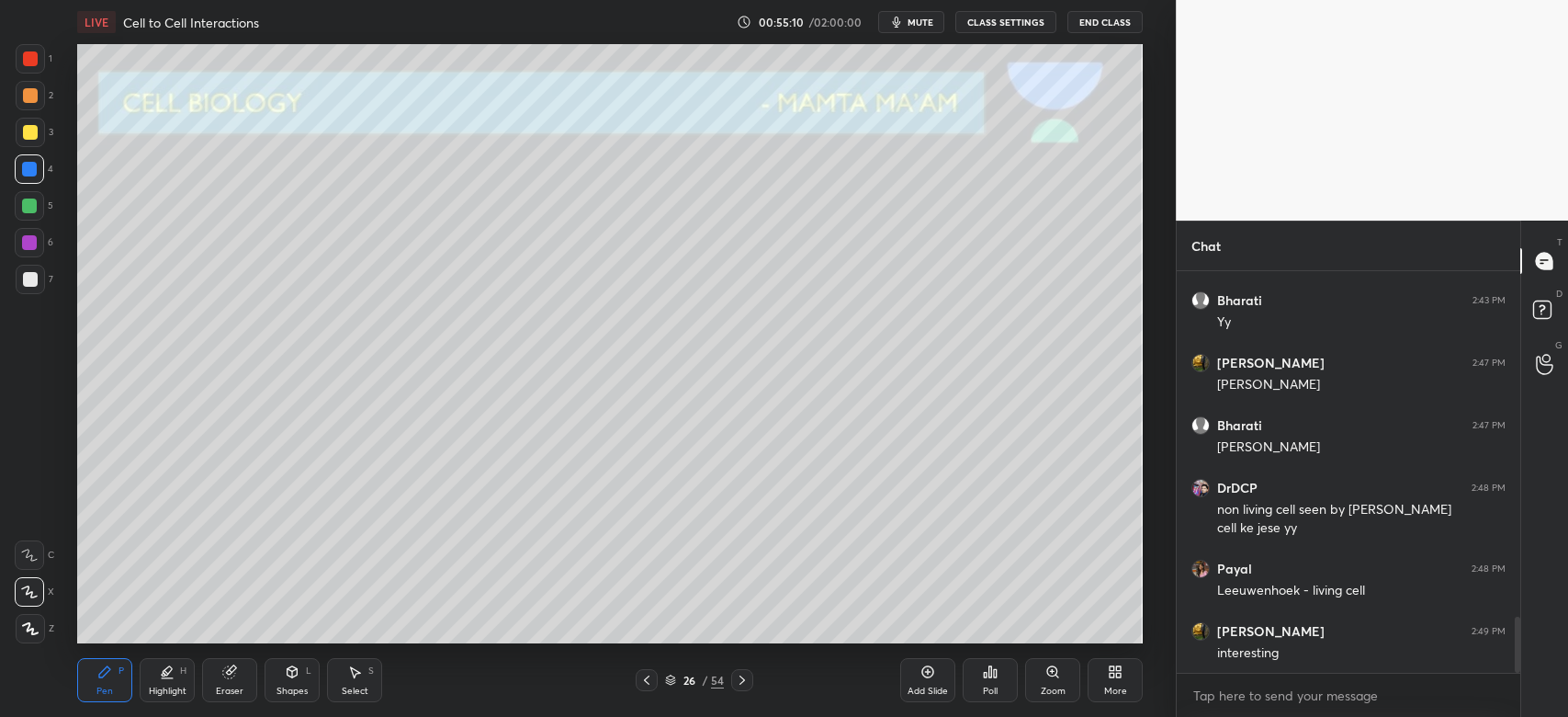
click at [31, 106] on div at bounding box center [31, 95] width 30 height 30
click at [36, 138] on div at bounding box center [31, 132] width 30 height 30
click at [741, 683] on icon at bounding box center [743, 679] width 6 height 9
click at [21, 188] on div "4" at bounding box center [34, 172] width 39 height 37
click at [32, 287] on div at bounding box center [31, 279] width 30 height 30
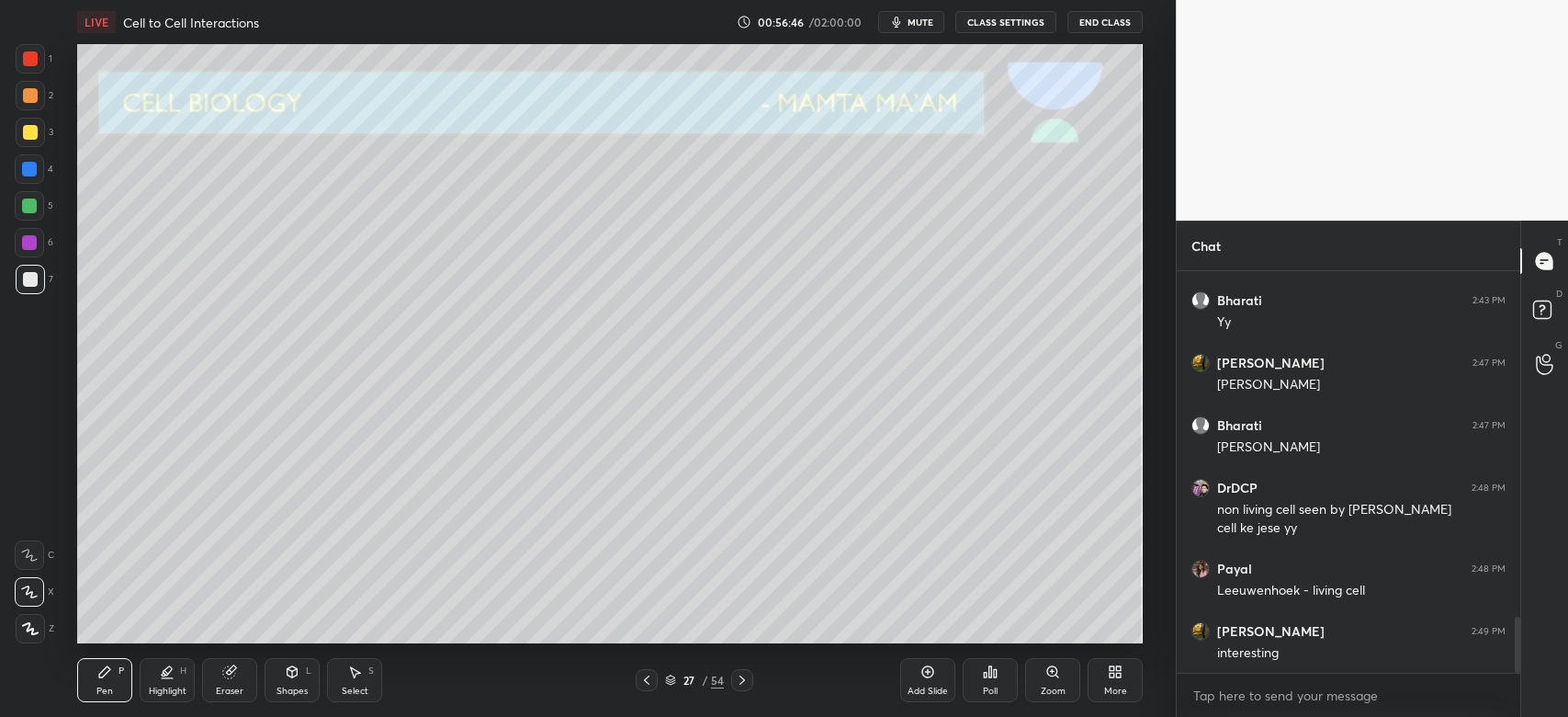
click at [21, 186] on div "4" at bounding box center [34, 172] width 39 height 37
click at [749, 682] on icon at bounding box center [742, 679] width 15 height 15
drag, startPoint x: 27, startPoint y: 136, endPoint x: 44, endPoint y: 151, distance: 22.7
click at [27, 139] on div at bounding box center [30, 132] width 15 height 15
drag, startPoint x: 233, startPoint y: 680, endPoint x: 272, endPoint y: 712, distance: 50.4
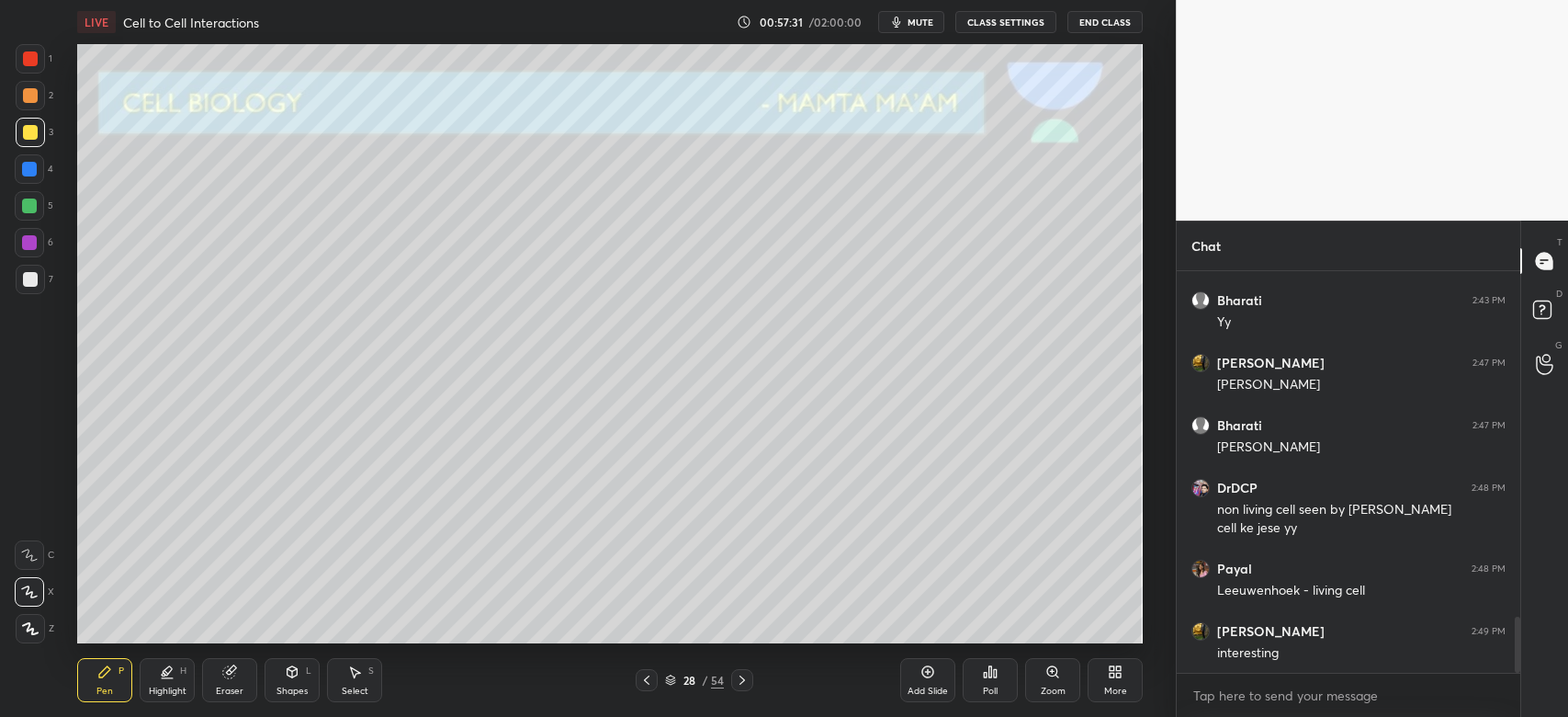
click at [234, 680] on div "Eraser" at bounding box center [229, 680] width 55 height 44
click at [95, 683] on div "Pen P" at bounding box center [104, 680] width 55 height 44
drag, startPoint x: 232, startPoint y: 684, endPoint x: 230, endPoint y: 661, distance: 23.1
click at [230, 683] on div "Eraser" at bounding box center [229, 680] width 55 height 44
click at [105, 672] on icon at bounding box center [104, 671] width 15 height 15
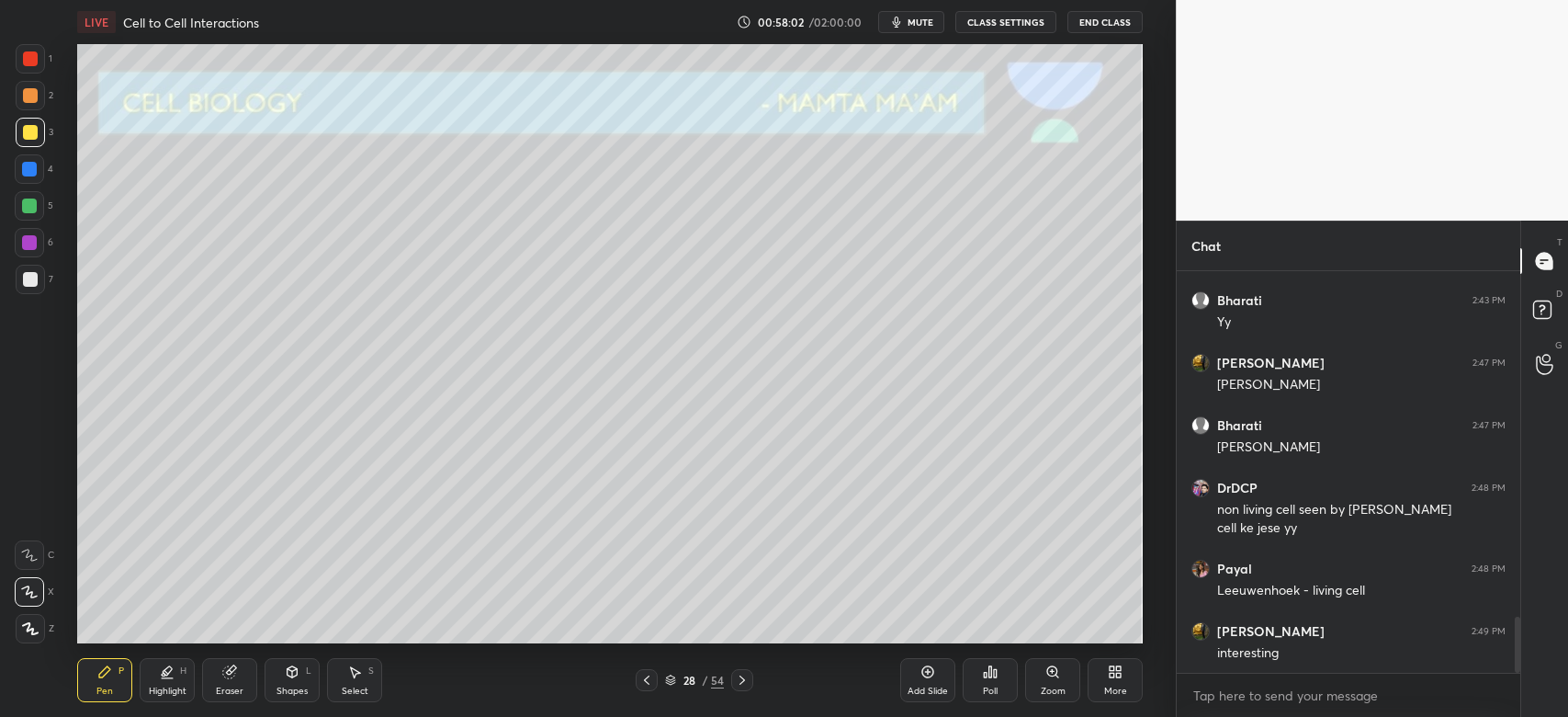
click at [222, 687] on div "Eraser" at bounding box center [230, 690] width 28 height 9
drag, startPoint x: 94, startPoint y: 676, endPoint x: 103, endPoint y: 668, distance: 12.0
click at [94, 676] on div "Pen P" at bounding box center [104, 680] width 55 height 44
drag, startPoint x: 30, startPoint y: 200, endPoint x: 51, endPoint y: 211, distance: 23.7
click at [28, 201] on div at bounding box center [29, 206] width 15 height 15
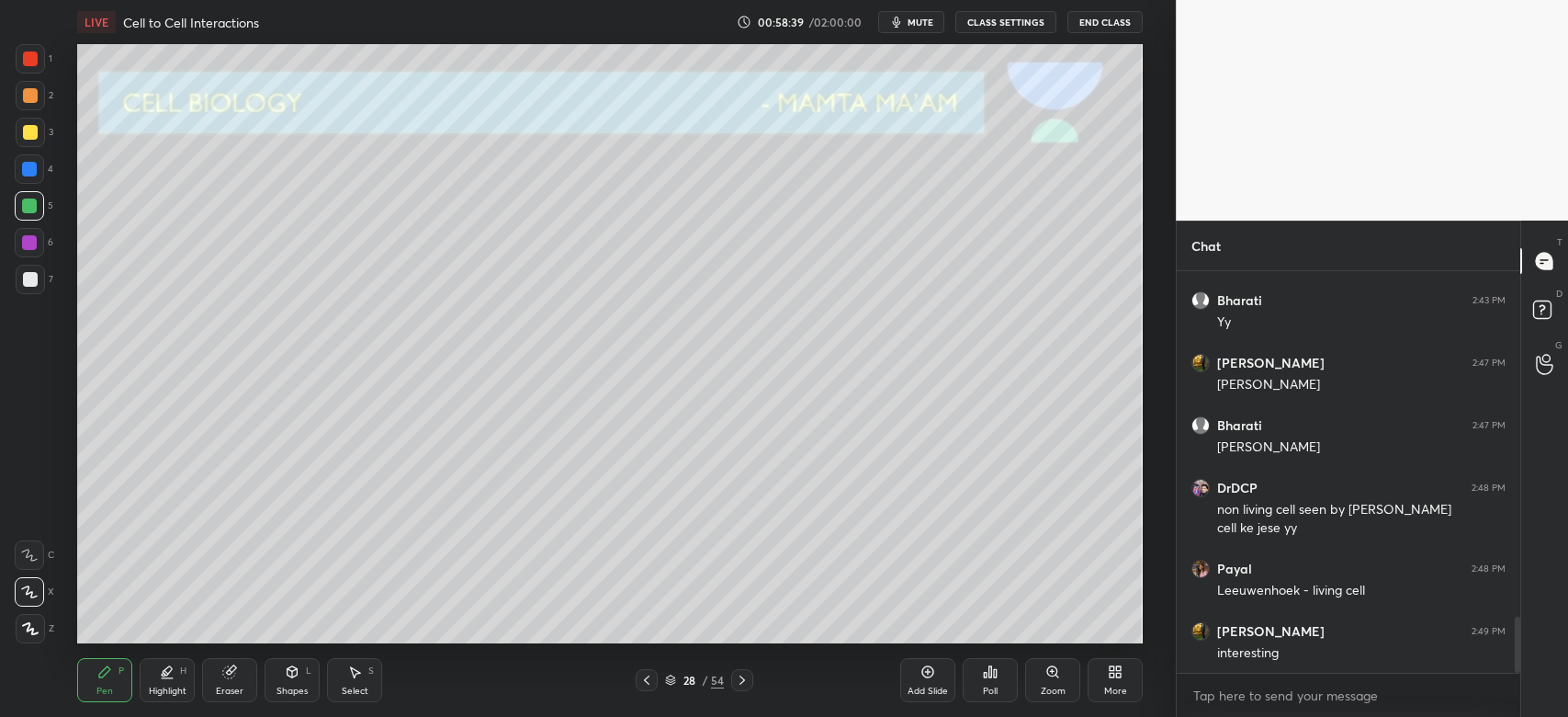
click at [218, 672] on div "Eraser" at bounding box center [229, 680] width 55 height 44
click at [101, 672] on icon at bounding box center [104, 671] width 11 height 11
click at [30, 175] on div at bounding box center [29, 169] width 15 height 15
click at [30, 209] on div at bounding box center [29, 206] width 15 height 15
drag, startPoint x: 233, startPoint y: 672, endPoint x: 233, endPoint y: 657, distance: 15.0
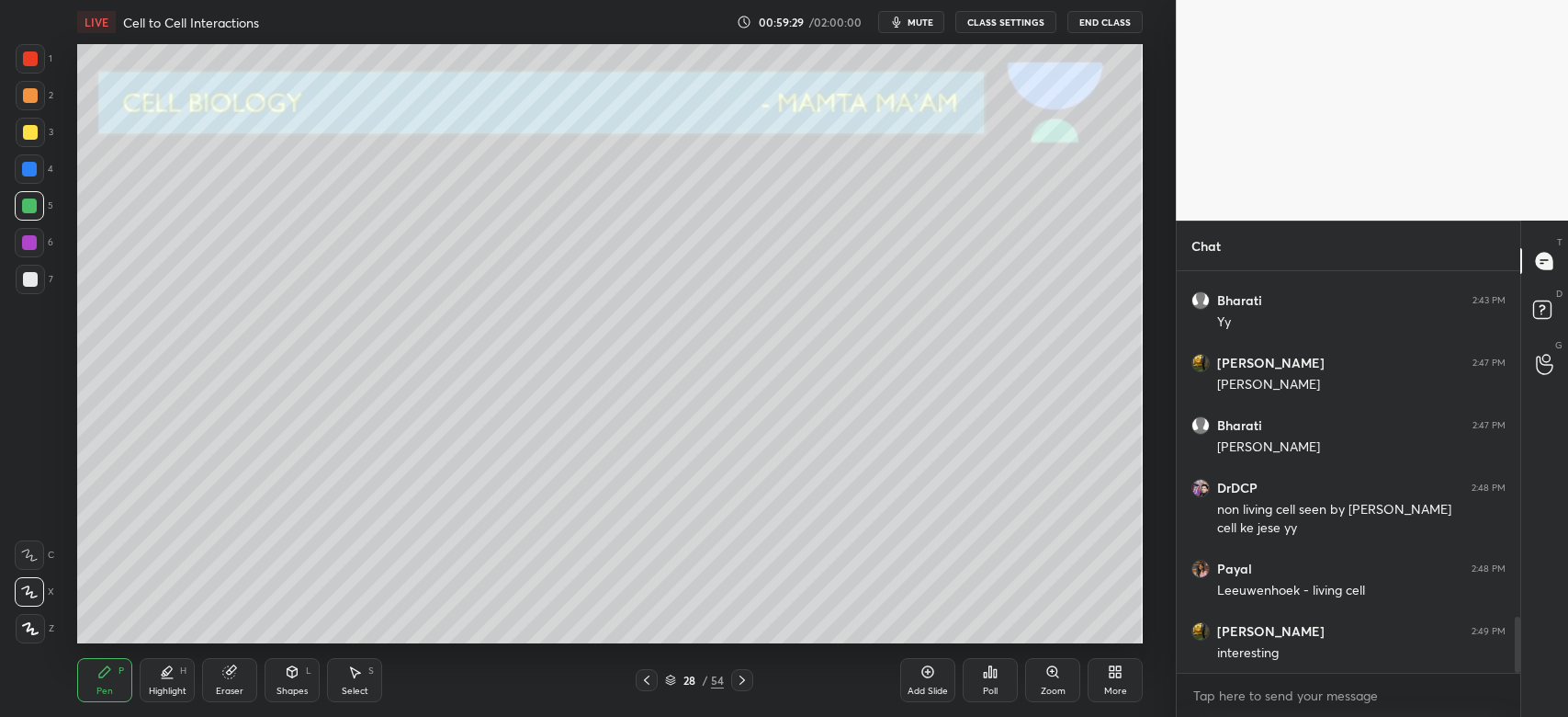
click at [233, 661] on div "Eraser" at bounding box center [229, 680] width 55 height 44
click at [105, 655] on div "Pen P Highlight H Eraser Shapes L Select S 28 / 54 Add Slide Poll Zoom More" at bounding box center [610, 680] width 1066 height 74
drag, startPoint x: 105, startPoint y: 663, endPoint x: 108, endPoint y: 651, distance: 12.4
click at [107, 665] on div "Pen P" at bounding box center [104, 680] width 55 height 44
click at [52, 150] on div "1 2 3 4 5 6 7" at bounding box center [34, 172] width 39 height 258
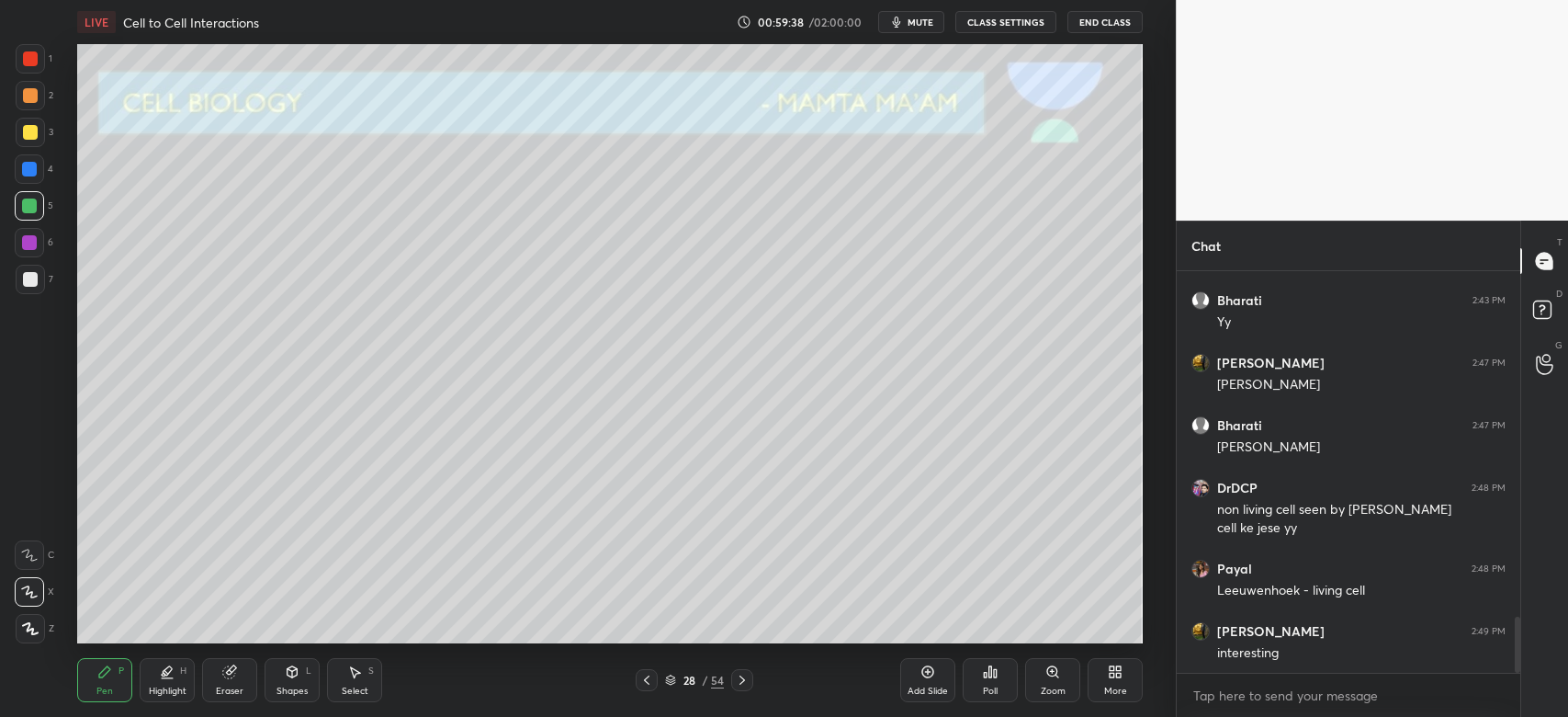
drag, startPoint x: 35, startPoint y: 136, endPoint x: 50, endPoint y: 162, distance: 30.0
click at [36, 136] on div at bounding box center [30, 132] width 15 height 15
click at [32, 210] on div at bounding box center [29, 206] width 15 height 15
drag, startPoint x: 226, startPoint y: 685, endPoint x: 236, endPoint y: 650, distance: 36.4
click at [227, 680] on div "Eraser" at bounding box center [229, 680] width 55 height 44
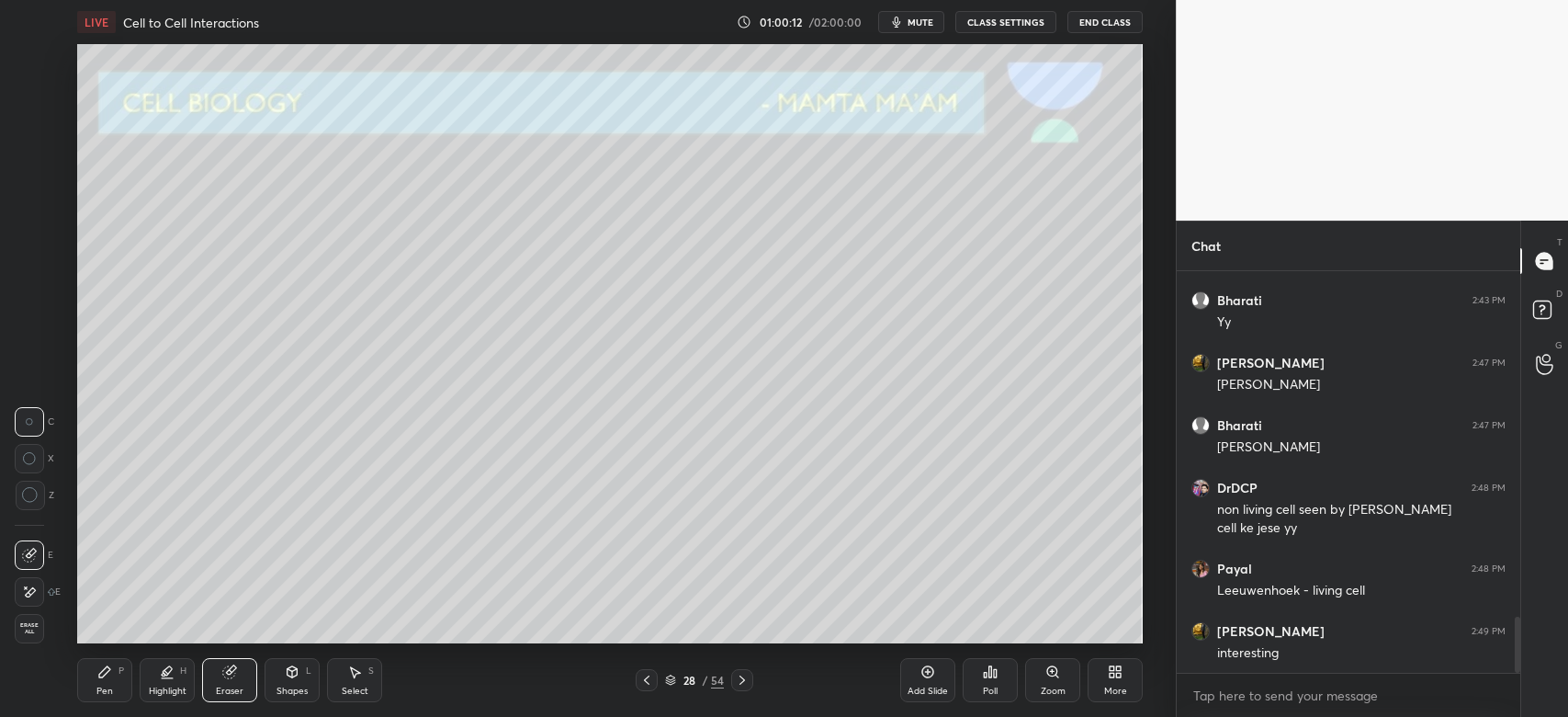
drag, startPoint x: 96, startPoint y: 667, endPoint x: 110, endPoint y: 647, distance: 24.4
click at [97, 666] on icon at bounding box center [104, 671] width 15 height 15
click at [32, 137] on div at bounding box center [30, 132] width 15 height 15
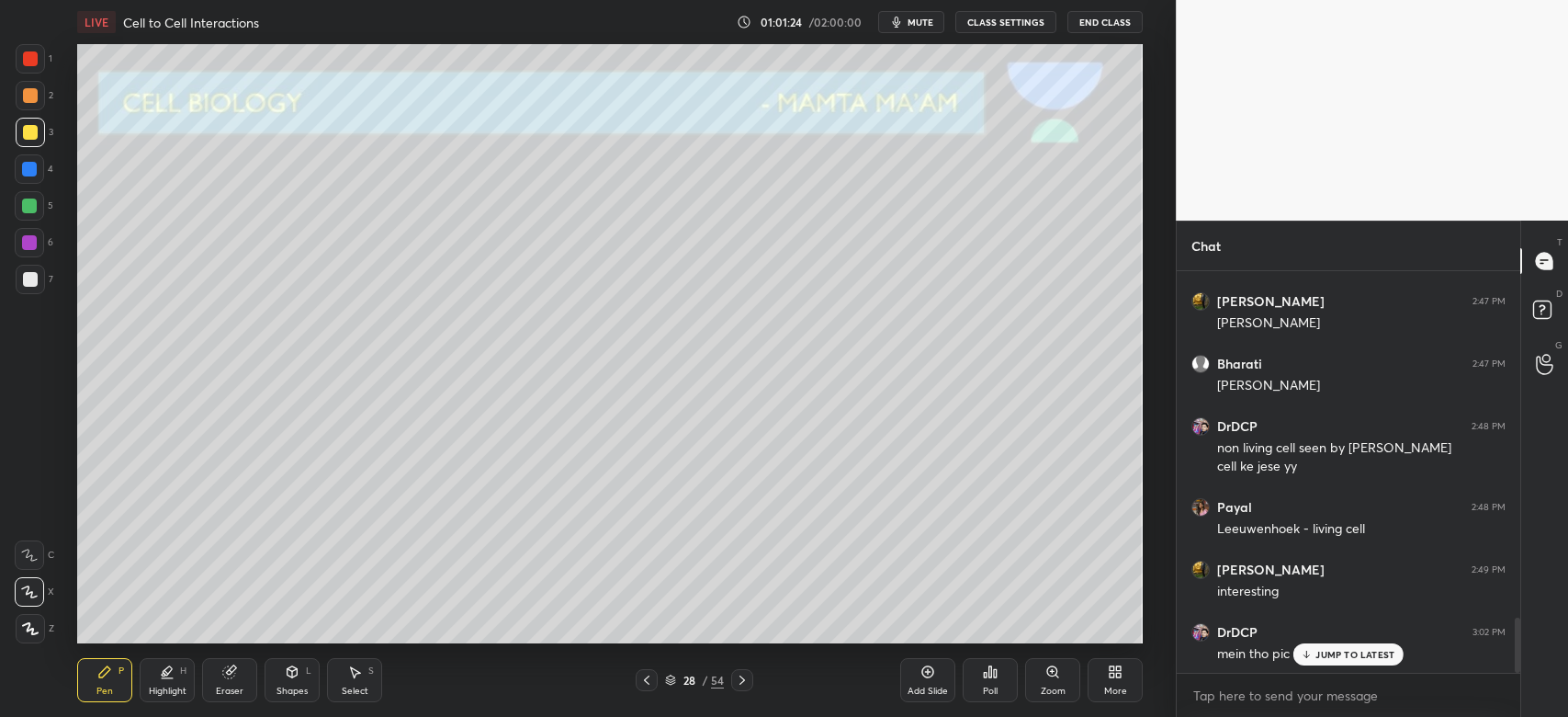
click at [1317, 651] on p "JUMP TO LATEST" at bounding box center [1354, 653] width 79 height 11
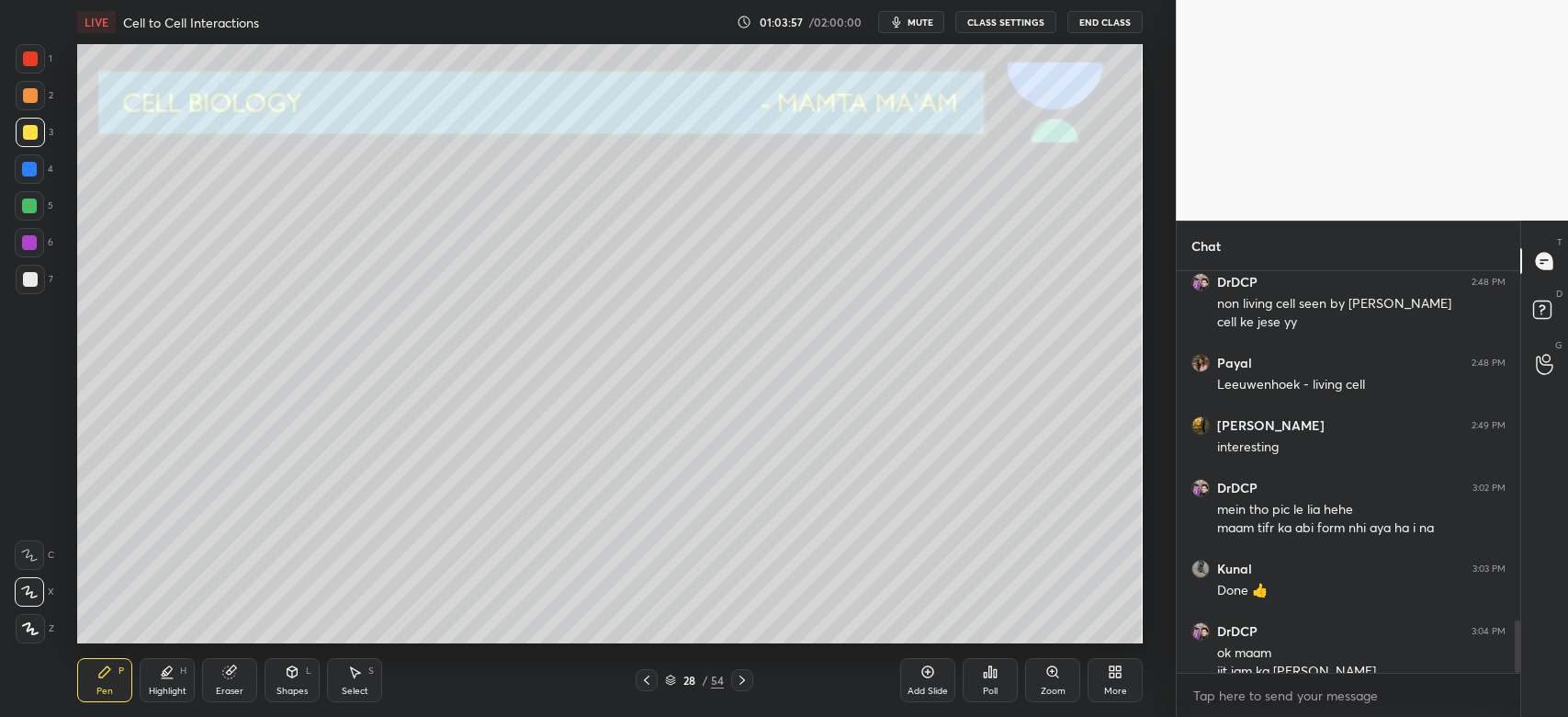
scroll to position [2735, 0]
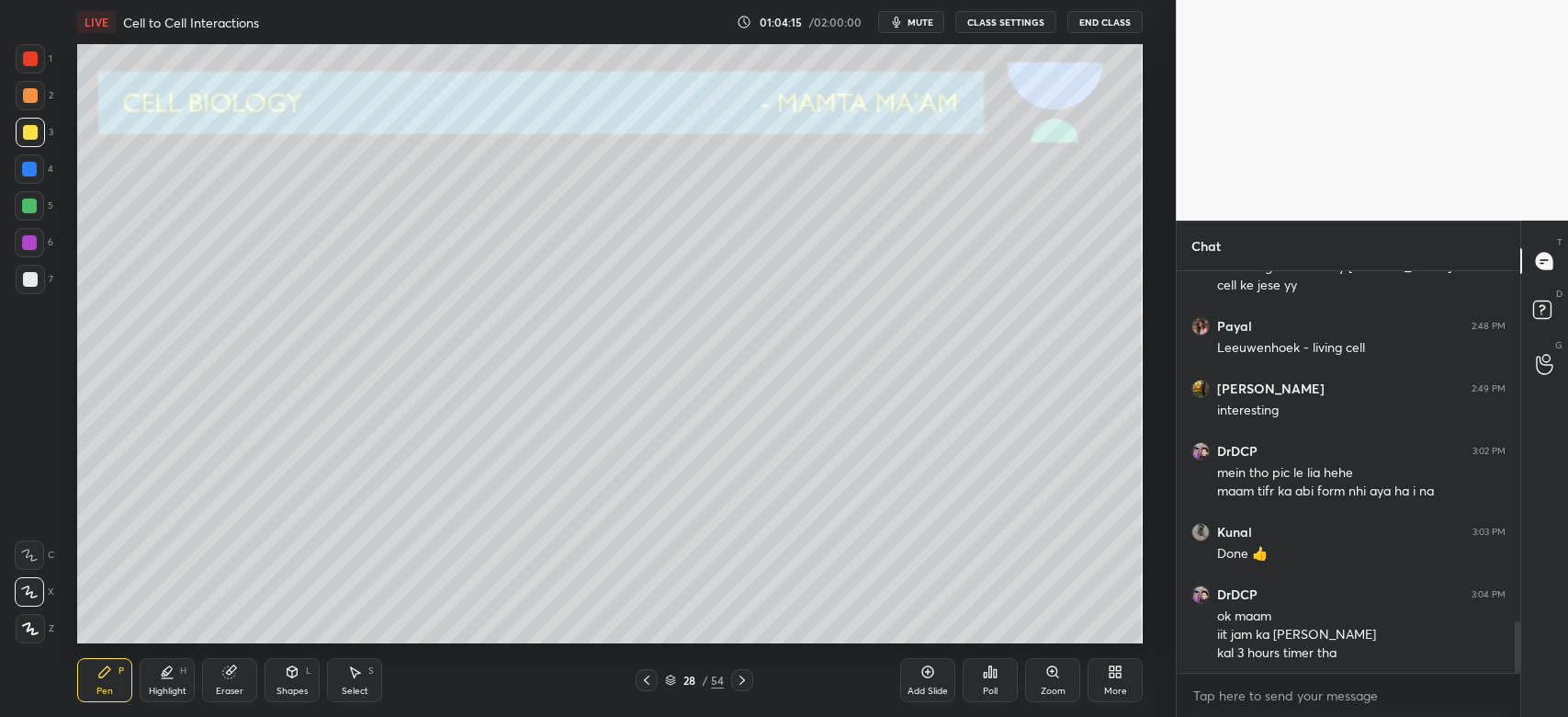
click at [750, 680] on div at bounding box center [743, 680] width 22 height 22
click at [646, 685] on icon at bounding box center [646, 679] width 15 height 15
click at [745, 680] on icon at bounding box center [742, 679] width 15 height 15
click at [743, 682] on icon at bounding box center [743, 679] width 6 height 9
click at [41, 278] on div at bounding box center [31, 279] width 30 height 30
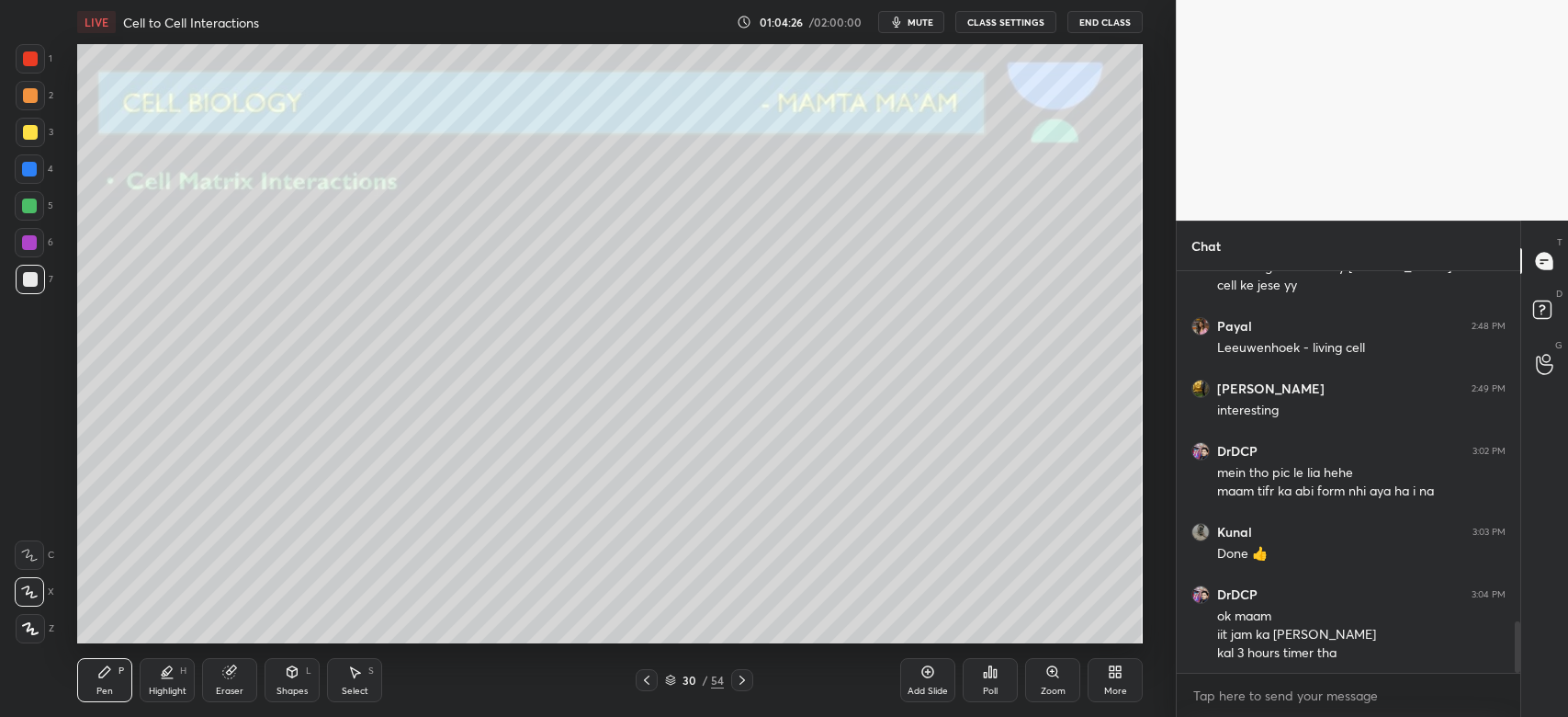
click at [33, 136] on div at bounding box center [31, 132] width 30 height 30
click at [28, 289] on div at bounding box center [31, 279] width 30 height 30
click at [33, 173] on div at bounding box center [29, 169] width 15 height 15
click at [741, 683] on icon at bounding box center [743, 679] width 6 height 9
drag, startPoint x: 26, startPoint y: 123, endPoint x: 43, endPoint y: 126, distance: 17.3
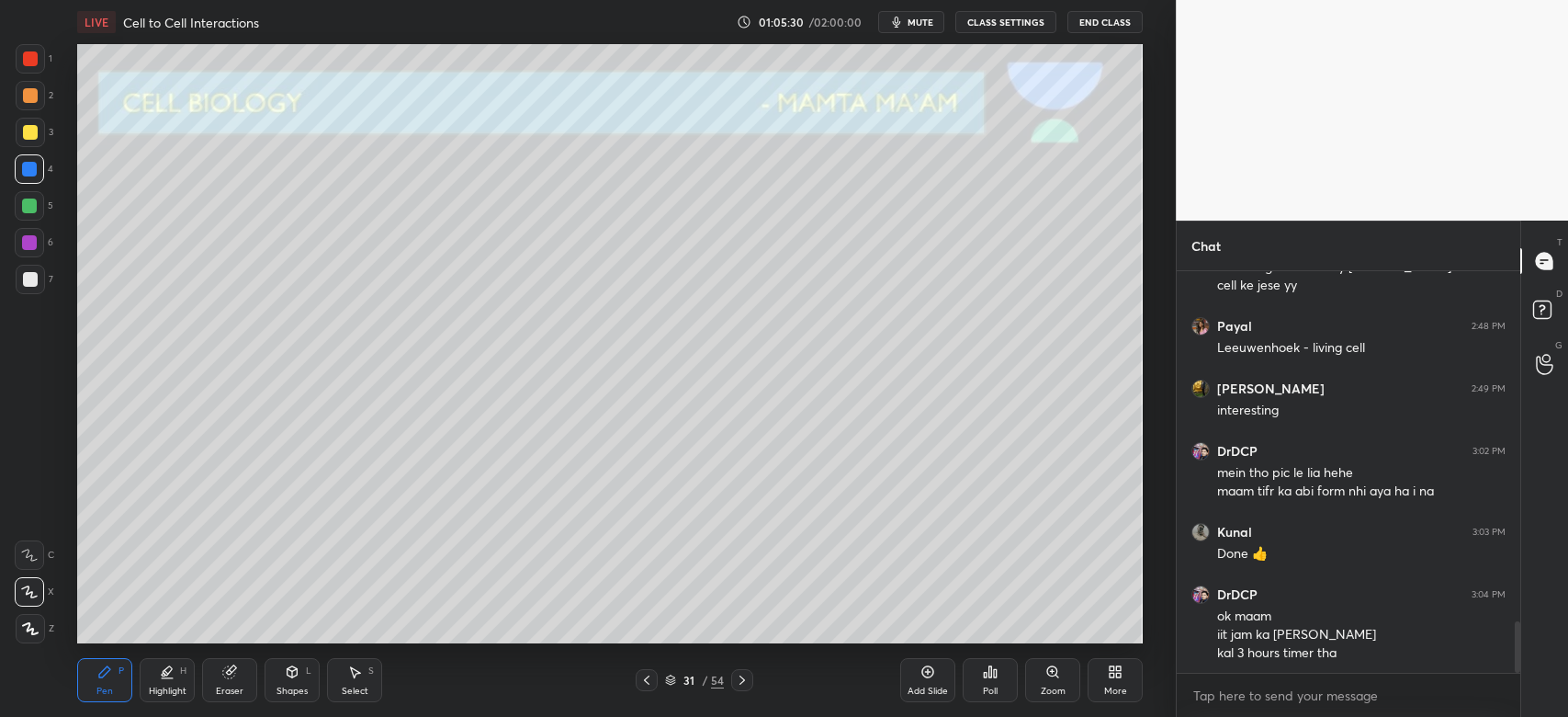
click at [28, 124] on div at bounding box center [31, 132] width 30 height 30
drag, startPoint x: 32, startPoint y: 284, endPoint x: 46, endPoint y: 290, distance: 15.2
click at [32, 285] on div at bounding box center [30, 279] width 15 height 15
click at [36, 107] on div at bounding box center [31, 95] width 30 height 30
click at [20, 279] on div at bounding box center [31, 279] width 30 height 30
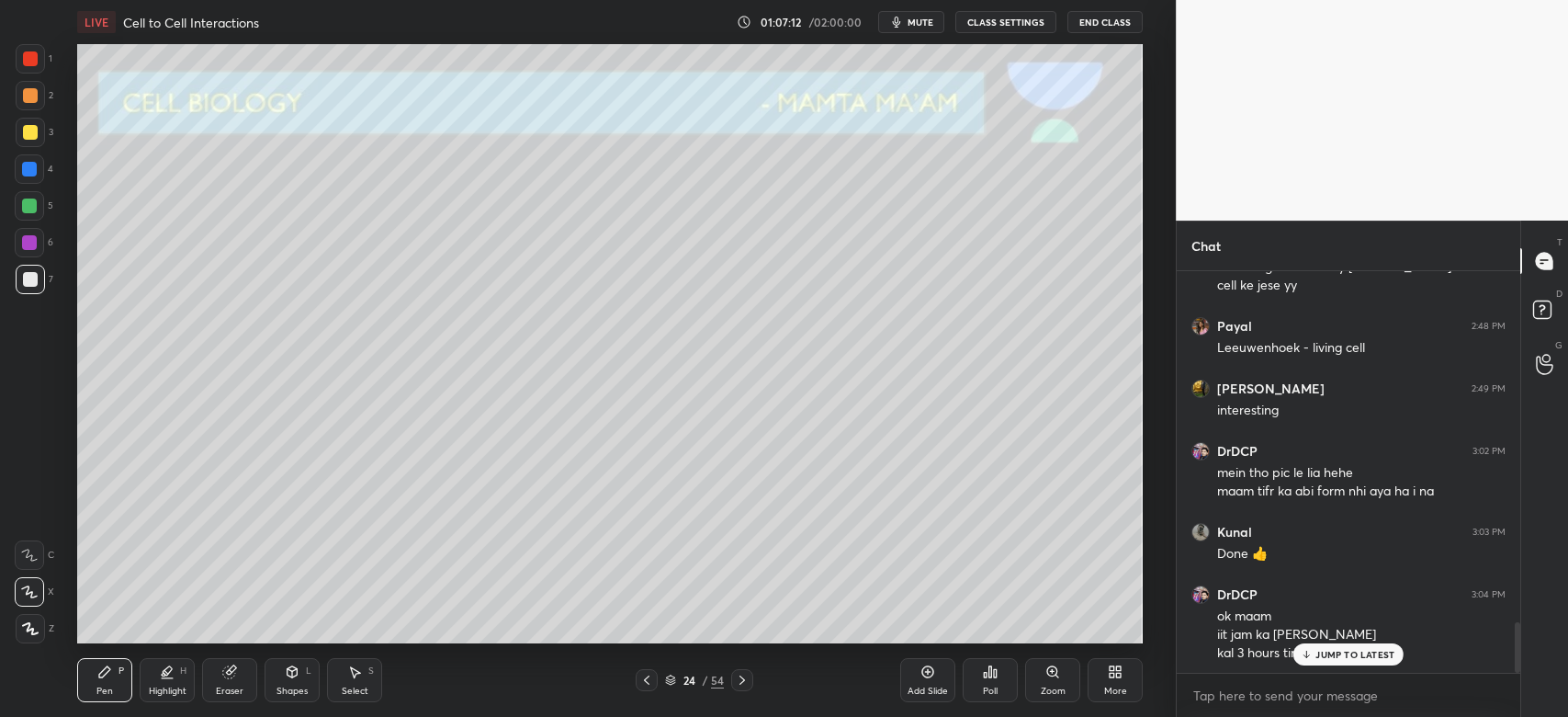
scroll to position [2796, 0]
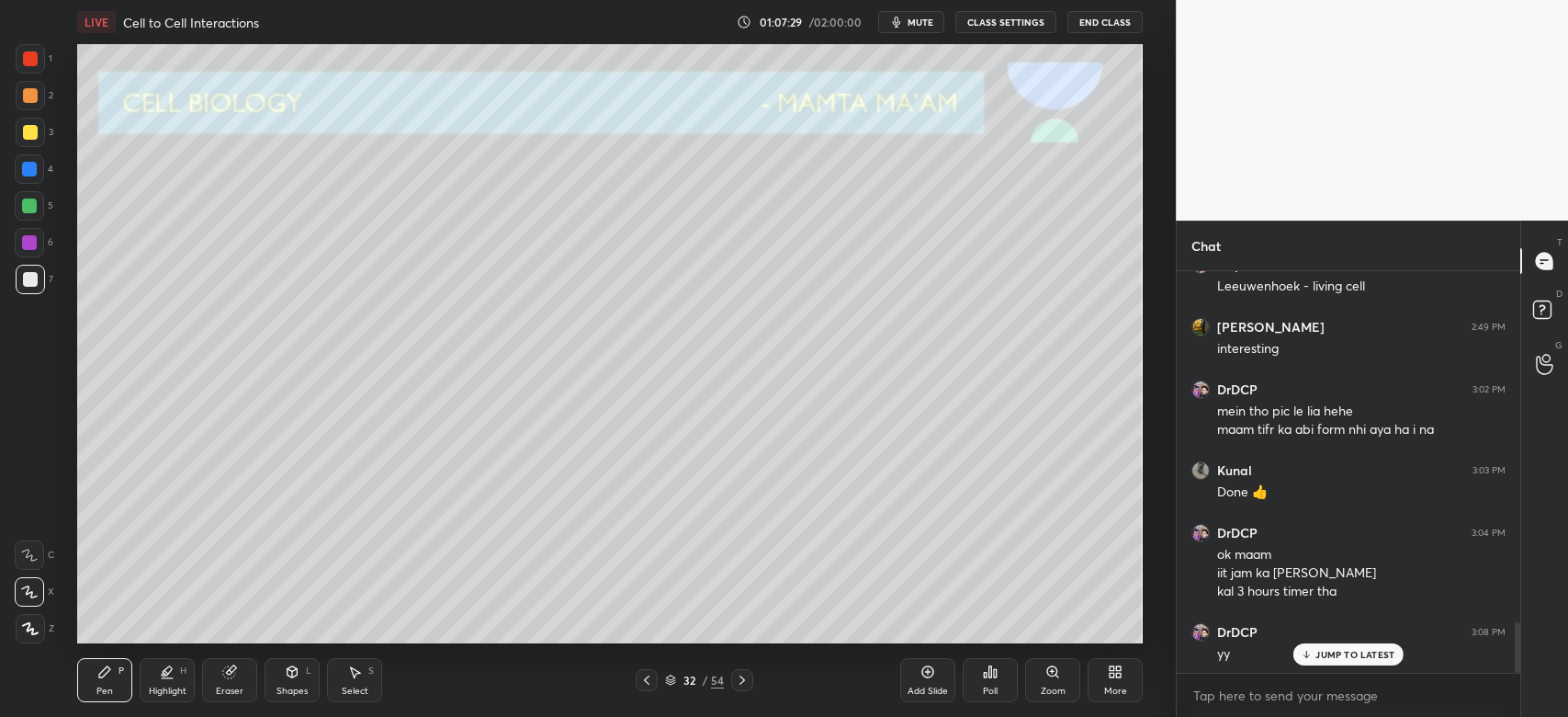
click at [33, 208] on div at bounding box center [29, 206] width 15 height 15
click at [648, 680] on icon at bounding box center [646, 679] width 15 height 15
click at [747, 680] on icon at bounding box center [742, 679] width 15 height 15
click at [31, 136] on div at bounding box center [30, 132] width 15 height 15
drag, startPoint x: 231, startPoint y: 684, endPoint x: 261, endPoint y: 650, distance: 45.3
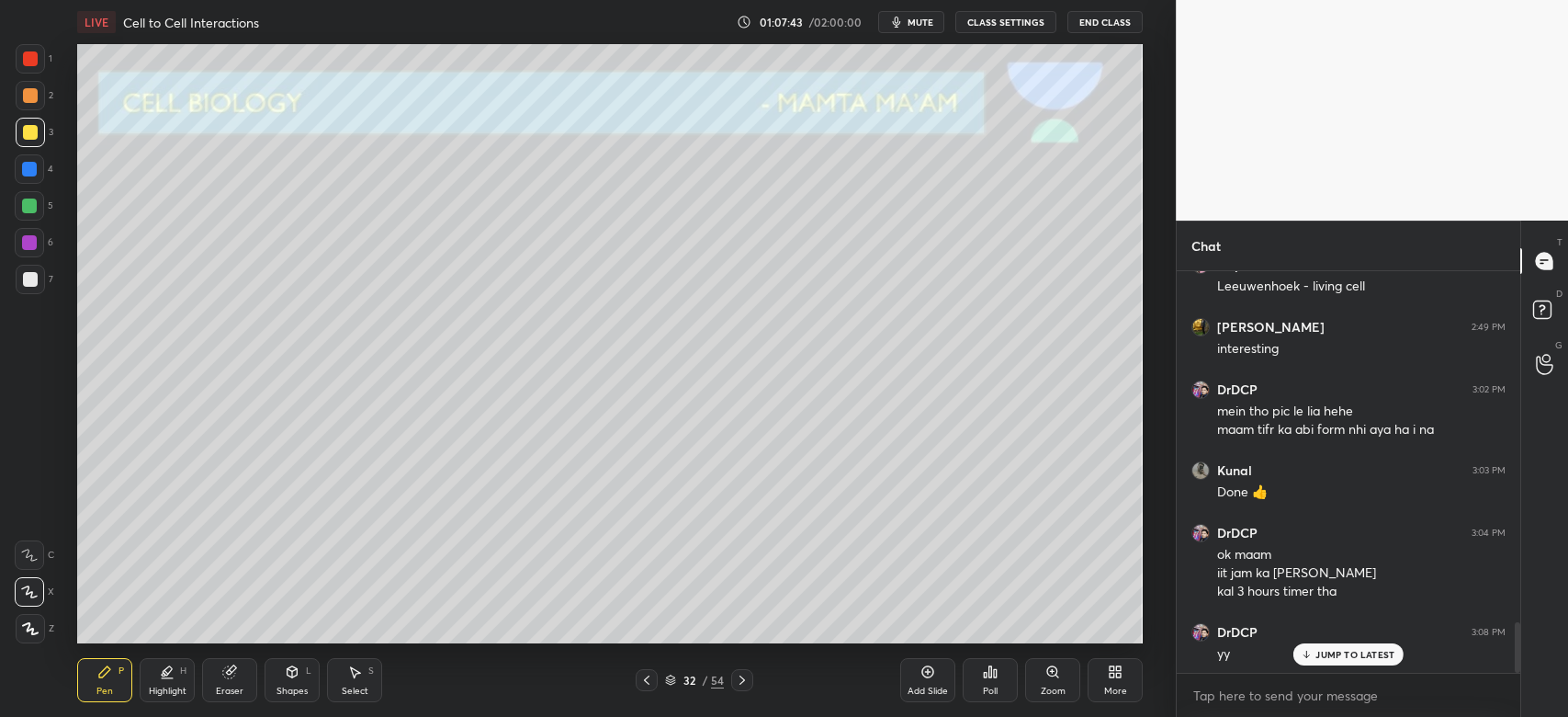
click at [233, 680] on div "Eraser" at bounding box center [229, 680] width 55 height 44
click at [109, 702] on div "Pen P Highlight H Eraser Shapes L Select S 32 / 54 Add Slide Poll Zoom More" at bounding box center [610, 680] width 1066 height 74
click at [127, 679] on div "Pen P" at bounding box center [104, 680] width 55 height 44
click at [25, 178] on div at bounding box center [30, 169] width 30 height 30
click at [747, 683] on icon at bounding box center [742, 679] width 15 height 15
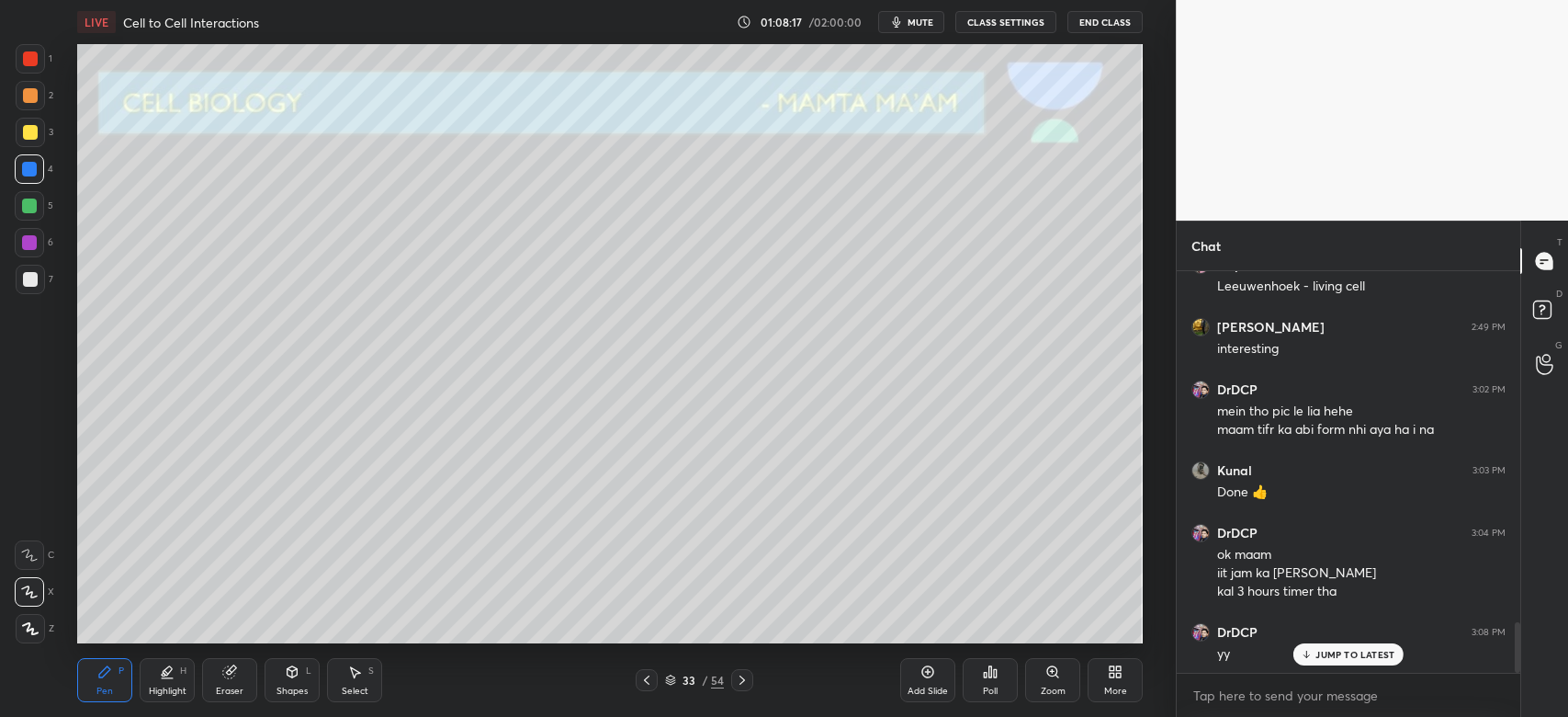
drag, startPoint x: 26, startPoint y: 147, endPoint x: 40, endPoint y: 138, distance: 16.6
click at [29, 145] on div "3" at bounding box center [35, 135] width 38 height 37
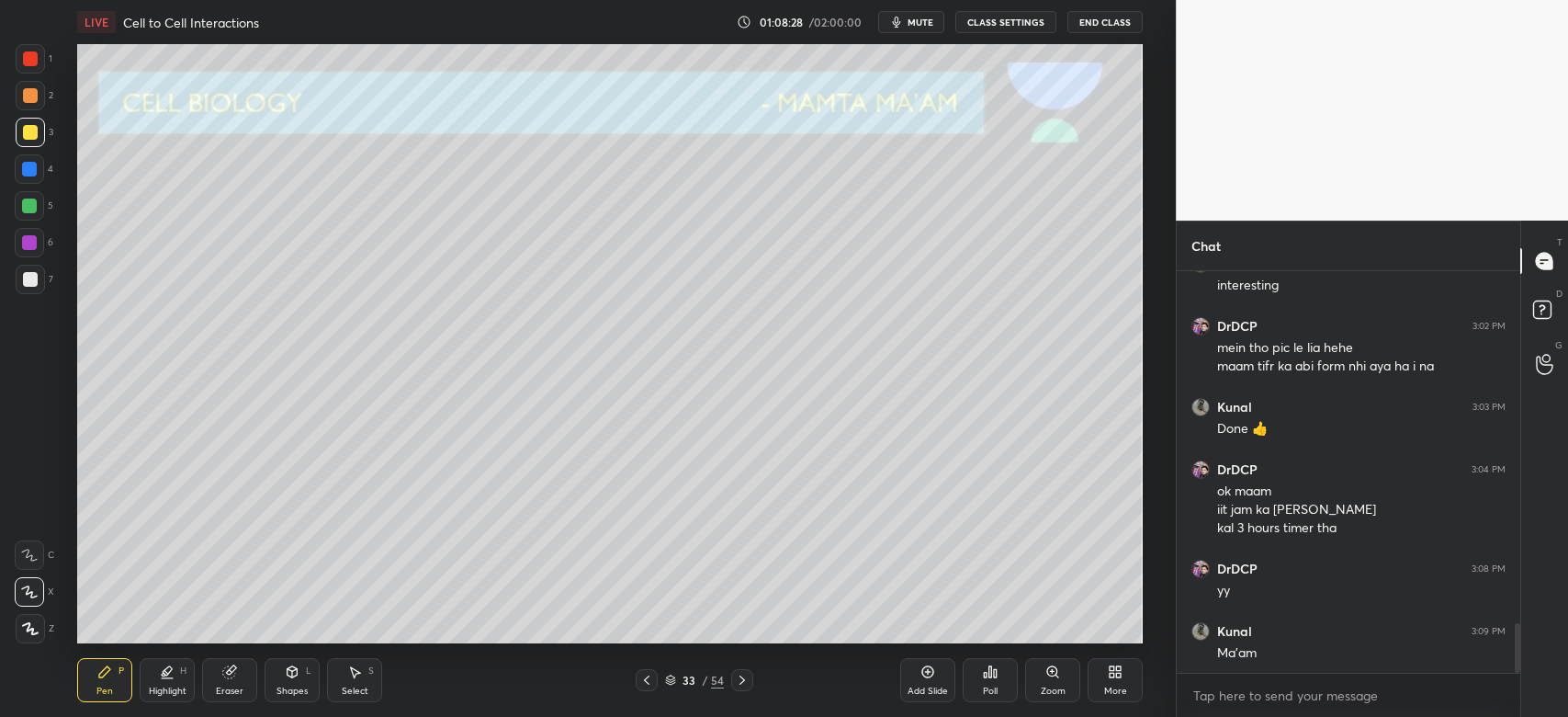
click at [35, 211] on div at bounding box center [29, 206] width 15 height 15
click at [33, 168] on div at bounding box center [29, 169] width 15 height 15
click at [32, 136] on div at bounding box center [30, 132] width 15 height 15
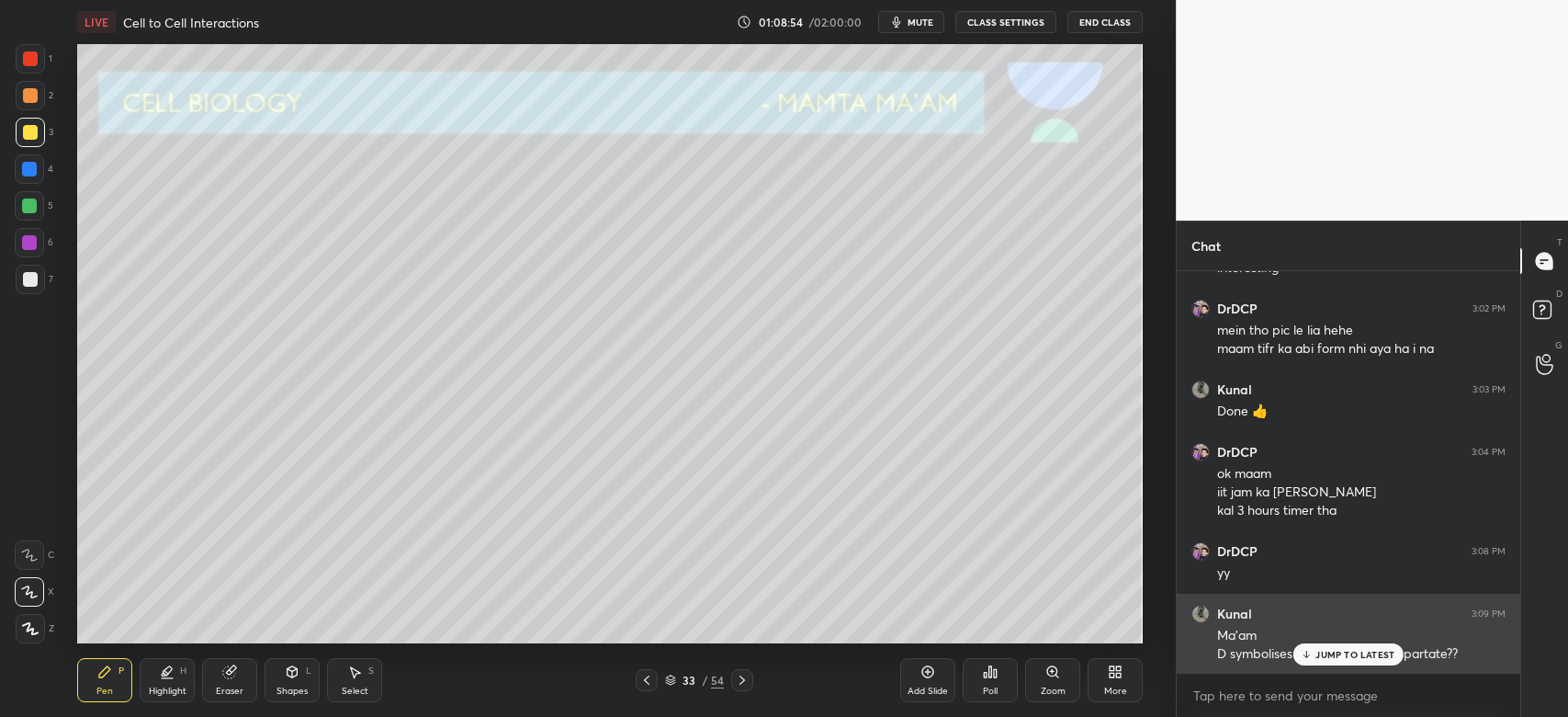
click at [1330, 650] on p "JUMP TO LATEST" at bounding box center [1354, 653] width 79 height 11
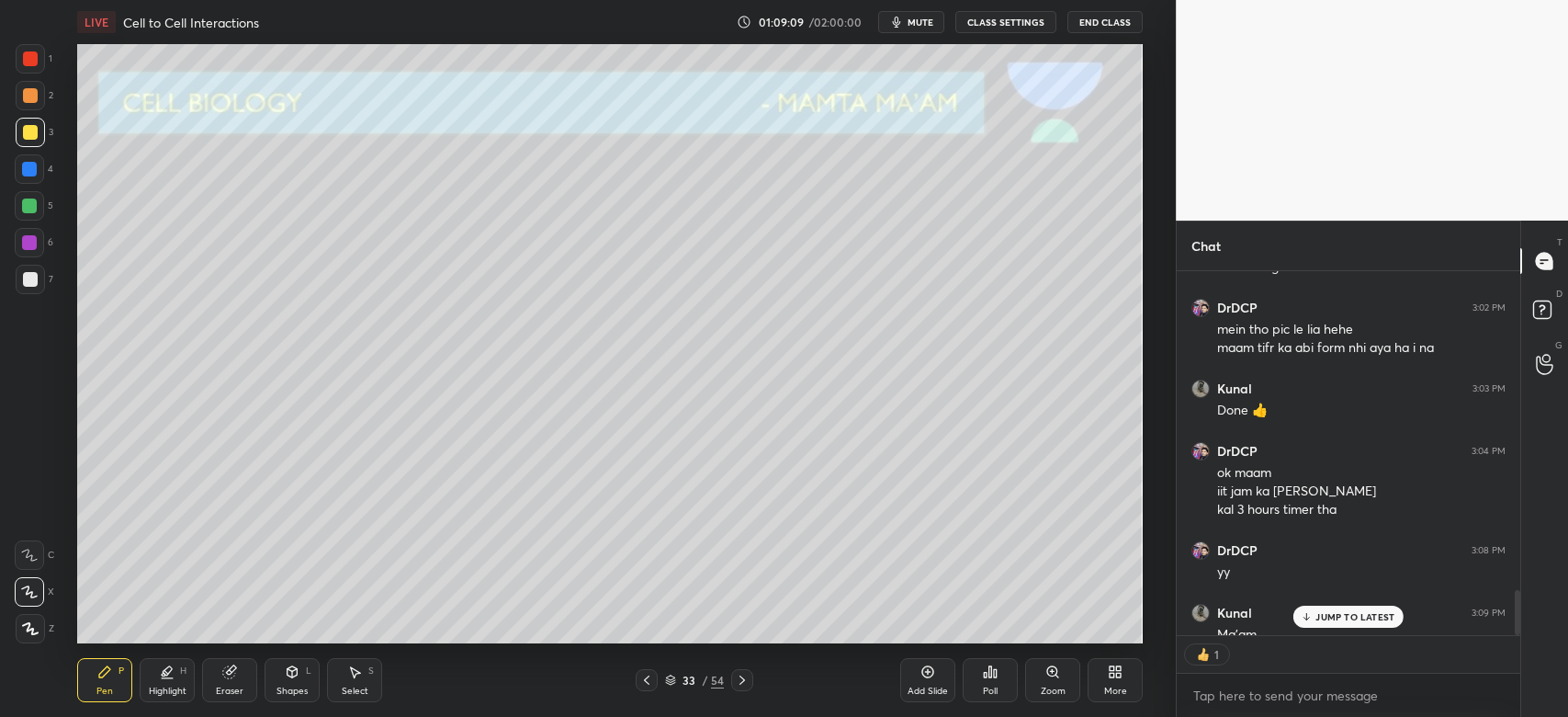
scroll to position [359, 338]
click at [35, 202] on div at bounding box center [29, 206] width 15 height 15
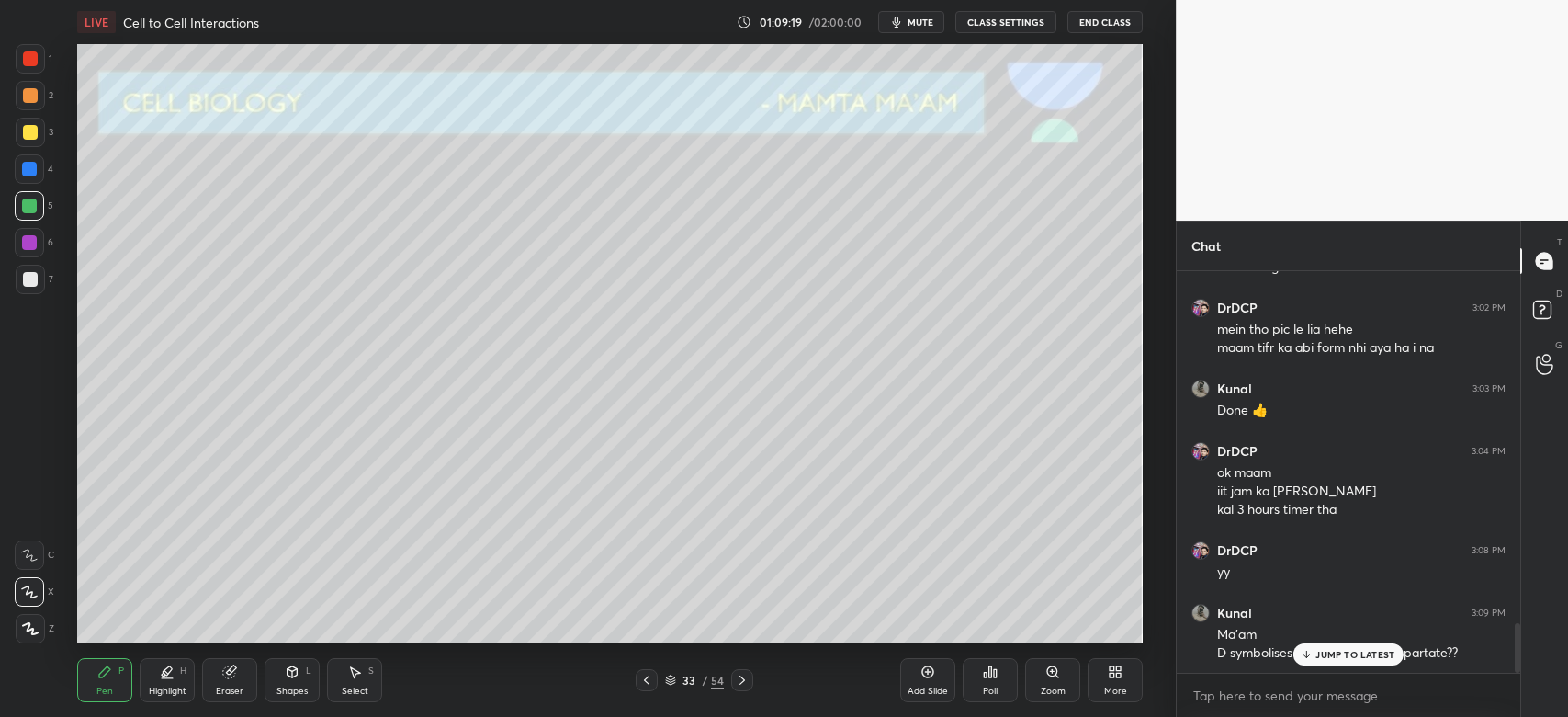
scroll to position [2877, 0]
click at [1321, 652] on p "JUMP TO LATEST" at bounding box center [1354, 653] width 79 height 11
click at [223, 684] on div "Eraser" at bounding box center [229, 680] width 55 height 44
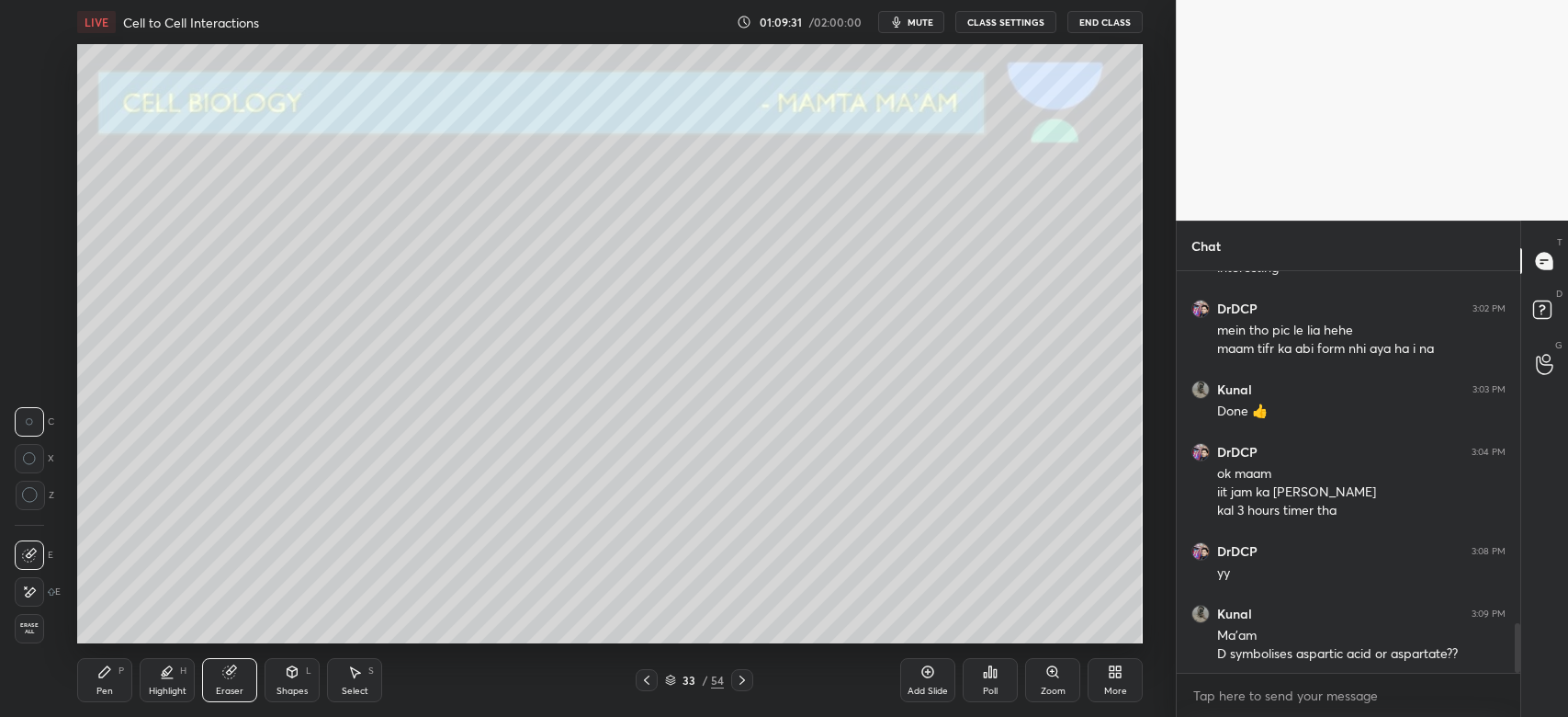
click at [103, 677] on icon at bounding box center [104, 671] width 15 height 15
drag, startPoint x: 222, startPoint y: 674, endPoint x: 230, endPoint y: 661, distance: 15.3
click at [225, 671] on icon at bounding box center [230, 671] width 15 height 15
click at [87, 692] on div "Pen P" at bounding box center [104, 680] width 55 height 44
click at [30, 173] on div at bounding box center [29, 169] width 15 height 15
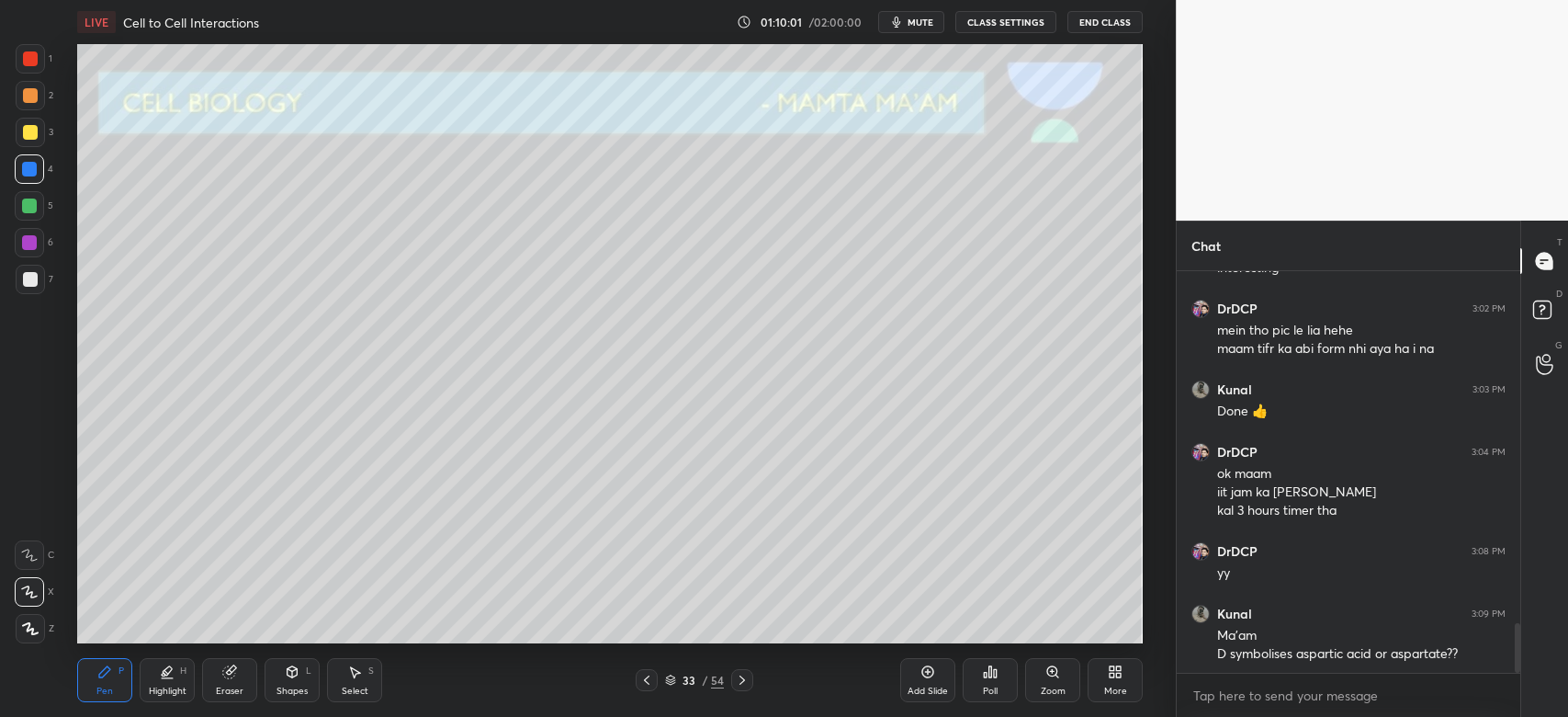
click at [31, 193] on div at bounding box center [30, 206] width 30 height 30
click at [647, 680] on icon at bounding box center [646, 679] width 15 height 15
click at [644, 681] on icon at bounding box center [646, 679] width 15 height 15
click at [744, 684] on icon at bounding box center [742, 679] width 15 height 15
click at [742, 685] on icon at bounding box center [742, 679] width 15 height 15
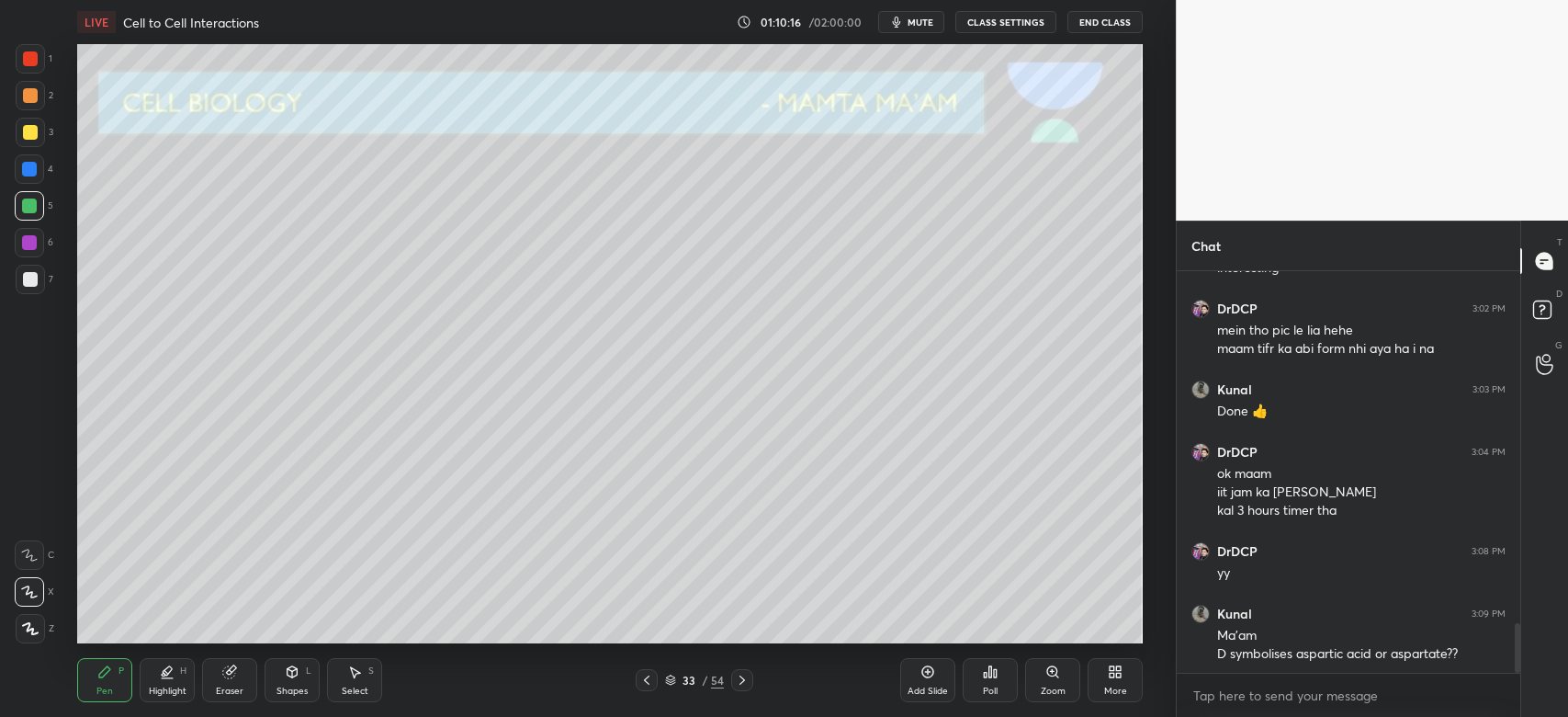
click at [30, 128] on div at bounding box center [30, 132] width 15 height 15
click at [31, 279] on div at bounding box center [30, 279] width 15 height 15
click at [20, 241] on div at bounding box center [30, 243] width 30 height 30
click at [30, 142] on div at bounding box center [31, 132] width 30 height 30
click at [232, 680] on div "Eraser" at bounding box center [229, 680] width 55 height 44
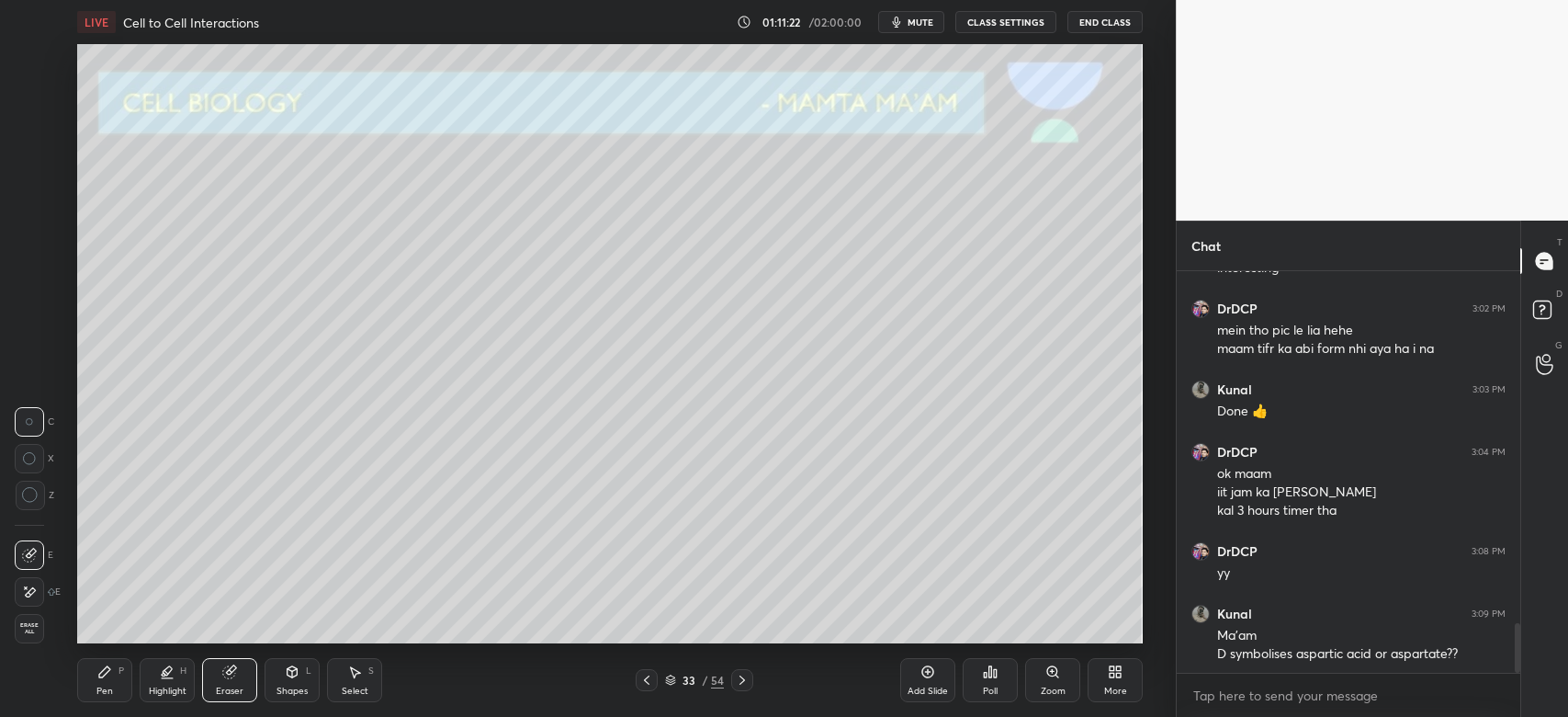
drag, startPoint x: 171, startPoint y: 682, endPoint x: 129, endPoint y: 649, distance: 53.4
click at [165, 678] on div "Highlight H" at bounding box center [166, 680] width 55 height 44
click at [22, 209] on div at bounding box center [29, 206] width 15 height 15
click at [29, 102] on div at bounding box center [30, 95] width 15 height 15
click at [110, 690] on div "Pen" at bounding box center [104, 690] width 17 height 9
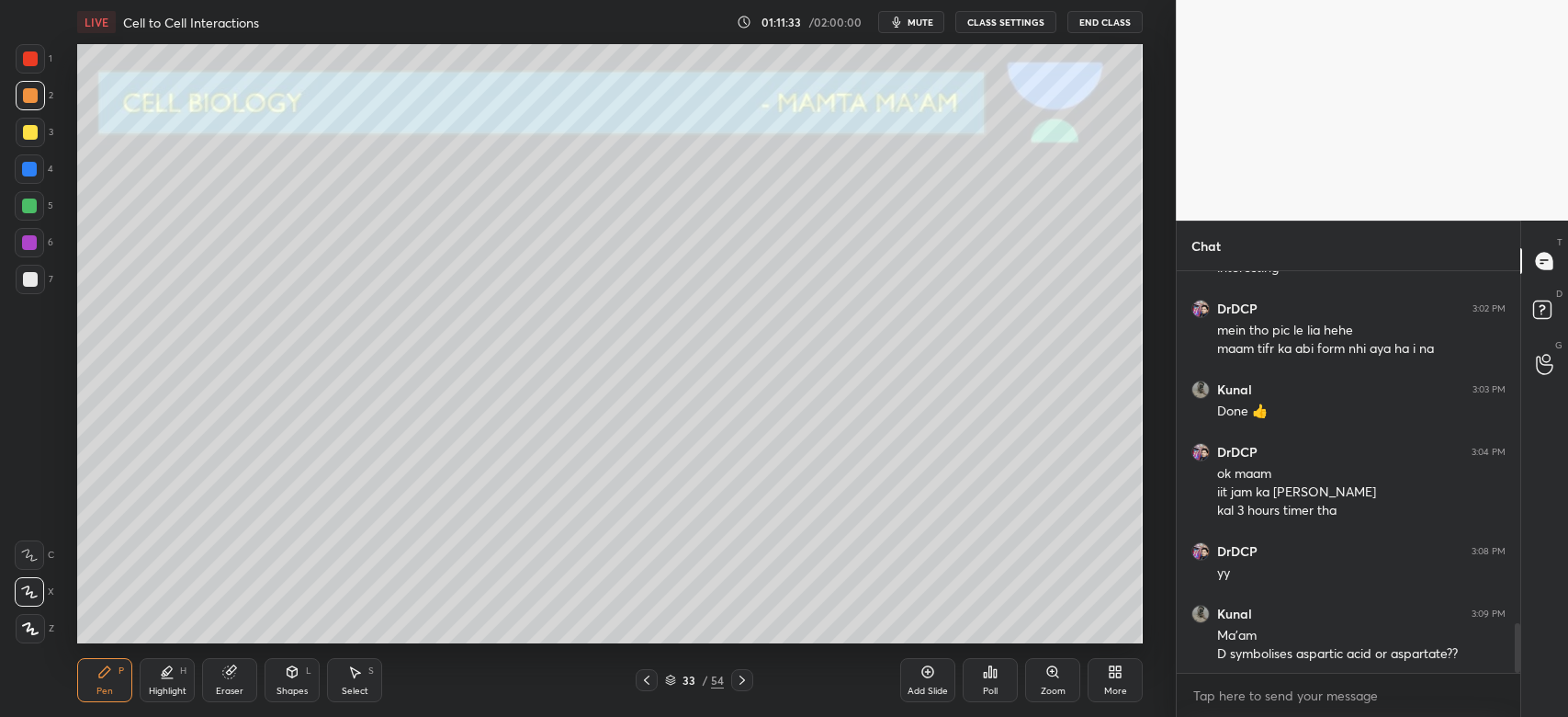
click at [26, 139] on div at bounding box center [31, 132] width 30 height 30
drag, startPoint x: 30, startPoint y: 241, endPoint x: 35, endPoint y: 249, distance: 9.4
click at [30, 245] on div at bounding box center [29, 243] width 15 height 15
click at [35, 206] on div at bounding box center [29, 206] width 15 height 15
click at [31, 283] on div at bounding box center [30, 279] width 15 height 15
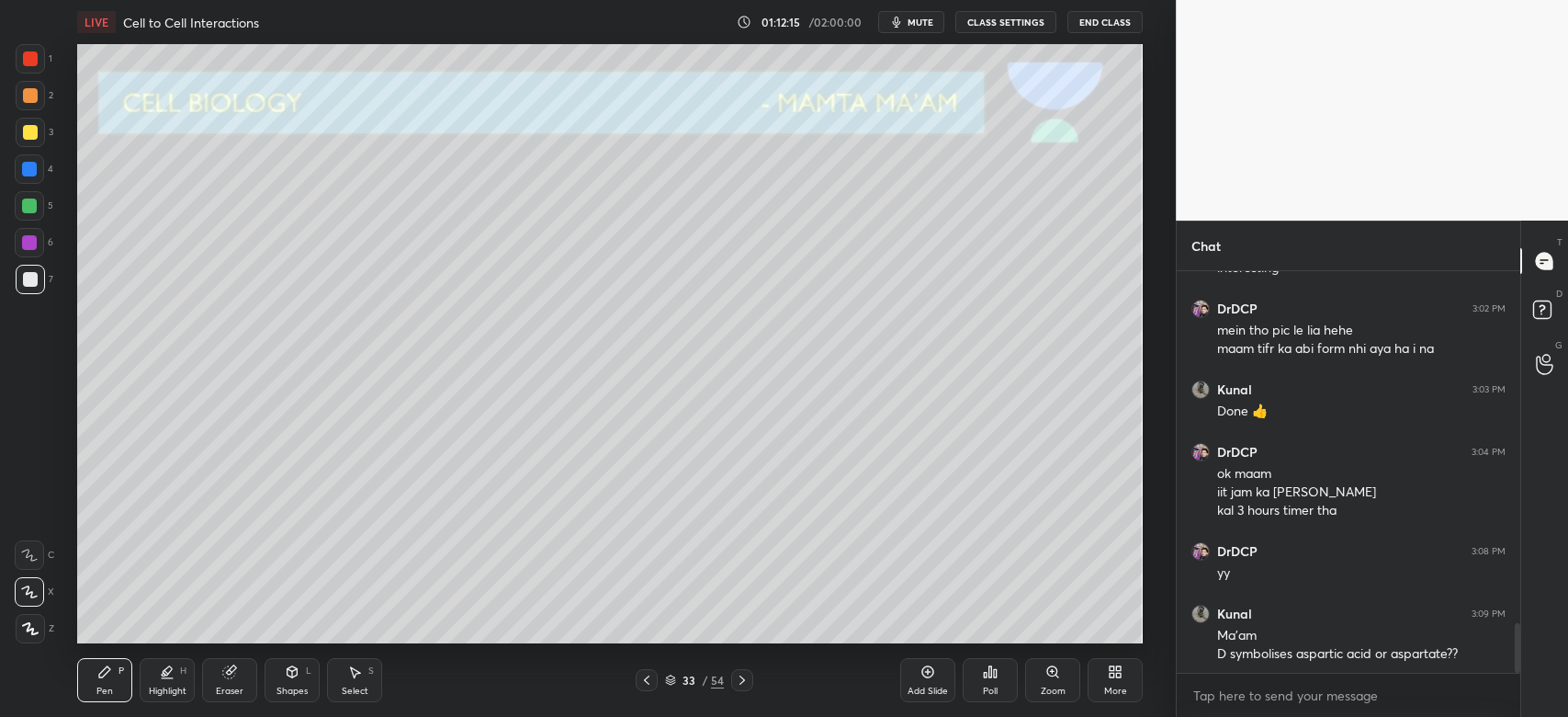
click at [29, 75] on div "1" at bounding box center [34, 62] width 37 height 37
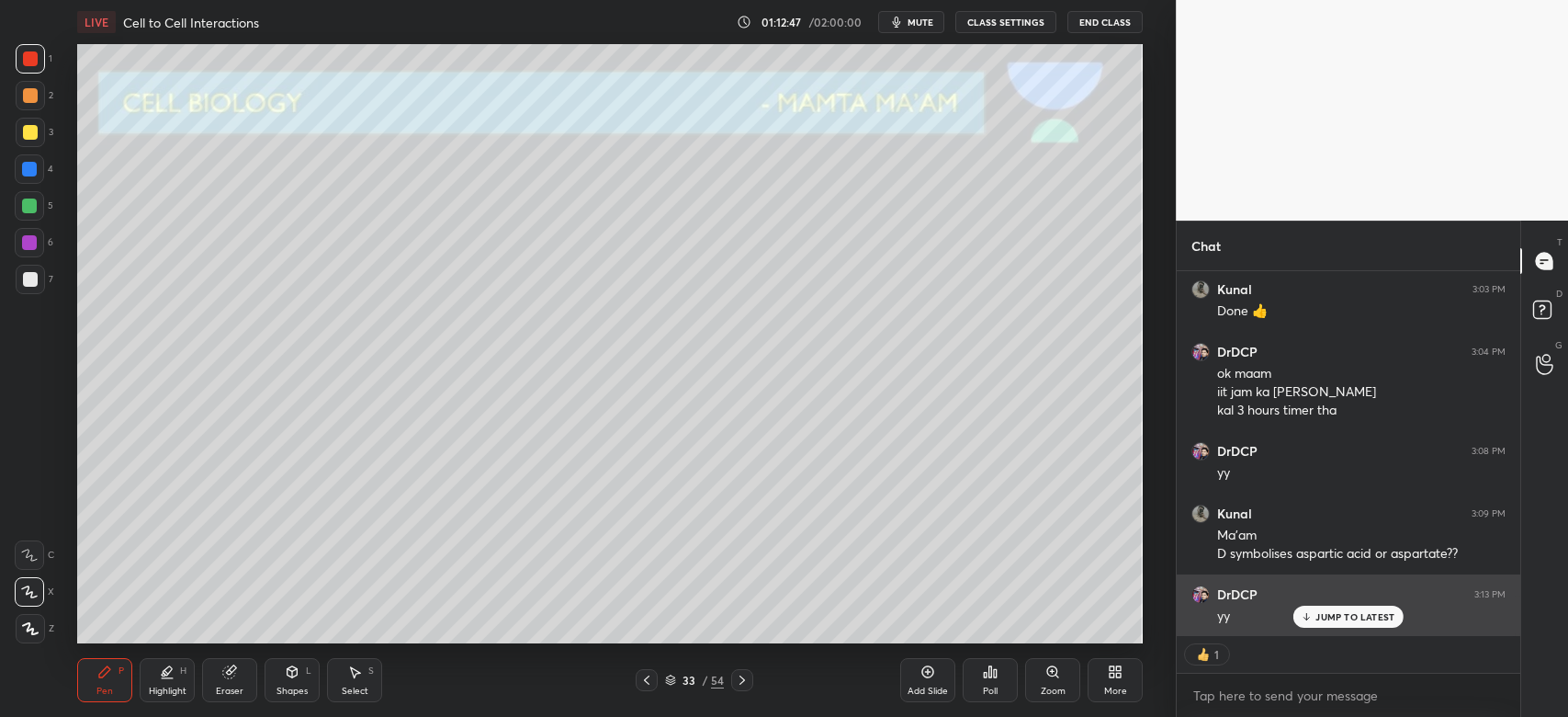
click at [1353, 617] on p "JUMP TO LATEST" at bounding box center [1354, 617] width 79 height 11
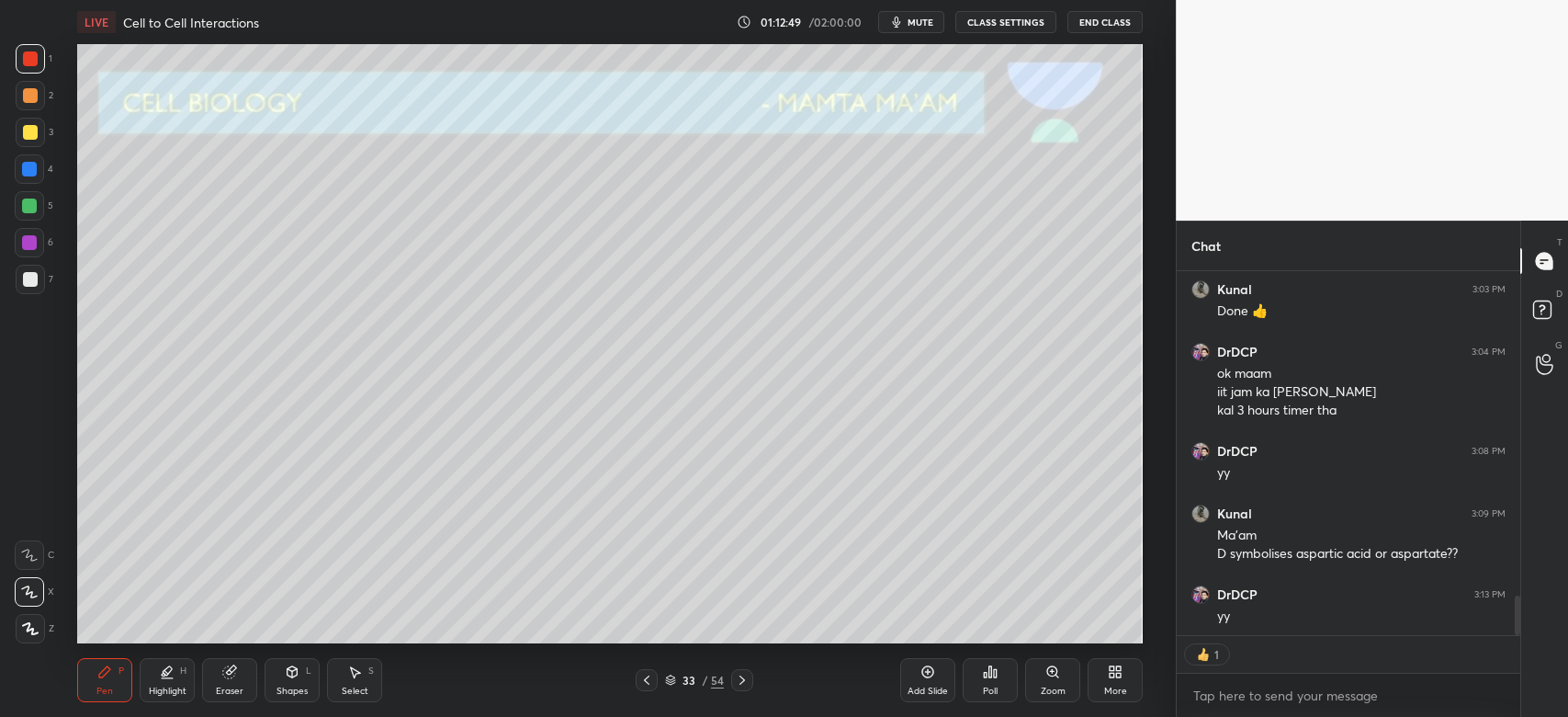
click at [741, 687] on icon at bounding box center [742, 679] width 15 height 15
click at [34, 278] on div at bounding box center [30, 279] width 15 height 15
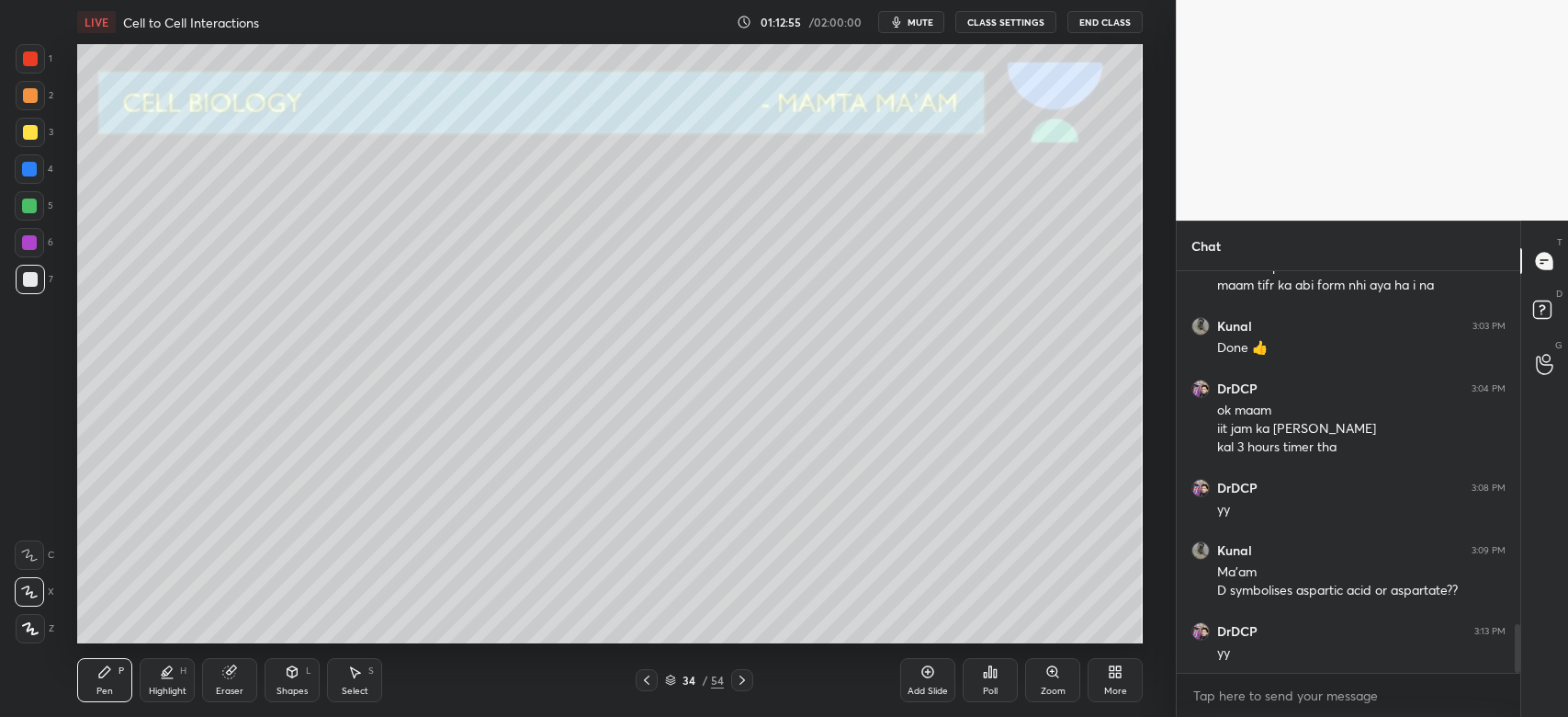
scroll to position [6, 6]
click at [0, 132] on div "1 2 3 4 5 6 7 C X Z C X Z E E Erase all H H" at bounding box center [29, 343] width 59 height 599
click at [26, 244] on div at bounding box center [29, 243] width 15 height 15
click at [31, 148] on div "3" at bounding box center [35, 135] width 38 height 37
click at [237, 688] on div "Eraser" at bounding box center [230, 690] width 28 height 9
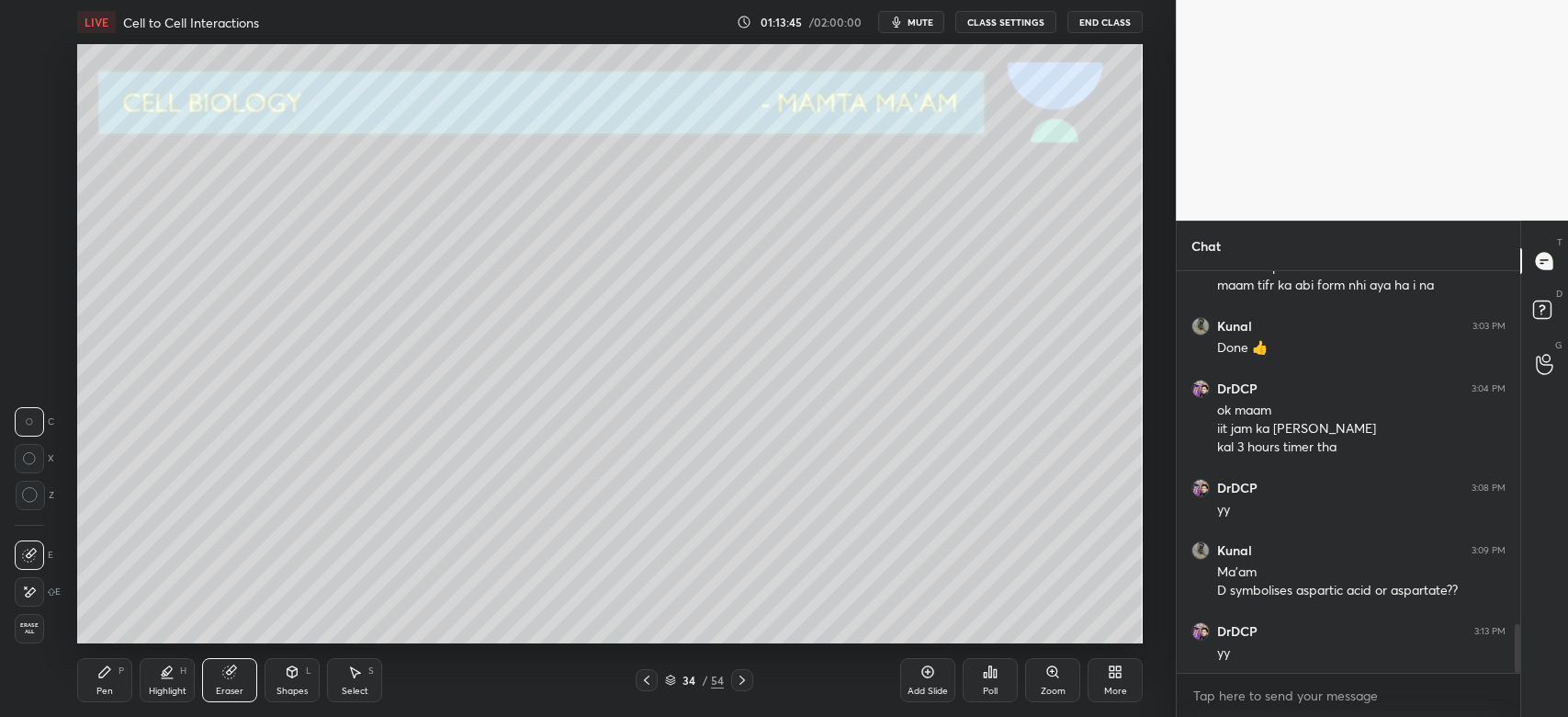
click at [30, 625] on span "Erase all" at bounding box center [30, 628] width 28 height 13
click at [102, 681] on div "Pen P" at bounding box center [104, 680] width 55 height 44
click at [29, 180] on div at bounding box center [30, 169] width 30 height 30
click at [28, 128] on div at bounding box center [30, 132] width 15 height 15
click at [36, 100] on div at bounding box center [30, 95] width 15 height 15
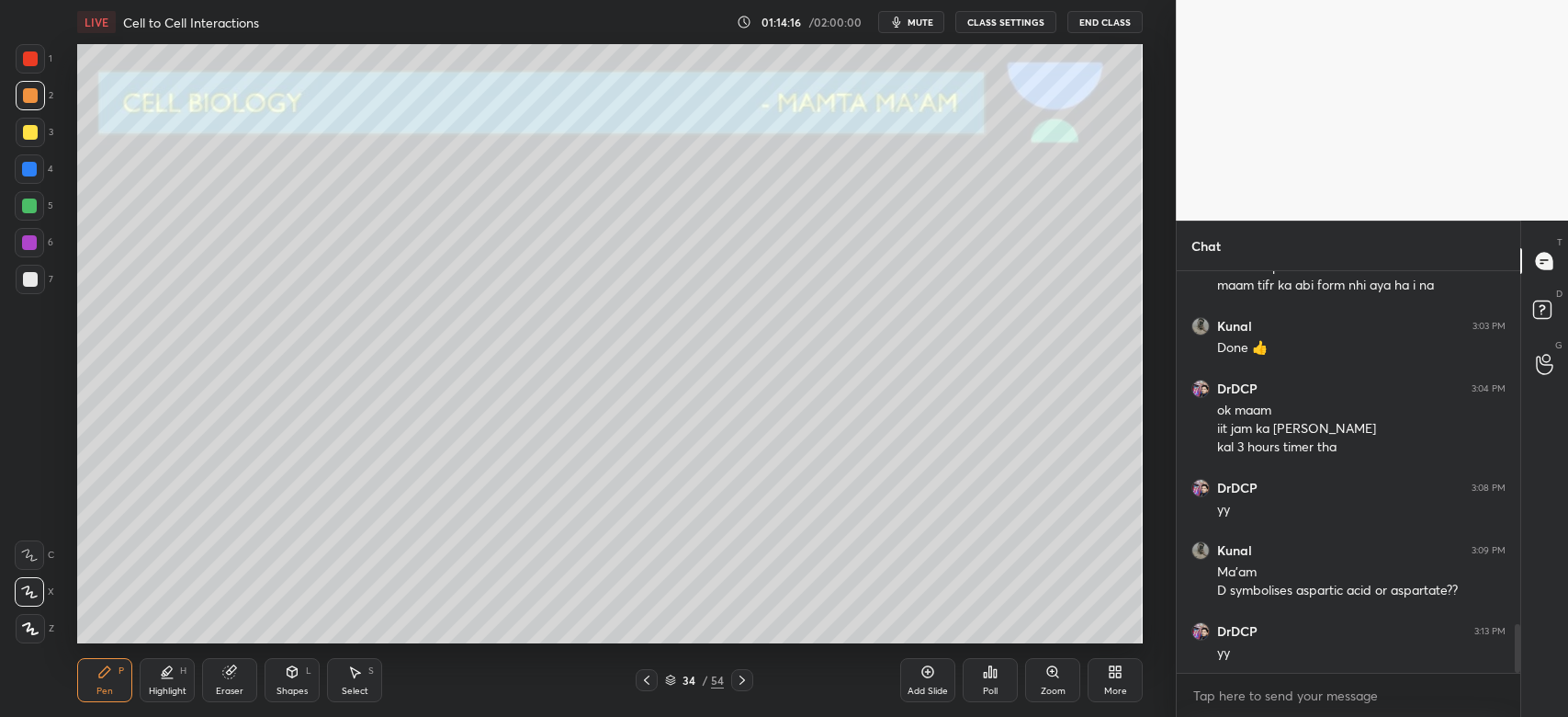
drag, startPoint x: 33, startPoint y: 277, endPoint x: 45, endPoint y: 281, distance: 12.6
click at [32, 277] on div at bounding box center [30, 279] width 15 height 15
click at [296, 686] on div "Shapes" at bounding box center [291, 690] width 31 height 9
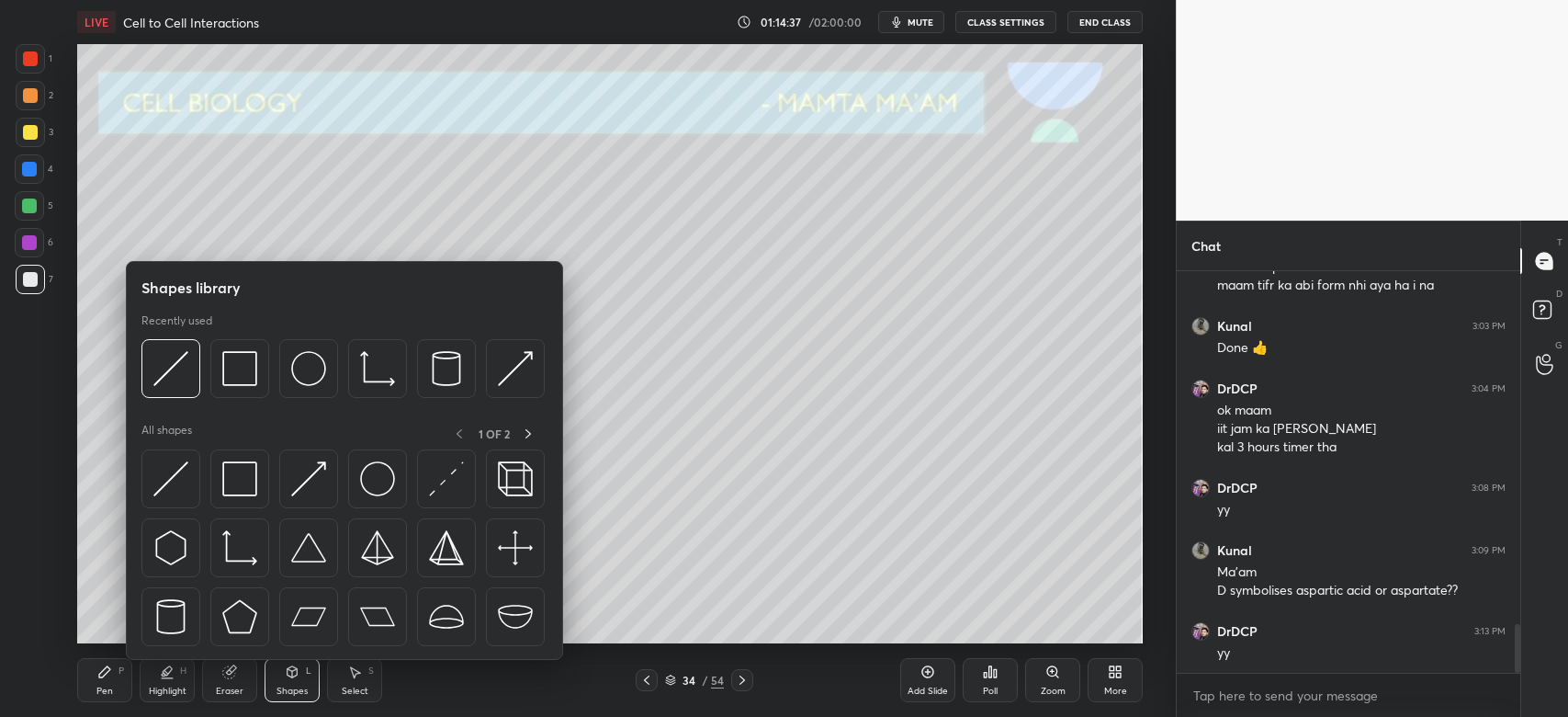
click at [27, 173] on div at bounding box center [29, 169] width 15 height 15
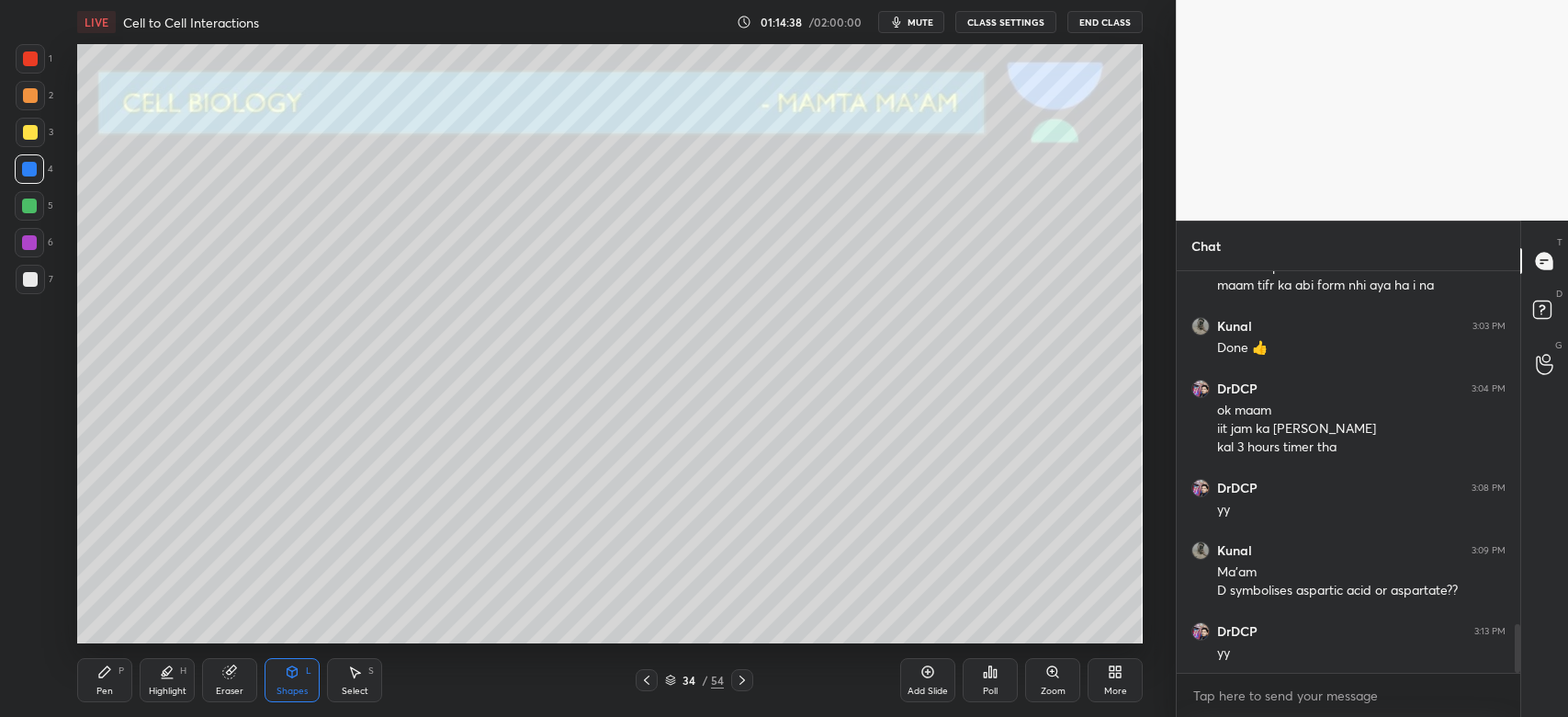
click at [289, 690] on div "Shapes" at bounding box center [291, 690] width 31 height 9
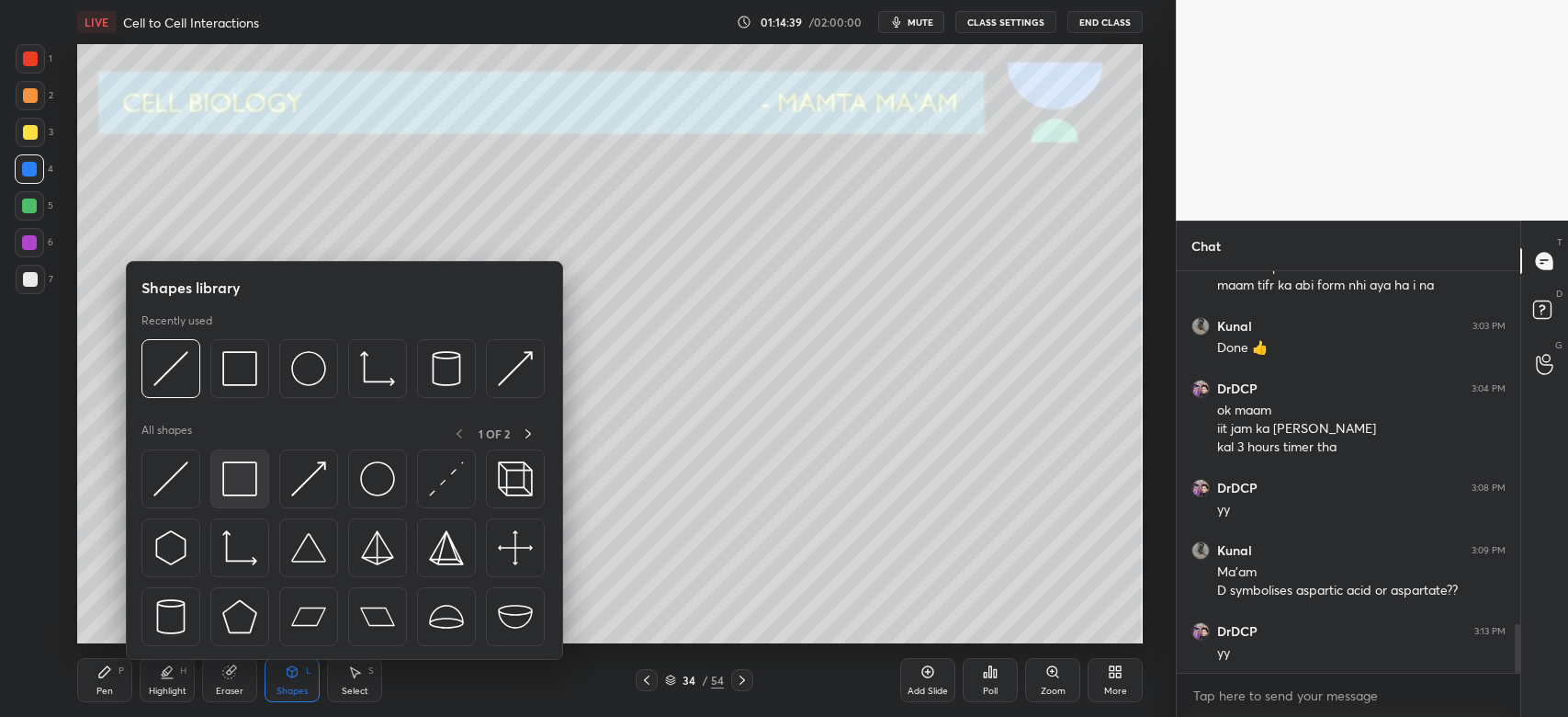
click at [236, 475] on img at bounding box center [240, 478] width 35 height 35
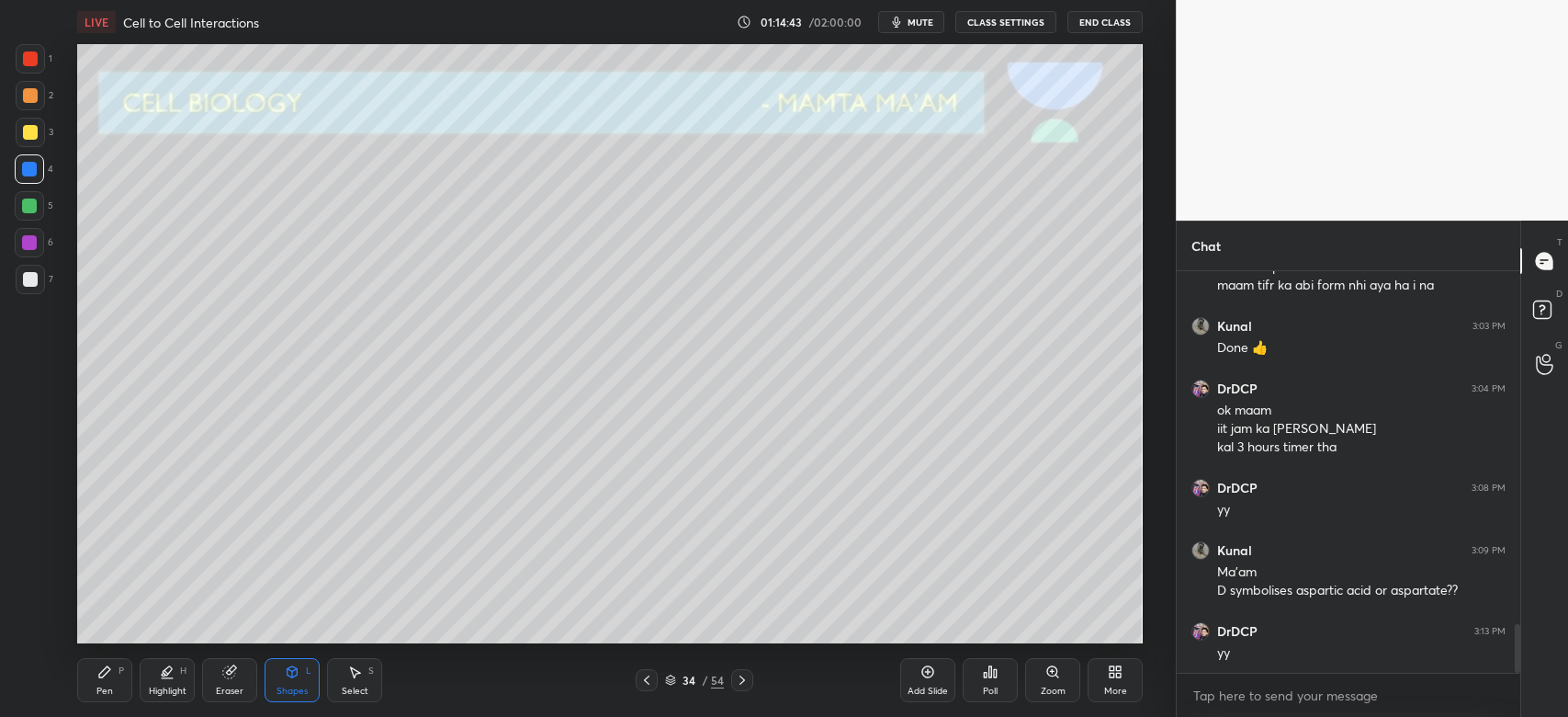
click at [31, 94] on div at bounding box center [30, 95] width 15 height 15
click at [97, 696] on div "Pen" at bounding box center [104, 690] width 17 height 9
click at [38, 185] on div "4" at bounding box center [34, 172] width 39 height 37
click at [41, 304] on div "1 2 3 4 5 6 7 C X Z C X Z E E Erase all H H" at bounding box center [29, 343] width 59 height 599
click at [22, 290] on div at bounding box center [31, 279] width 30 height 30
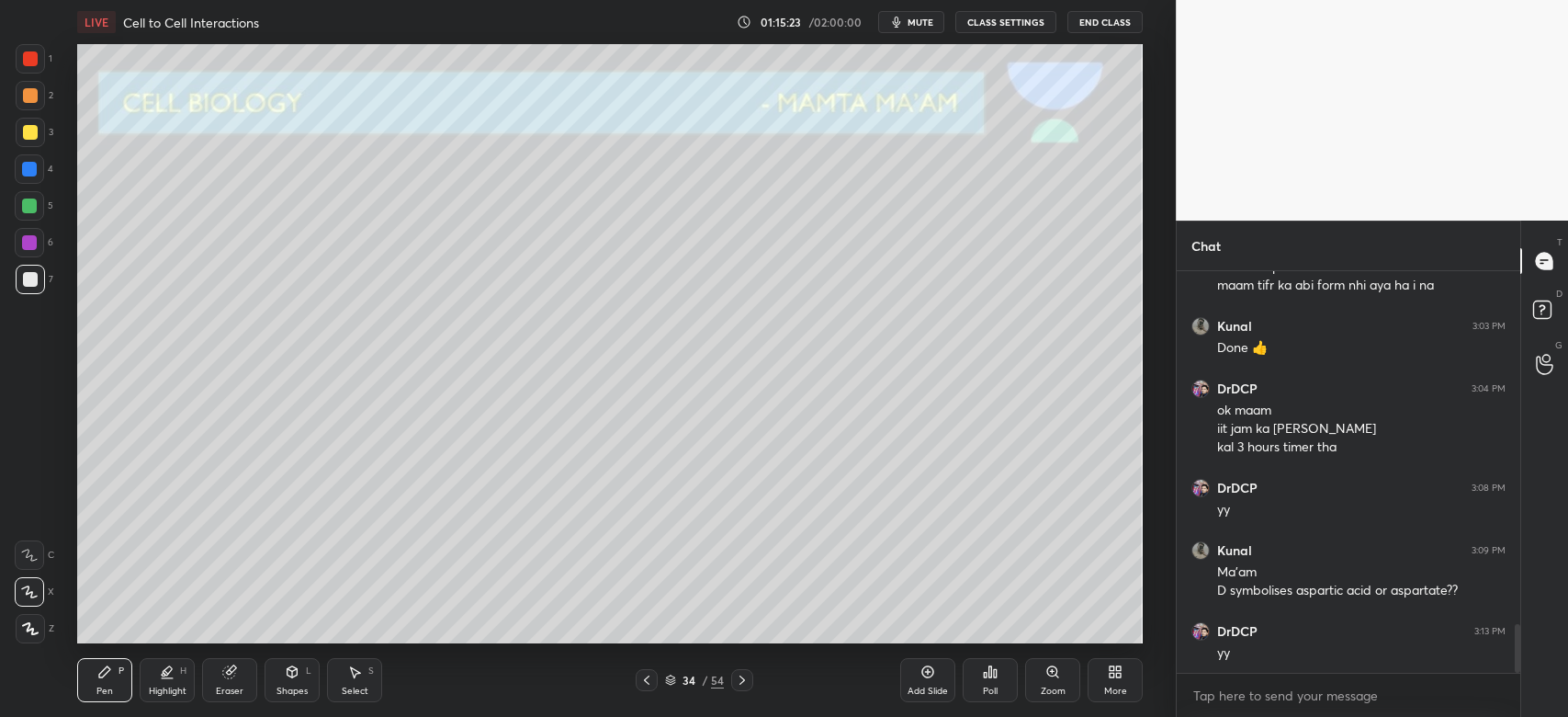
click at [1053, 680] on div "Zoom" at bounding box center [1052, 680] width 55 height 44
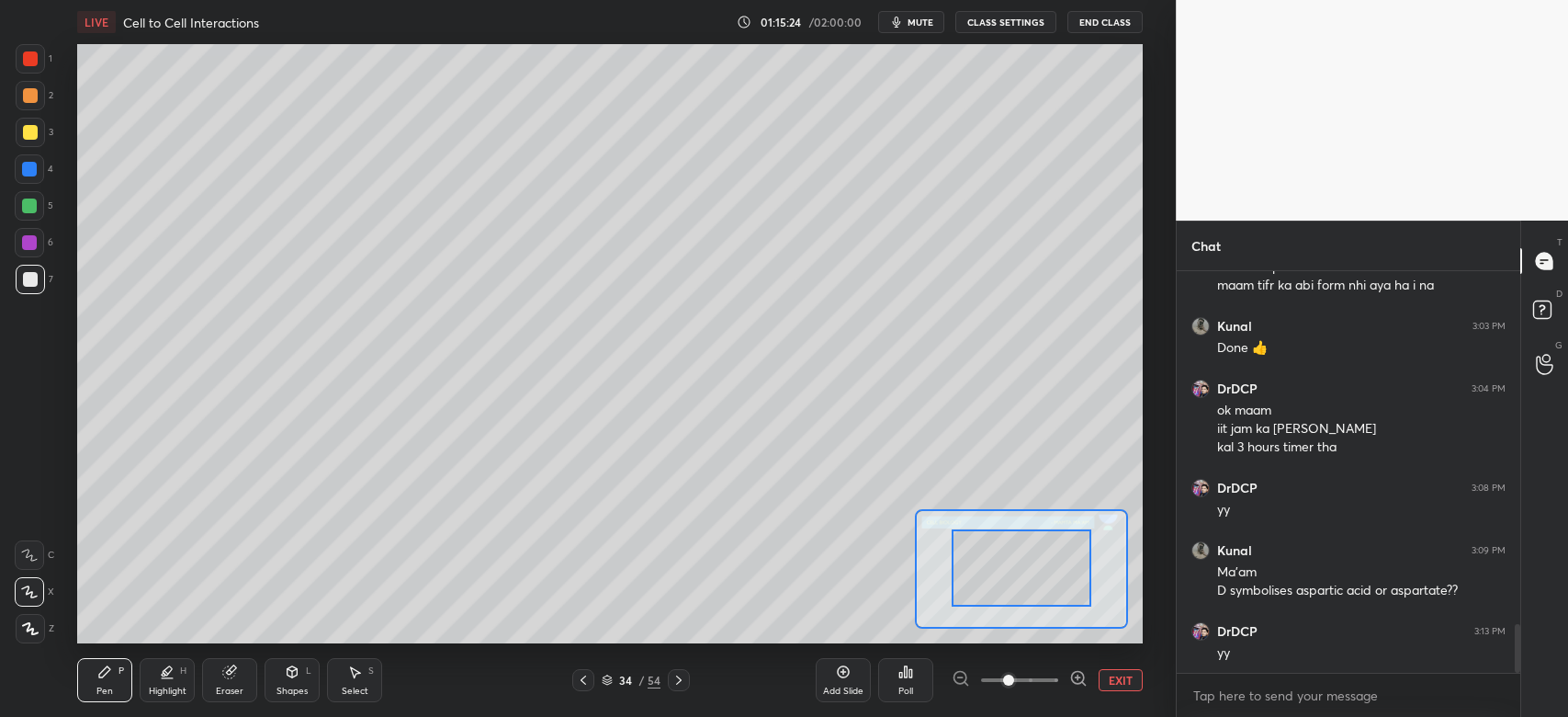
drag, startPoint x: 1030, startPoint y: 585, endPoint x: 1016, endPoint y: 631, distance: 48.1
drag, startPoint x: 1033, startPoint y: 621, endPoint x: 974, endPoint y: 676, distance: 80.7
click at [960, 671] on div "LIVE Cell to Cell Interactions 01:15:25 / 02:00:00 mute CLASS SETTINGS End Clas…" at bounding box center [610, 358] width 1103 height 717
click at [1035, 683] on span at bounding box center [1020, 680] width 78 height 28
drag, startPoint x: 1010, startPoint y: 606, endPoint x: 990, endPoint y: 643, distance: 42.1
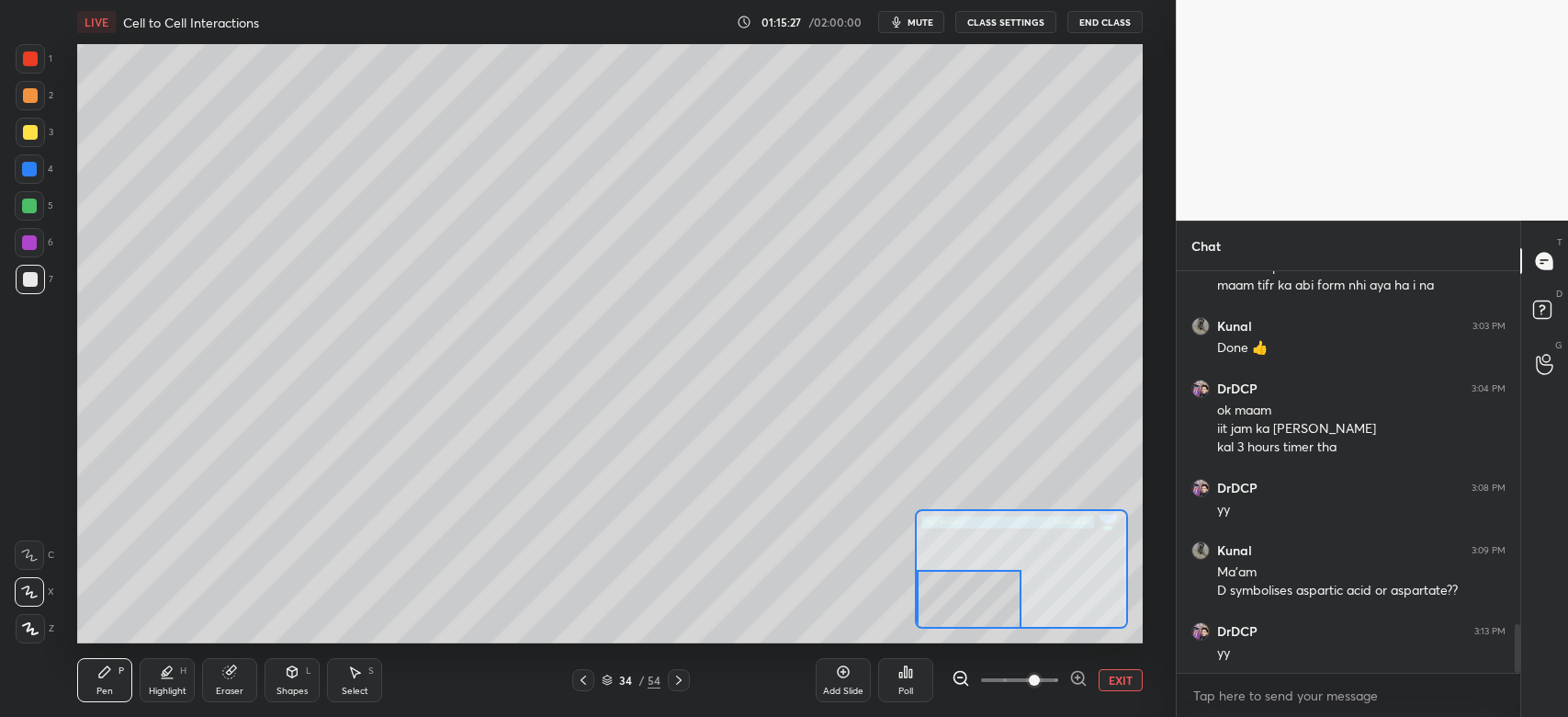
click at [990, 643] on div "LIVE Cell to Cell Interactions 01:15:27 / 02:00:00 mute CLASS SETTINGS End Clas…" at bounding box center [610, 358] width 1103 height 717
drag, startPoint x: 31, startPoint y: 130, endPoint x: 67, endPoint y: 183, distance: 64.1
click at [32, 131] on div at bounding box center [30, 132] width 15 height 15
click at [30, 550] on div at bounding box center [30, 555] width 30 height 30
click at [34, 210] on div at bounding box center [29, 206] width 15 height 15
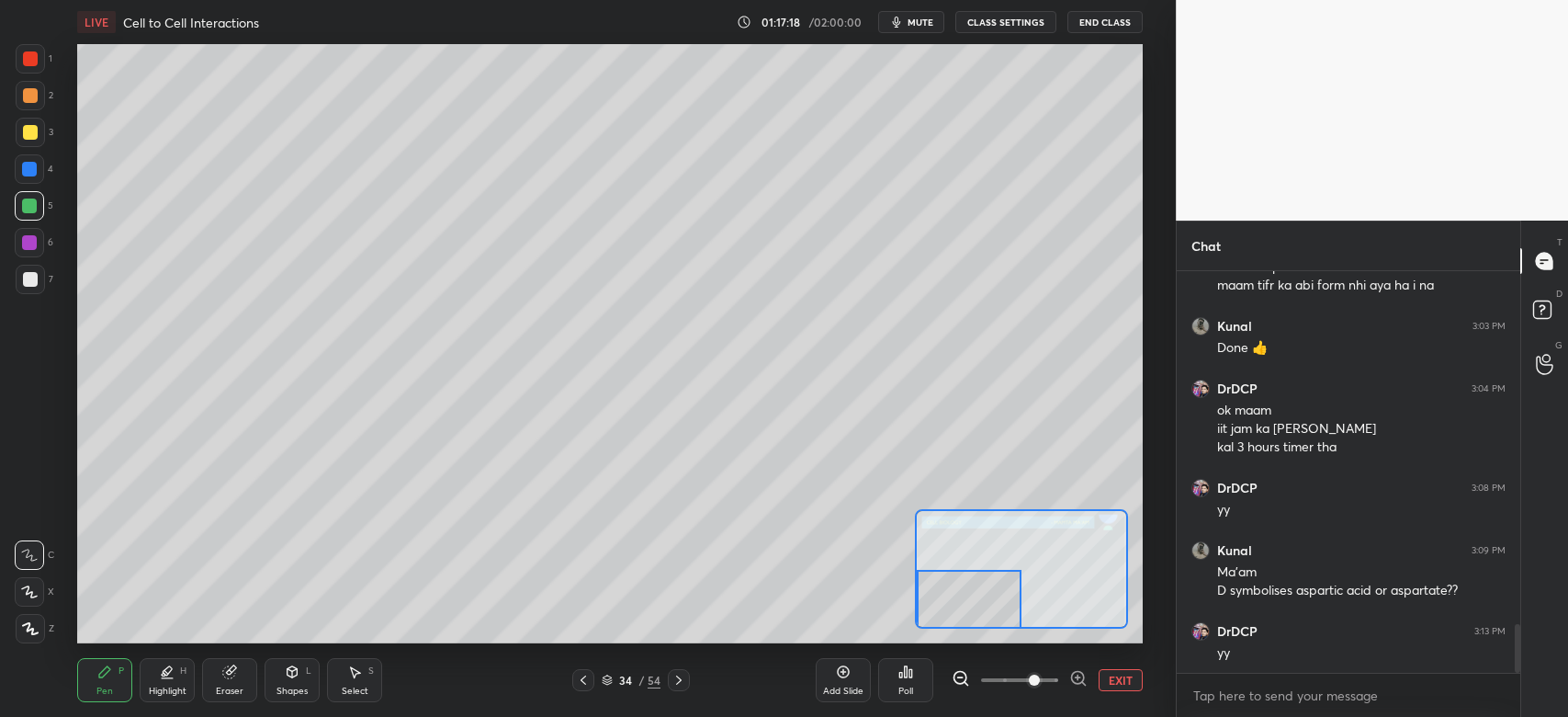
click at [971, 617] on div at bounding box center [968, 599] width 104 height 58
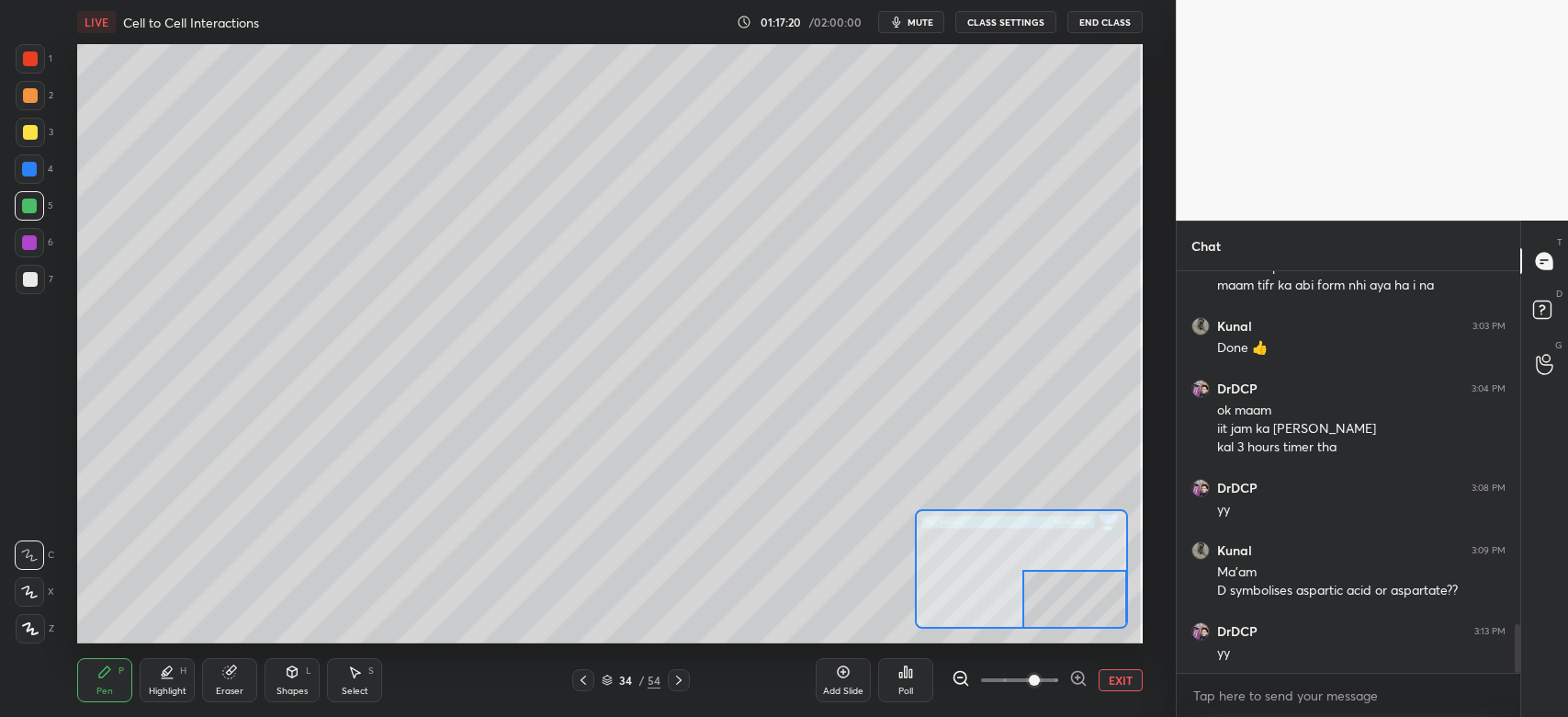
drag, startPoint x: 970, startPoint y: 625, endPoint x: 1107, endPoint y: 635, distance: 137.4
click at [1107, 635] on div "LIVE Cell to Cell Interactions 01:17:20 / 02:00:00 mute CLASS SETTINGS End Clas…" at bounding box center [610, 358] width 1103 height 717
click at [37, 128] on div at bounding box center [31, 132] width 30 height 30
click at [1124, 677] on button "EXIT" at bounding box center [1121, 680] width 44 height 22
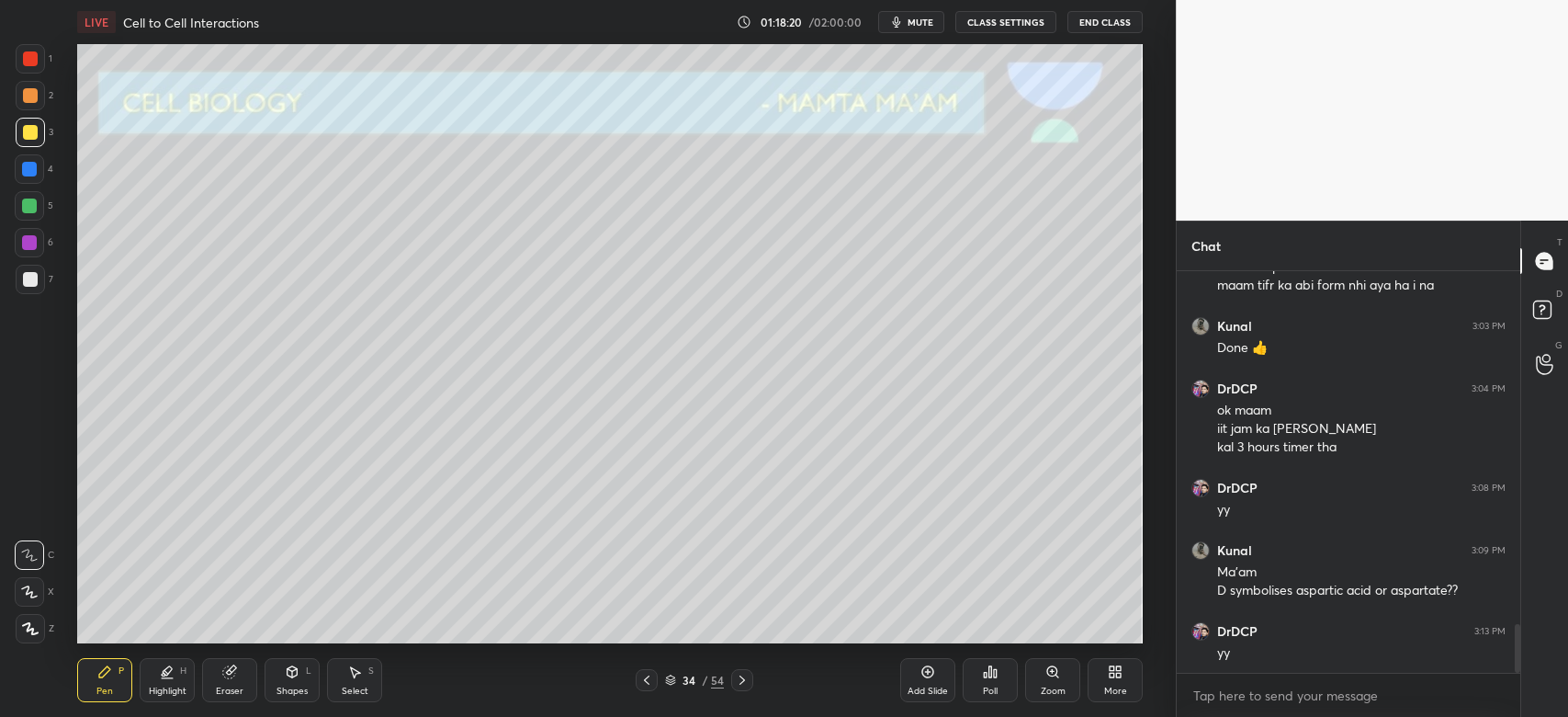
click at [224, 698] on div "Eraser" at bounding box center [229, 680] width 55 height 44
click at [131, 661] on div "Pen P" at bounding box center [104, 680] width 55 height 44
click at [30, 206] on div at bounding box center [29, 206] width 15 height 15
drag, startPoint x: 216, startPoint y: 680, endPoint x: 209, endPoint y: 651, distance: 29.8
click at [216, 676] on div "Eraser" at bounding box center [229, 680] width 55 height 44
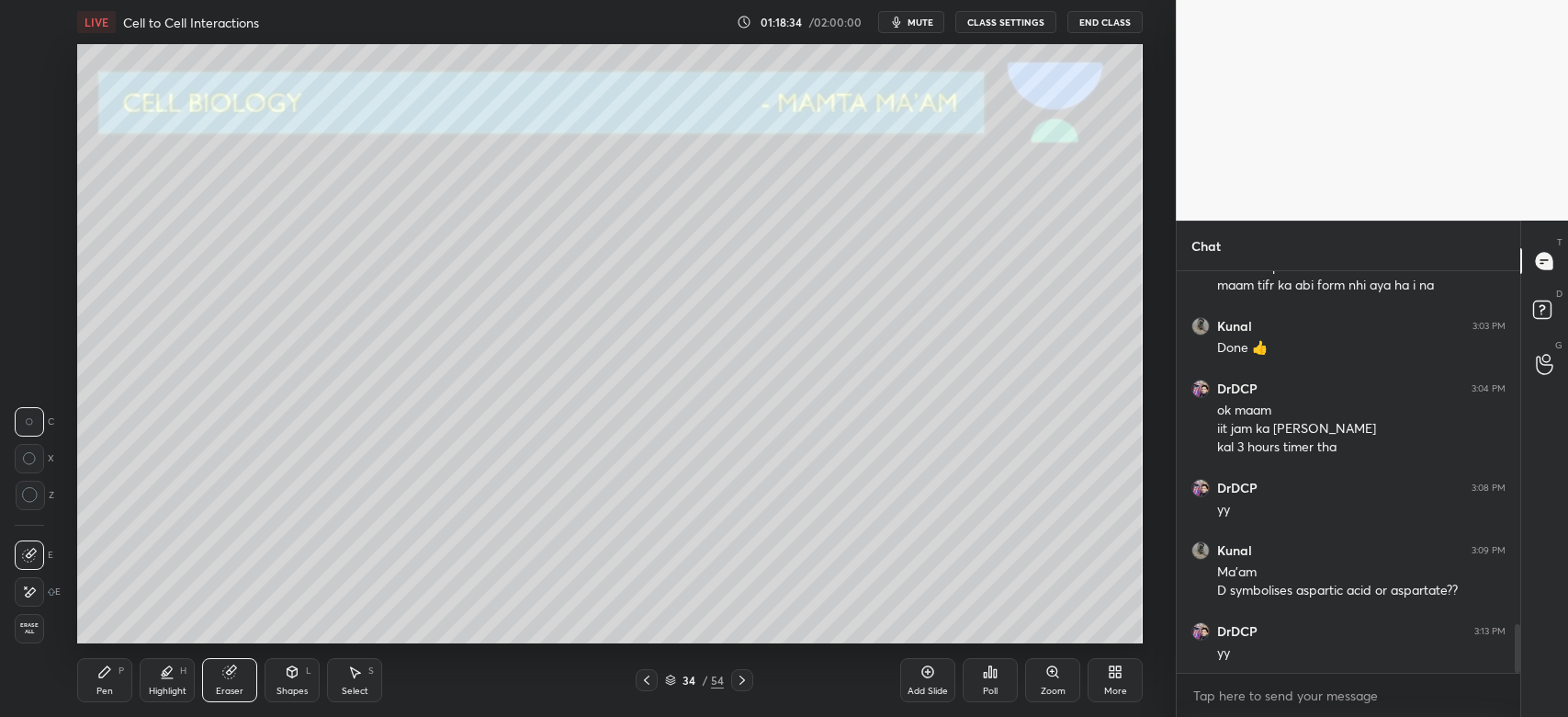
click at [96, 694] on div "Pen" at bounding box center [104, 690] width 17 height 9
click at [33, 106] on div at bounding box center [31, 95] width 30 height 30
click at [744, 691] on div "Pen P Highlight H Eraser Shapes L Select S 34 / 54 Add Slide Poll Zoom More" at bounding box center [610, 680] width 1066 height 74
click at [745, 686] on icon at bounding box center [742, 679] width 15 height 15
click at [747, 685] on icon at bounding box center [742, 679] width 15 height 15
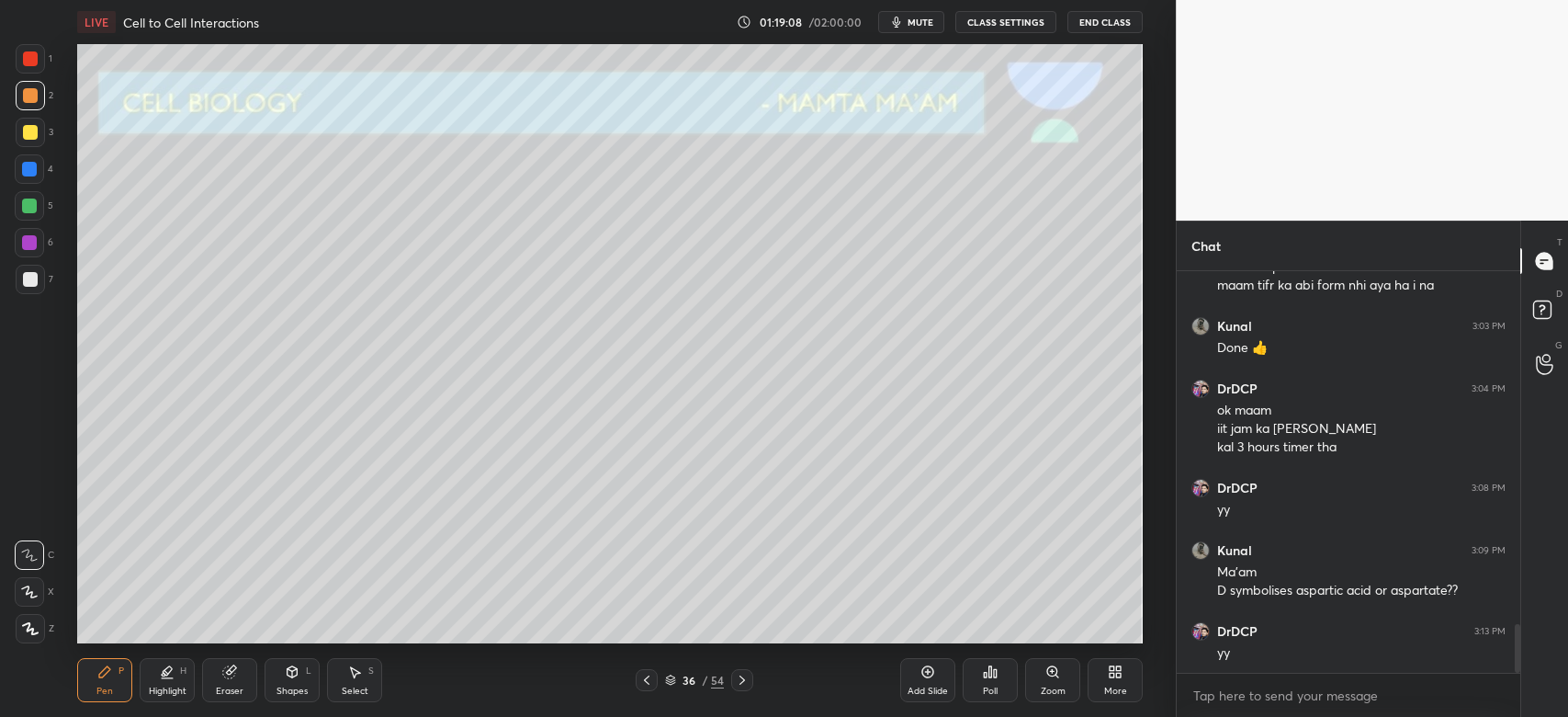
click at [743, 680] on icon at bounding box center [742, 679] width 15 height 15
click at [744, 680] on icon at bounding box center [743, 679] width 6 height 9
click at [745, 678] on icon at bounding box center [742, 679] width 15 height 15
click at [675, 682] on icon at bounding box center [670, 683] width 9 height 3
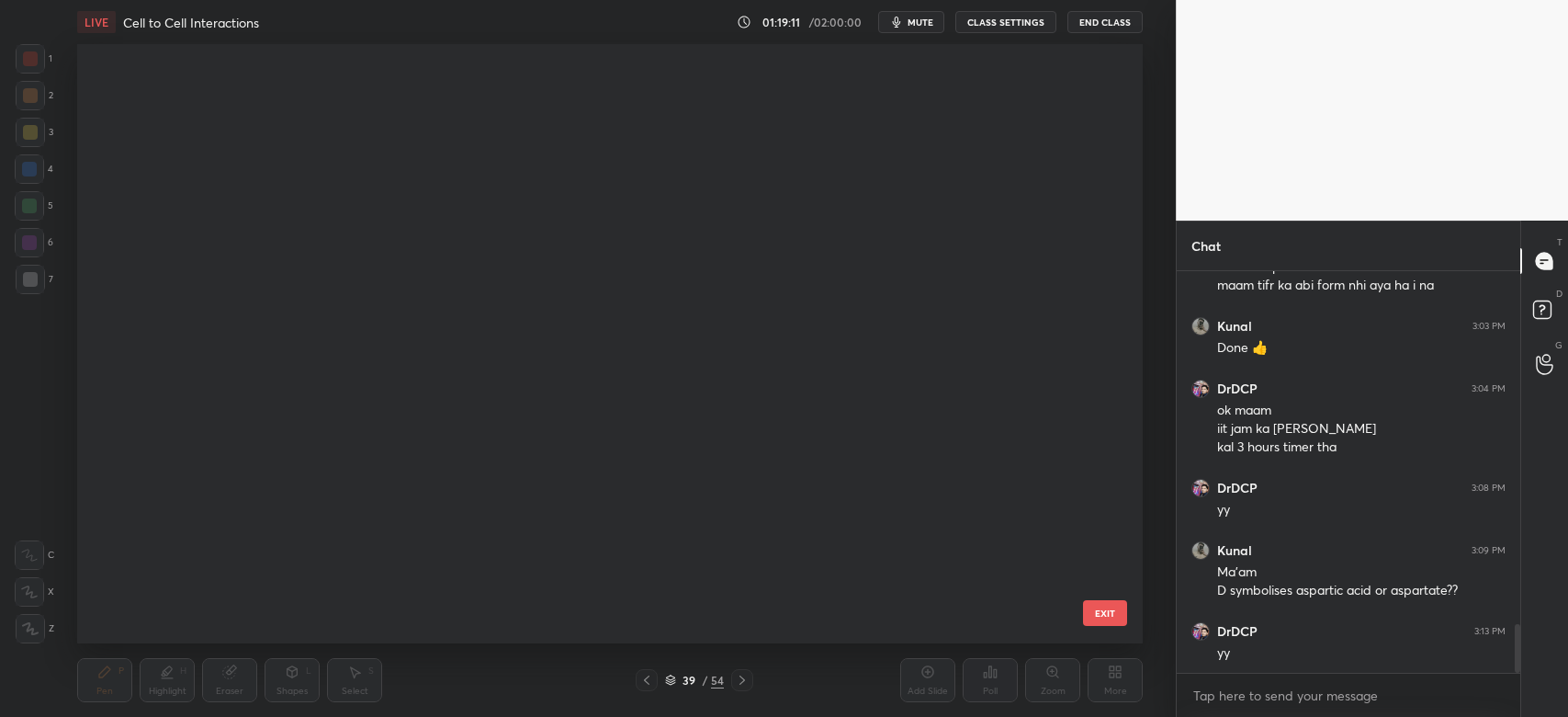
scroll to position [595, 1057]
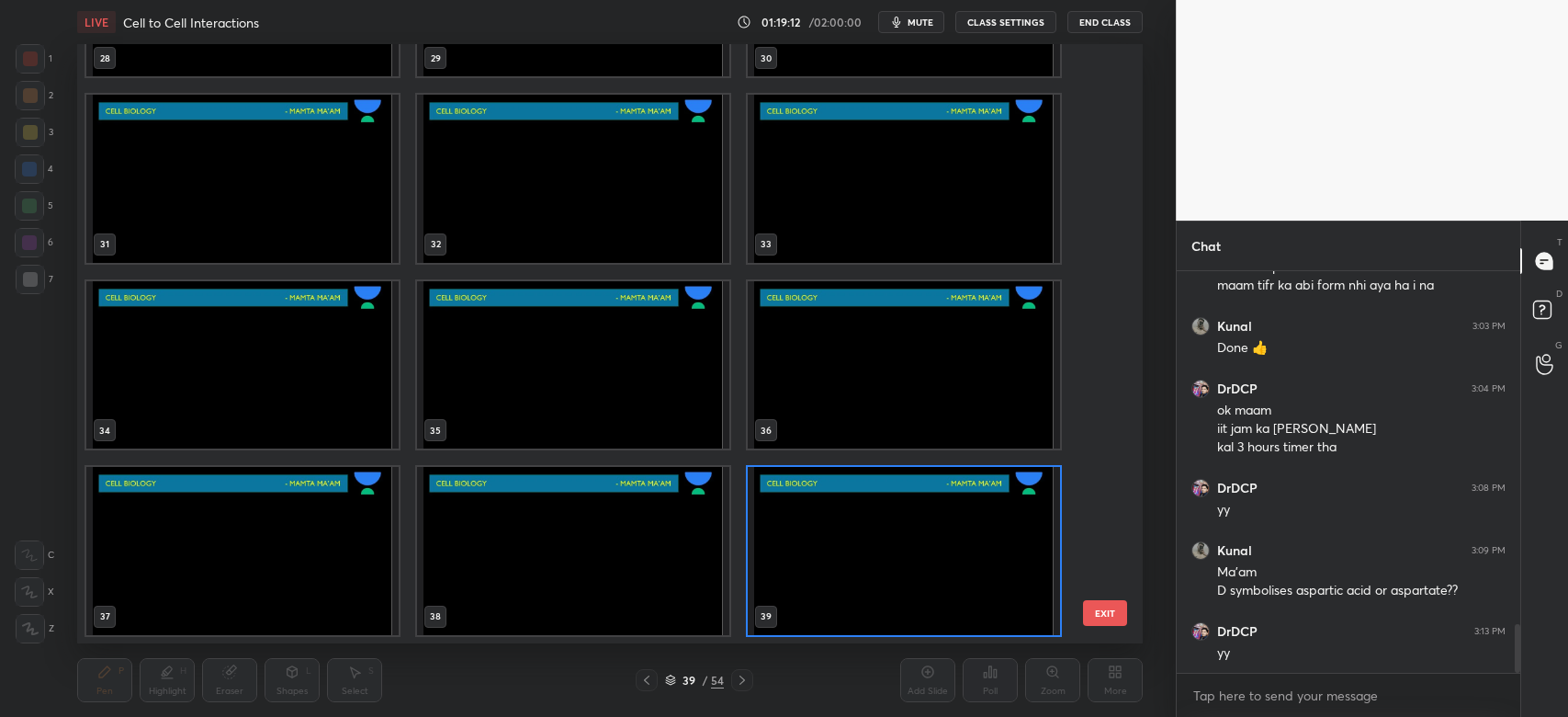
drag, startPoint x: 1112, startPoint y: 387, endPoint x: 1095, endPoint y: 377, distance: 19.7
click at [1100, 343] on div "25 26 27 28 29 30 31 32 33 34 35 36 37 38 39 EXIT" at bounding box center [610, 343] width 1066 height 599
drag, startPoint x: 1115, startPoint y: 387, endPoint x: 1103, endPoint y: 357, distance: 32.3
click at [1108, 345] on div "25 26 27 28 29 30 31 32 33 34 35 36 37 38 39 EXIT" at bounding box center [610, 343] width 1066 height 599
click at [639, 224] on img "grid" at bounding box center [574, 178] width 312 height 168
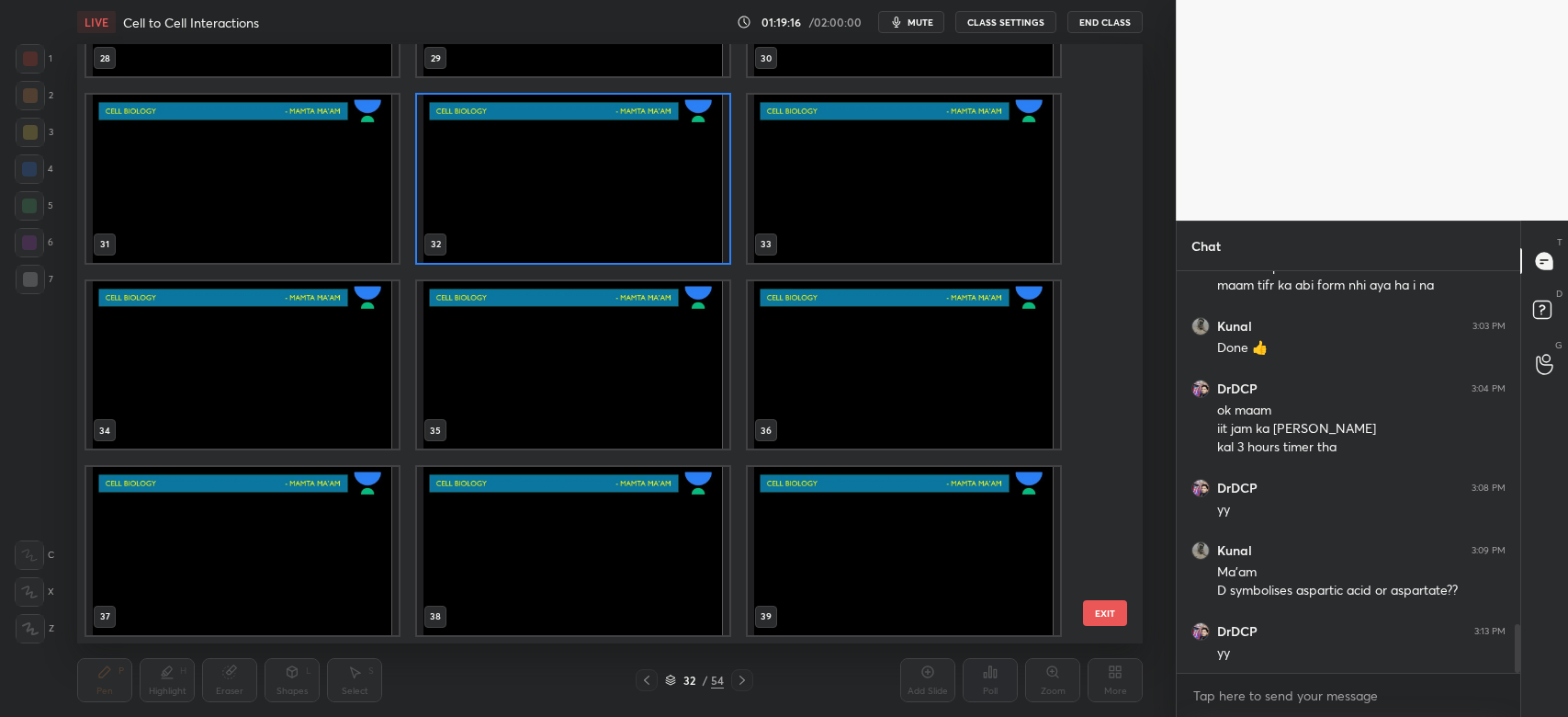
click at [621, 202] on img "grid" at bounding box center [574, 178] width 312 height 168
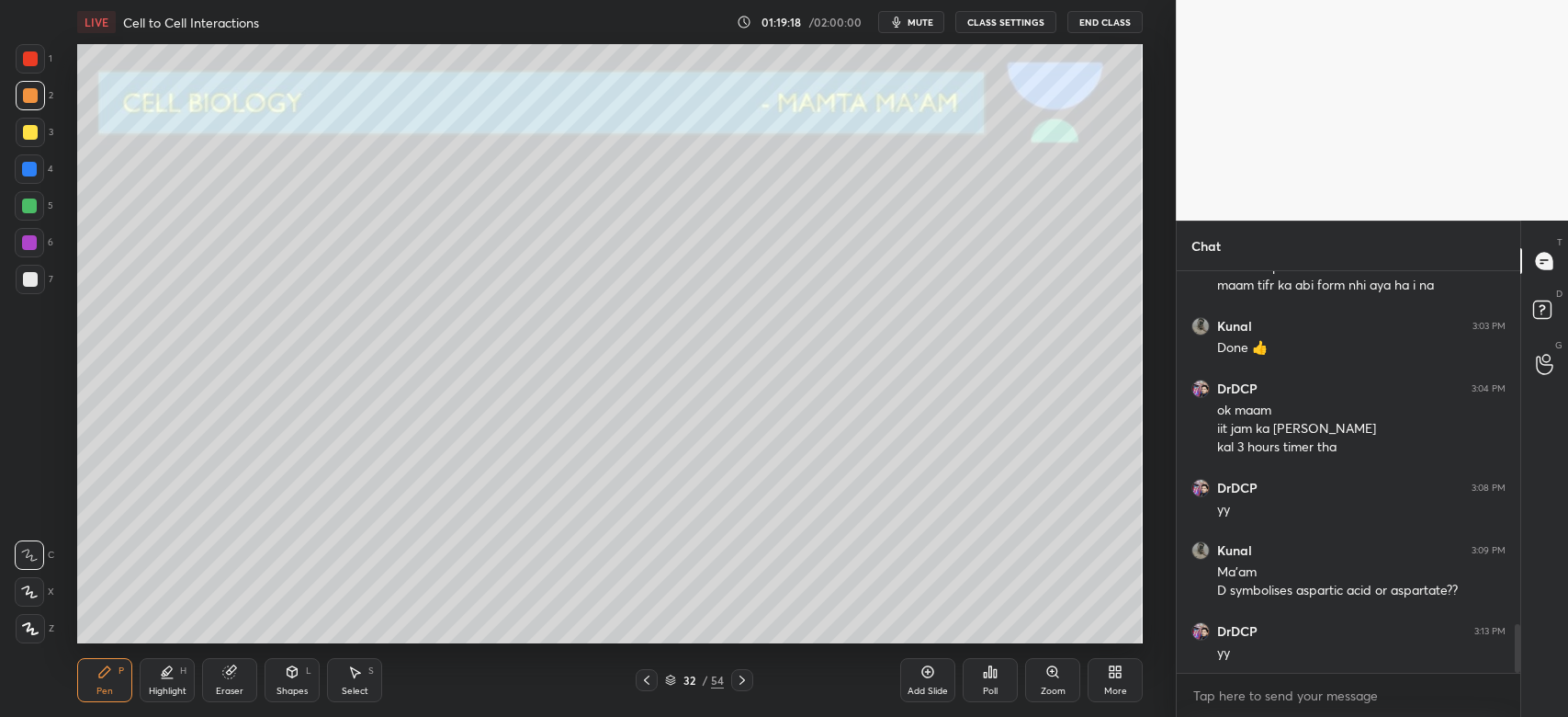
click at [748, 681] on icon at bounding box center [742, 679] width 15 height 15
click at [745, 681] on icon at bounding box center [742, 679] width 15 height 15
click at [744, 680] on icon at bounding box center [742, 679] width 15 height 15
click at [41, 133] on div at bounding box center [31, 132] width 30 height 30
click at [42, 275] on div at bounding box center [31, 279] width 30 height 30
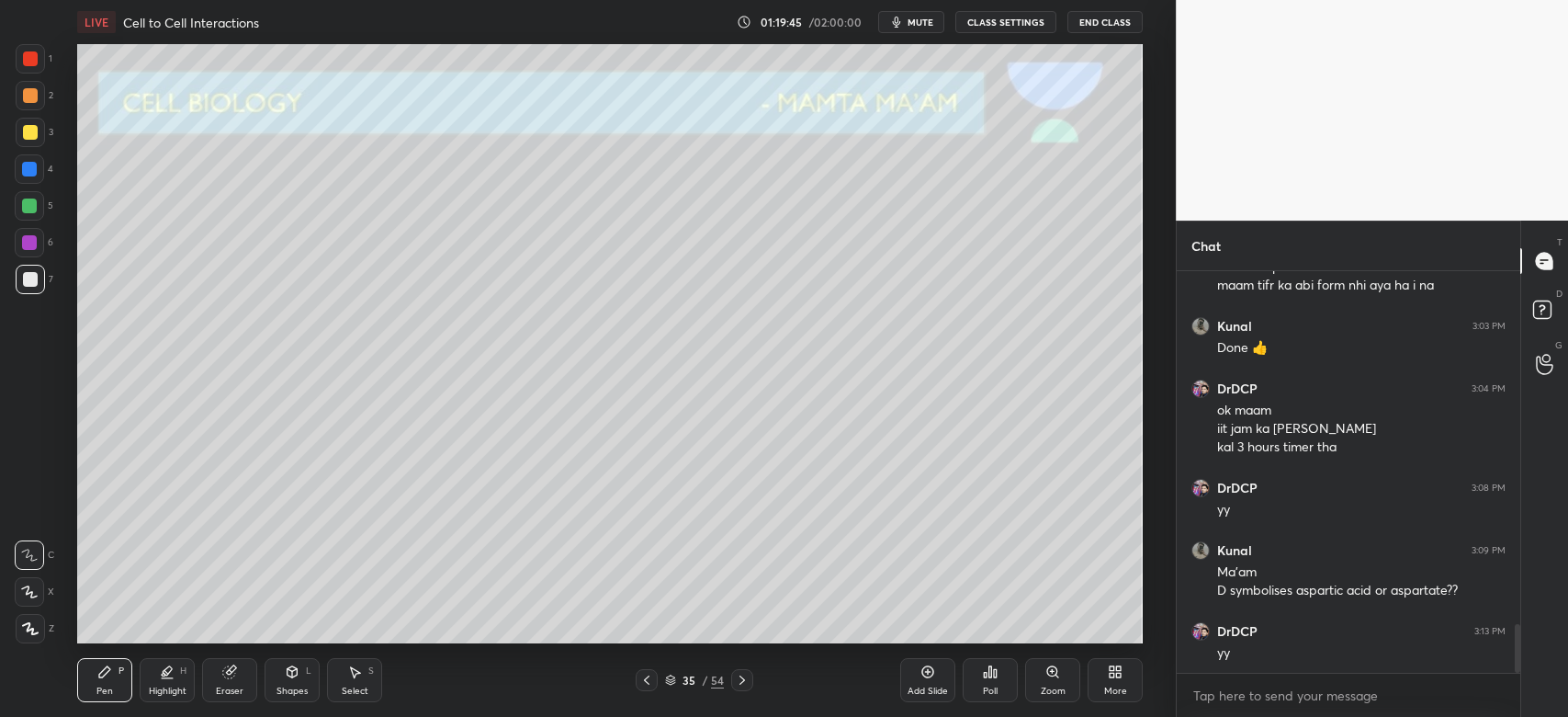
click at [23, 135] on div at bounding box center [30, 132] width 15 height 15
click at [231, 680] on div "Eraser" at bounding box center [229, 680] width 55 height 44
click at [110, 675] on icon at bounding box center [104, 671] width 15 height 15
click at [37, 207] on div at bounding box center [30, 206] width 30 height 30
drag, startPoint x: 293, startPoint y: 671, endPoint x: 286, endPoint y: 661, distance: 12.2
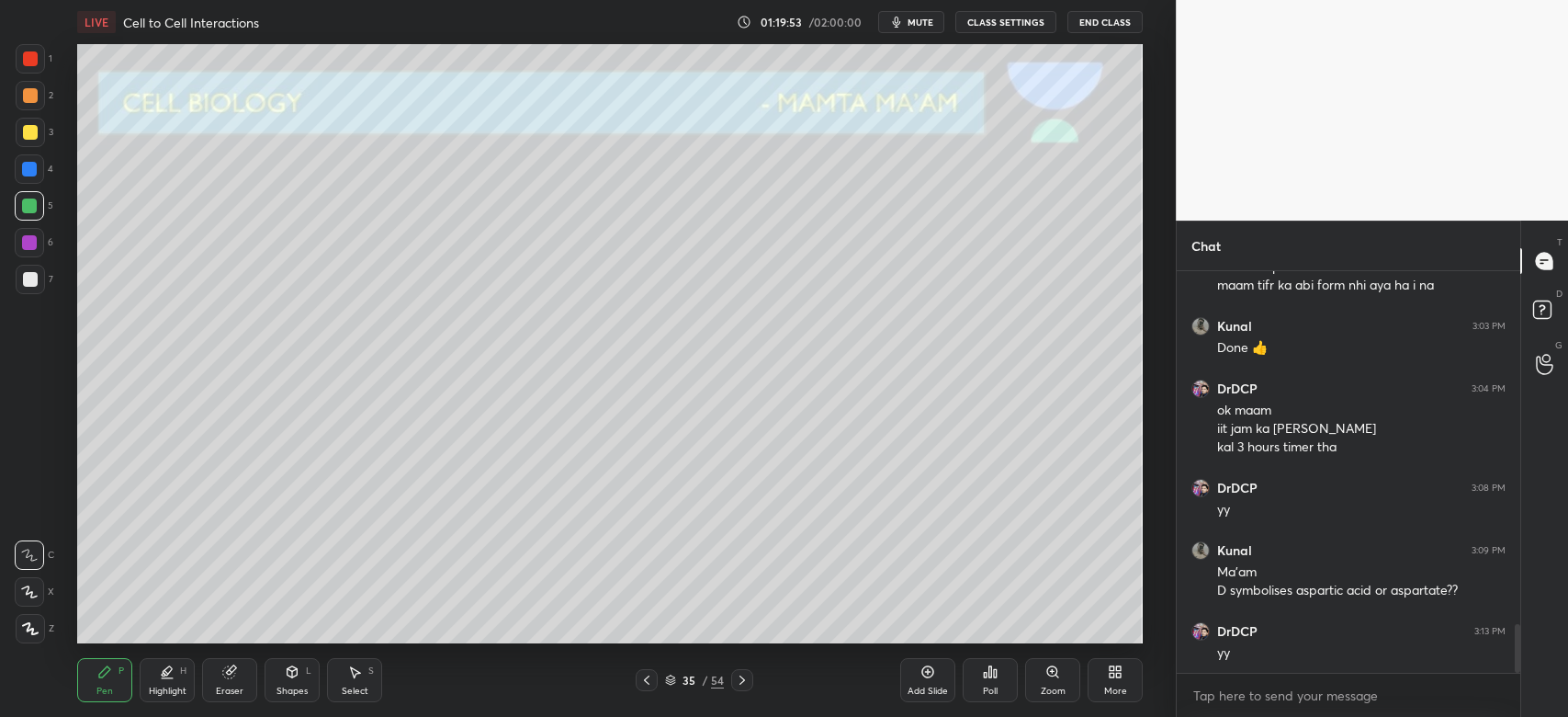
click at [291, 670] on icon at bounding box center [292, 670] width 10 height 3
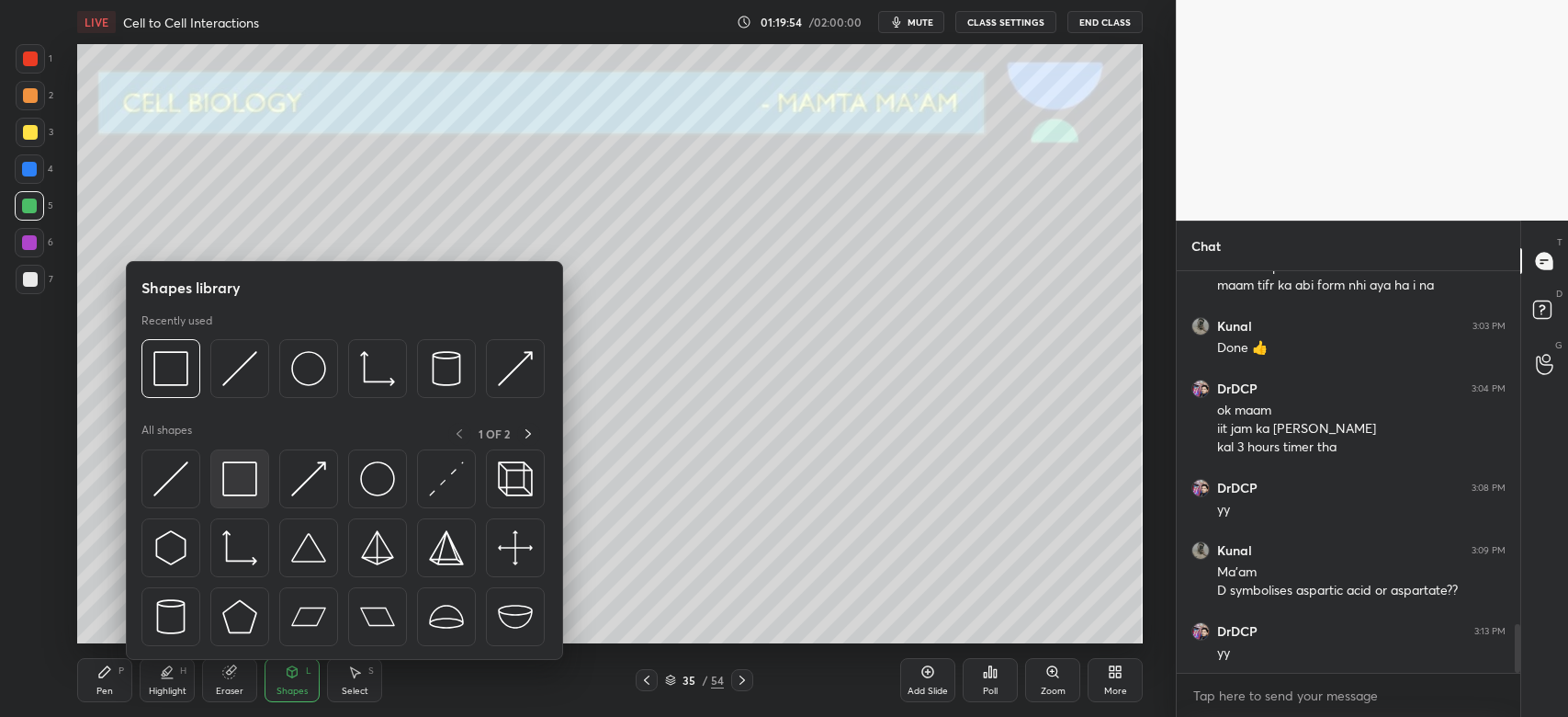
click at [215, 478] on div at bounding box center [240, 478] width 59 height 59
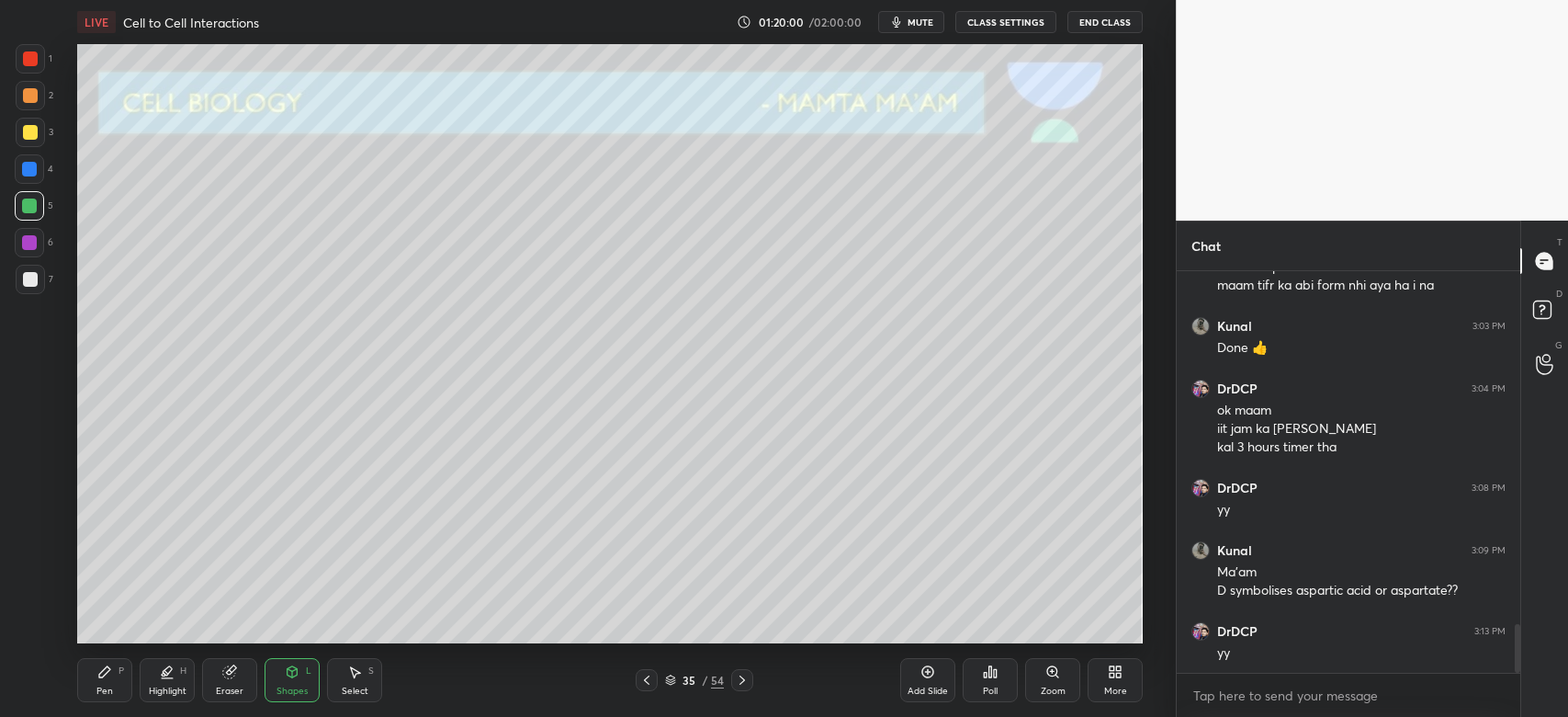
click at [95, 671] on div "Pen P" at bounding box center [104, 680] width 55 height 44
click at [236, 684] on div "Eraser" at bounding box center [229, 680] width 55 height 44
click at [95, 668] on div "Pen P" at bounding box center [104, 680] width 55 height 44
click at [14, 126] on div "1 2 3 4 5 6 7 C X Z C X Z E E Erase all H H" at bounding box center [29, 343] width 59 height 599
click at [30, 127] on div at bounding box center [30, 132] width 15 height 15
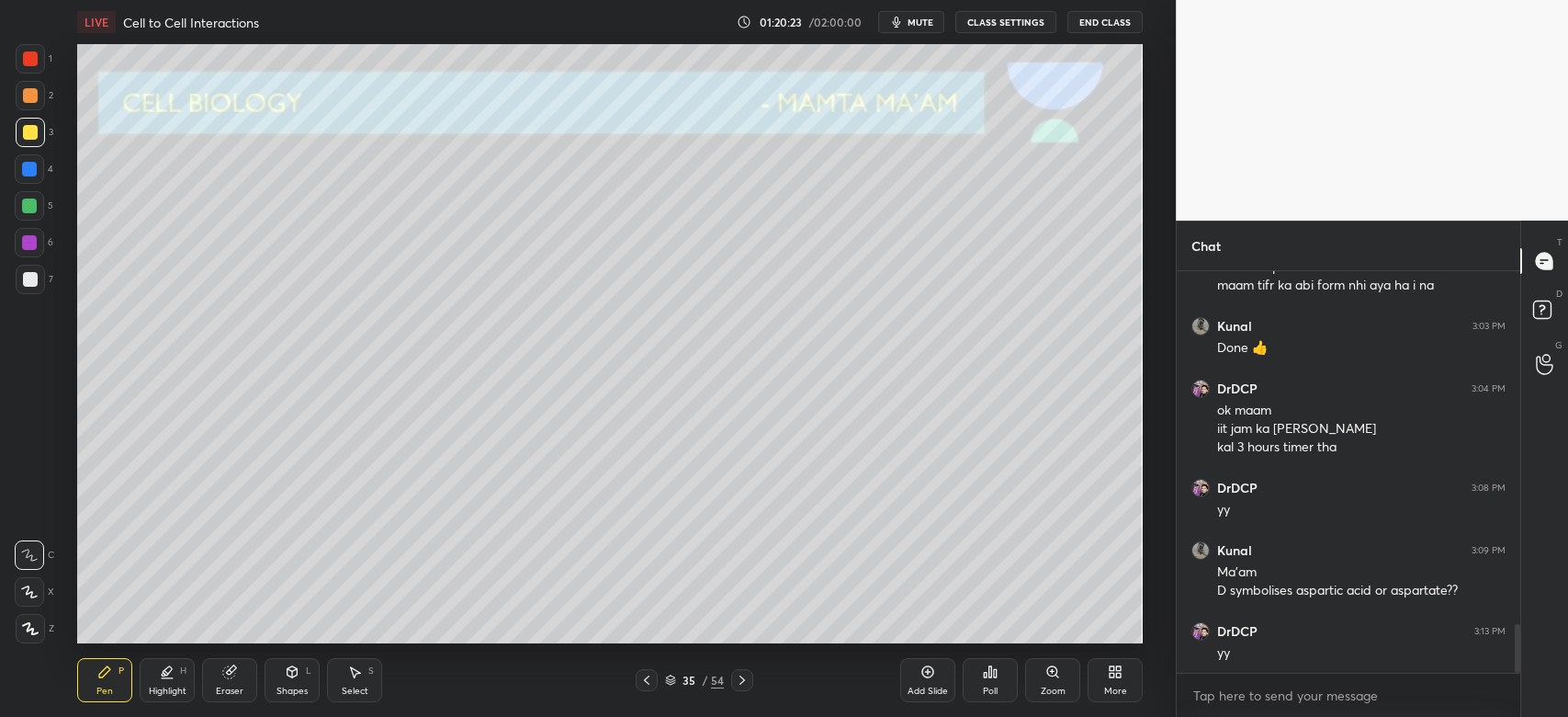
click at [648, 688] on div at bounding box center [646, 680] width 22 height 22
click at [654, 684] on div at bounding box center [646, 680] width 22 height 22
click at [743, 684] on icon at bounding box center [742, 679] width 15 height 15
click at [742, 687] on div at bounding box center [743, 680] width 22 height 22
click at [37, 162] on div at bounding box center [30, 169] width 30 height 30
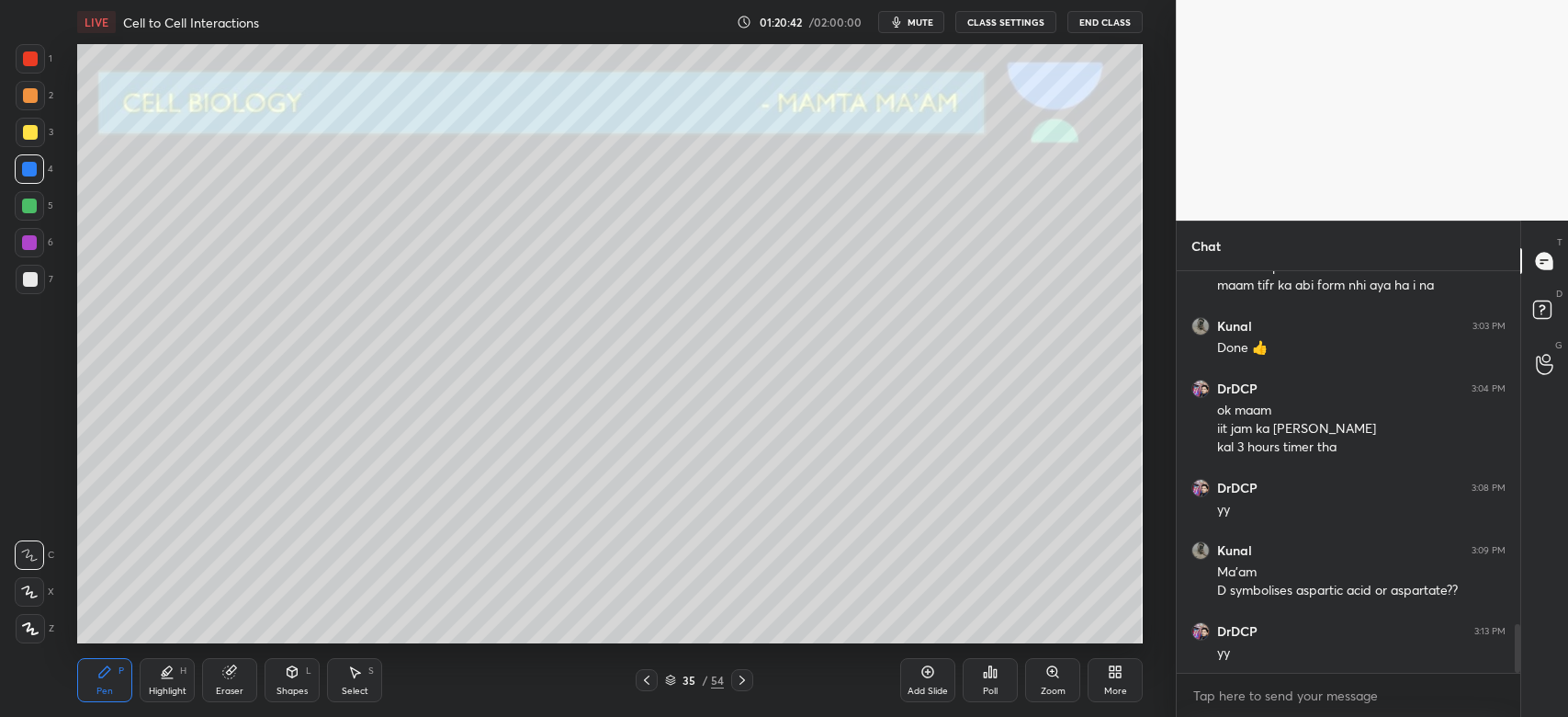
click at [230, 674] on icon at bounding box center [230, 672] width 12 height 12
click at [229, 671] on icon at bounding box center [230, 672] width 12 height 12
click at [111, 671] on icon at bounding box center [104, 671] width 15 height 15
drag, startPoint x: 230, startPoint y: 687, endPoint x: 262, endPoint y: 649, distance: 49.7
click at [236, 687] on div "Eraser" at bounding box center [230, 690] width 28 height 9
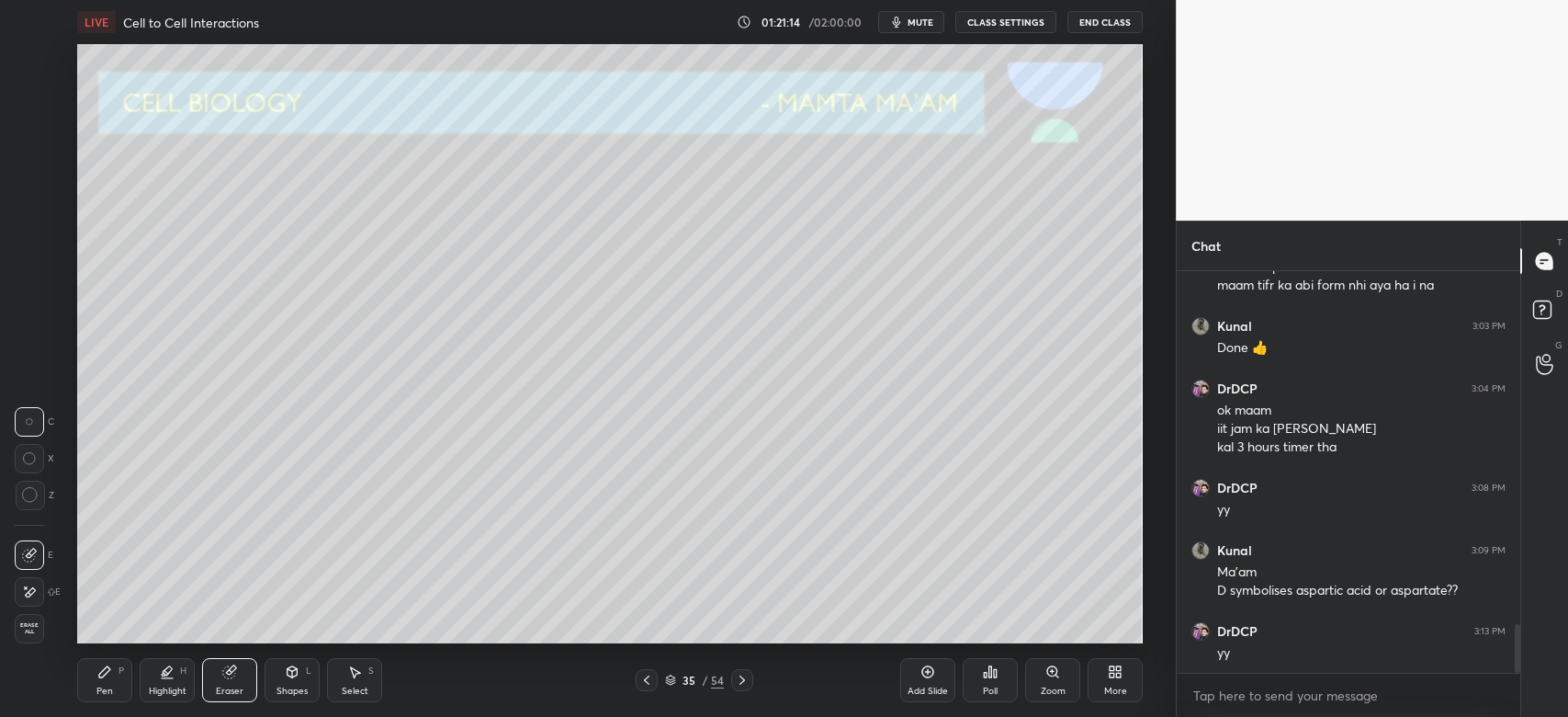
click at [112, 682] on div "Pen P" at bounding box center [104, 680] width 55 height 44
click at [15, 204] on div at bounding box center [30, 206] width 30 height 30
click at [37, 166] on div at bounding box center [29, 169] width 15 height 15
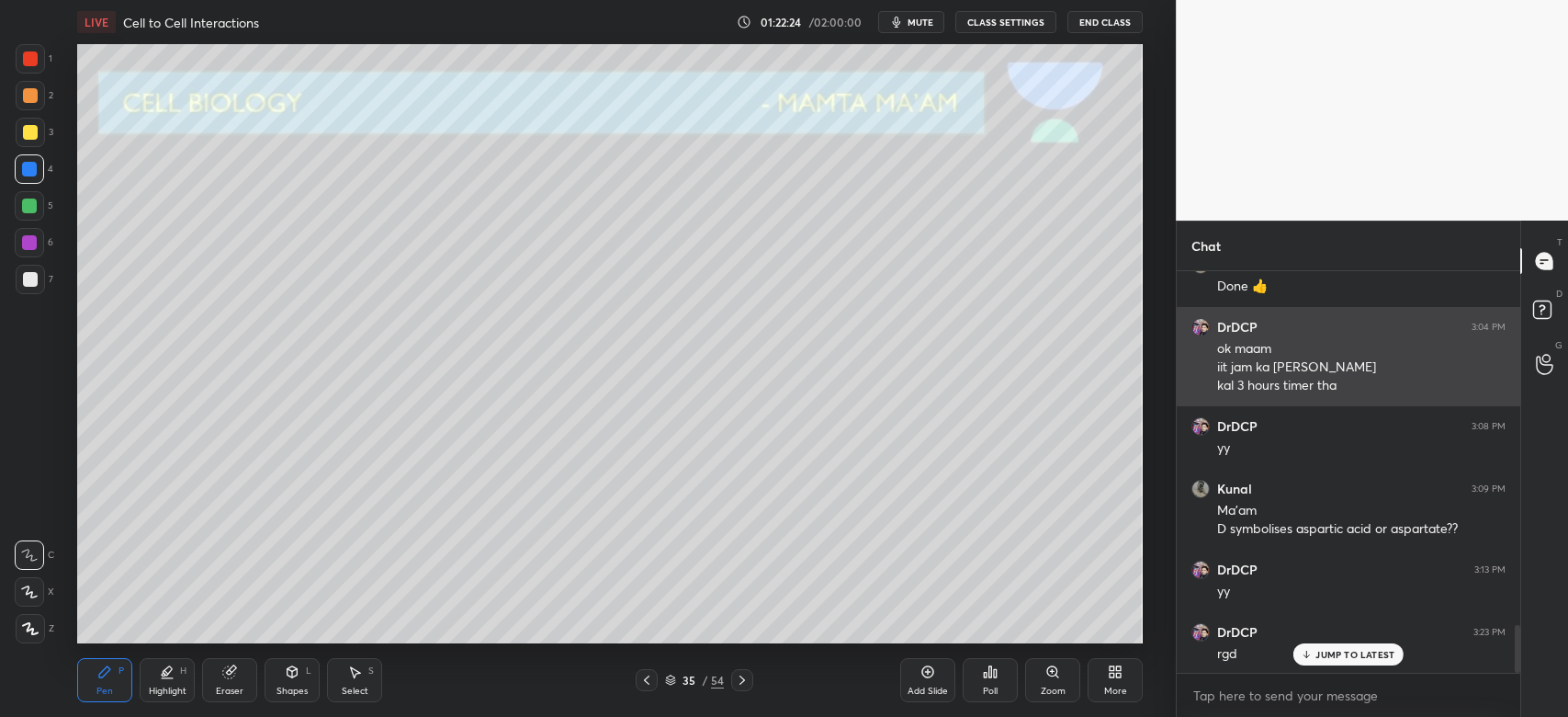
scroll to position [3066, 0]
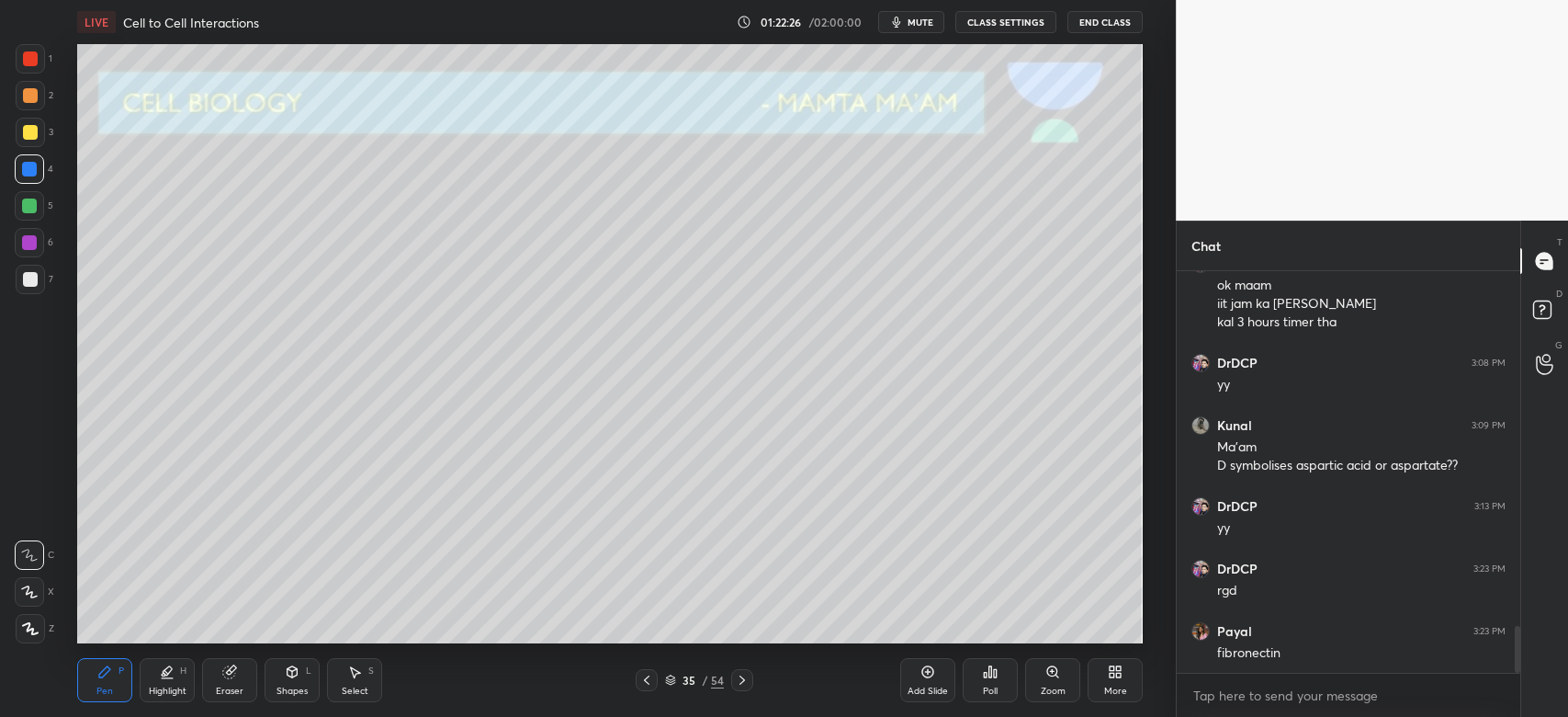
drag, startPoint x: 35, startPoint y: 136, endPoint x: 55, endPoint y: 192, distance: 59.5
click at [35, 139] on div at bounding box center [31, 132] width 30 height 30
click at [44, 212] on div "5" at bounding box center [34, 206] width 39 height 30
click at [236, 678] on icon at bounding box center [230, 671] width 15 height 15
click at [179, 684] on div "Highlight H" at bounding box center [166, 680] width 55 height 44
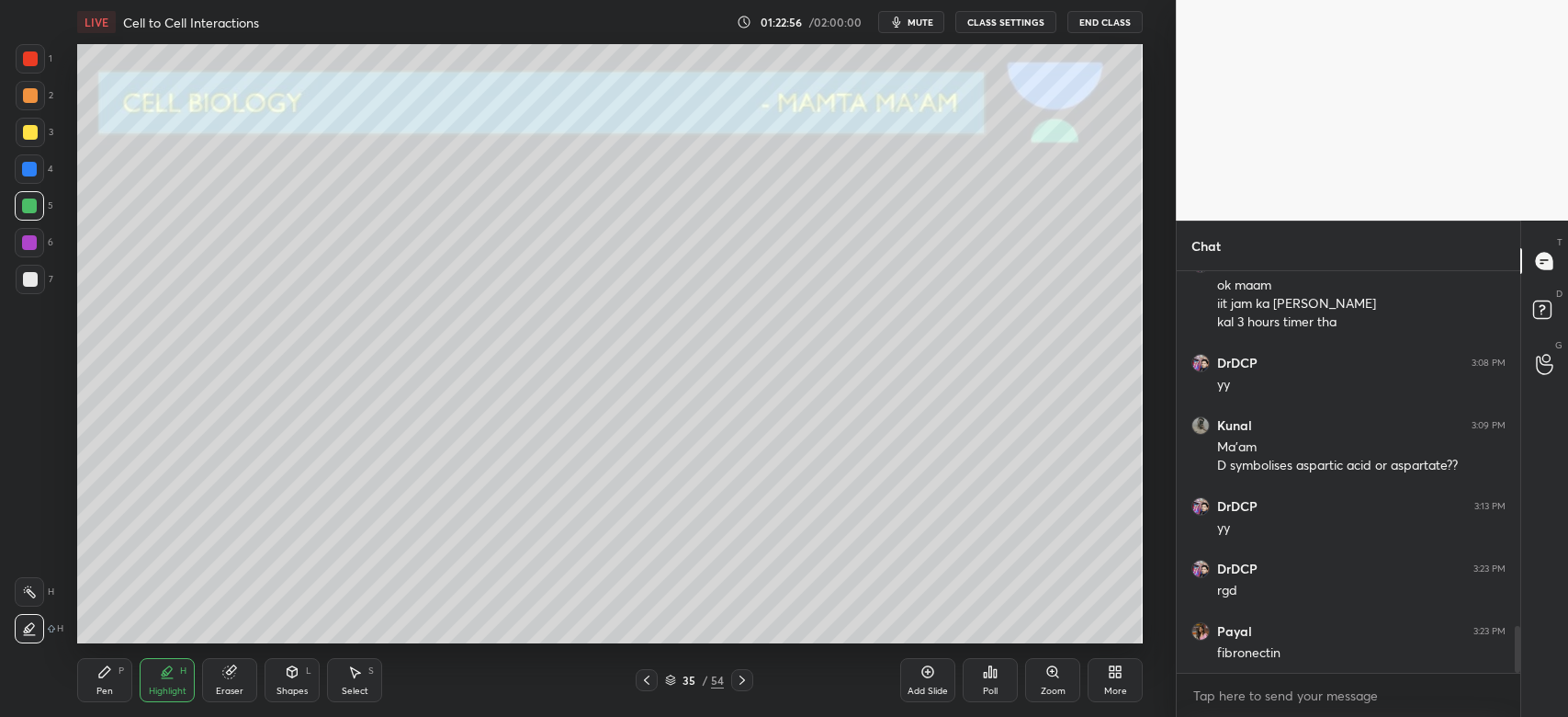
drag, startPoint x: 43, startPoint y: 127, endPoint x: 41, endPoint y: 158, distance: 31.1
click at [41, 136] on div at bounding box center [31, 132] width 30 height 30
click at [37, 90] on div at bounding box center [31, 95] width 30 height 30
click at [34, 95] on div at bounding box center [30, 95] width 15 height 15
drag, startPoint x: 102, startPoint y: 684, endPoint x: 102, endPoint y: 650, distance: 34.0
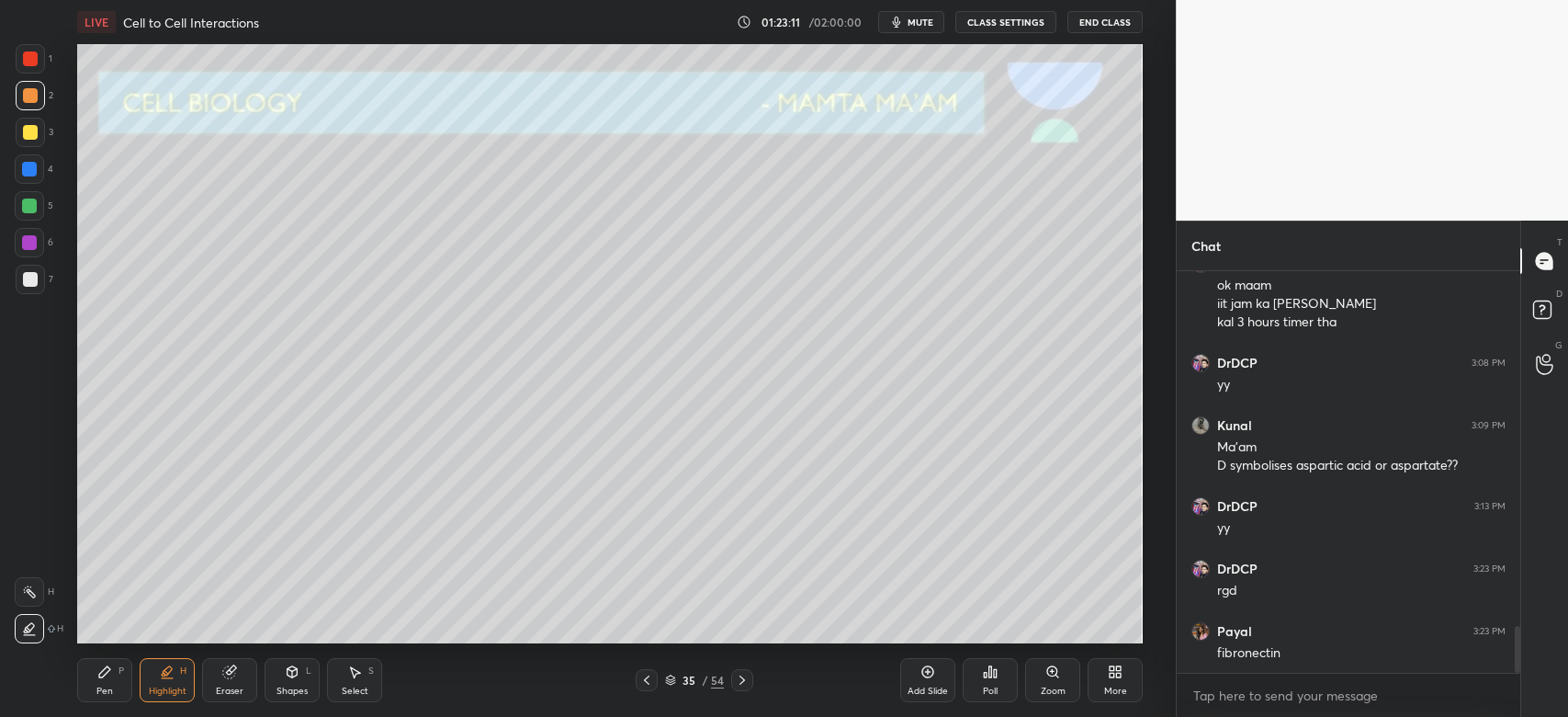
click at [102, 678] on div "Pen P" at bounding box center [104, 680] width 55 height 44
click at [33, 205] on div at bounding box center [29, 206] width 15 height 15
drag, startPoint x: 30, startPoint y: 240, endPoint x: 68, endPoint y: 333, distance: 100.5
click at [30, 241] on div at bounding box center [29, 243] width 15 height 15
drag, startPoint x: 31, startPoint y: 167, endPoint x: 44, endPoint y: 174, distance: 14.8
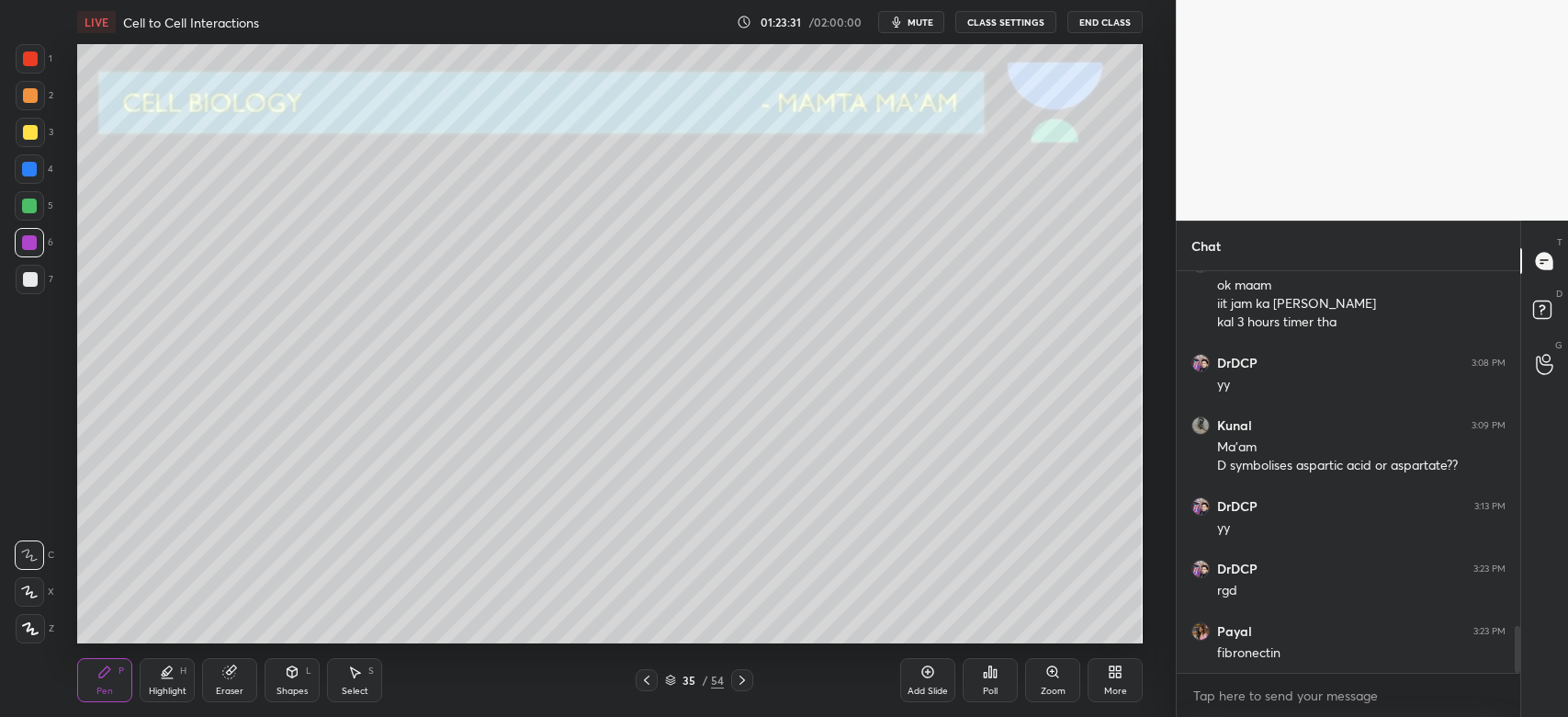
click at [33, 171] on div at bounding box center [29, 169] width 15 height 15
click at [30, 249] on div at bounding box center [29, 243] width 15 height 15
drag, startPoint x: 35, startPoint y: 188, endPoint x: 47, endPoint y: 194, distance: 13.4
click at [35, 187] on div "4" at bounding box center [34, 172] width 39 height 37
click at [647, 687] on div at bounding box center [646, 680] width 22 height 22
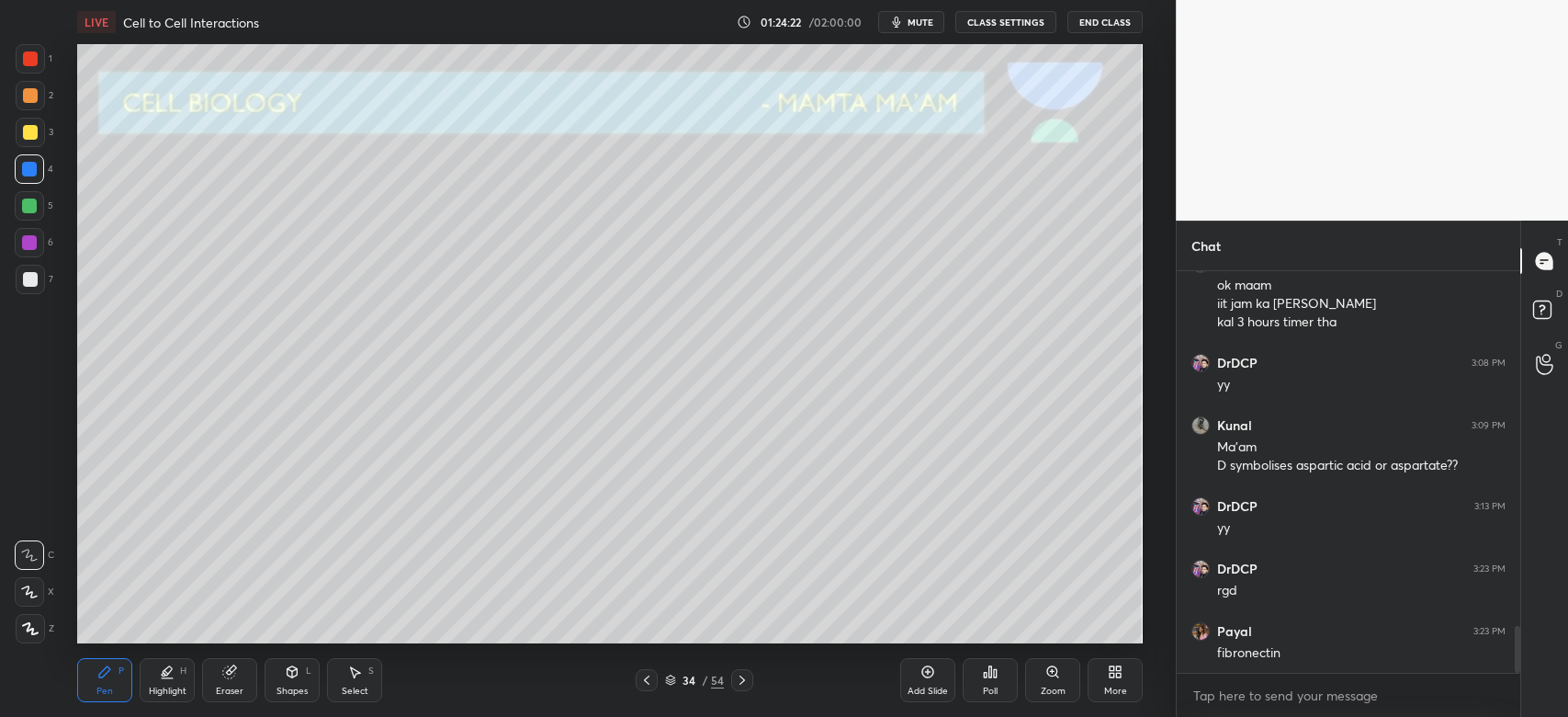
click at [744, 677] on icon at bounding box center [742, 679] width 15 height 15
click at [30, 129] on div at bounding box center [30, 132] width 15 height 15
click at [156, 675] on div "Highlight H" at bounding box center [166, 680] width 55 height 44
click at [237, 686] on div "Eraser" at bounding box center [230, 690] width 28 height 9
click at [37, 588] on div at bounding box center [30, 592] width 30 height 30
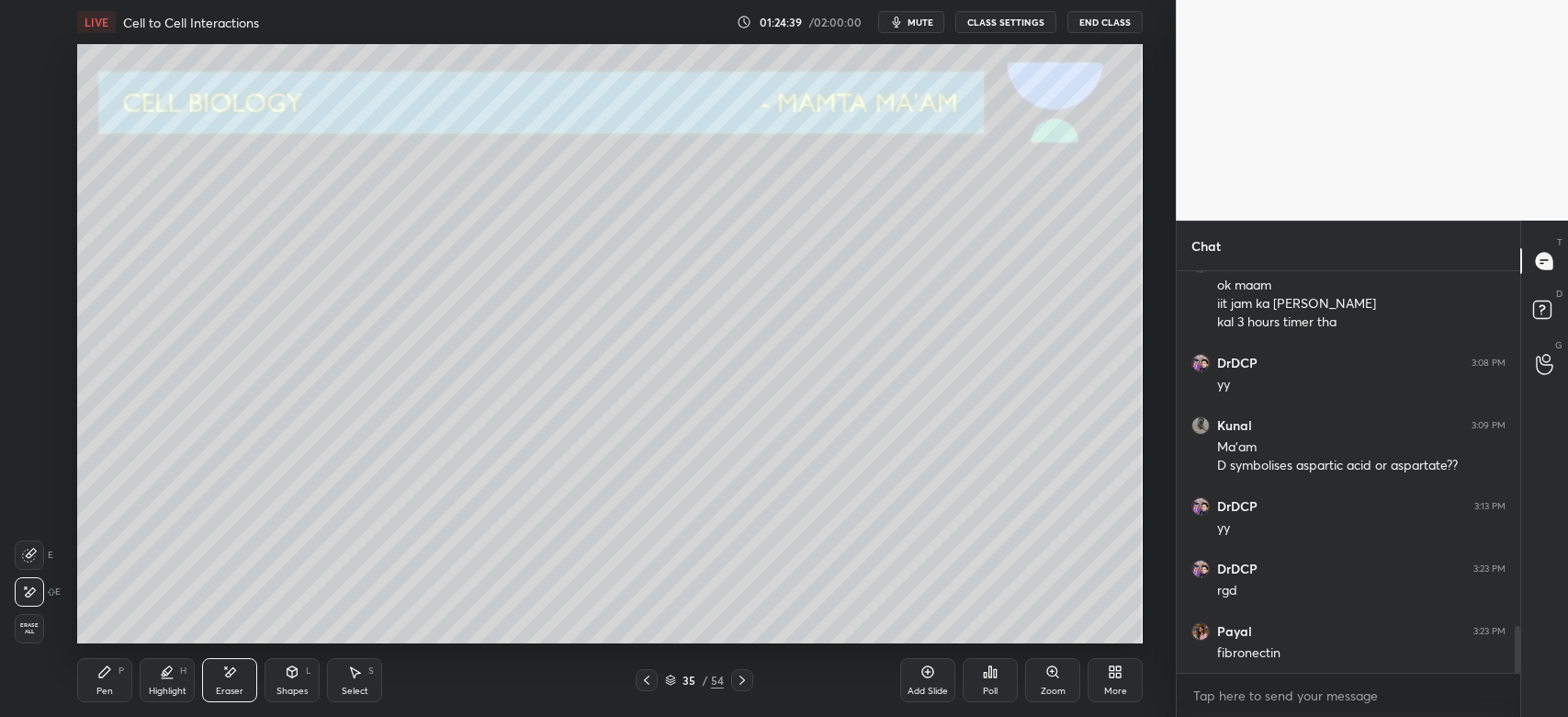
click at [111, 686] on div "Pen" at bounding box center [104, 690] width 17 height 9
click at [179, 671] on div "Highlight H" at bounding box center [166, 680] width 55 height 44
click at [22, 591] on div "1 2 3 4 5 6 7 C X Z E E Erase all H H" at bounding box center [29, 343] width 59 height 599
click at [227, 684] on div "Eraser" at bounding box center [229, 680] width 55 height 44
click at [115, 687] on div "Pen P" at bounding box center [104, 680] width 55 height 44
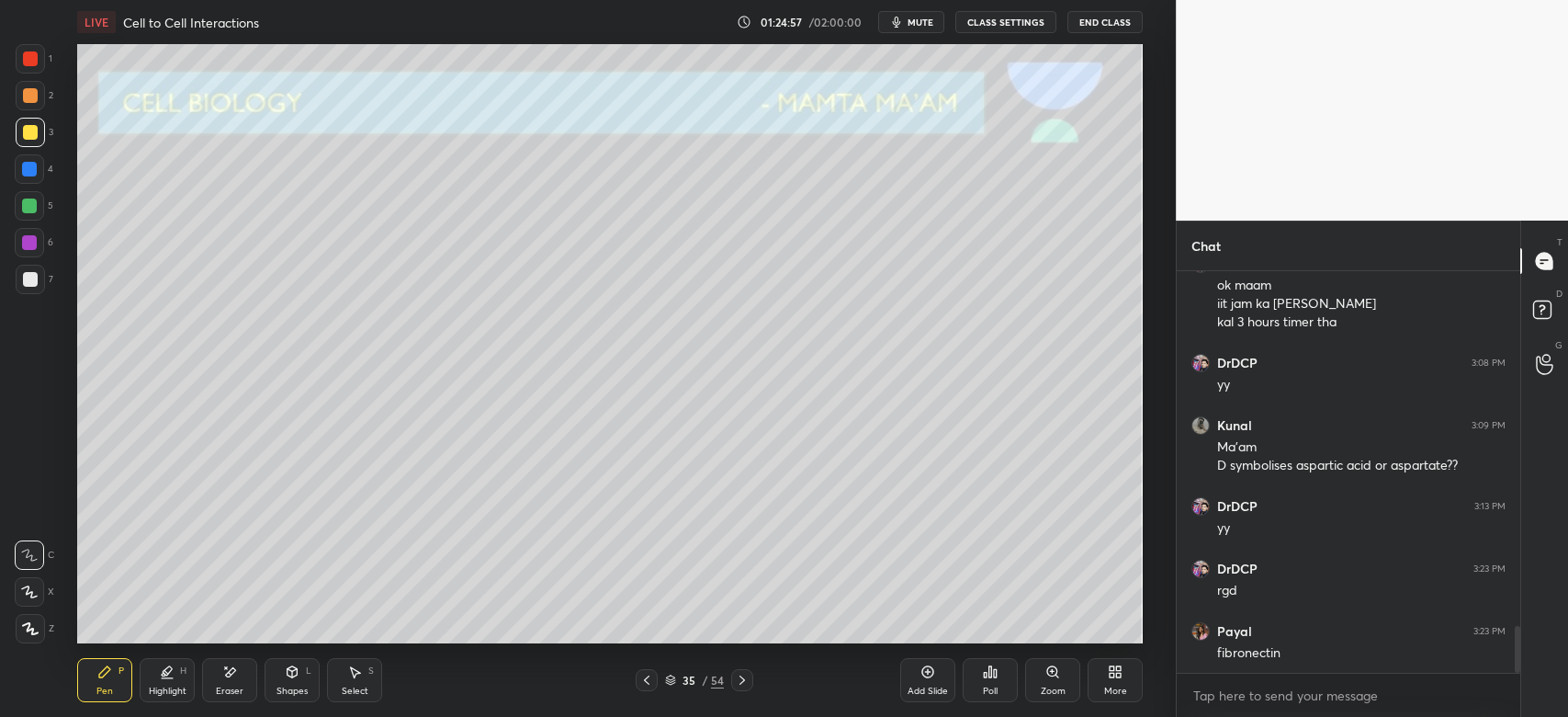
drag, startPoint x: 170, startPoint y: 690, endPoint x: 170, endPoint y: 672, distance: 18.0
click at [170, 687] on div "Highlight" at bounding box center [168, 690] width 38 height 9
click at [238, 687] on div "Eraser" at bounding box center [230, 690] width 28 height 9
click at [37, 551] on div at bounding box center [30, 555] width 30 height 30
click at [117, 687] on div "Pen P" at bounding box center [104, 680] width 55 height 44
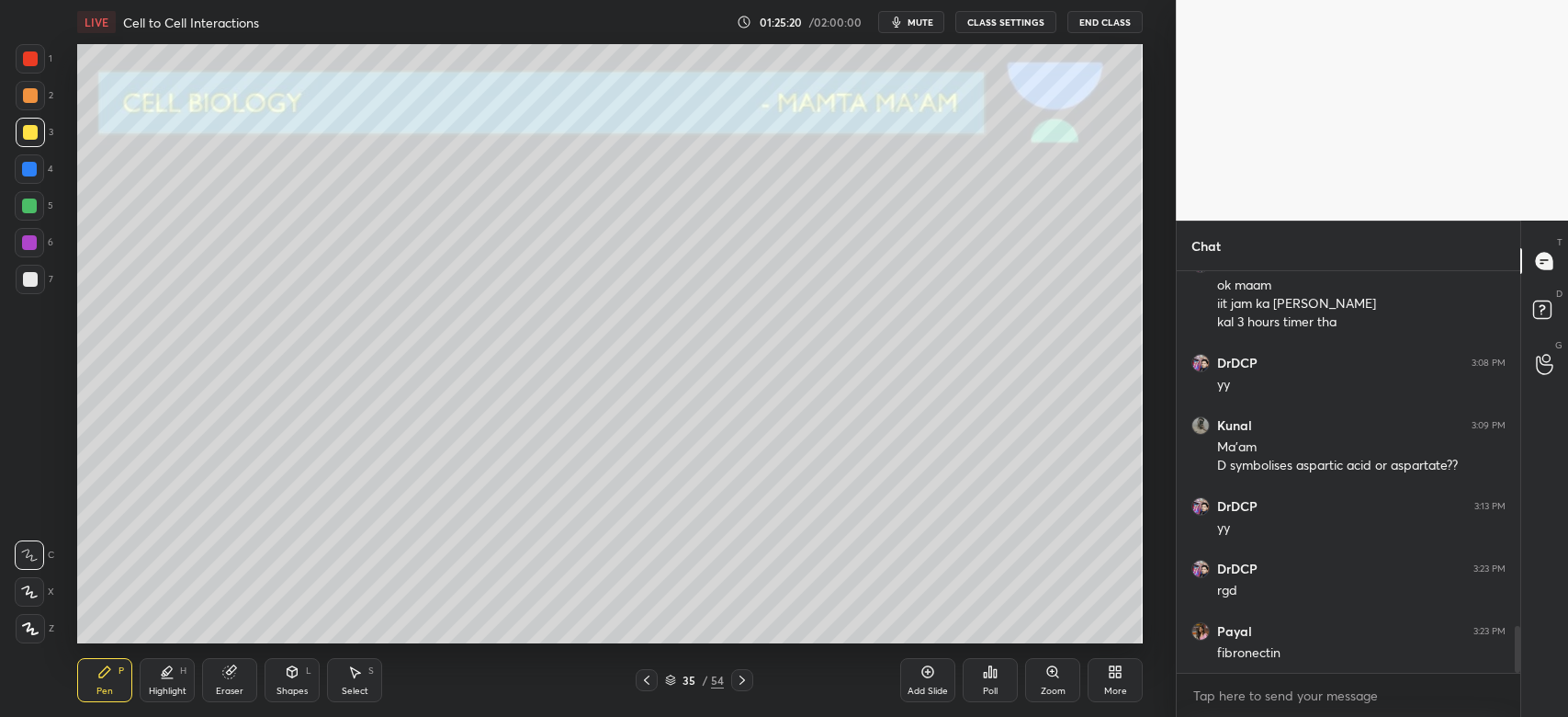
drag, startPoint x: 161, startPoint y: 687, endPoint x: 168, endPoint y: 656, distance: 31.8
click at [162, 683] on div "Highlight H" at bounding box center [166, 680] width 55 height 44
click at [106, 684] on div "Pen P" at bounding box center [104, 680] width 55 height 44
click at [37, 131] on div at bounding box center [31, 132] width 30 height 30
click at [23, 90] on div at bounding box center [30, 95] width 15 height 15
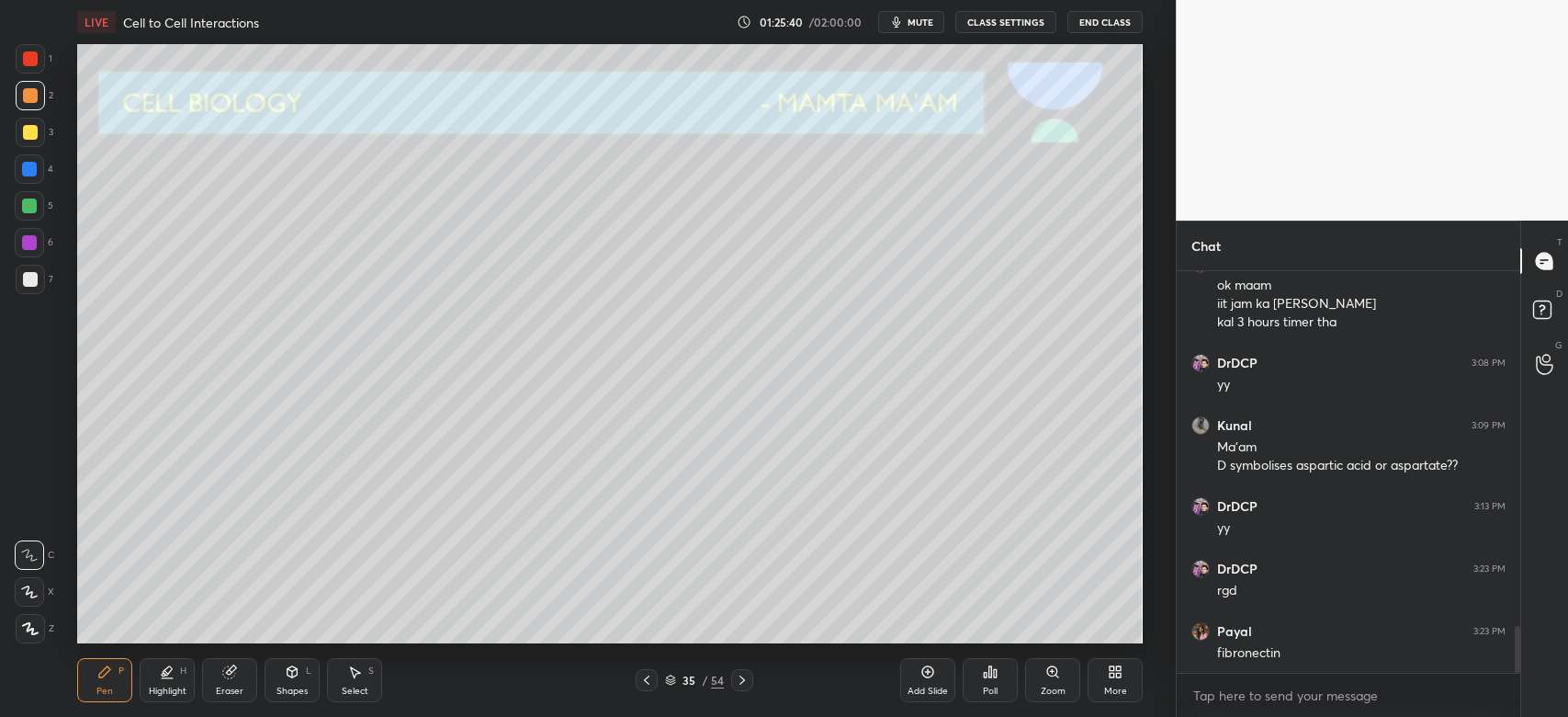
click at [35, 59] on div at bounding box center [30, 59] width 15 height 15
click at [37, 213] on div at bounding box center [30, 206] width 30 height 30
click at [31, 213] on div at bounding box center [30, 206] width 30 height 30
click at [28, 285] on div at bounding box center [30, 279] width 15 height 15
drag, startPoint x: 227, startPoint y: 684, endPoint x: 226, endPoint y: 673, distance: 11.0
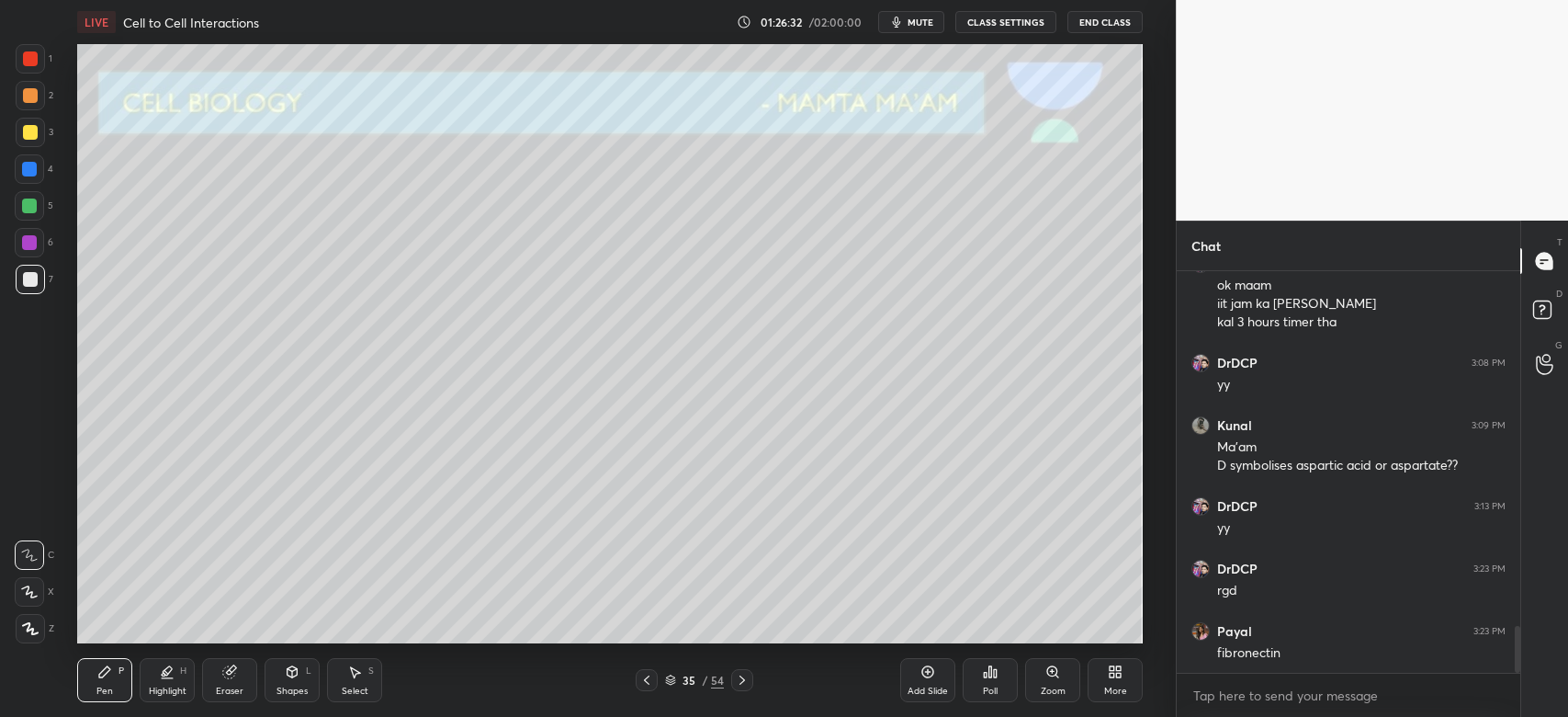
click at [227, 682] on div "Eraser" at bounding box center [229, 680] width 55 height 44
click at [120, 680] on div "Pen P" at bounding box center [104, 680] width 55 height 44
click at [28, 106] on div at bounding box center [31, 95] width 30 height 30
click at [32, 196] on div at bounding box center [30, 206] width 30 height 30
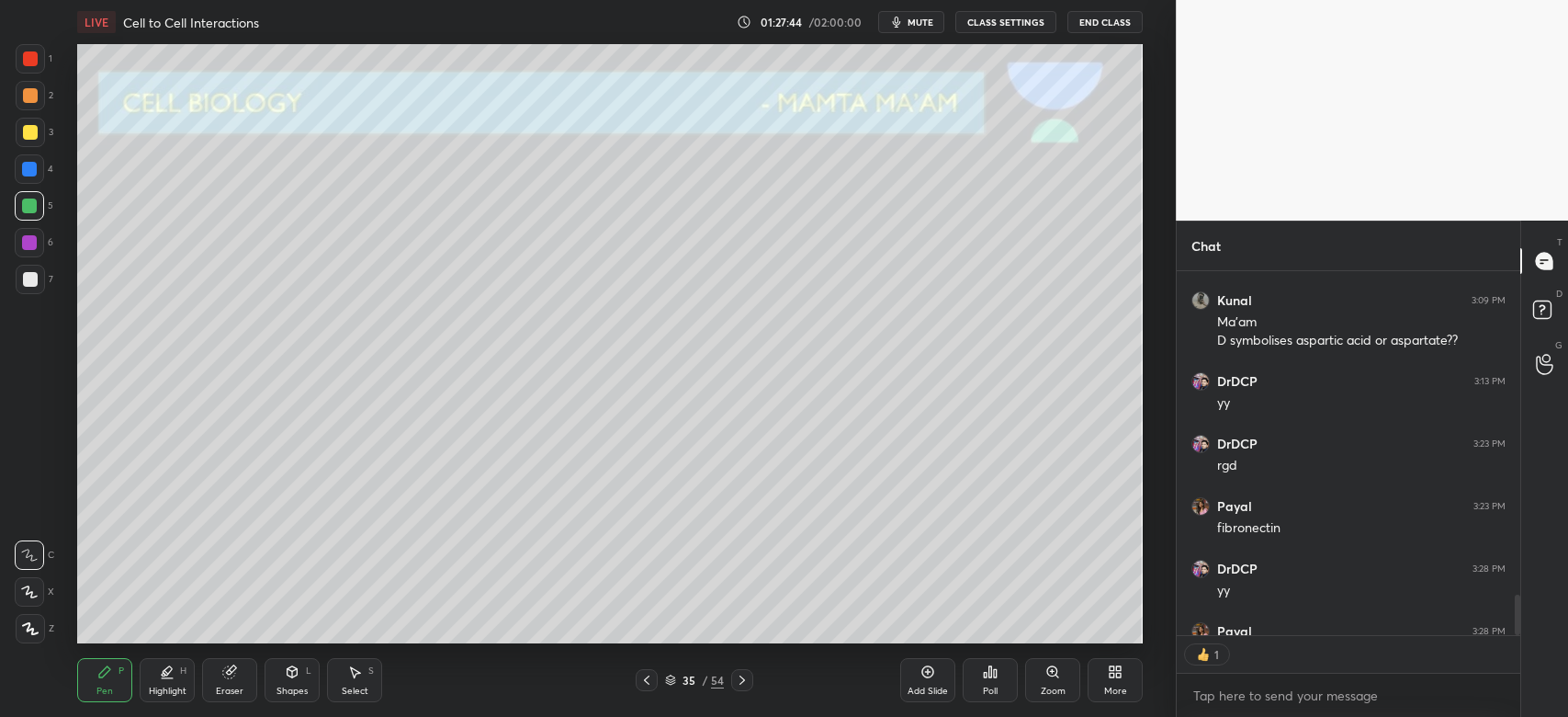
scroll to position [6, 6]
click at [647, 683] on icon at bounding box center [646, 679] width 15 height 15
click at [741, 680] on icon at bounding box center [742, 679] width 15 height 15
click at [743, 684] on icon at bounding box center [742, 679] width 15 height 15
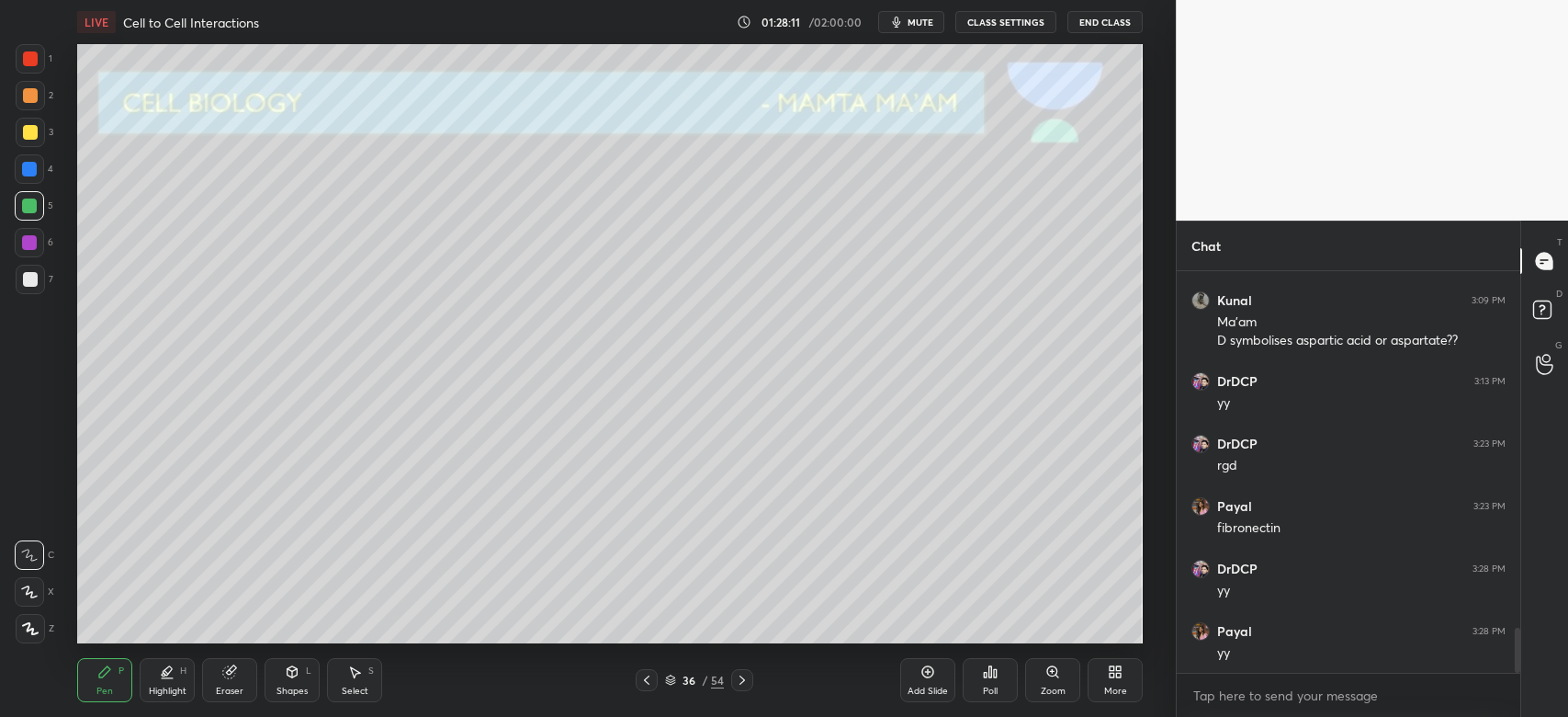
click at [43, 143] on div "3" at bounding box center [35, 132] width 38 height 30
click at [37, 639] on div at bounding box center [31, 628] width 30 height 30
drag, startPoint x: 30, startPoint y: 166, endPoint x: 66, endPoint y: 265, distance: 105.3
click at [30, 170] on div at bounding box center [29, 169] width 15 height 15
click at [294, 673] on icon at bounding box center [292, 671] width 10 height 11
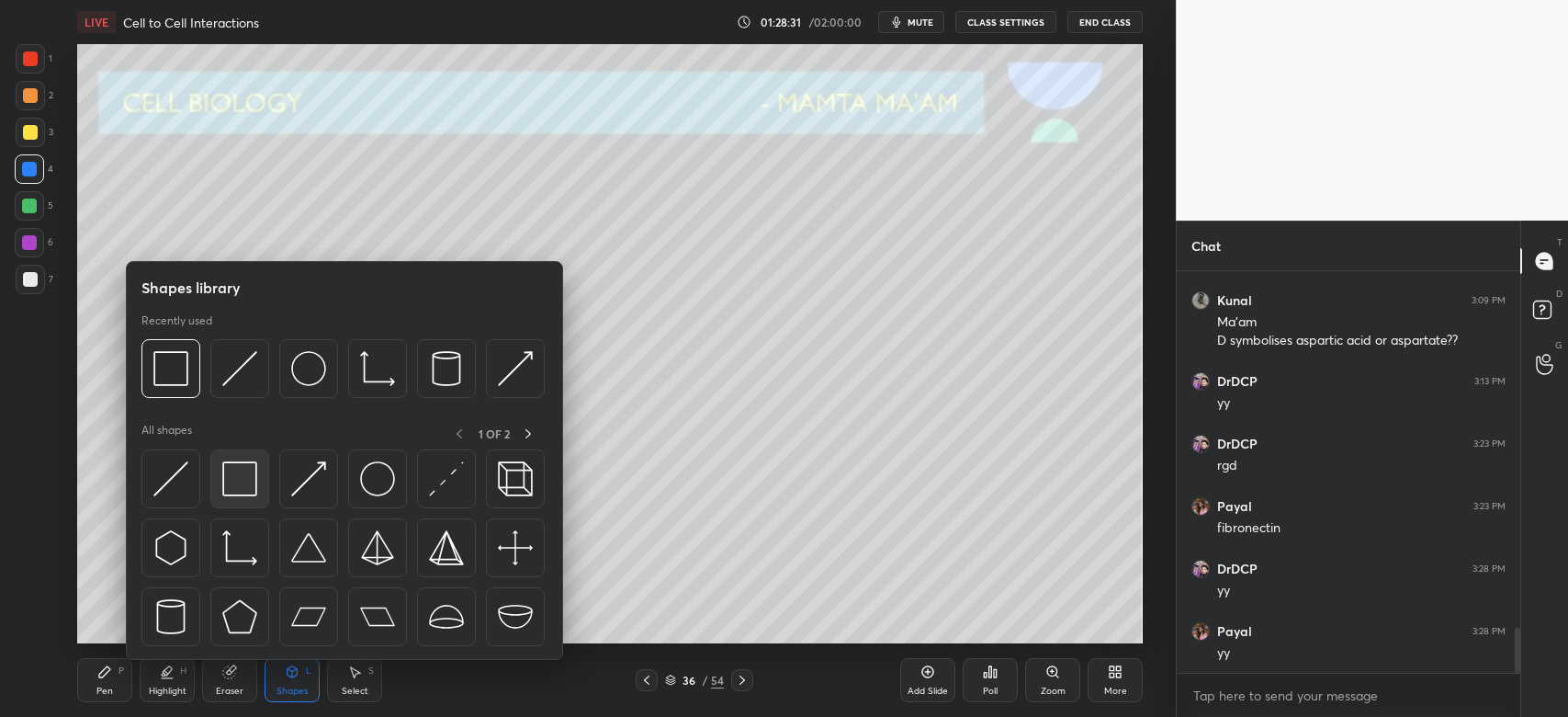
click at [236, 485] on img at bounding box center [240, 478] width 35 height 35
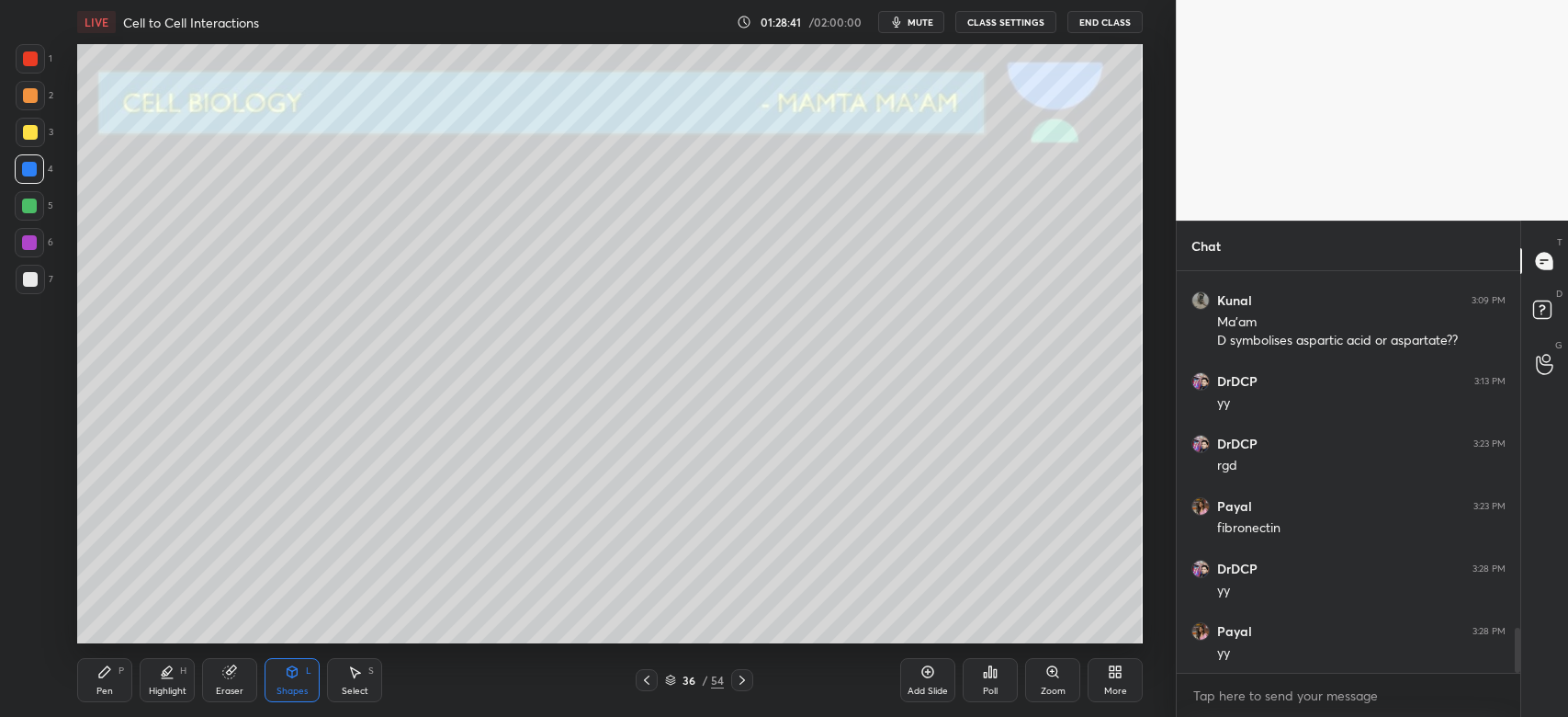
click at [30, 288] on div at bounding box center [31, 279] width 30 height 30
click at [228, 687] on div "Eraser" at bounding box center [230, 690] width 28 height 9
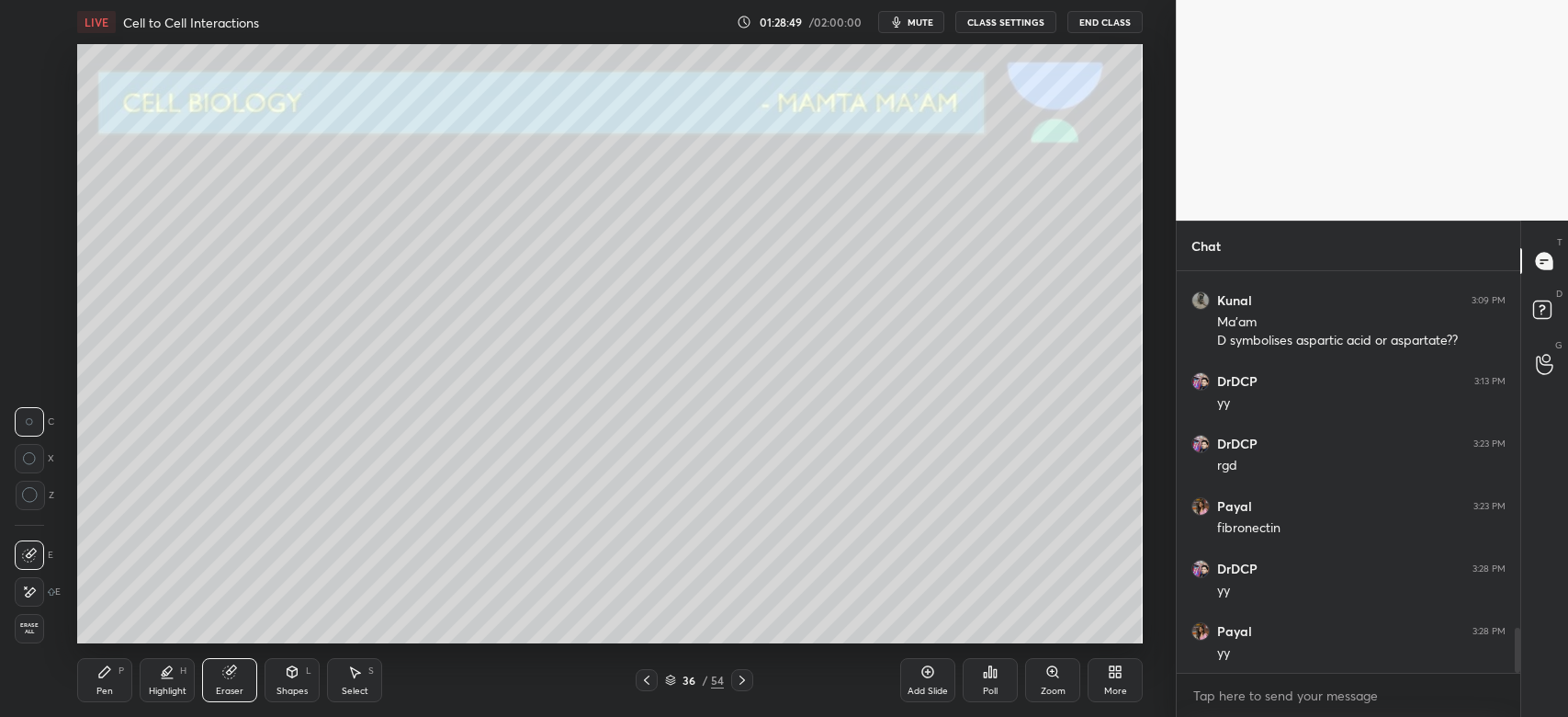
click at [640, 677] on icon at bounding box center [646, 679] width 15 height 15
click at [743, 678] on icon at bounding box center [743, 679] width 6 height 9
drag, startPoint x: 110, startPoint y: 687, endPoint x: 101, endPoint y: 652, distance: 36.1
click at [110, 686] on div "Pen" at bounding box center [104, 690] width 17 height 9
click at [32, 283] on div at bounding box center [30, 279] width 15 height 15
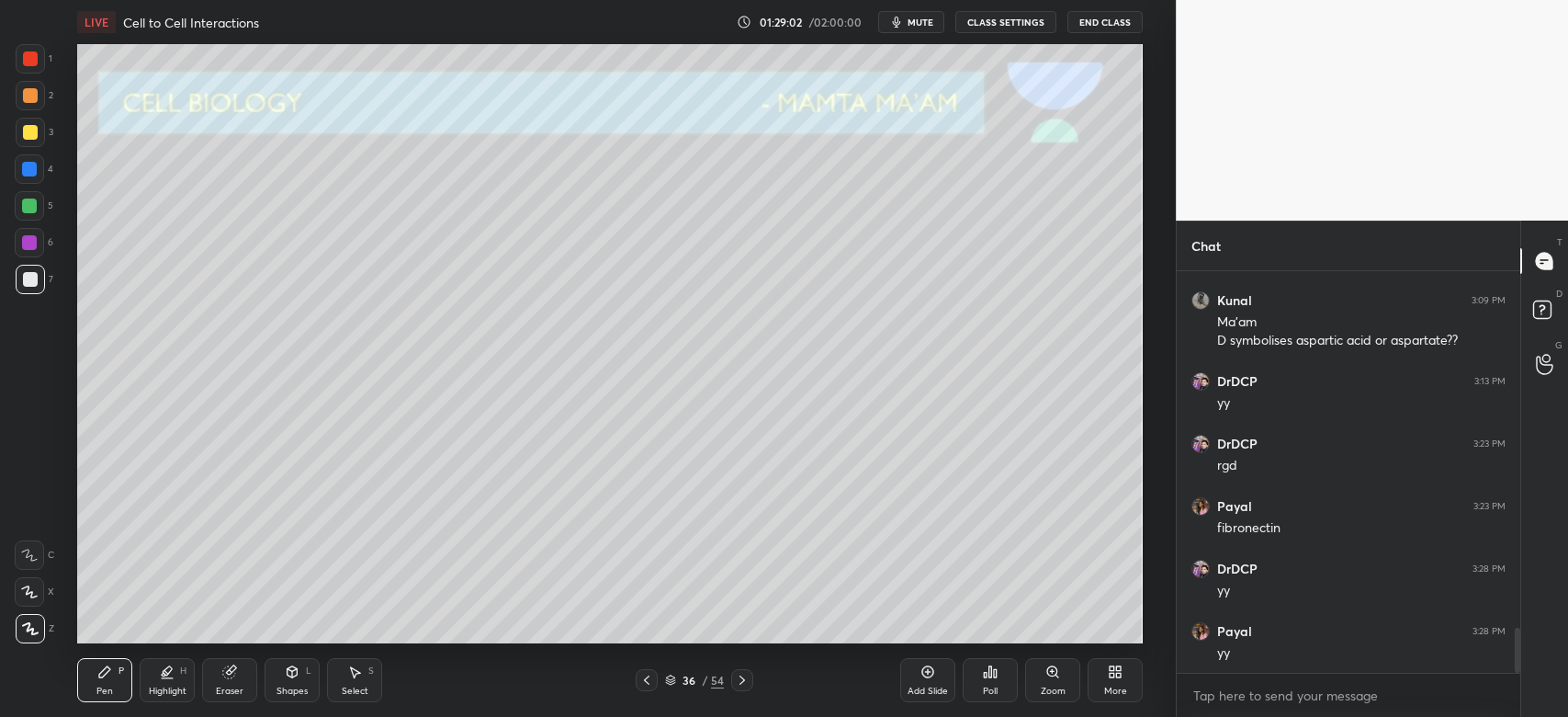
click at [236, 676] on div "Eraser" at bounding box center [229, 680] width 55 height 44
click at [106, 687] on div "Pen" at bounding box center [104, 690] width 17 height 9
click at [22, 151] on div "3" at bounding box center [35, 135] width 38 height 37
click at [41, 180] on div at bounding box center [30, 169] width 30 height 30
click at [178, 686] on div "Highlight" at bounding box center [168, 690] width 38 height 9
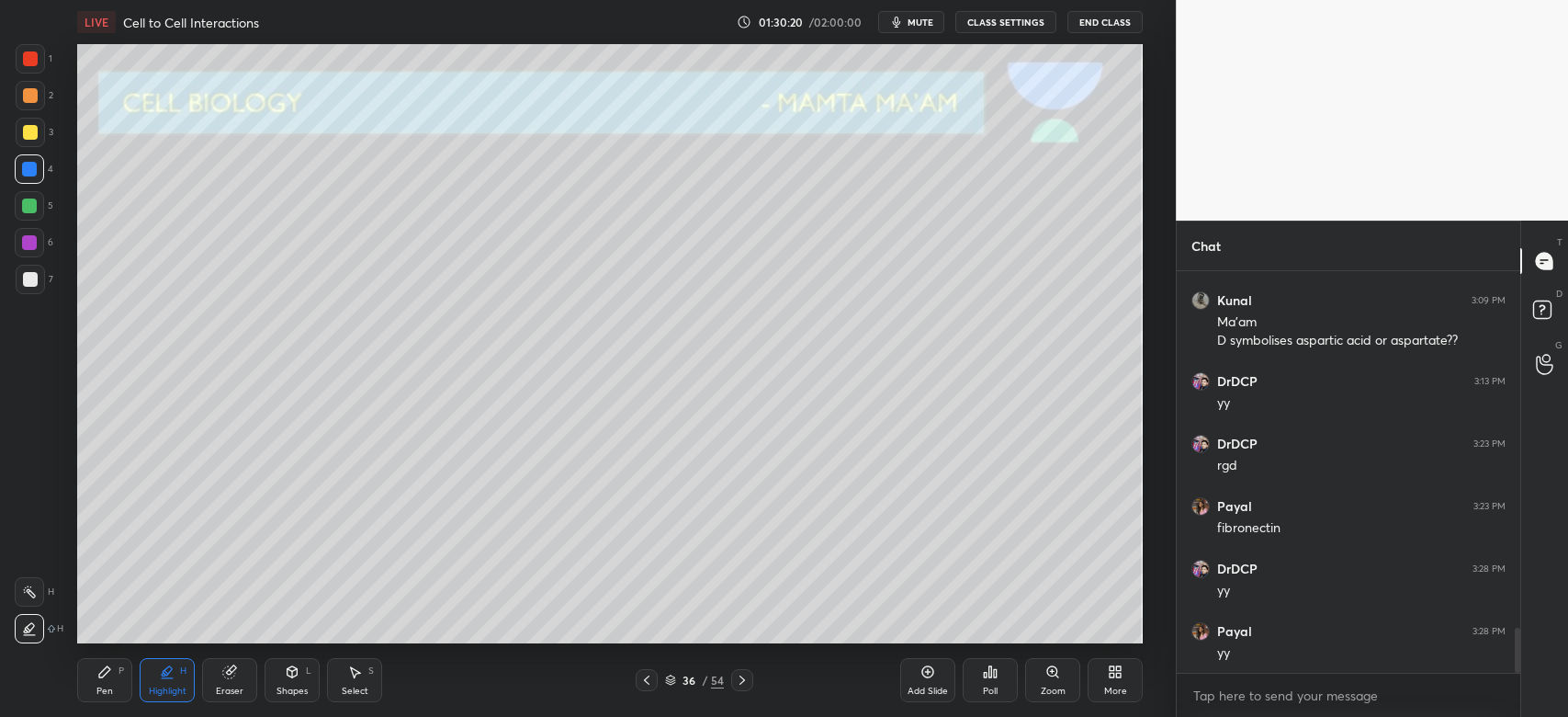
drag, startPoint x: 32, startPoint y: 218, endPoint x: 38, endPoint y: 232, distance: 15.2
click at [31, 220] on div at bounding box center [30, 206] width 30 height 30
click at [35, 81] on div at bounding box center [31, 95] width 30 height 30
click at [40, 67] on div "1" at bounding box center [34, 59] width 37 height 30
drag, startPoint x: 153, startPoint y: 684, endPoint x: 148, endPoint y: 676, distance: 9.4
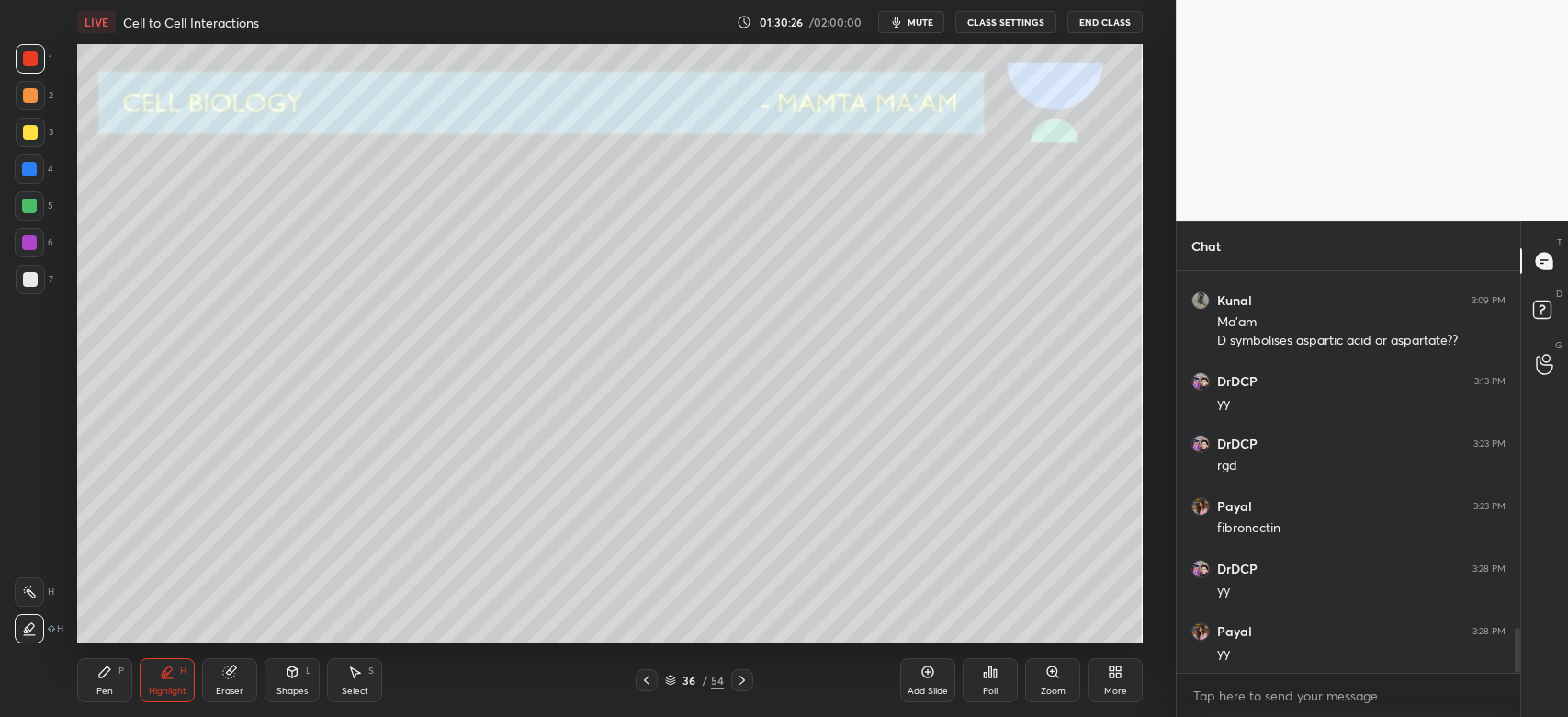
click at [151, 680] on div "Highlight H" at bounding box center [166, 680] width 55 height 44
click at [114, 683] on div "Pen P" at bounding box center [104, 680] width 55 height 44
click at [40, 211] on div at bounding box center [30, 206] width 30 height 30
click at [45, 90] on div "2" at bounding box center [35, 95] width 38 height 30
click at [22, 253] on div at bounding box center [30, 243] width 30 height 30
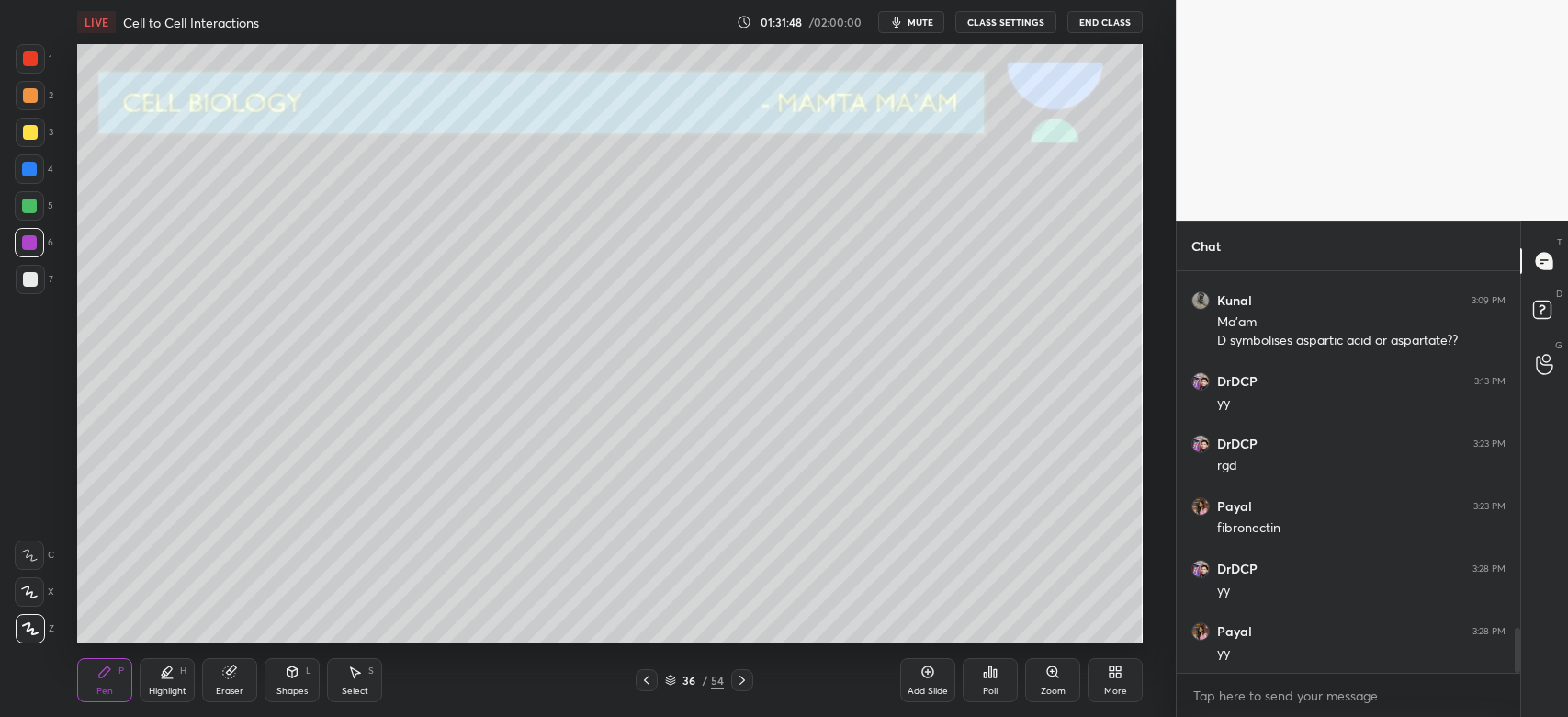
drag, startPoint x: 30, startPoint y: 210, endPoint x: 46, endPoint y: 219, distance: 18.4
click at [35, 213] on div at bounding box center [30, 206] width 30 height 30
click at [21, 175] on div at bounding box center [30, 169] width 30 height 30
click at [25, 63] on div at bounding box center [31, 59] width 30 height 30
click at [24, 98] on div at bounding box center [30, 95] width 15 height 15
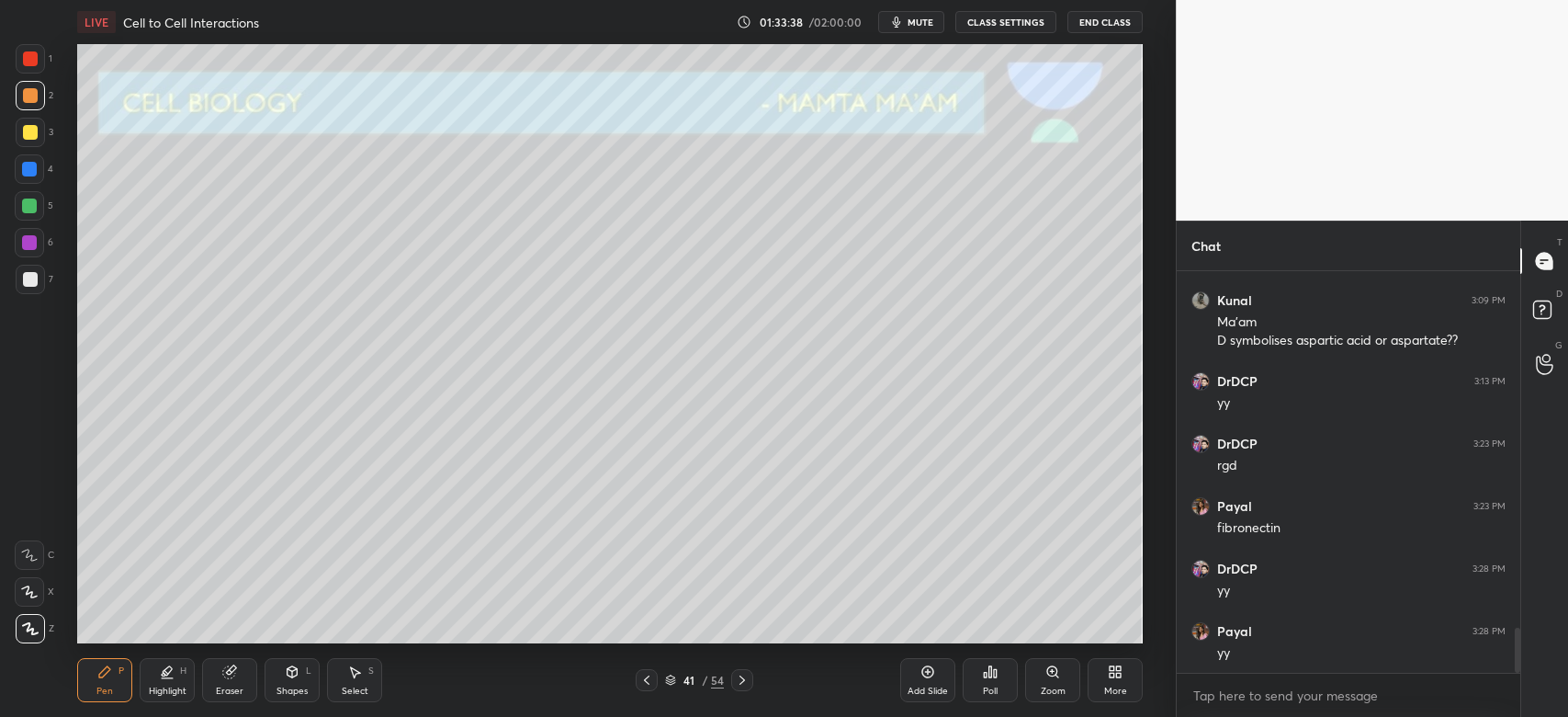
click at [669, 682] on icon at bounding box center [670, 679] width 11 height 11
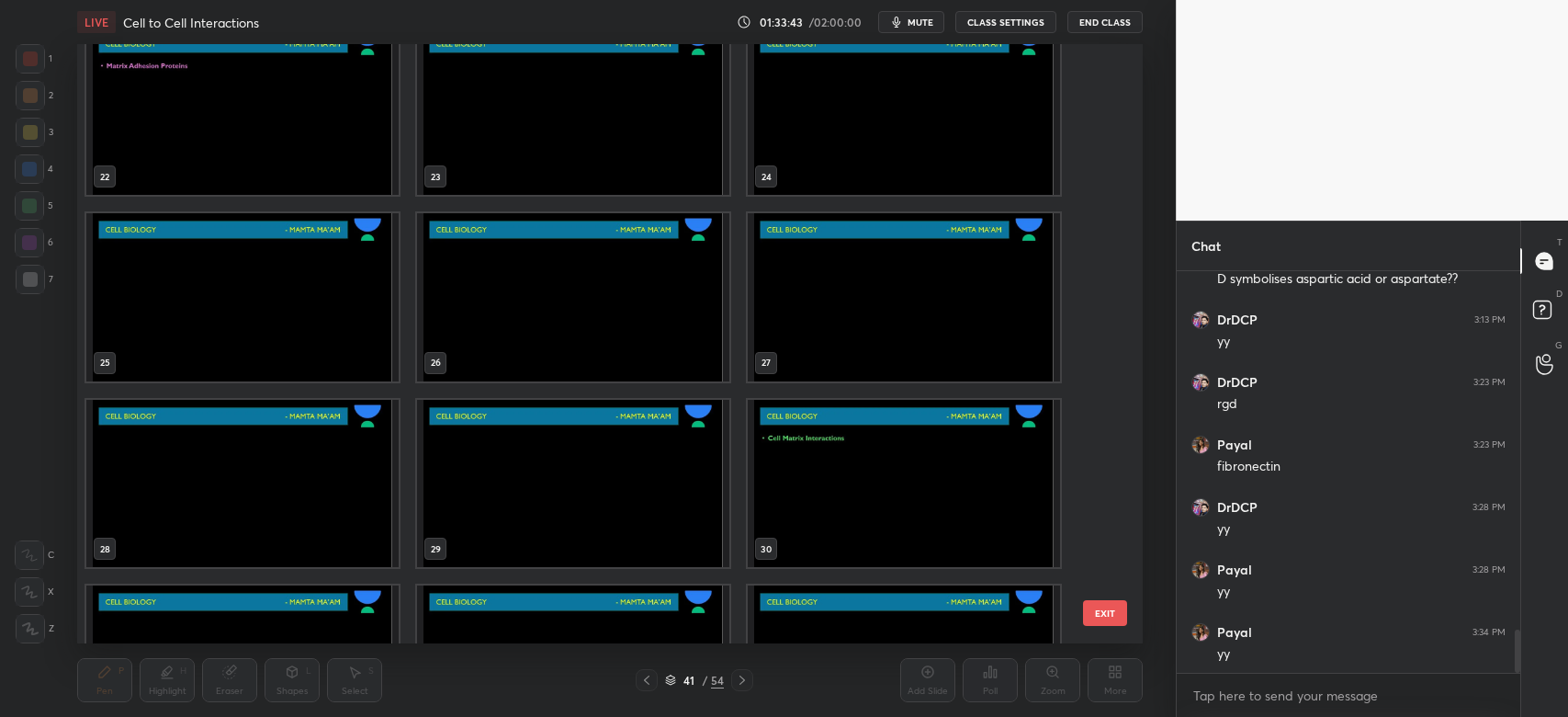
scroll to position [3316, 0]
click at [806, 474] on img "grid" at bounding box center [904, 482] width 312 height 168
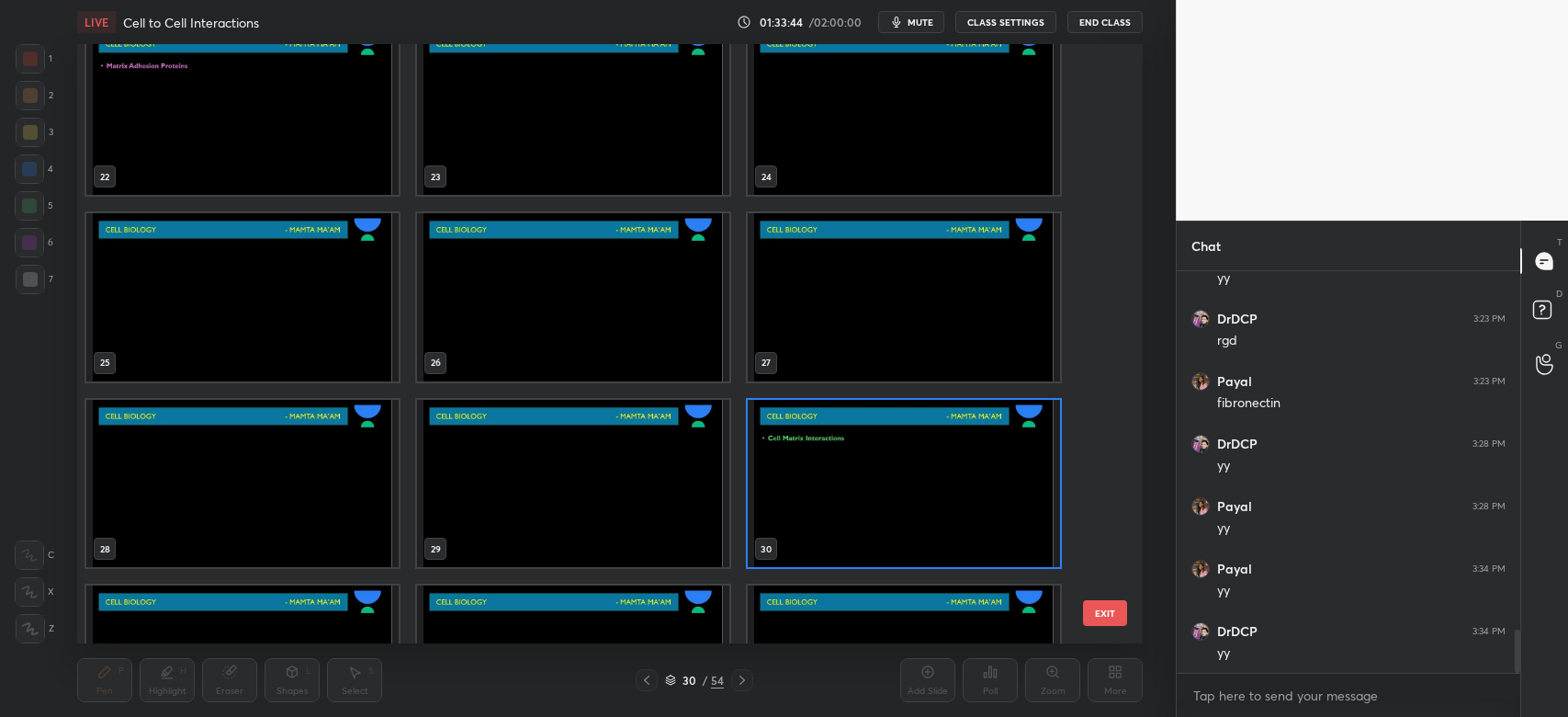
click at [812, 479] on img "grid" at bounding box center [904, 482] width 312 height 168
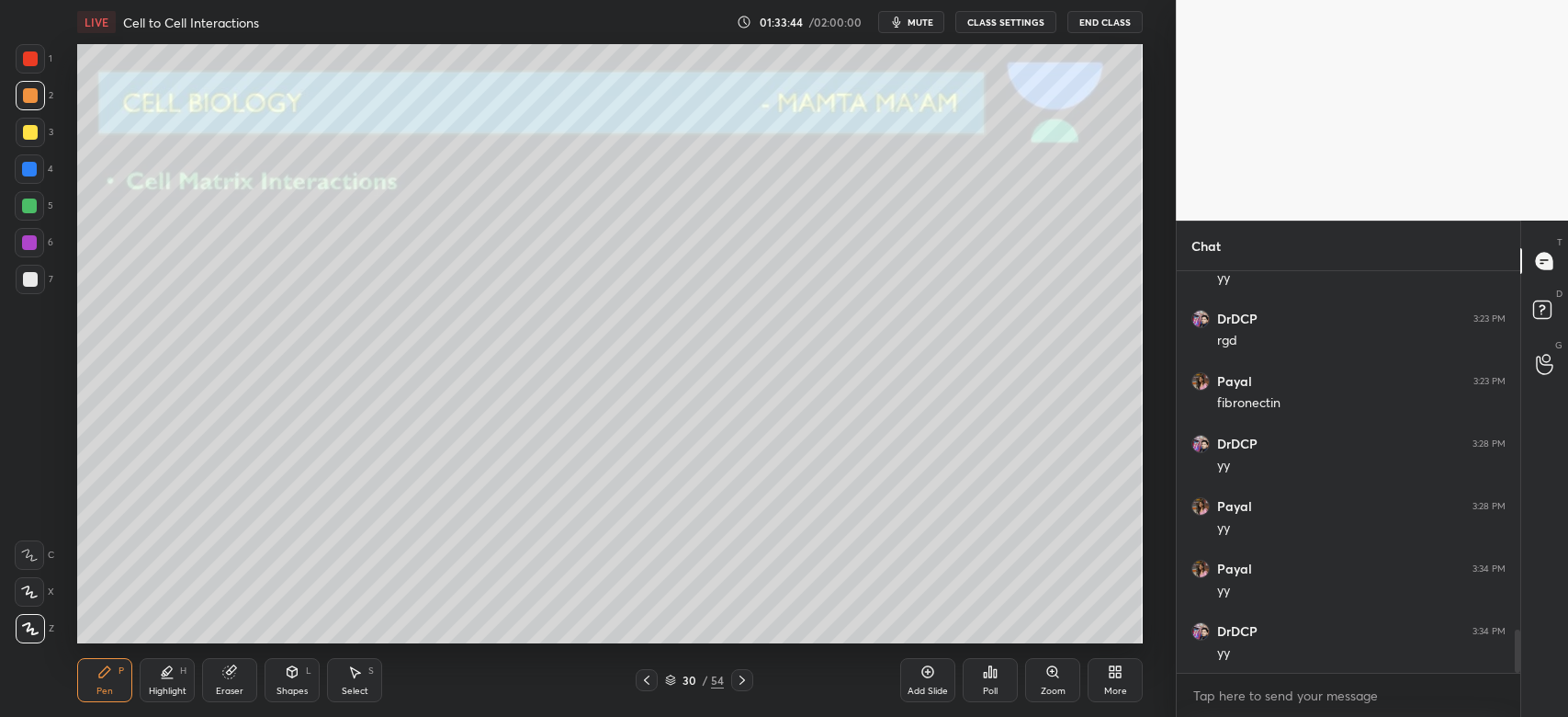
click at [814, 479] on img "grid" at bounding box center [904, 482] width 312 height 168
click at [666, 684] on icon at bounding box center [670, 679] width 11 height 11
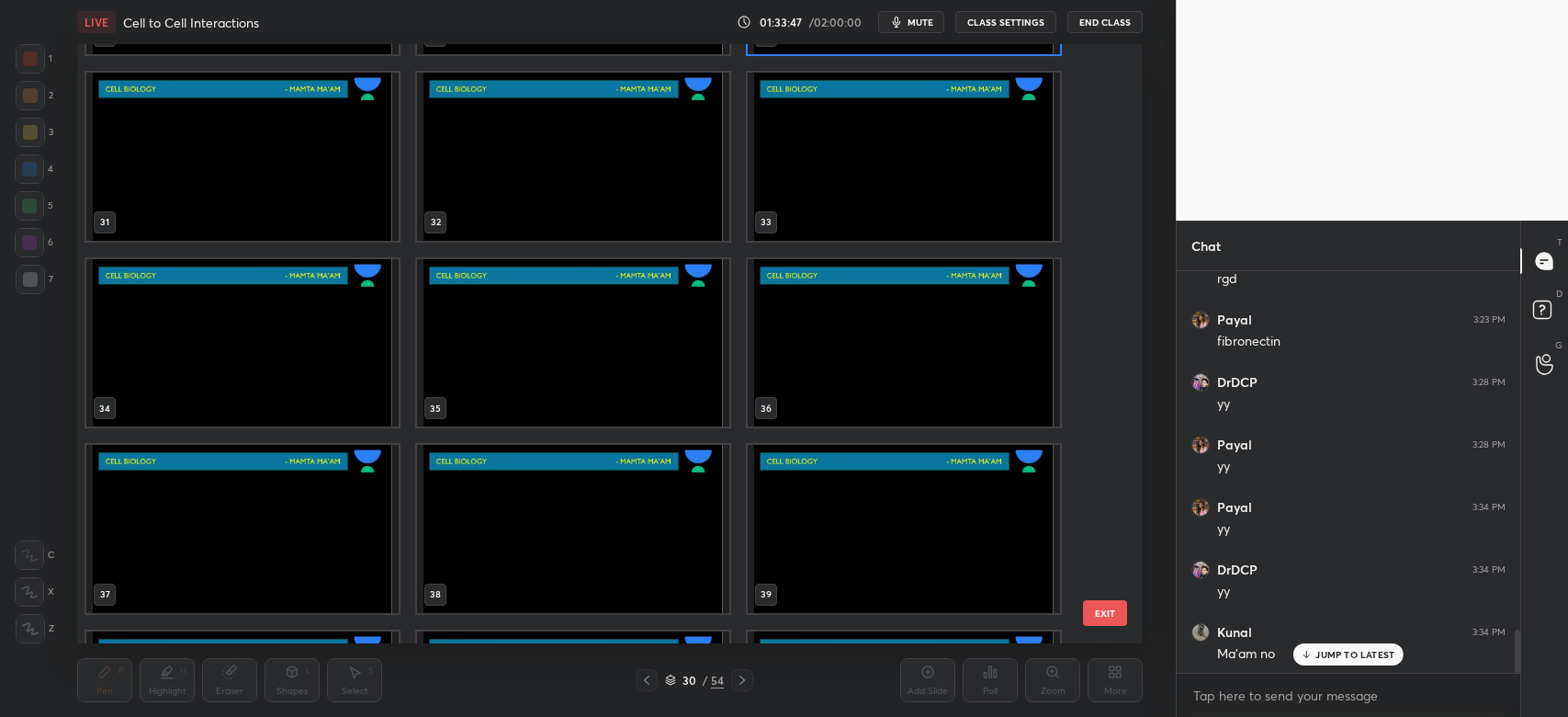
scroll to position [1853, 0]
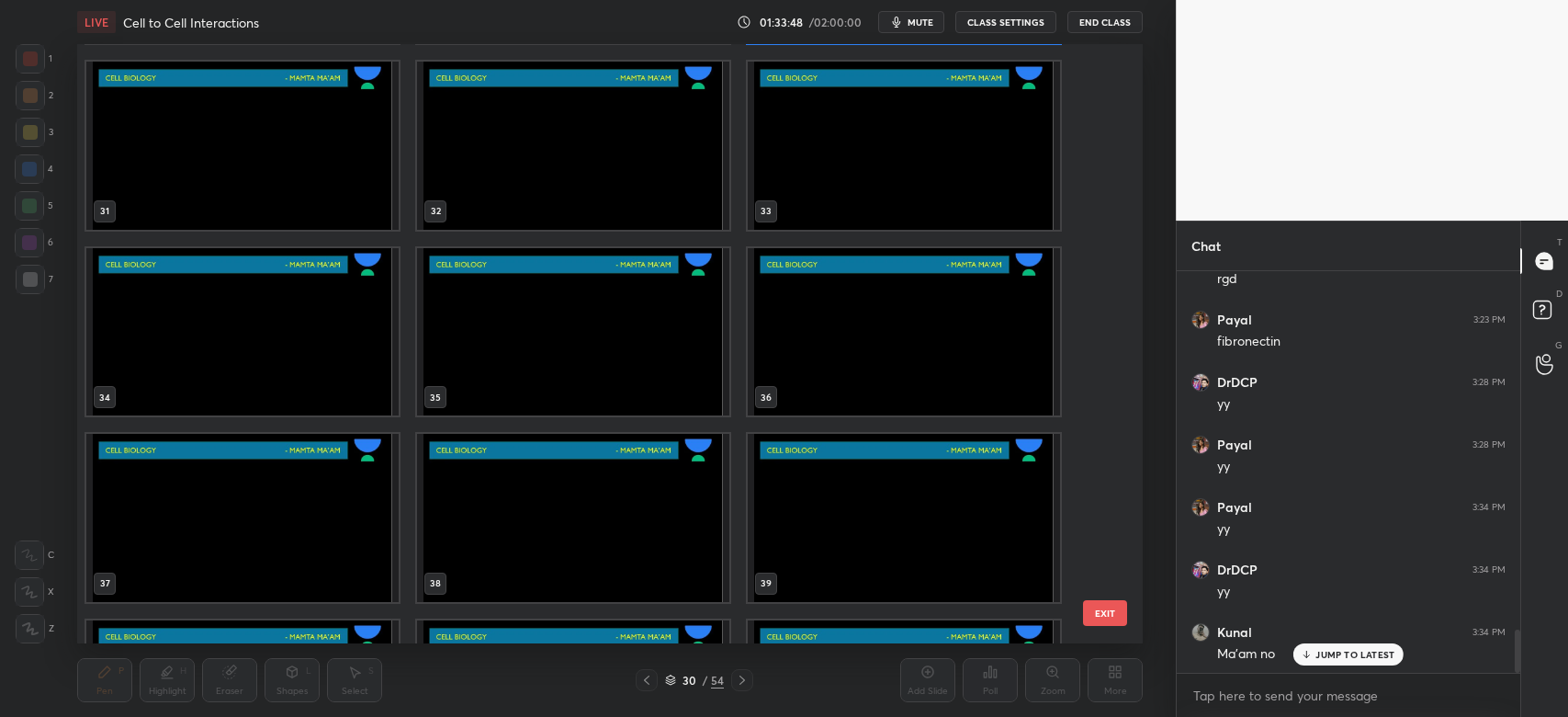
click at [889, 493] on img "grid" at bounding box center [904, 517] width 312 height 168
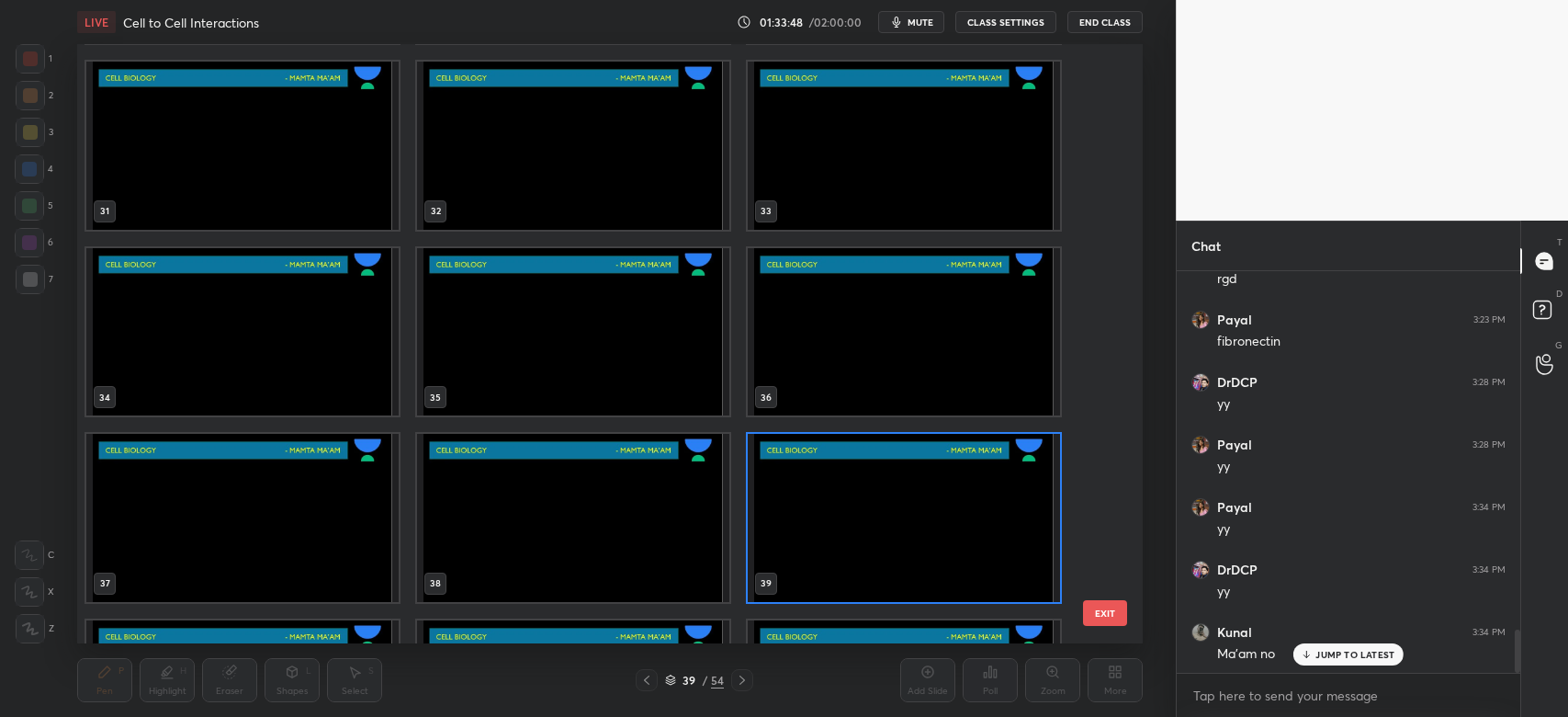
click at [889, 503] on img "grid" at bounding box center [904, 517] width 312 height 168
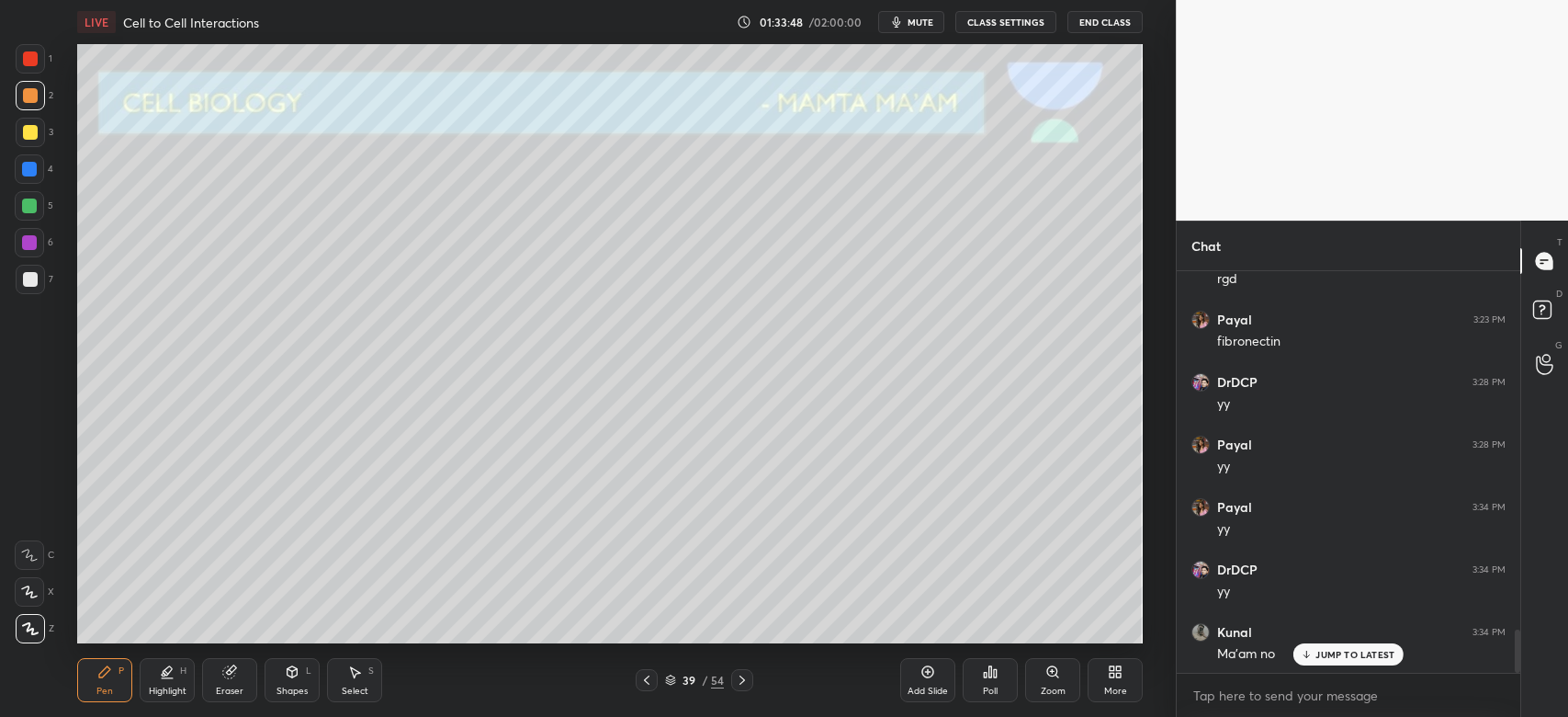
click at [889, 506] on img "grid" at bounding box center [904, 517] width 312 height 168
click at [744, 684] on icon at bounding box center [745, 679] width 15 height 15
click at [28, 139] on div at bounding box center [30, 132] width 15 height 15
click at [34, 100] on div at bounding box center [30, 95] width 15 height 15
click at [38, 281] on div at bounding box center [31, 279] width 30 height 30
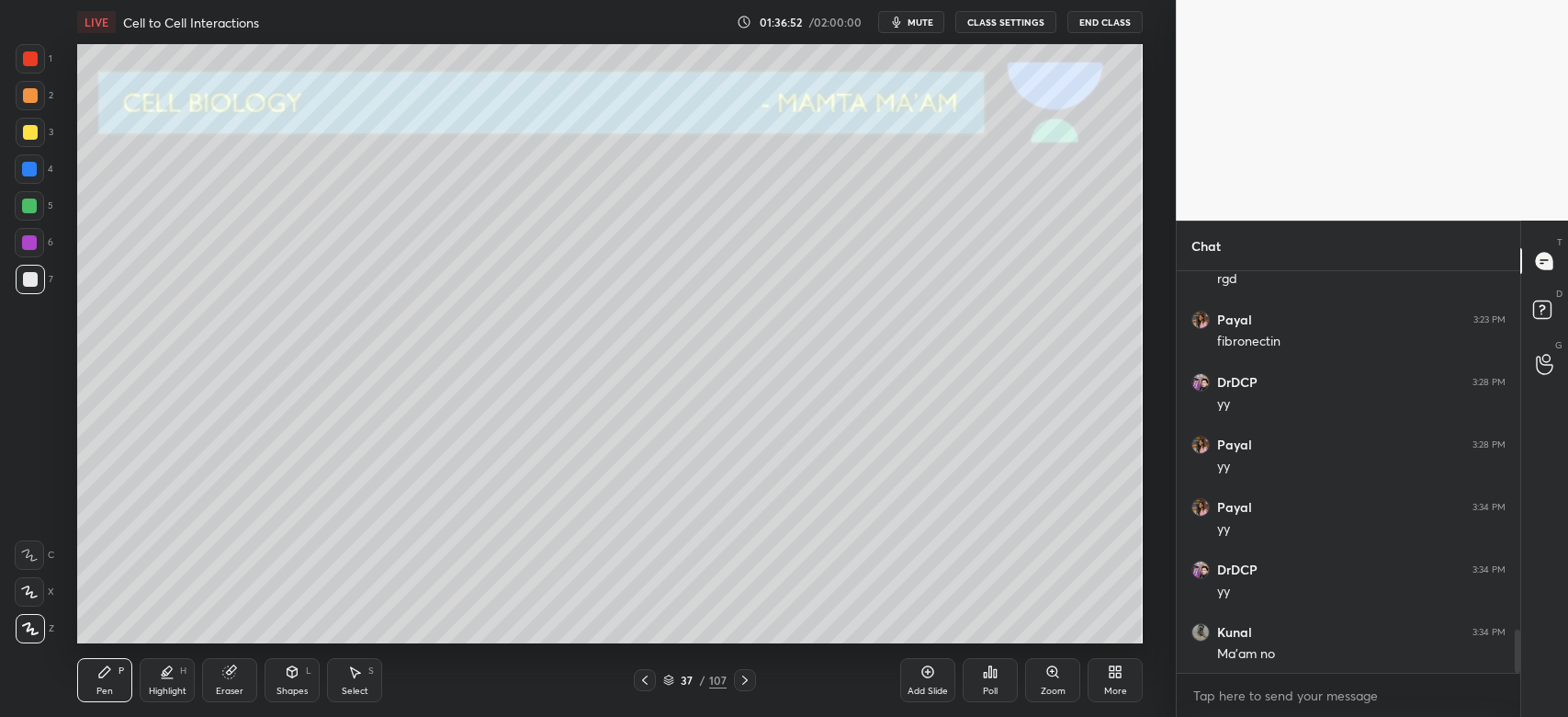
click at [26, 177] on div at bounding box center [30, 169] width 30 height 30
click at [28, 135] on div at bounding box center [30, 132] width 15 height 15
click at [22, 265] on div at bounding box center [31, 279] width 30 height 30
click at [26, 197] on div at bounding box center [30, 206] width 30 height 30
click at [30, 171] on div at bounding box center [29, 169] width 15 height 15
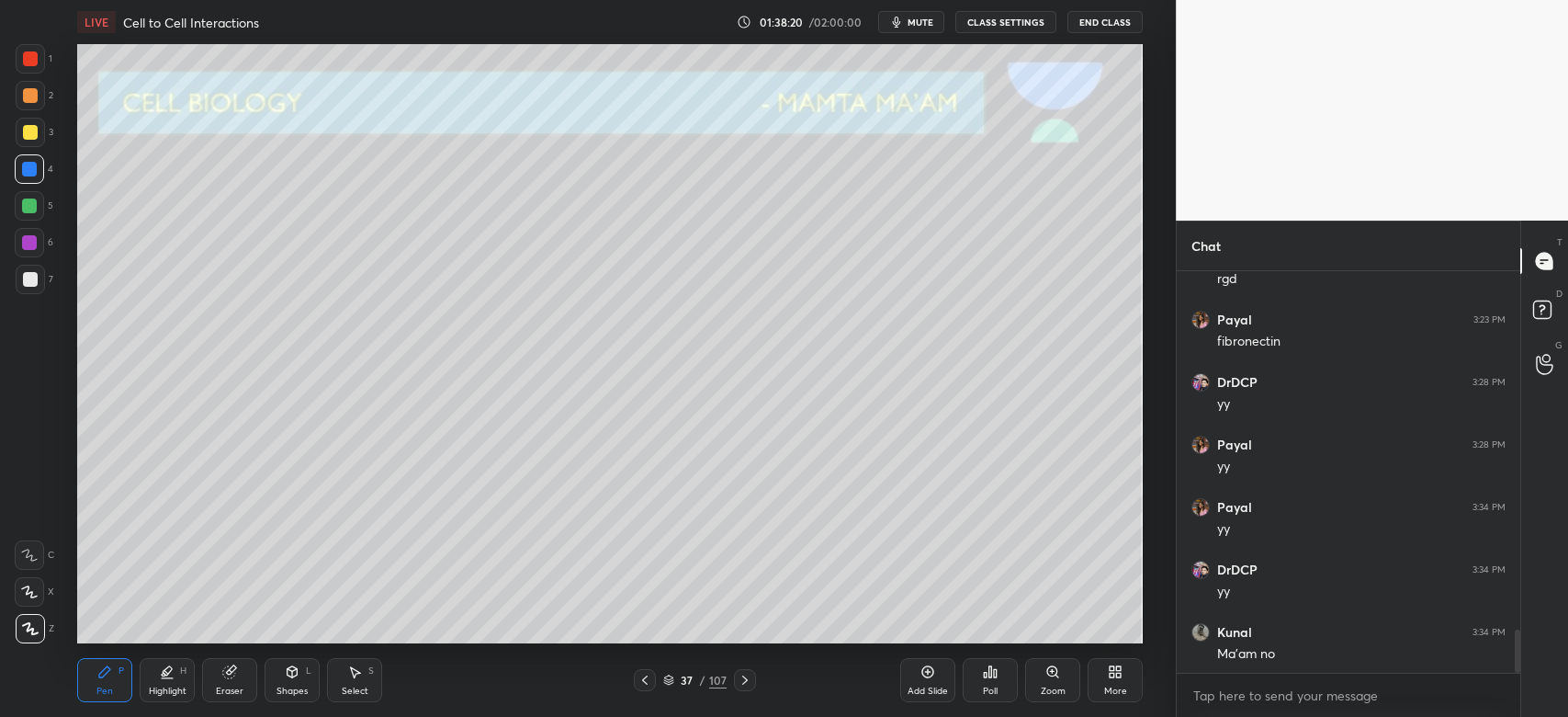
click at [754, 678] on div at bounding box center [745, 680] width 22 height 22
click at [23, 127] on div at bounding box center [30, 132] width 15 height 15
click at [30, 599] on div at bounding box center [30, 592] width 30 height 30
drag, startPoint x: 299, startPoint y: 683, endPoint x: 291, endPoint y: 668, distance: 17.0
click at [296, 680] on div "Shapes L" at bounding box center [291, 680] width 55 height 44
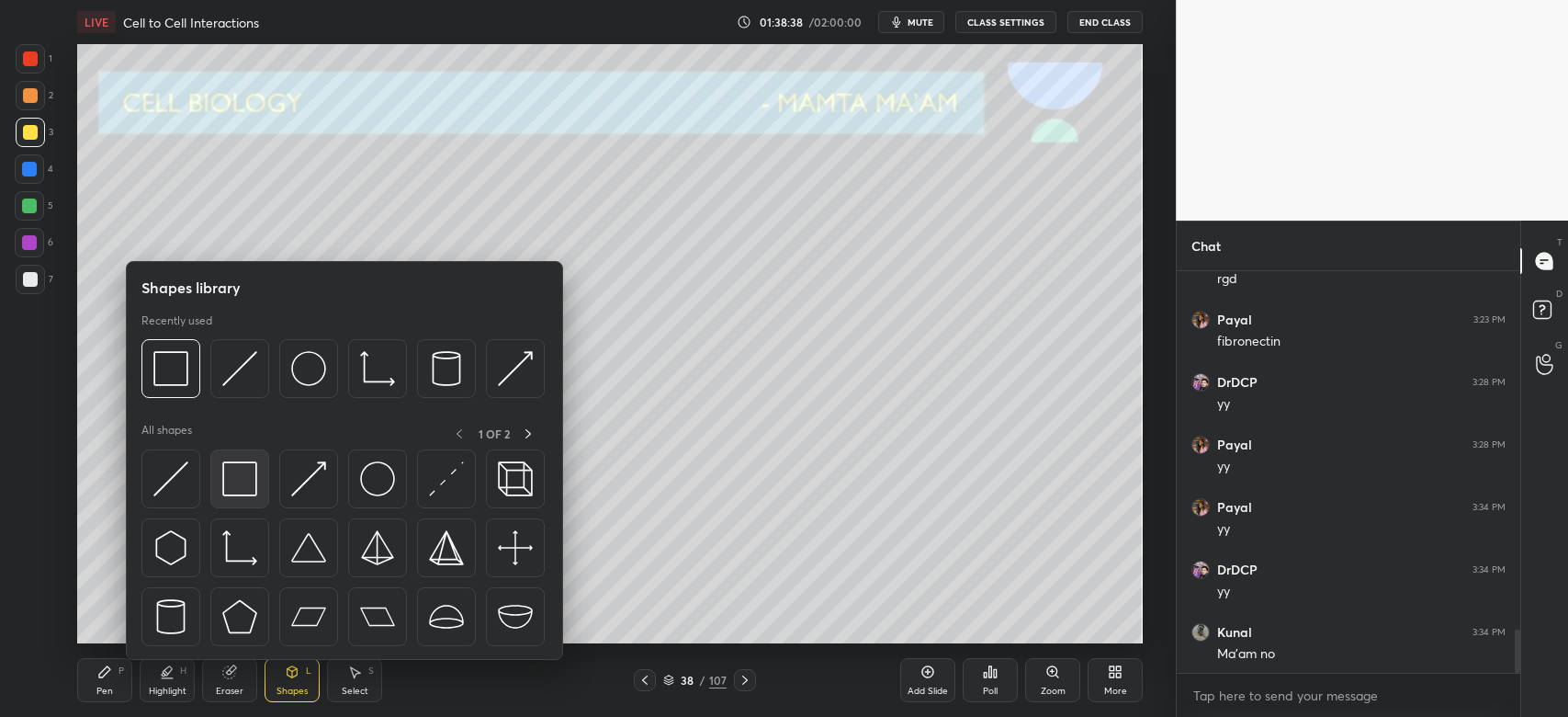
click at [223, 465] on img at bounding box center [240, 478] width 35 height 35
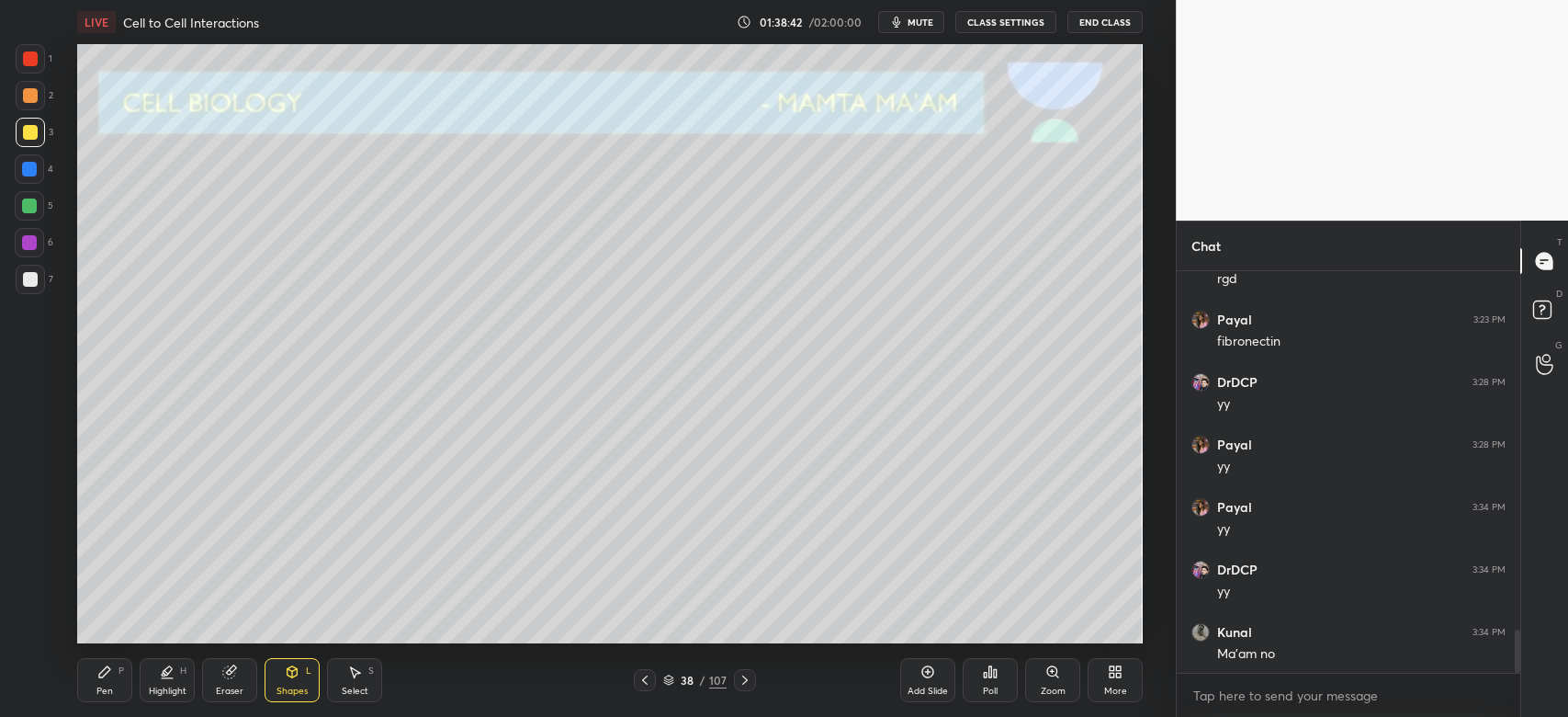
click at [40, 180] on div at bounding box center [30, 169] width 30 height 30
click at [89, 671] on div "Pen P" at bounding box center [104, 680] width 55 height 44
click at [32, 294] on div "7" at bounding box center [35, 282] width 38 height 37
click at [751, 674] on icon at bounding box center [745, 679] width 15 height 15
click at [25, 125] on div at bounding box center [31, 132] width 30 height 30
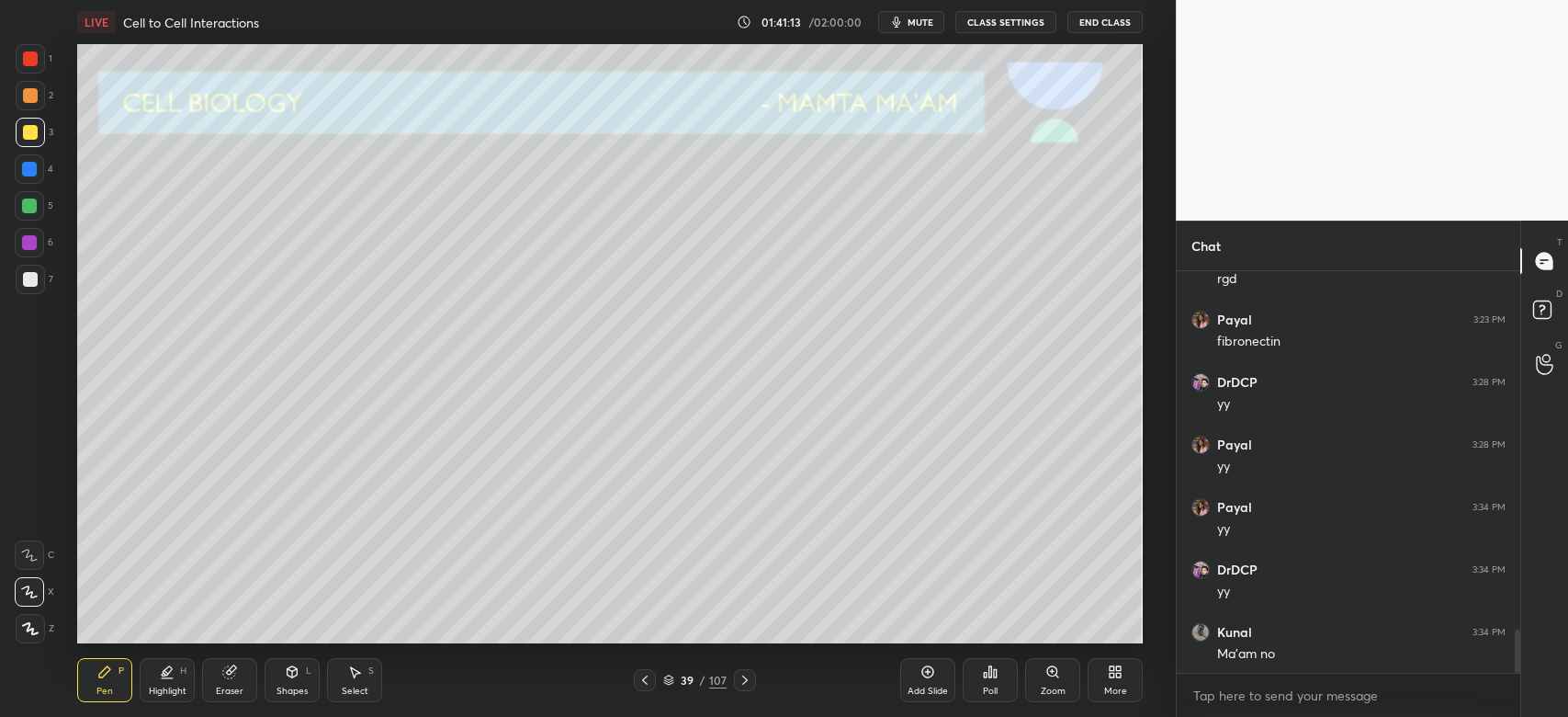
drag, startPoint x: 950, startPoint y: 674, endPoint x: 941, endPoint y: 677, distance: 9.5
click at [950, 677] on div "Add Slide" at bounding box center [928, 680] width 55 height 44
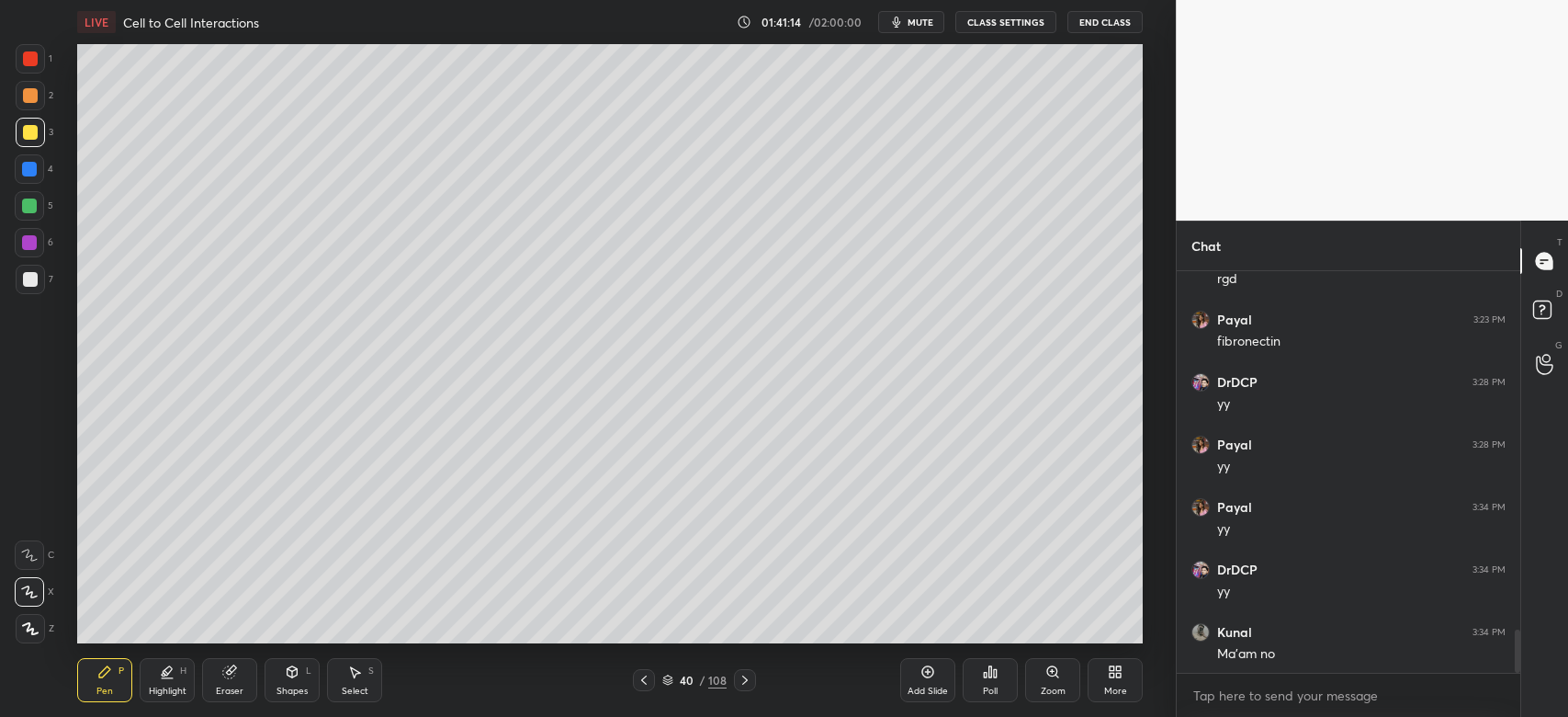
click at [29, 290] on div at bounding box center [31, 279] width 30 height 30
click at [294, 672] on icon at bounding box center [292, 671] width 10 height 11
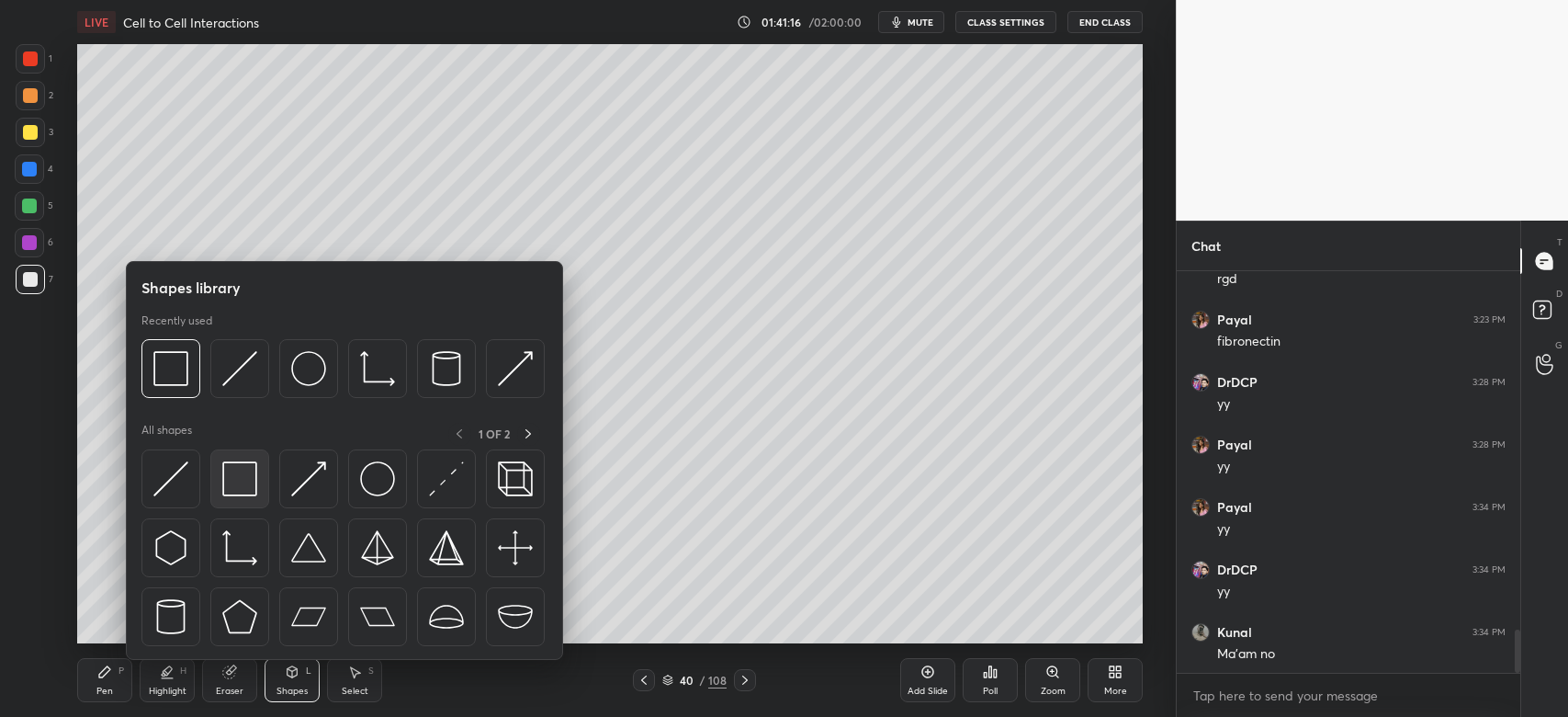
click at [246, 479] on img at bounding box center [240, 478] width 35 height 35
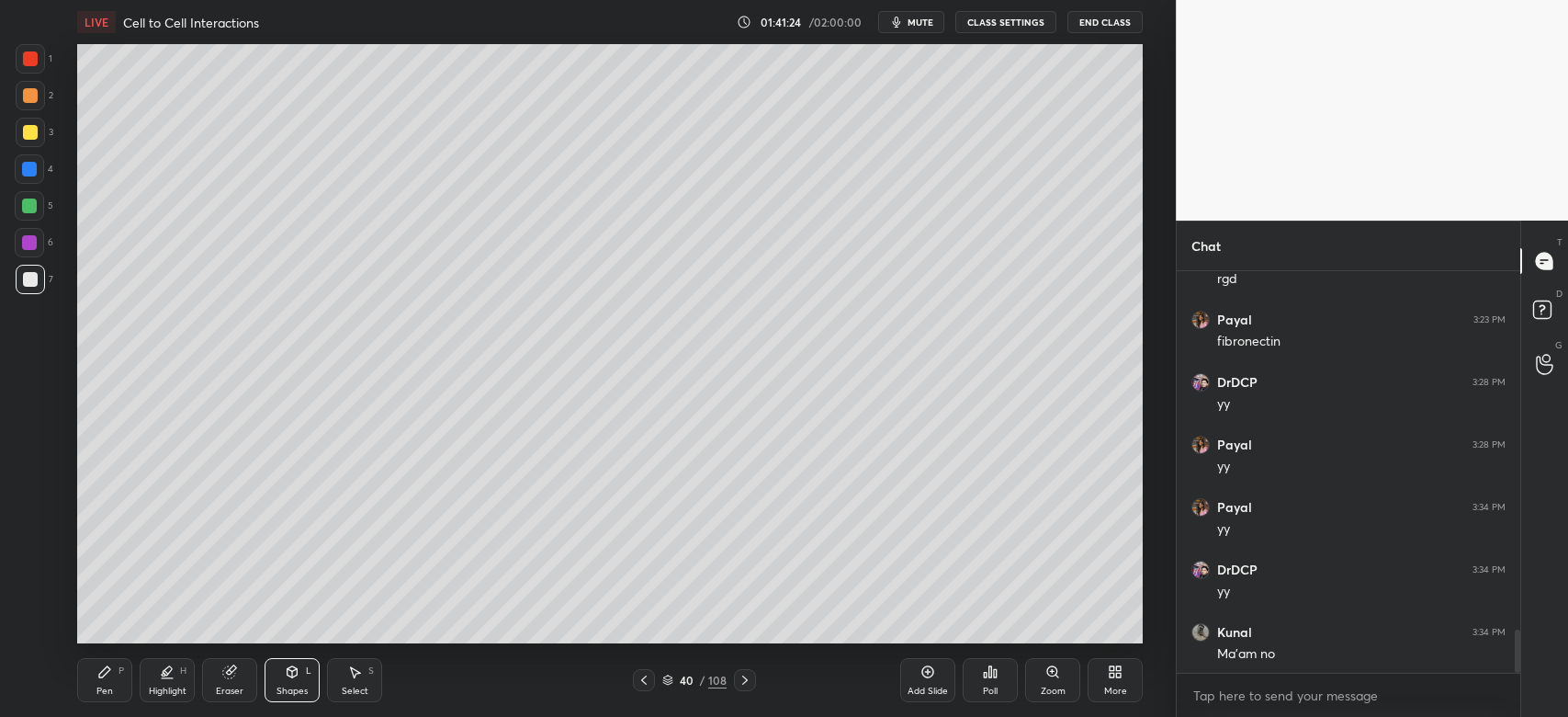
click at [37, 97] on div at bounding box center [30, 95] width 15 height 15
click at [113, 674] on div "Pen P" at bounding box center [104, 680] width 55 height 44
click at [35, 285] on div at bounding box center [31, 279] width 30 height 30
click at [646, 681] on icon at bounding box center [643, 679] width 15 height 15
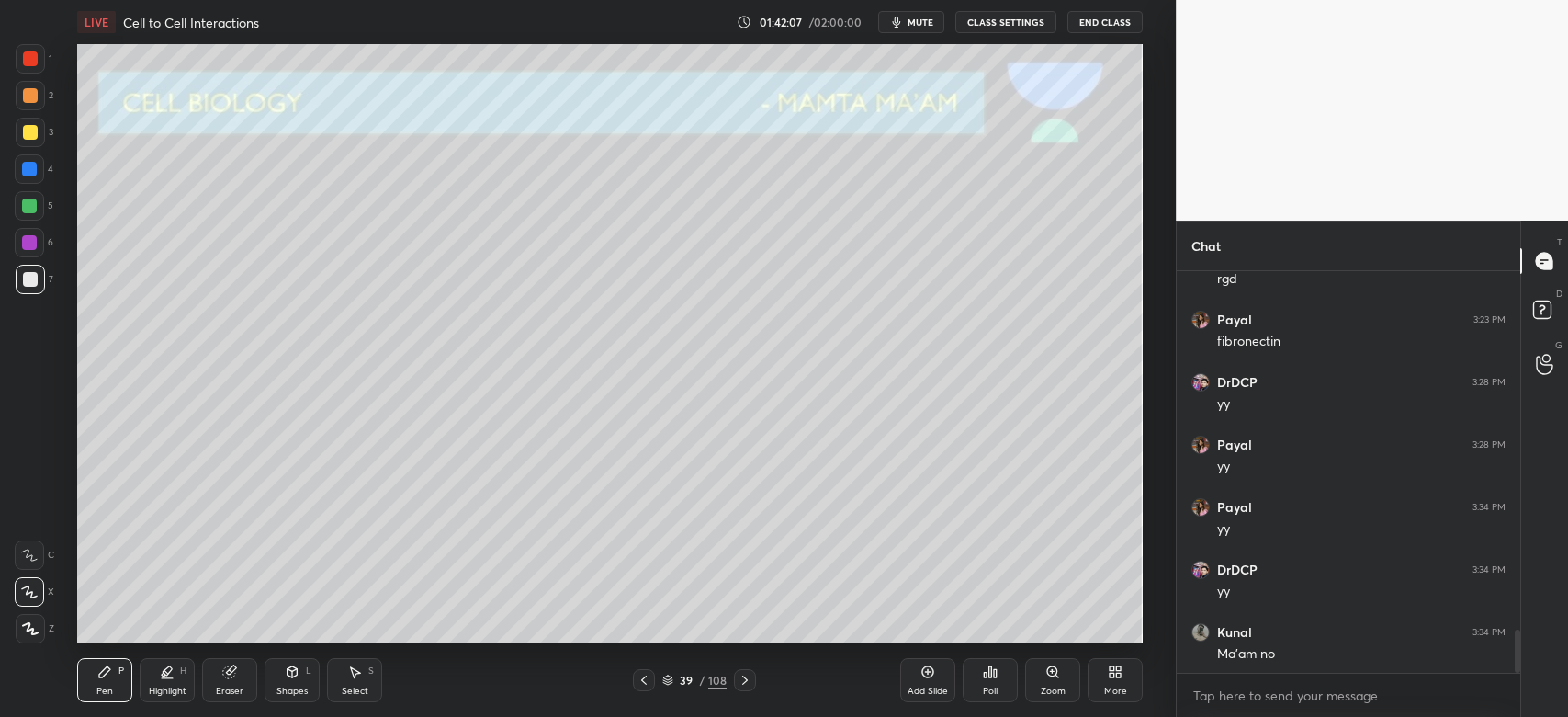
click at [34, 283] on div at bounding box center [30, 279] width 15 height 15
drag, startPoint x: 33, startPoint y: 102, endPoint x: 50, endPoint y: 102, distance: 17.0
click at [33, 101] on div at bounding box center [31, 95] width 30 height 30
drag, startPoint x: 38, startPoint y: 155, endPoint x: 35, endPoint y: 172, distance: 17.3
click at [32, 158] on div at bounding box center [30, 169] width 30 height 30
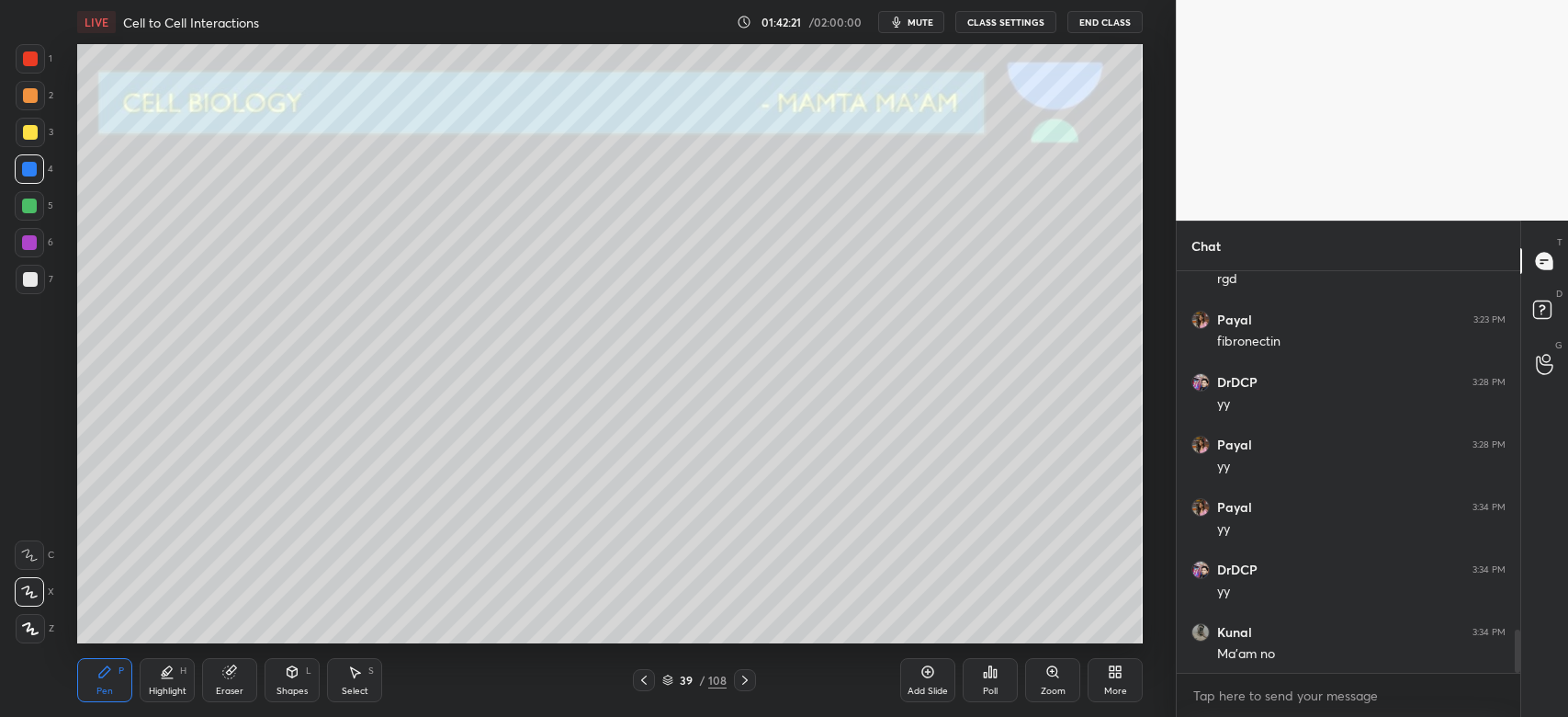
click at [752, 680] on div at bounding box center [745, 680] width 22 height 22
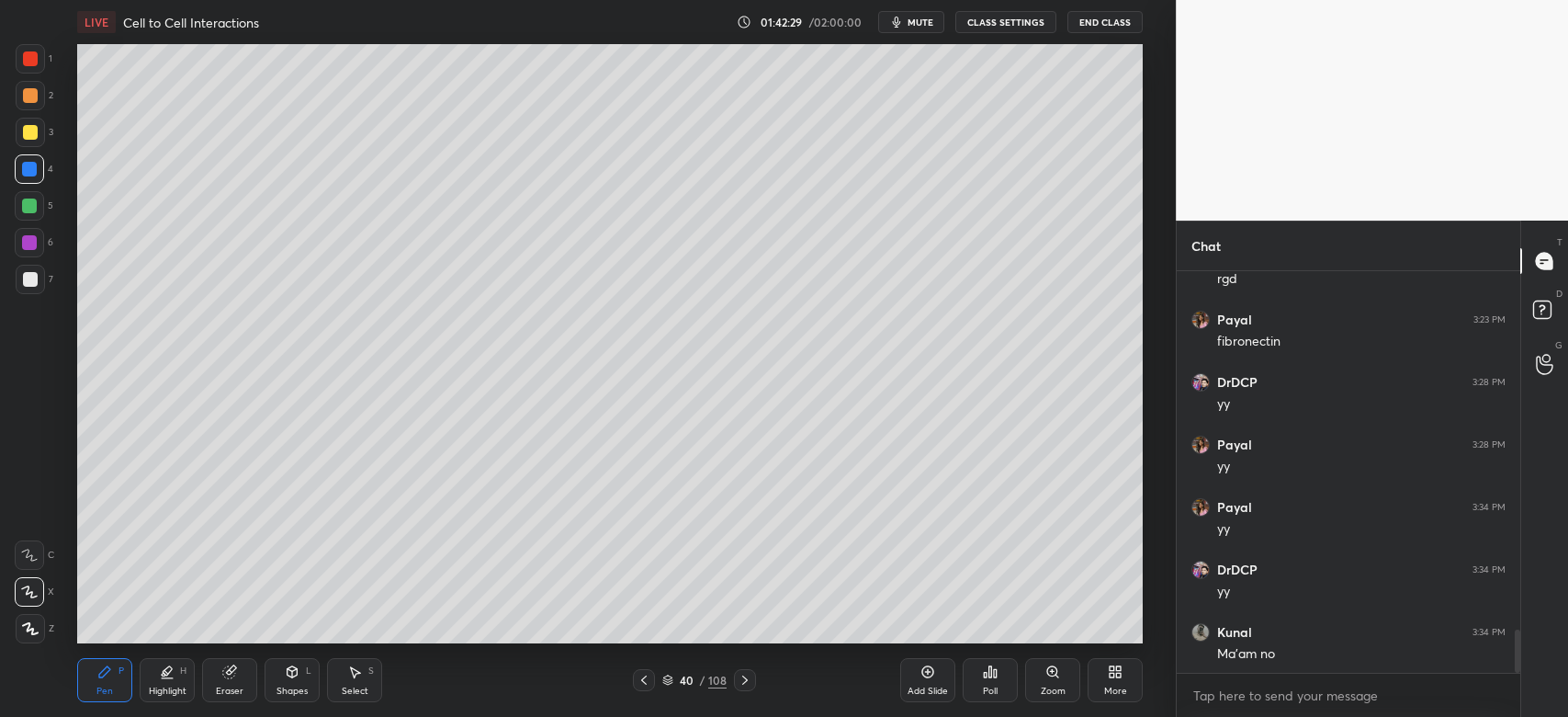
drag, startPoint x: 37, startPoint y: 175, endPoint x: 56, endPoint y: 173, distance: 19.1
click at [43, 176] on div at bounding box center [30, 169] width 30 height 30
click at [234, 682] on div "Eraser" at bounding box center [229, 680] width 55 height 44
click at [107, 674] on icon at bounding box center [104, 671] width 15 height 15
click at [22, 214] on div at bounding box center [30, 206] width 30 height 30
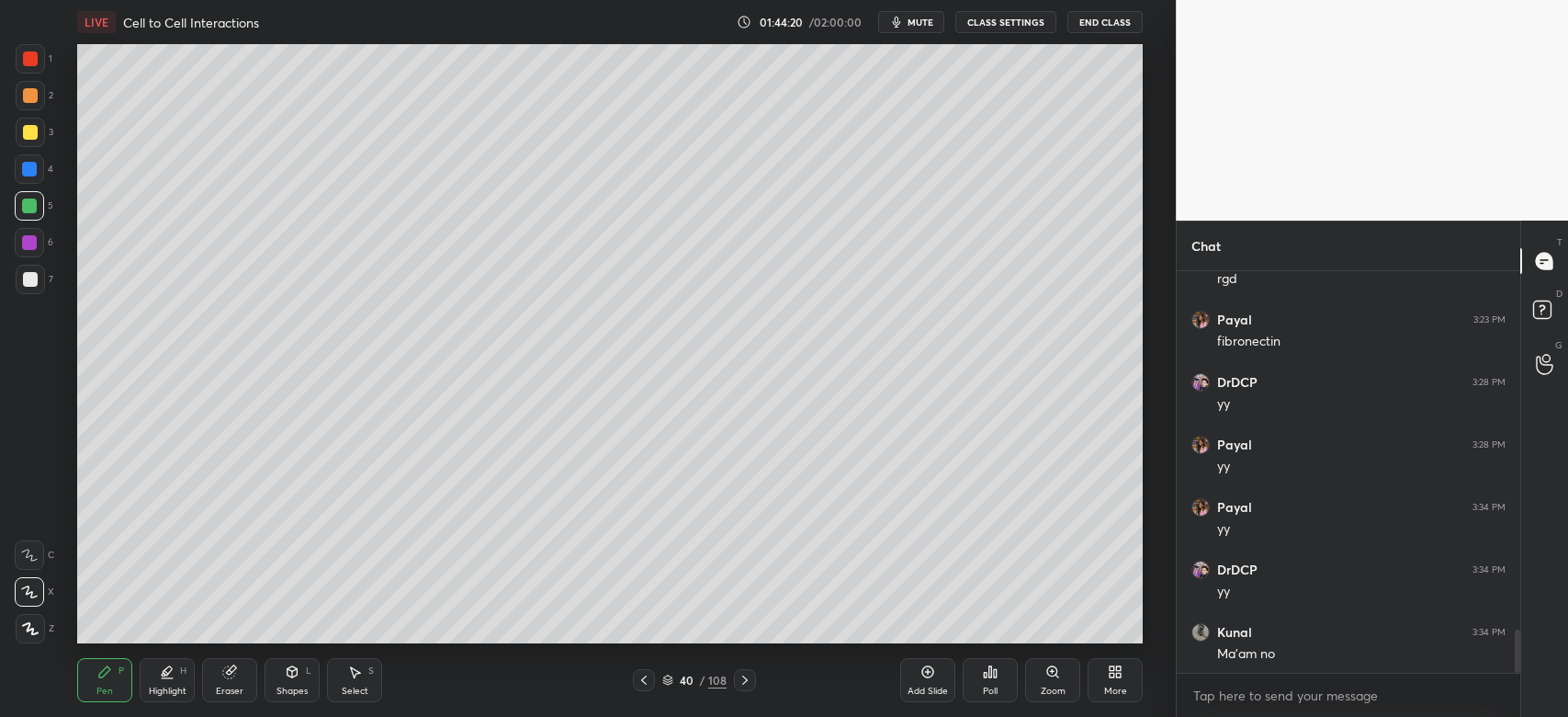
click at [30, 171] on div at bounding box center [29, 169] width 15 height 15
click at [30, 273] on div at bounding box center [30, 279] width 15 height 15
click at [31, 252] on div at bounding box center [30, 243] width 30 height 30
click at [23, 131] on div at bounding box center [30, 132] width 15 height 15
click at [20, 178] on div at bounding box center [30, 169] width 30 height 30
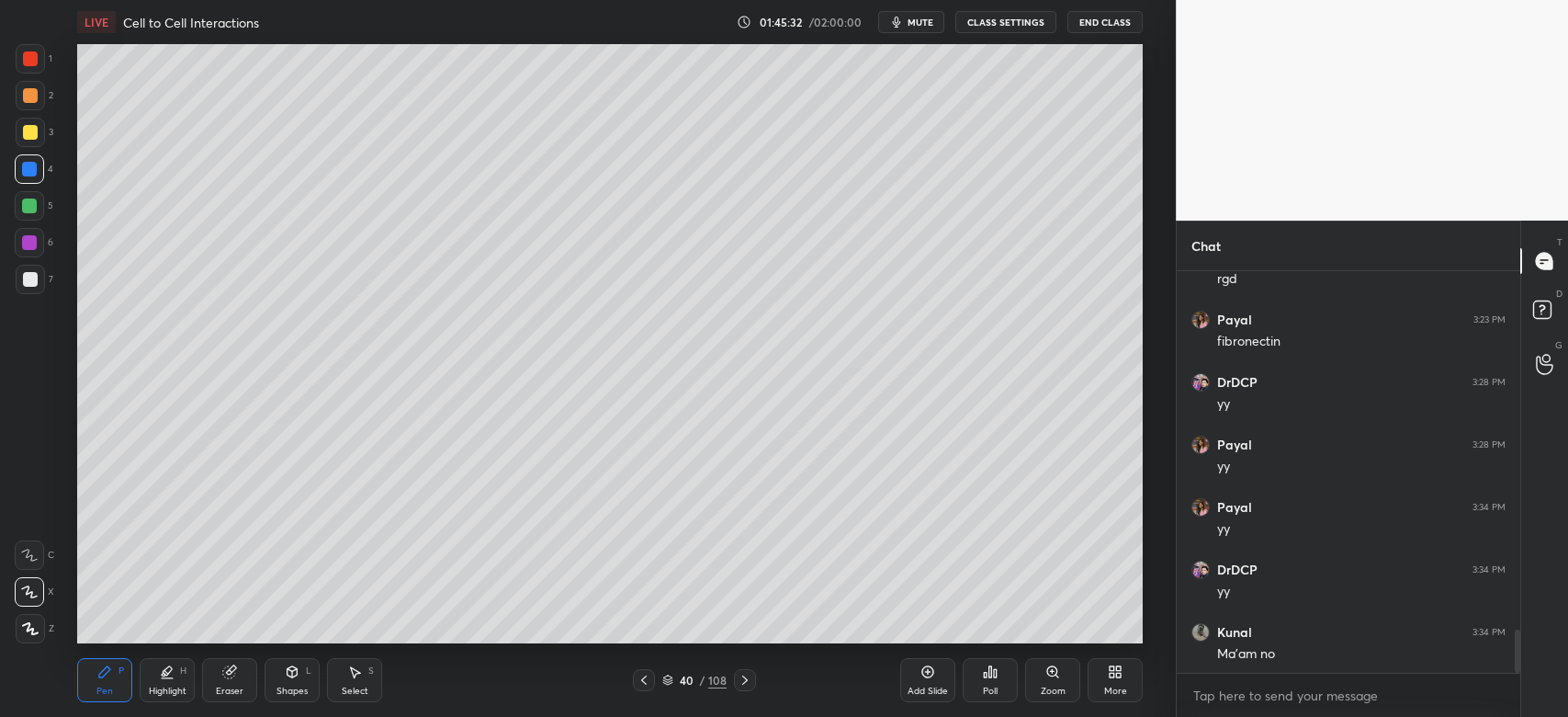
click at [29, 200] on div at bounding box center [29, 206] width 15 height 15
click at [27, 98] on div at bounding box center [30, 95] width 15 height 15
click at [28, 212] on div at bounding box center [29, 206] width 15 height 15
click at [35, 276] on div at bounding box center [30, 279] width 15 height 15
click at [15, 49] on div "1 2 3 4 5 6 7" at bounding box center [34, 172] width 39 height 258
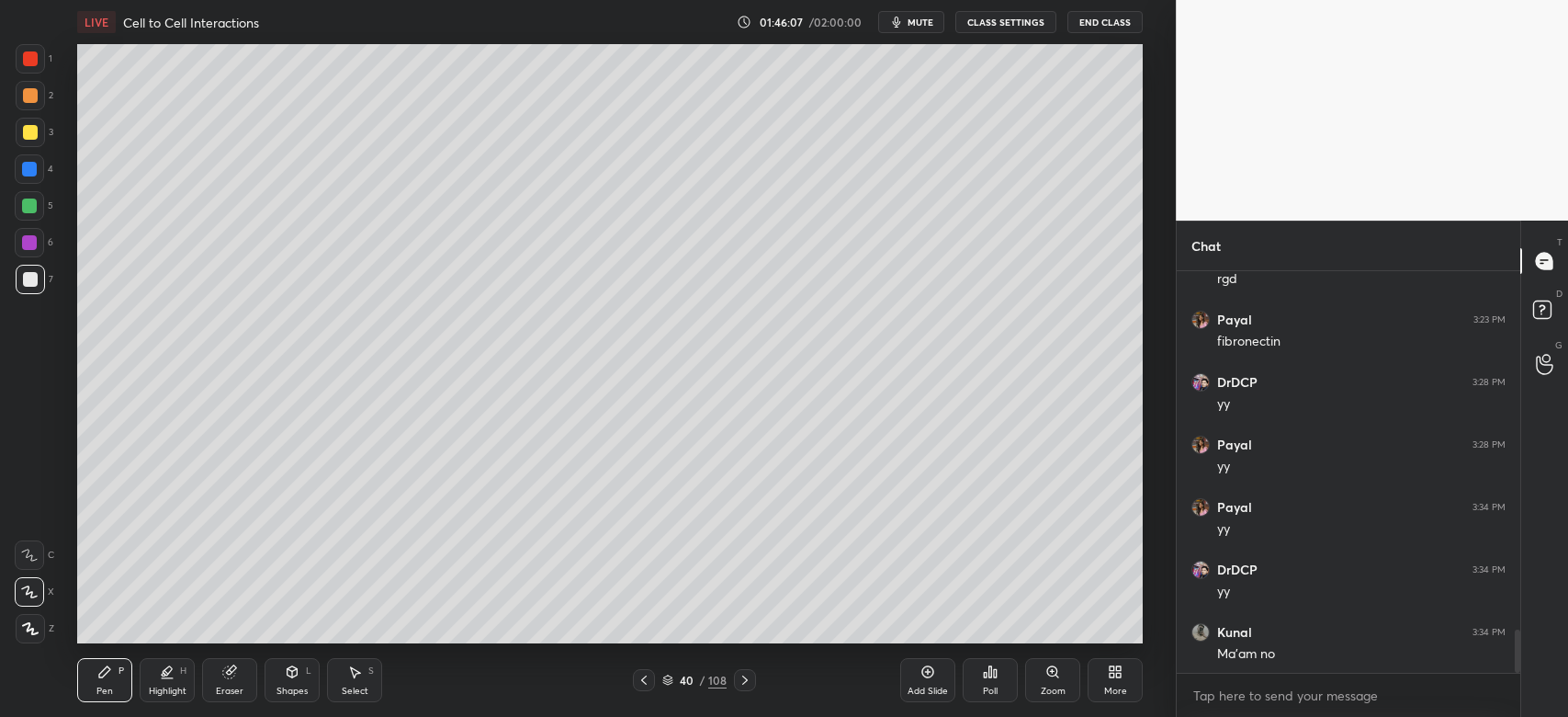
click at [30, 55] on div at bounding box center [30, 59] width 15 height 15
click at [34, 106] on div at bounding box center [31, 95] width 30 height 30
click at [39, 205] on div at bounding box center [30, 206] width 30 height 30
click at [225, 684] on div "Eraser" at bounding box center [229, 680] width 55 height 44
drag, startPoint x: 111, startPoint y: 684, endPoint x: 230, endPoint y: 668, distance: 120.1
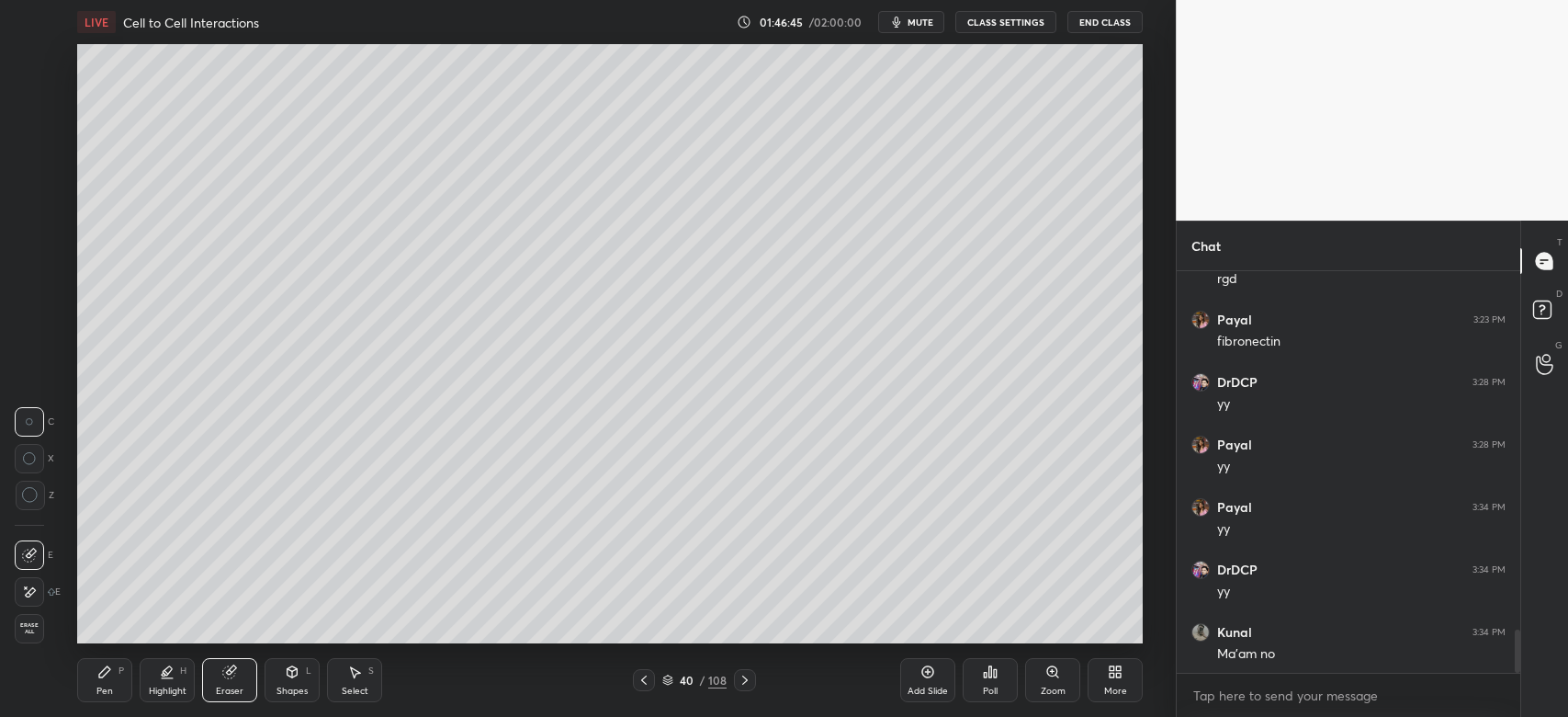
click at [113, 685] on div "Pen P" at bounding box center [104, 680] width 55 height 44
click at [228, 678] on icon at bounding box center [230, 672] width 12 height 12
click at [111, 680] on div "Pen P" at bounding box center [104, 680] width 55 height 44
click at [28, 70] on div at bounding box center [31, 59] width 30 height 30
click at [31, 286] on div at bounding box center [31, 279] width 30 height 30
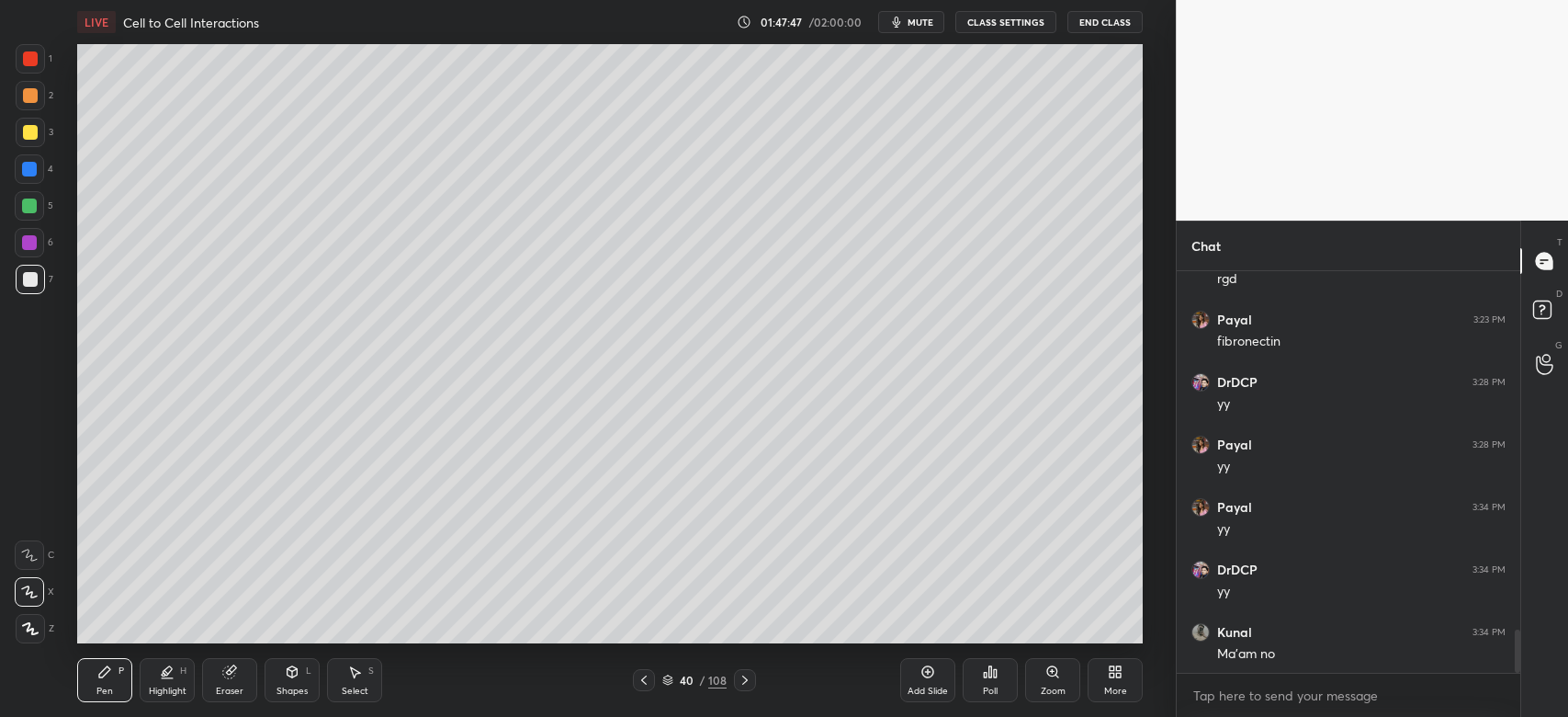
click at [236, 686] on div "Eraser" at bounding box center [230, 690] width 28 height 9
click at [105, 668] on icon at bounding box center [104, 671] width 11 height 11
click at [735, 682] on div at bounding box center [745, 680] width 22 height 22
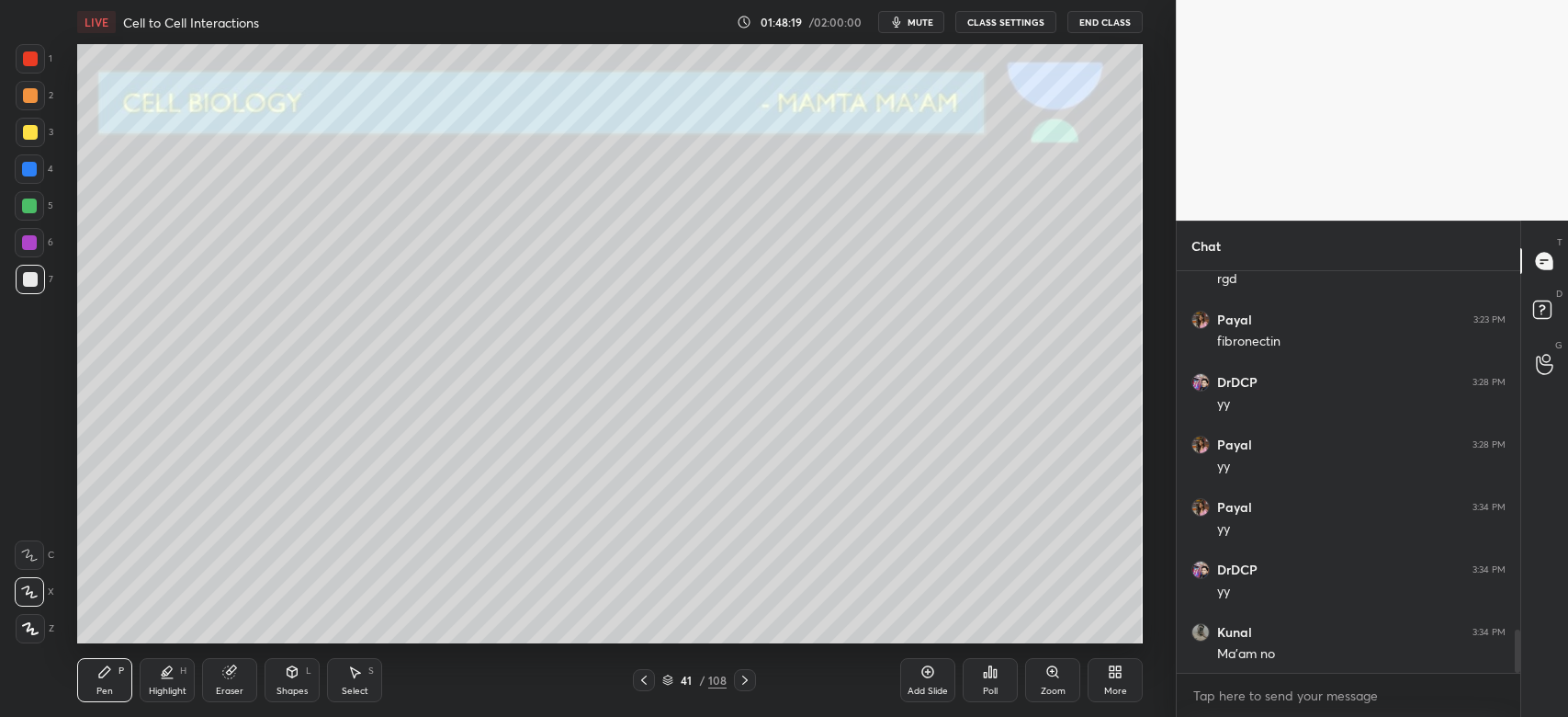
click at [42, 148] on div "3" at bounding box center [35, 135] width 38 height 37
click at [46, 282] on div "7" at bounding box center [35, 279] width 38 height 30
drag, startPoint x: 28, startPoint y: 95, endPoint x: 41, endPoint y: 99, distance: 13.6
click at [29, 96] on div at bounding box center [30, 95] width 15 height 15
click at [37, 137] on div at bounding box center [31, 132] width 30 height 30
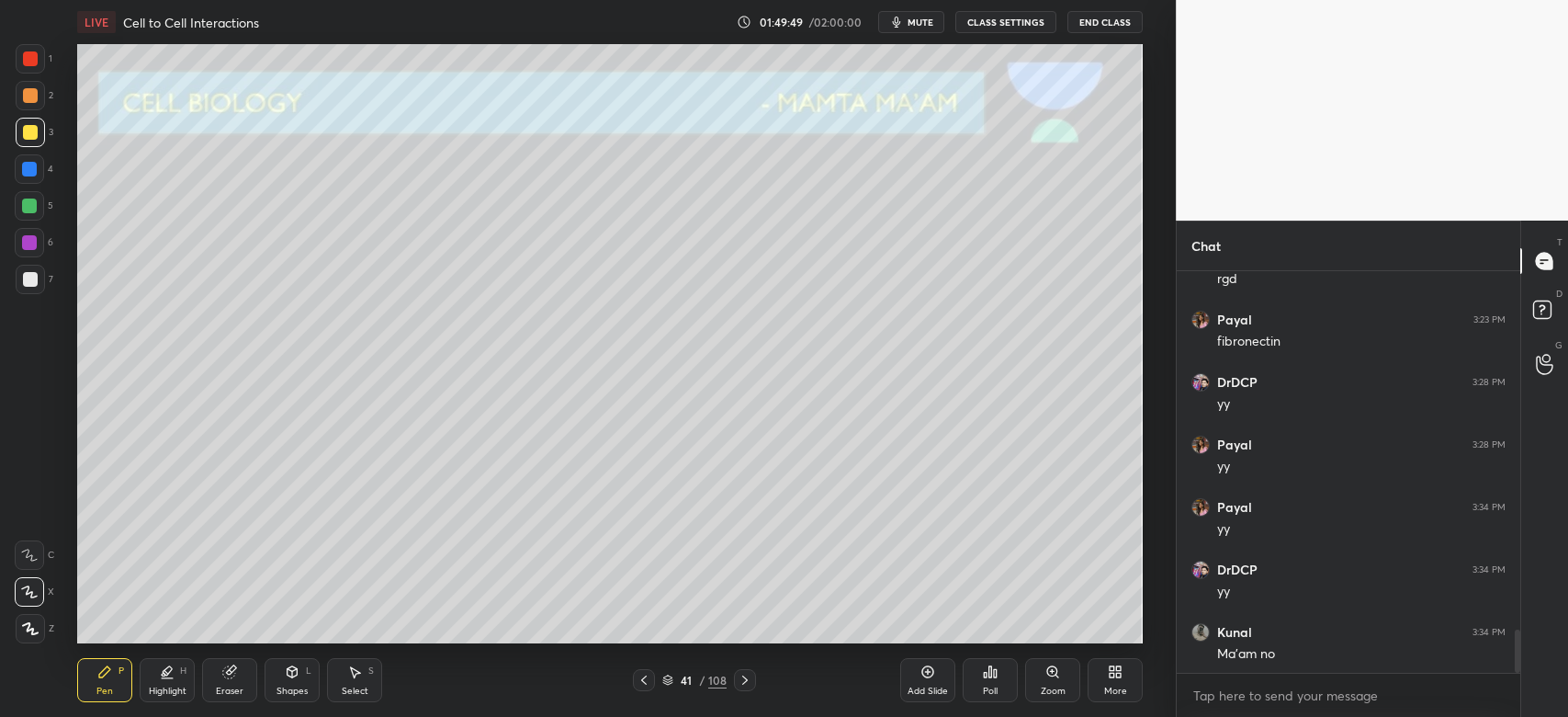
click at [739, 686] on icon at bounding box center [745, 679] width 15 height 15
drag, startPoint x: 15, startPoint y: 100, endPoint x: 38, endPoint y: 149, distance: 54.1
click at [25, 101] on div at bounding box center [31, 95] width 30 height 30
click at [33, 276] on div at bounding box center [30, 279] width 15 height 15
click at [19, 128] on div at bounding box center [31, 132] width 30 height 30
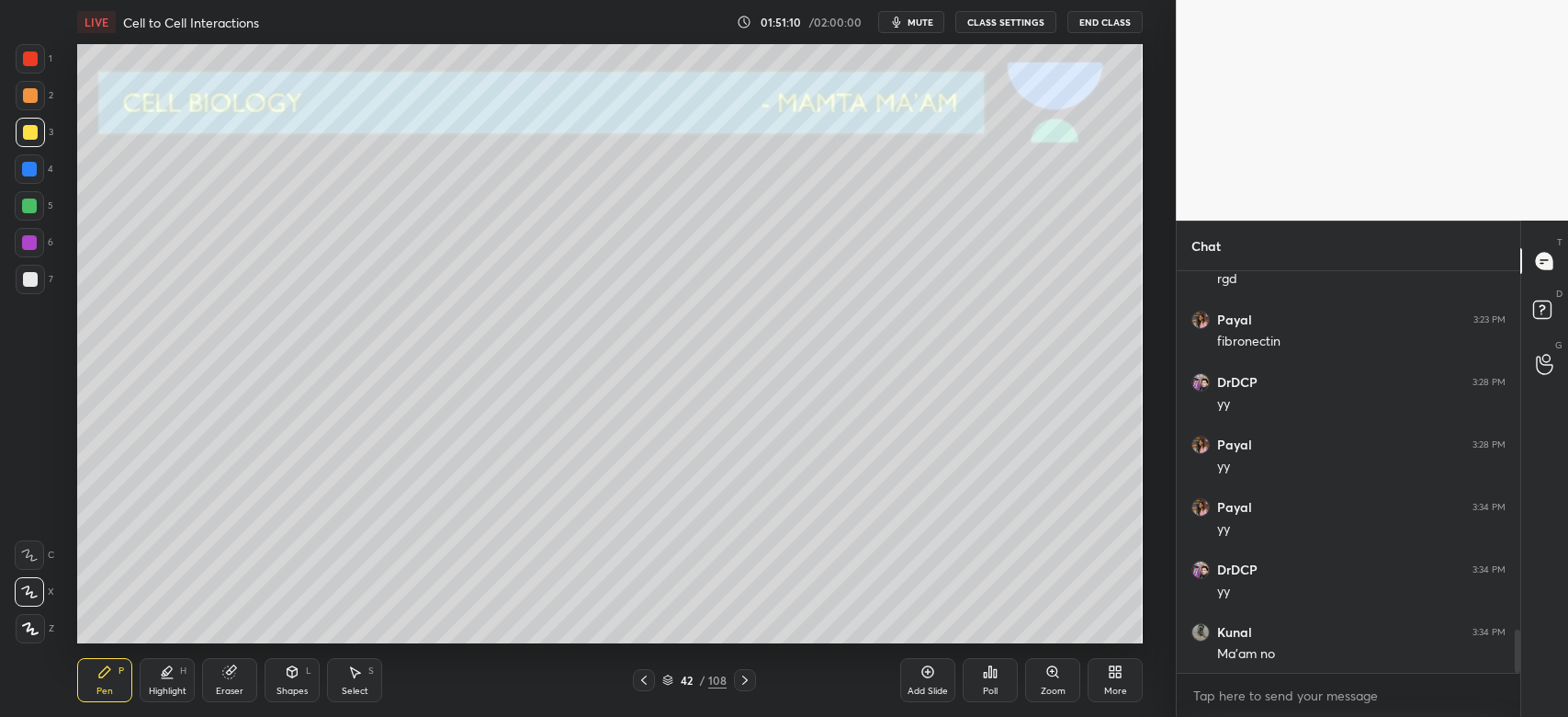
click at [28, 301] on div "1 2 3 4 5 6 7 C X Z C X Z E E Erase all H H" at bounding box center [29, 343] width 59 height 599
drag, startPoint x: 35, startPoint y: 291, endPoint x: 32, endPoint y: 282, distance: 9.5
click at [34, 288] on div at bounding box center [31, 279] width 30 height 30
click at [30, 129] on div at bounding box center [30, 132] width 15 height 15
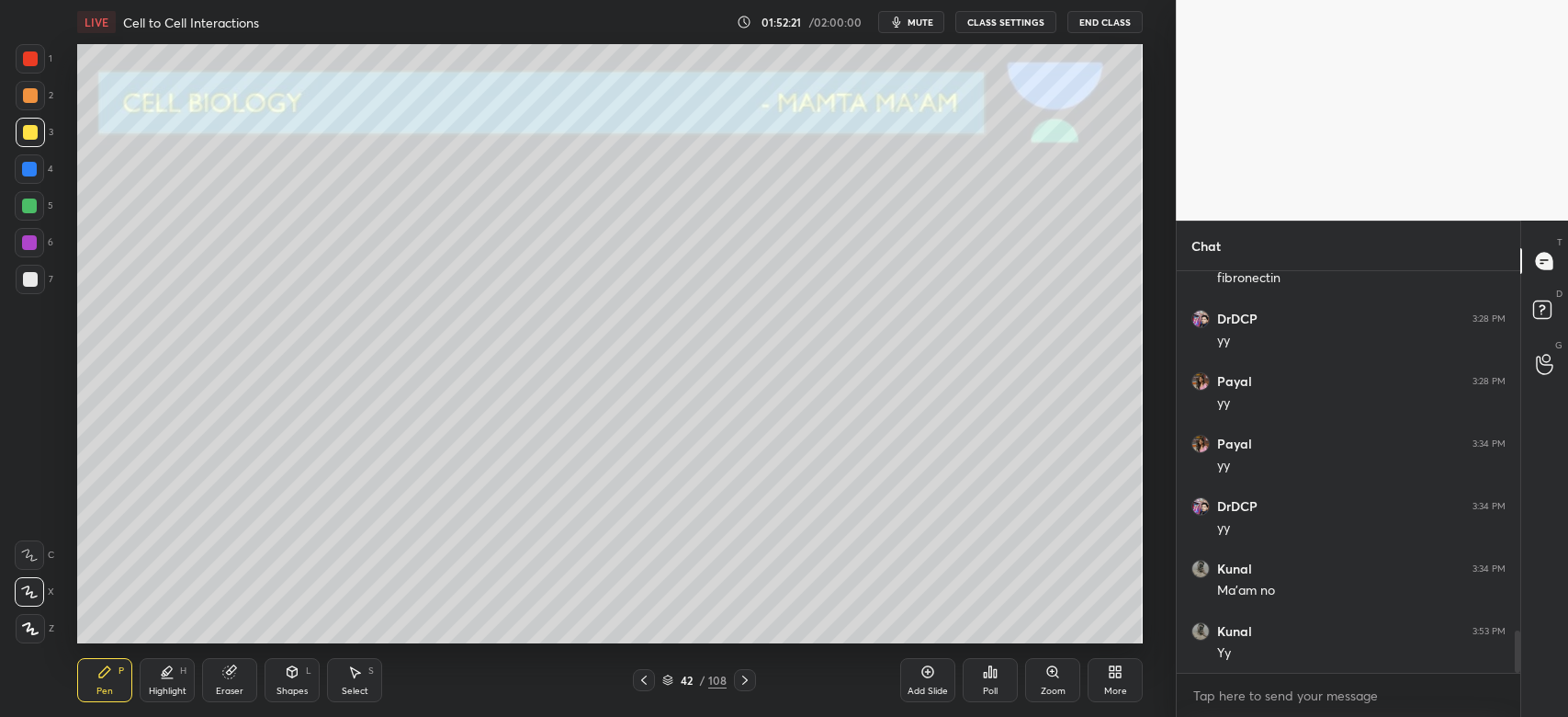
click at [749, 686] on icon at bounding box center [745, 679] width 15 height 15
click at [16, 106] on div "2" at bounding box center [35, 95] width 38 height 30
click at [16, 275] on div at bounding box center [31, 279] width 30 height 30
click at [26, 163] on div at bounding box center [29, 169] width 15 height 15
click at [16, 283] on div at bounding box center [31, 279] width 30 height 30
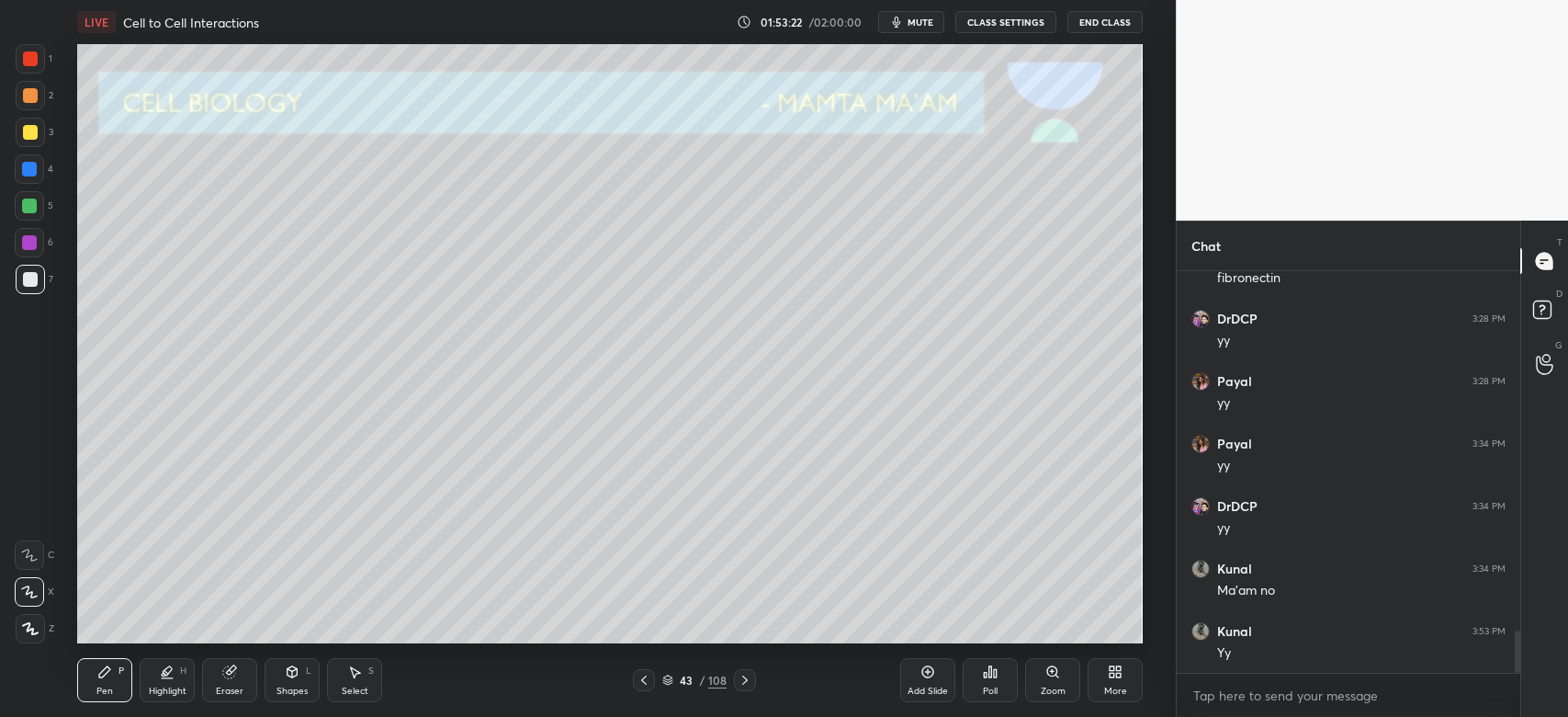
click at [26, 173] on div at bounding box center [29, 169] width 15 height 15
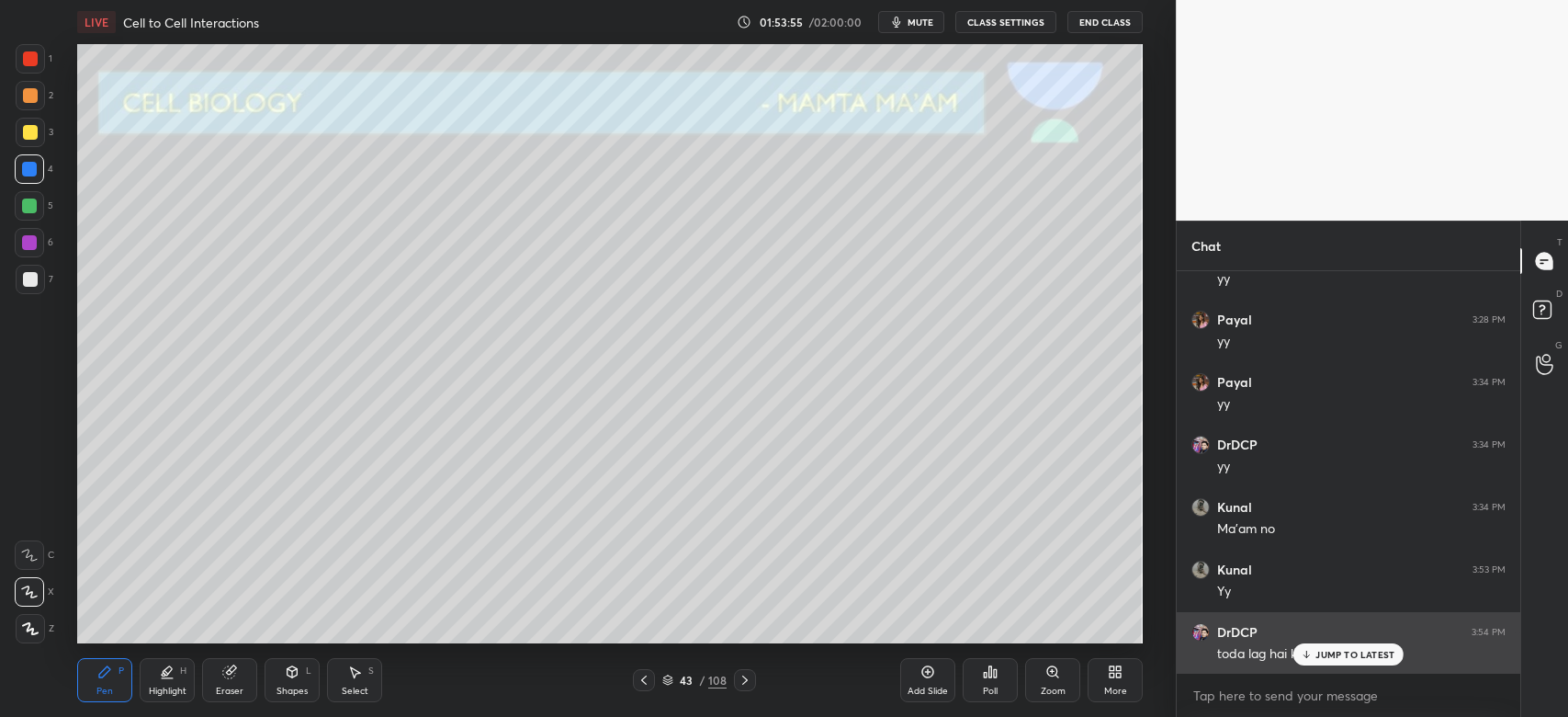
click at [1320, 655] on div "JUMP TO LATEST" at bounding box center [1348, 654] width 110 height 22
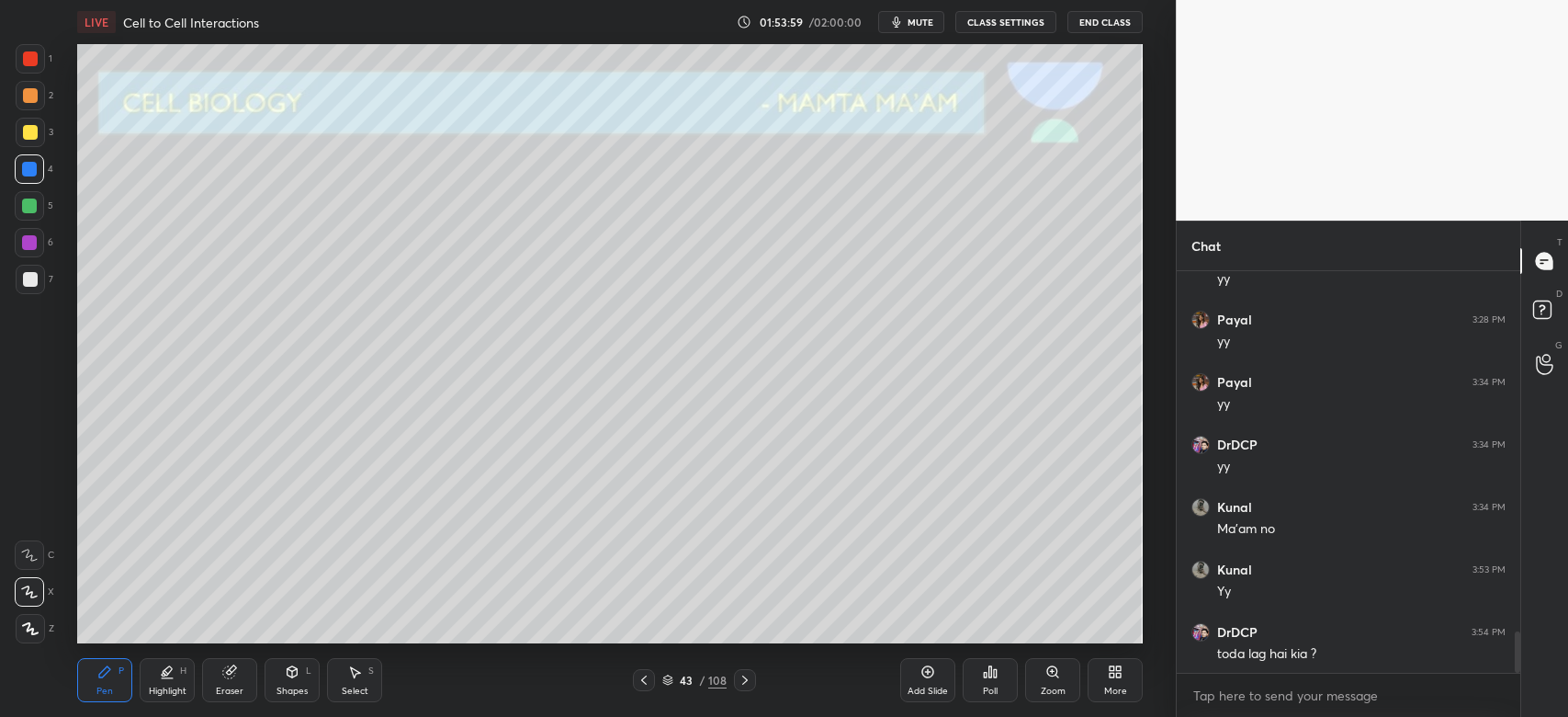
click at [750, 684] on div at bounding box center [745, 680] width 22 height 22
click at [32, 133] on div at bounding box center [30, 132] width 15 height 15
click at [39, 105] on div at bounding box center [31, 95] width 30 height 30
click at [43, 102] on div at bounding box center [31, 95] width 30 height 30
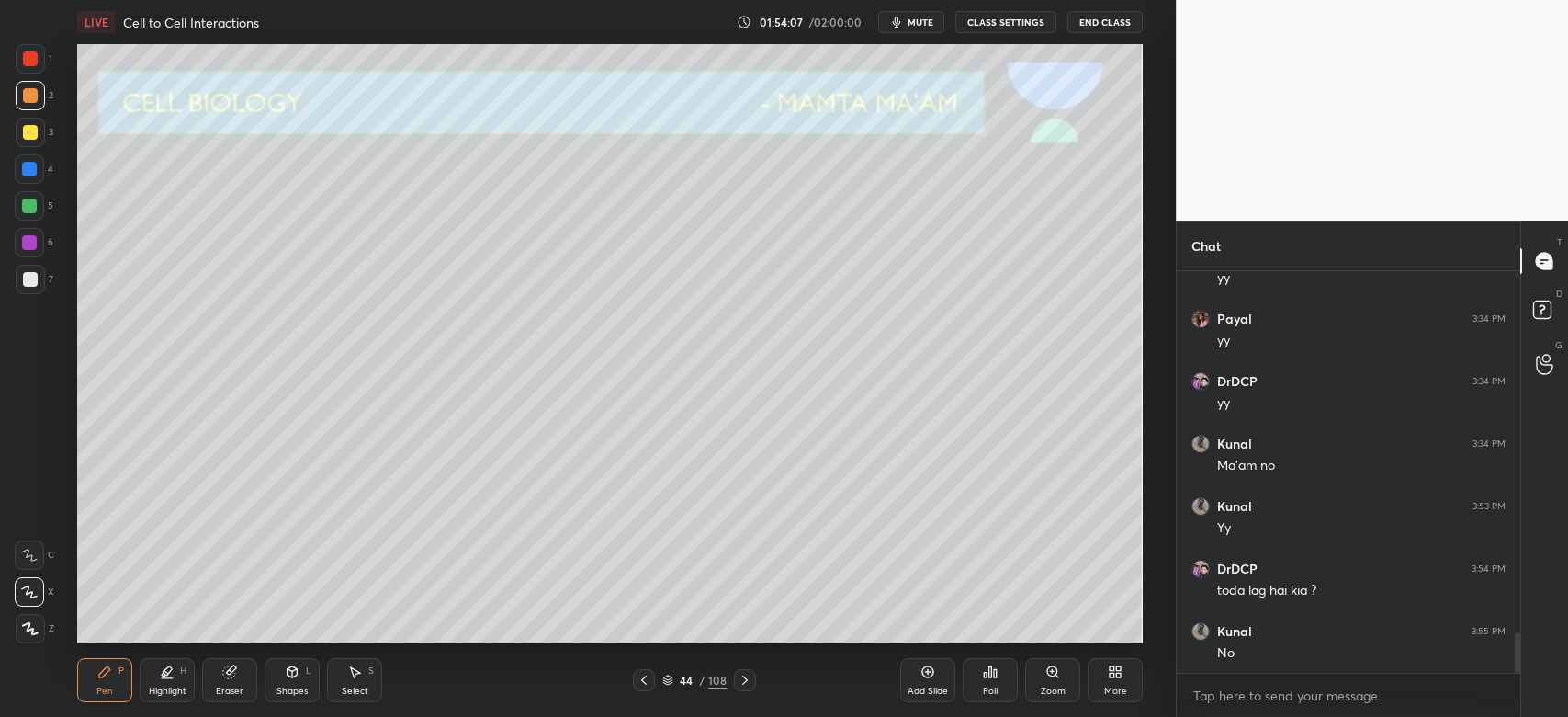
scroll to position [3627, 0]
click at [30, 165] on div at bounding box center [29, 169] width 15 height 15
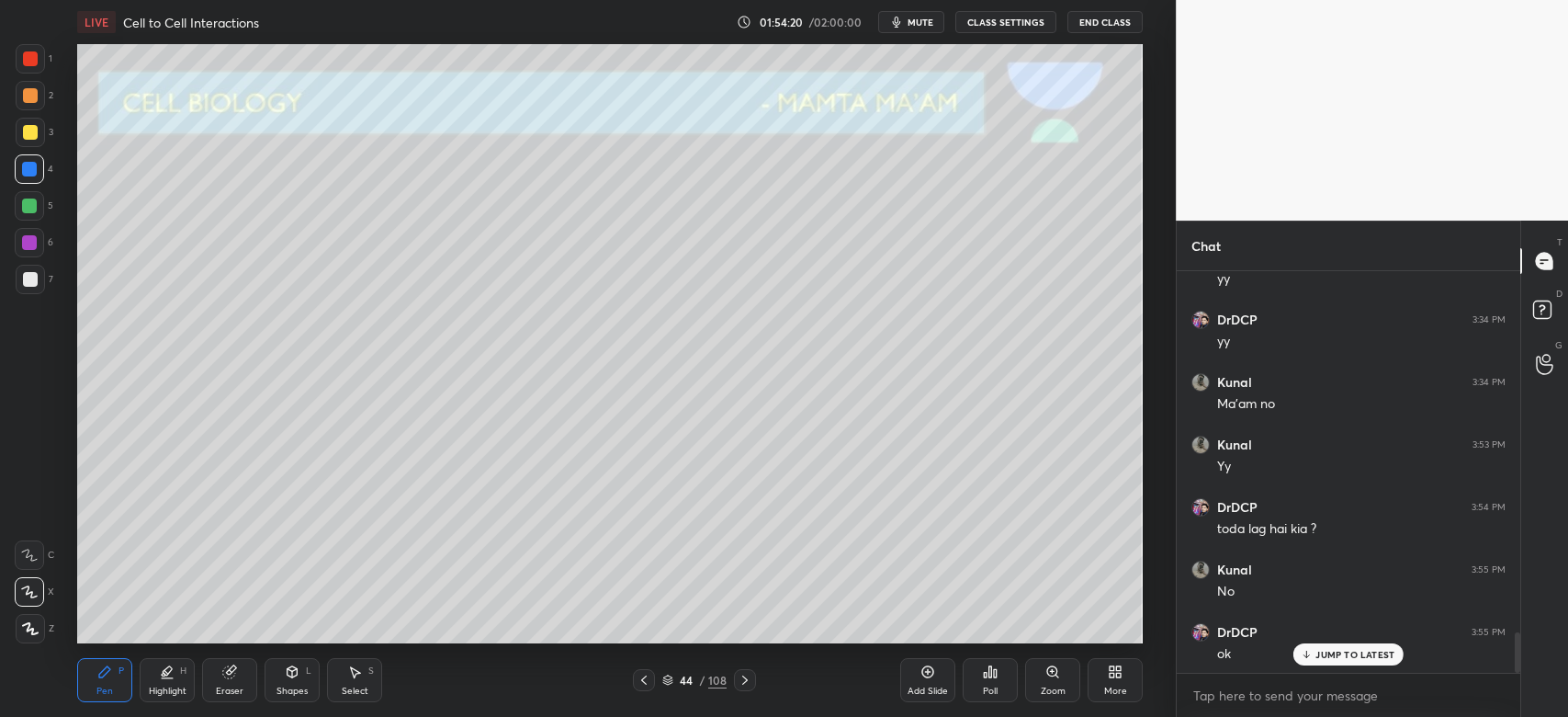
click at [36, 212] on div at bounding box center [30, 206] width 30 height 30
click at [36, 98] on div at bounding box center [31, 95] width 30 height 30
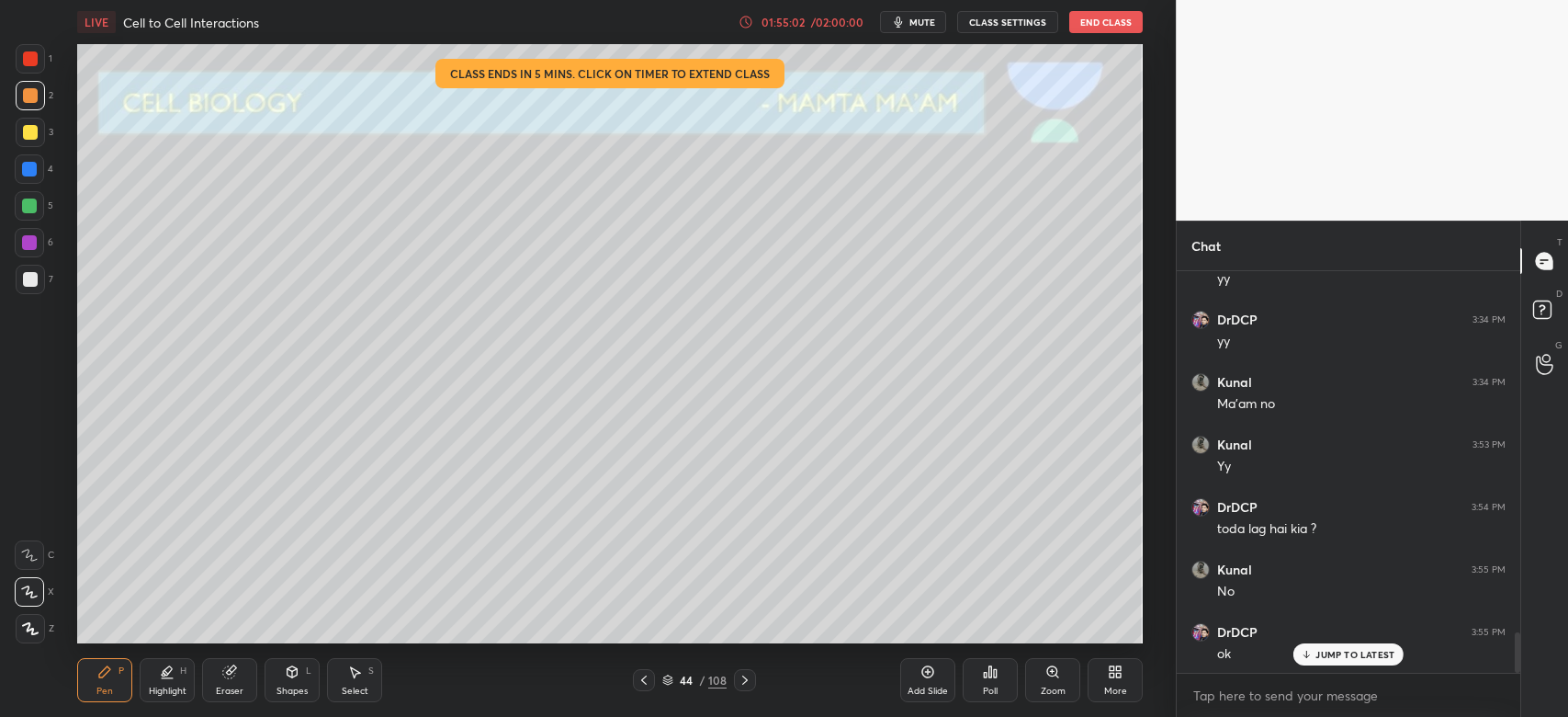
click at [791, 24] on div "01:55:02" at bounding box center [783, 22] width 52 height 11
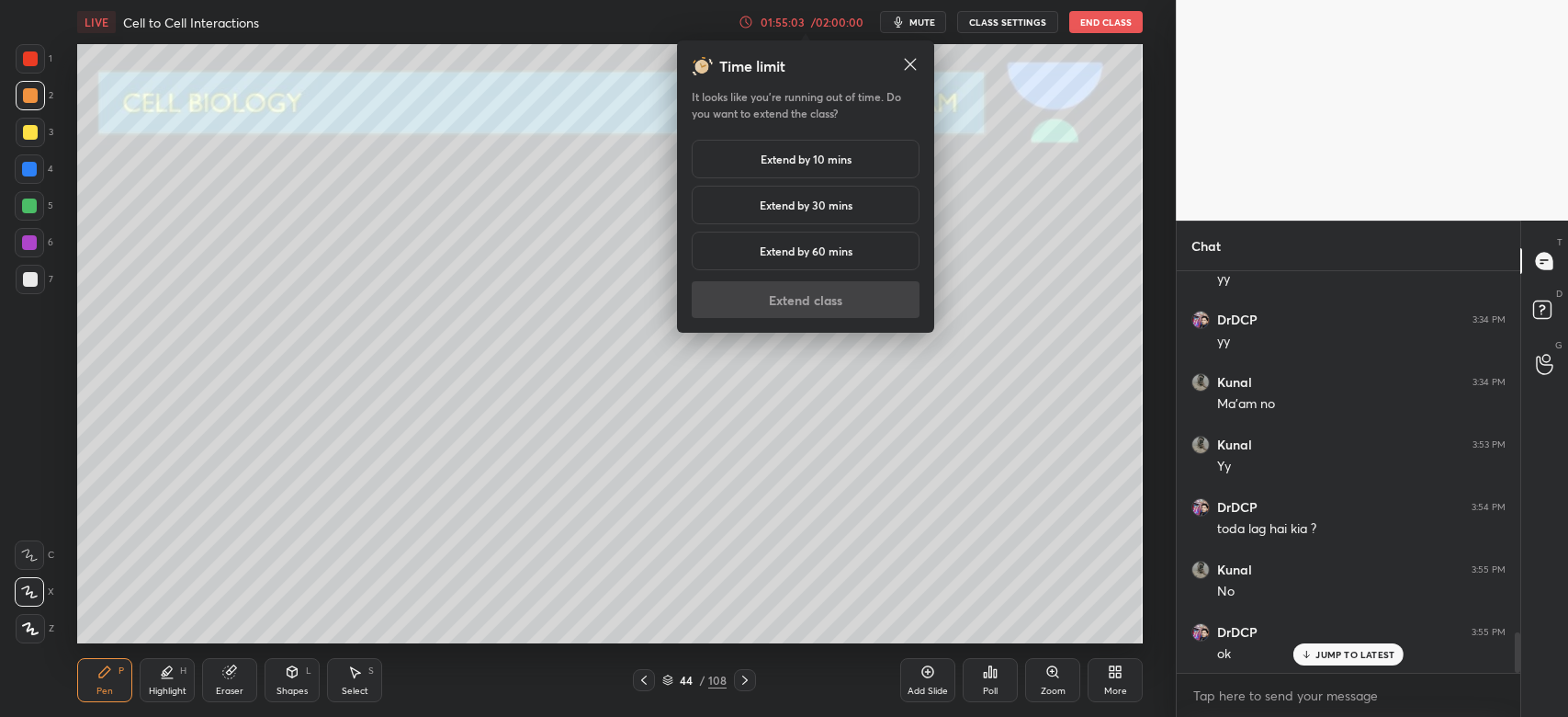
click at [803, 154] on h5 "Extend by 10 mins" at bounding box center [805, 159] width 90 height 17
click at [796, 297] on button "Extend class" at bounding box center [805, 299] width 228 height 37
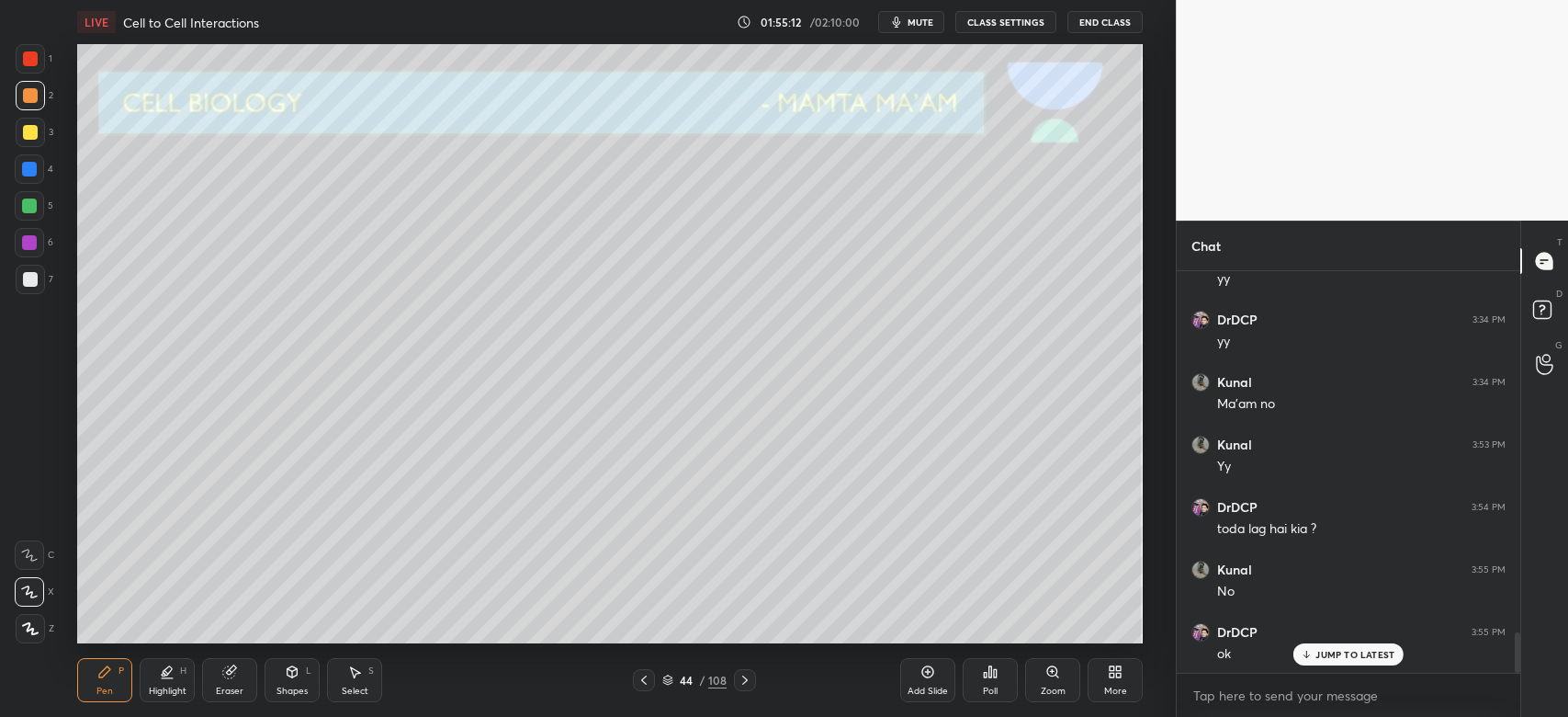
scroll to position [3690, 0]
drag, startPoint x: 744, startPoint y: 680, endPoint x: 732, endPoint y: 650, distance: 32.3
click at [744, 678] on icon at bounding box center [745, 679] width 15 height 15
click at [224, 678] on icon at bounding box center [230, 671] width 15 height 15
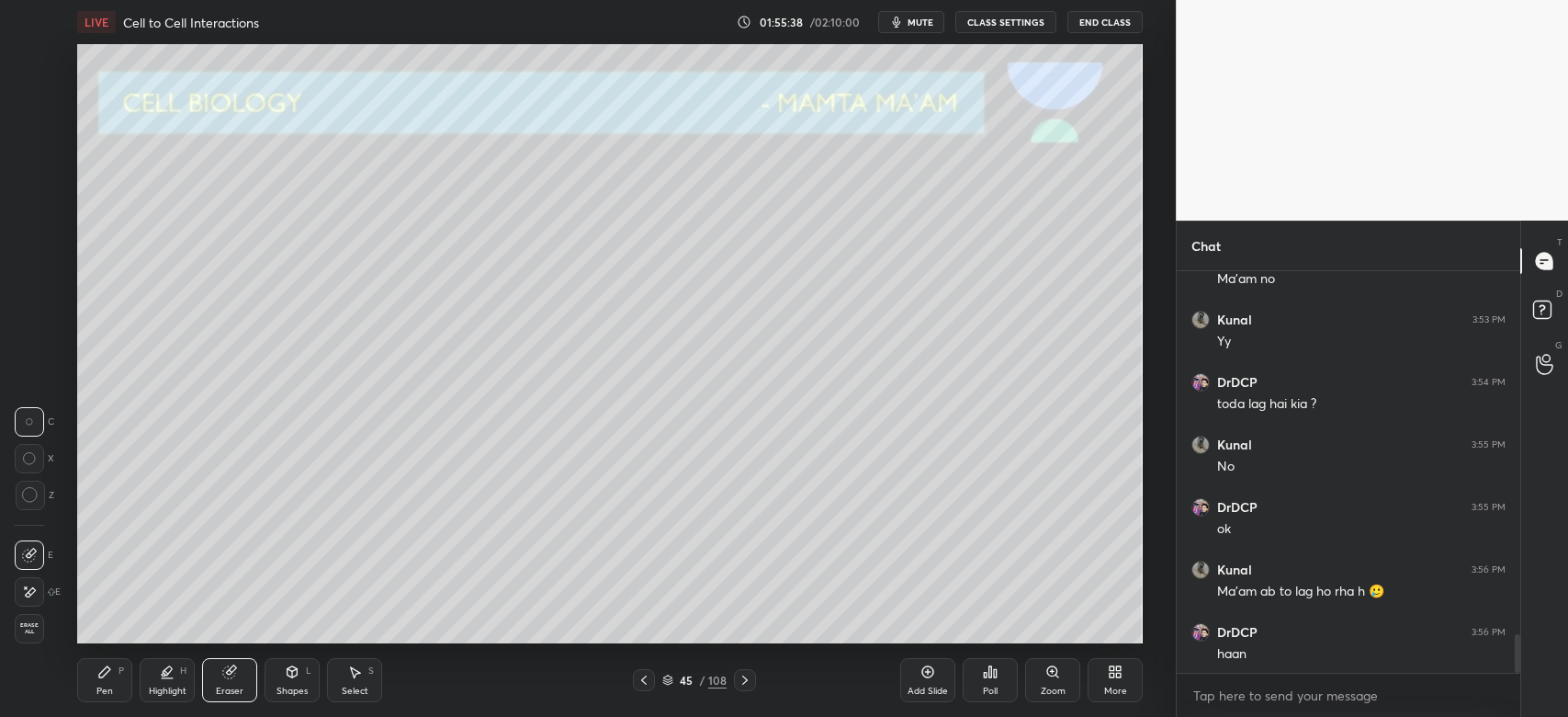
scroll to position [3816, 0]
click at [94, 685] on div "Pen P" at bounding box center [104, 680] width 55 height 44
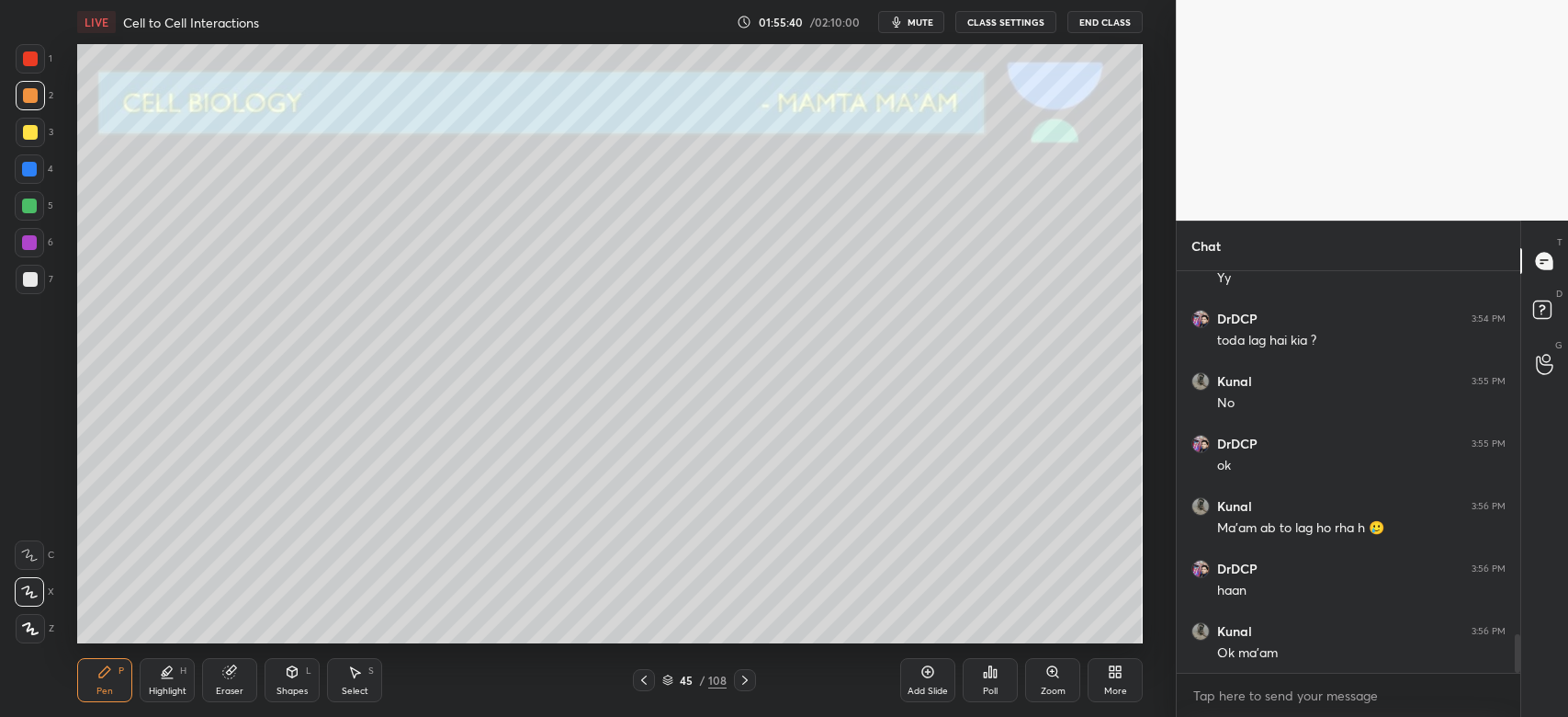
click at [30, 134] on div at bounding box center [30, 132] width 15 height 15
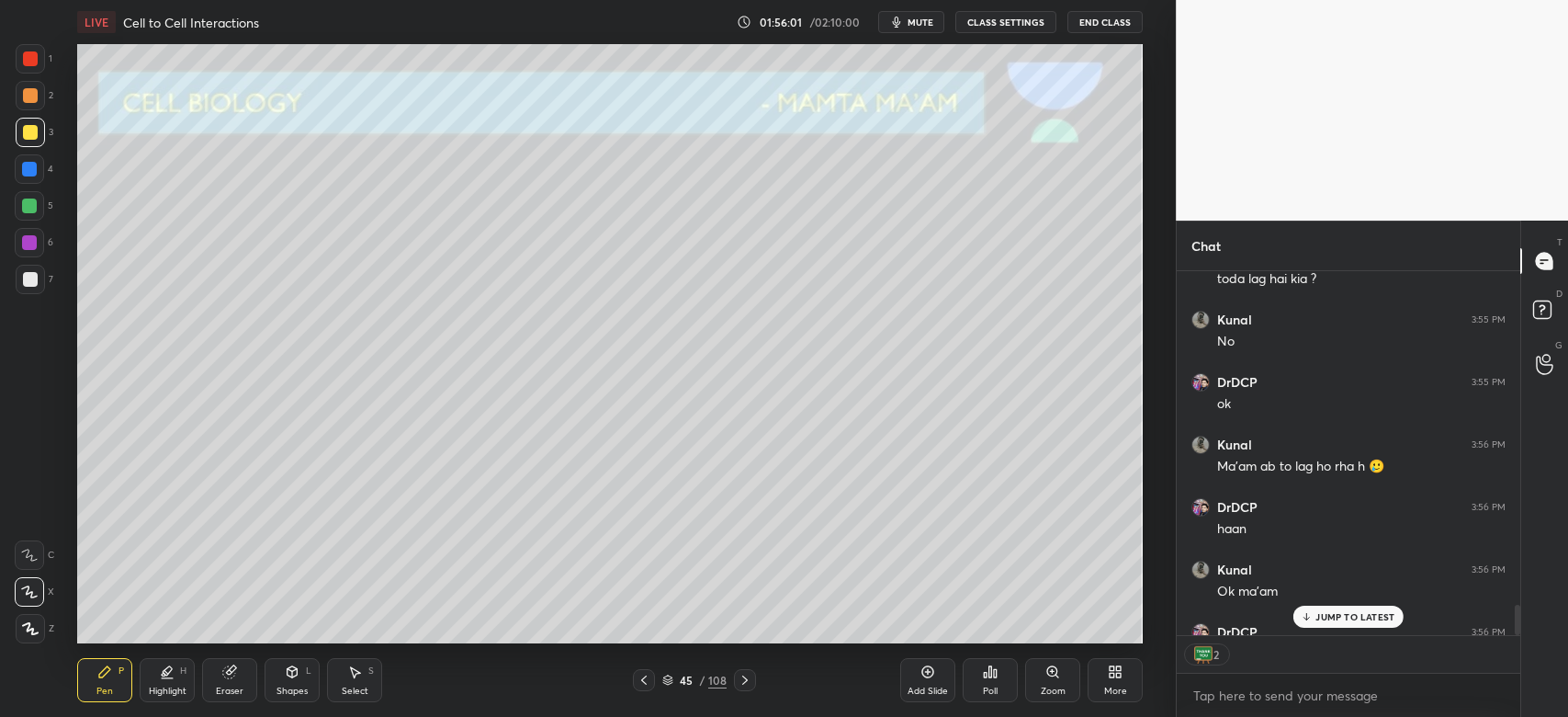
scroll to position [3977, 0]
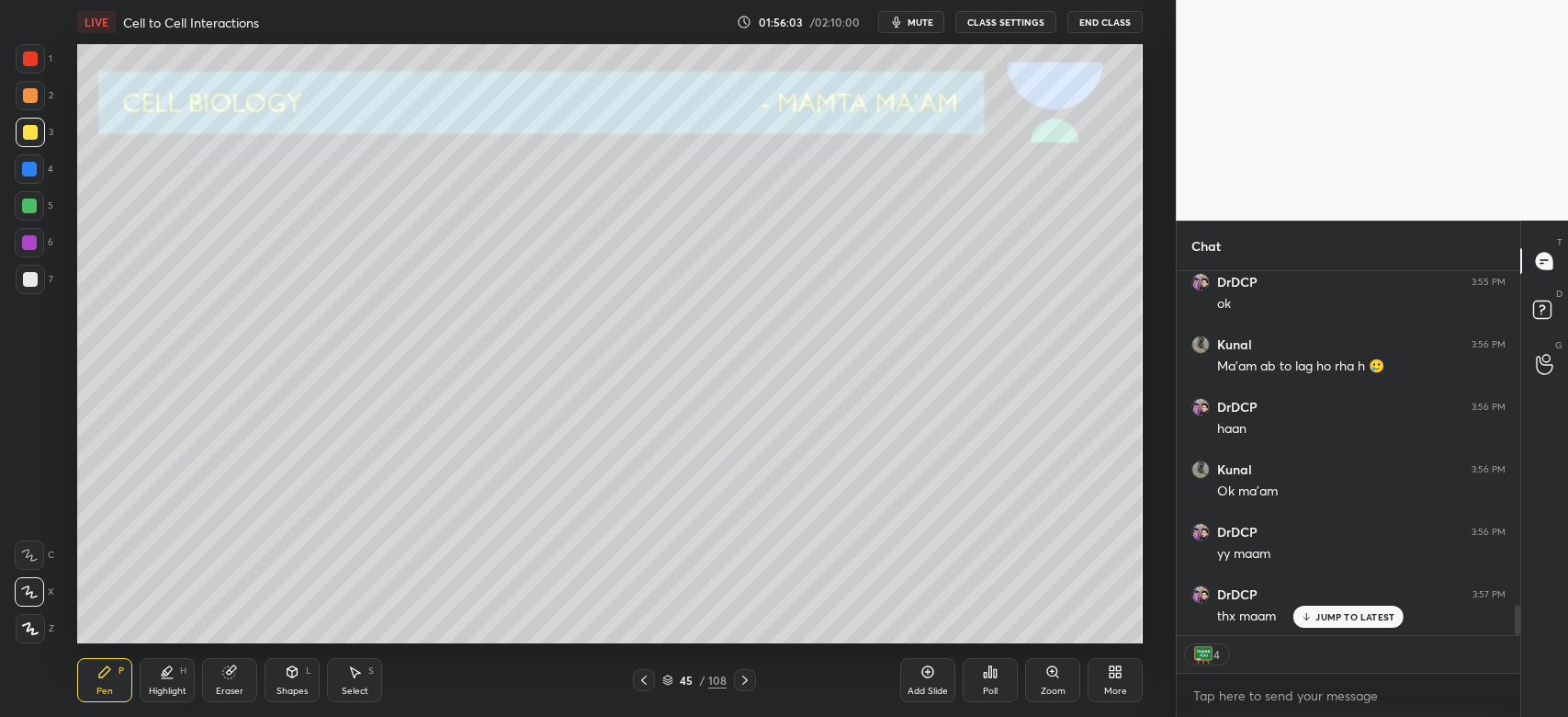
click at [1314, 615] on div "JUMP TO LATEST" at bounding box center [1348, 617] width 110 height 22
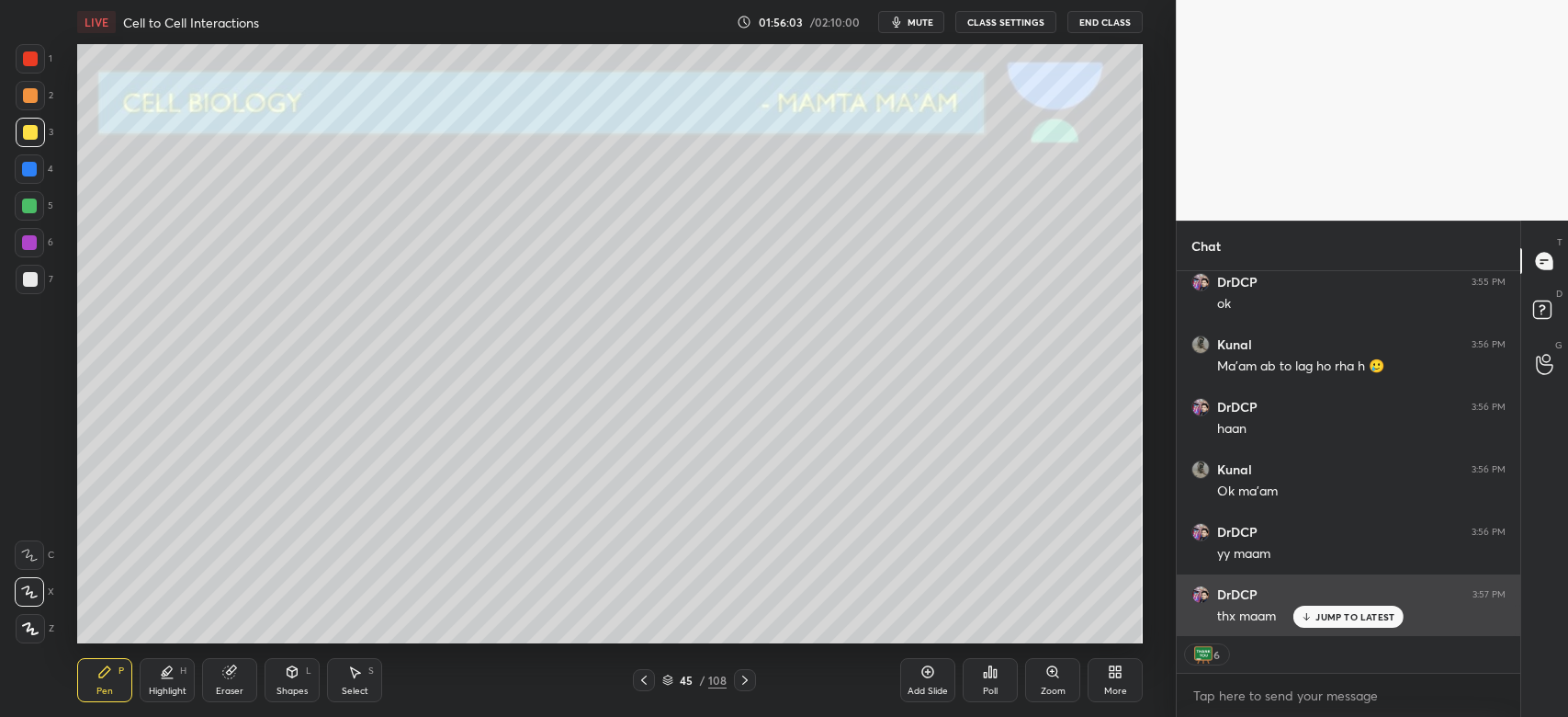
scroll to position [4039, 0]
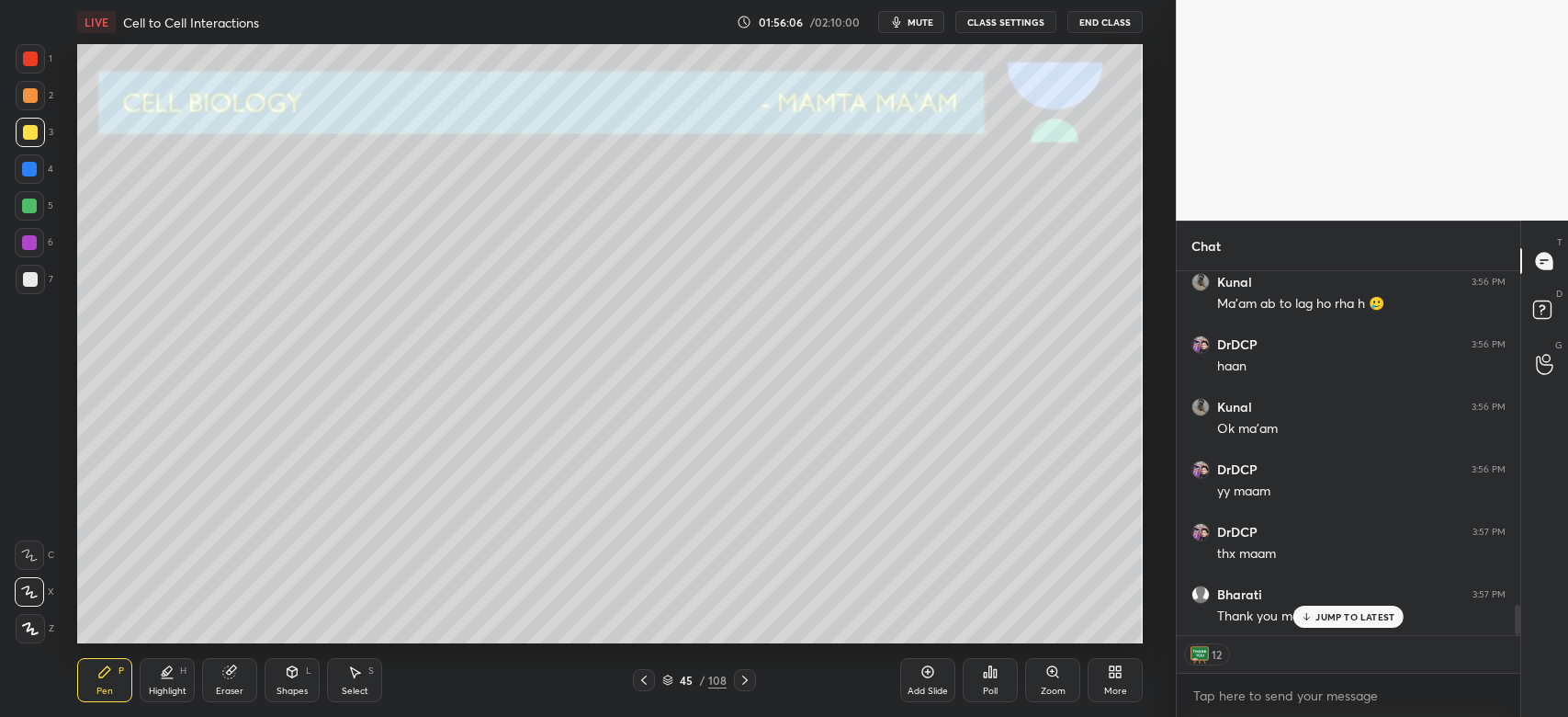
click at [1311, 609] on div "JUMP TO LATEST" at bounding box center [1348, 617] width 110 height 22
type textarea "x"
